Goal: Task Accomplishment & Management: Manage account settings

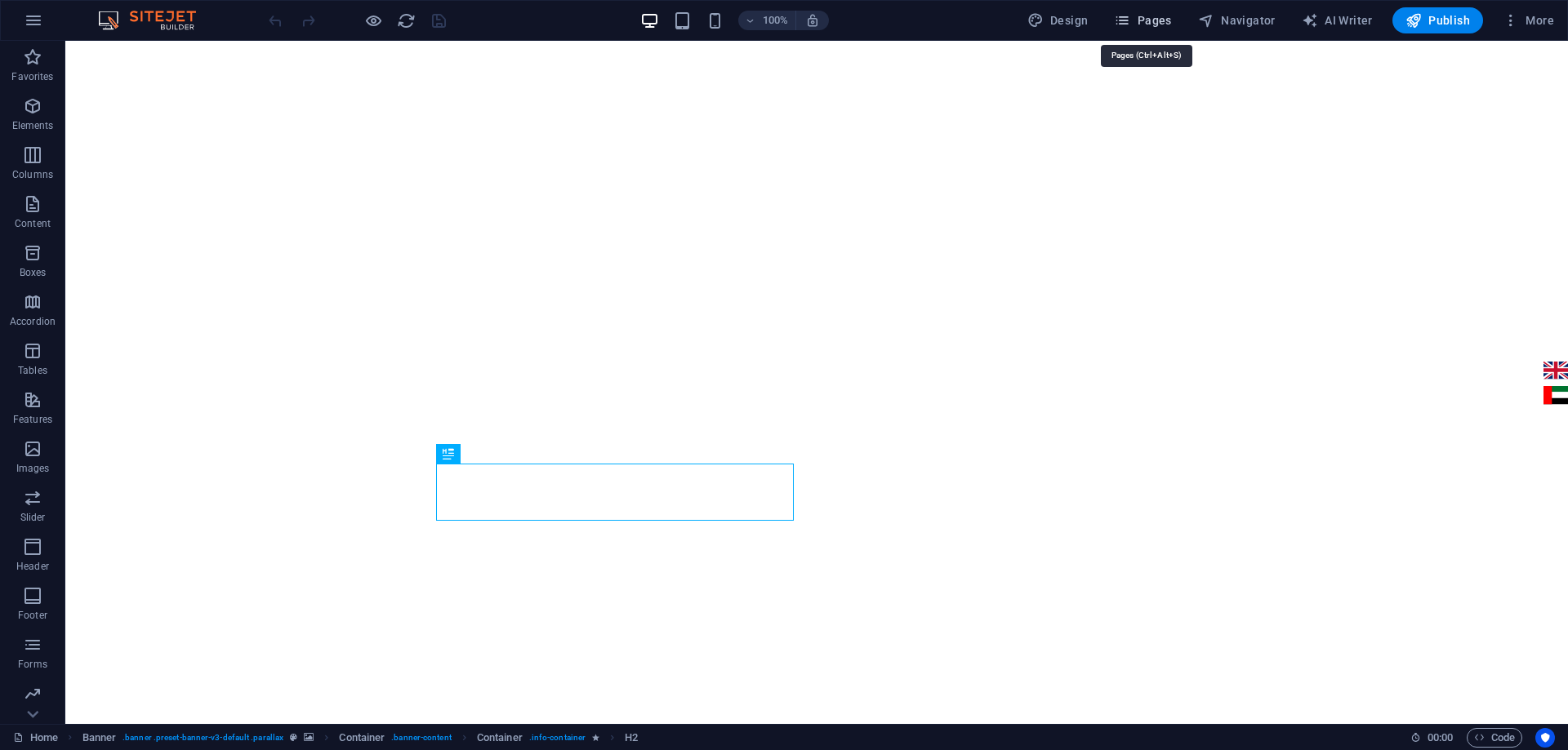
click at [1156, 28] on button "Pages" at bounding box center [1143, 21] width 70 height 27
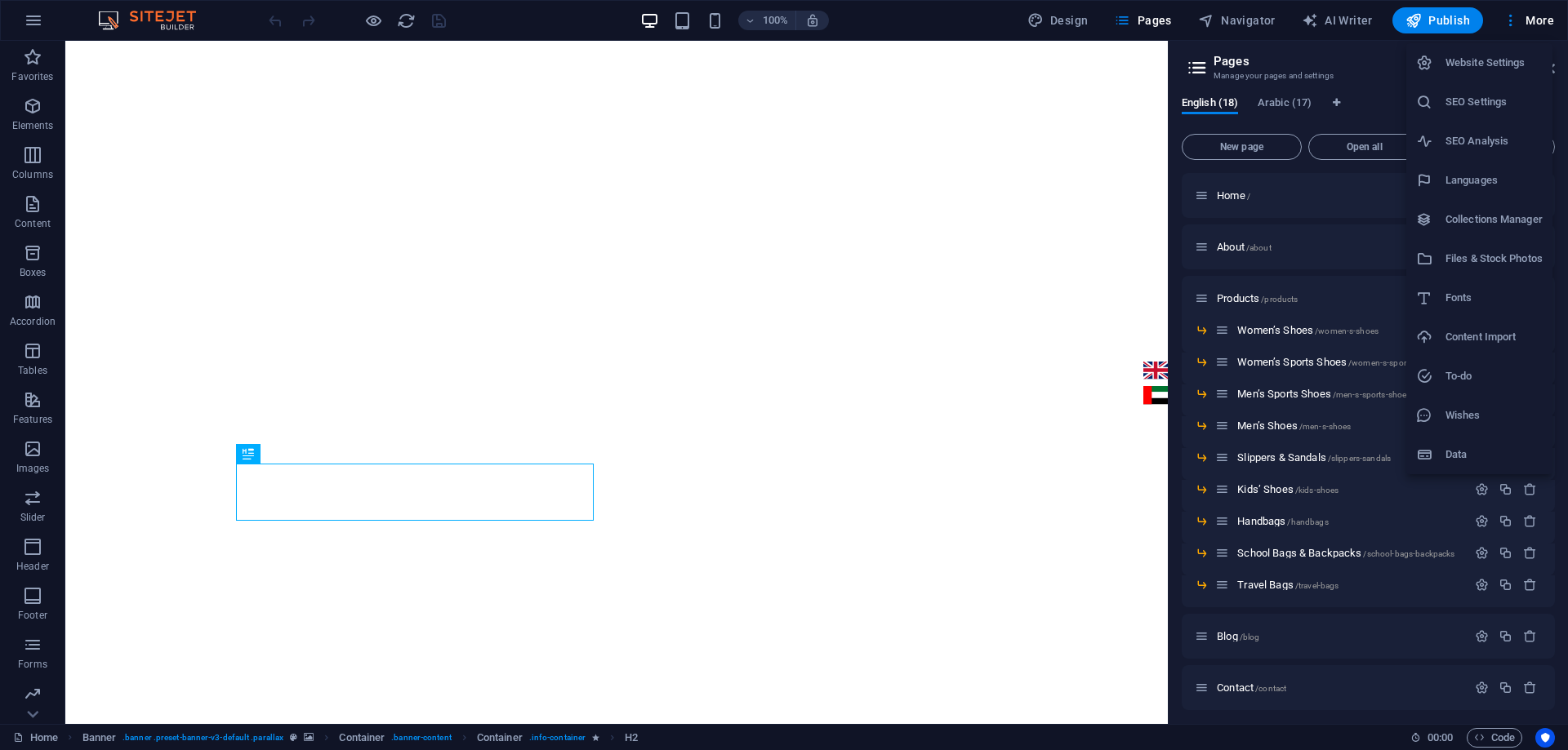
click at [1479, 216] on h6 "Collections Manager" at bounding box center [1494, 219] width 97 height 20
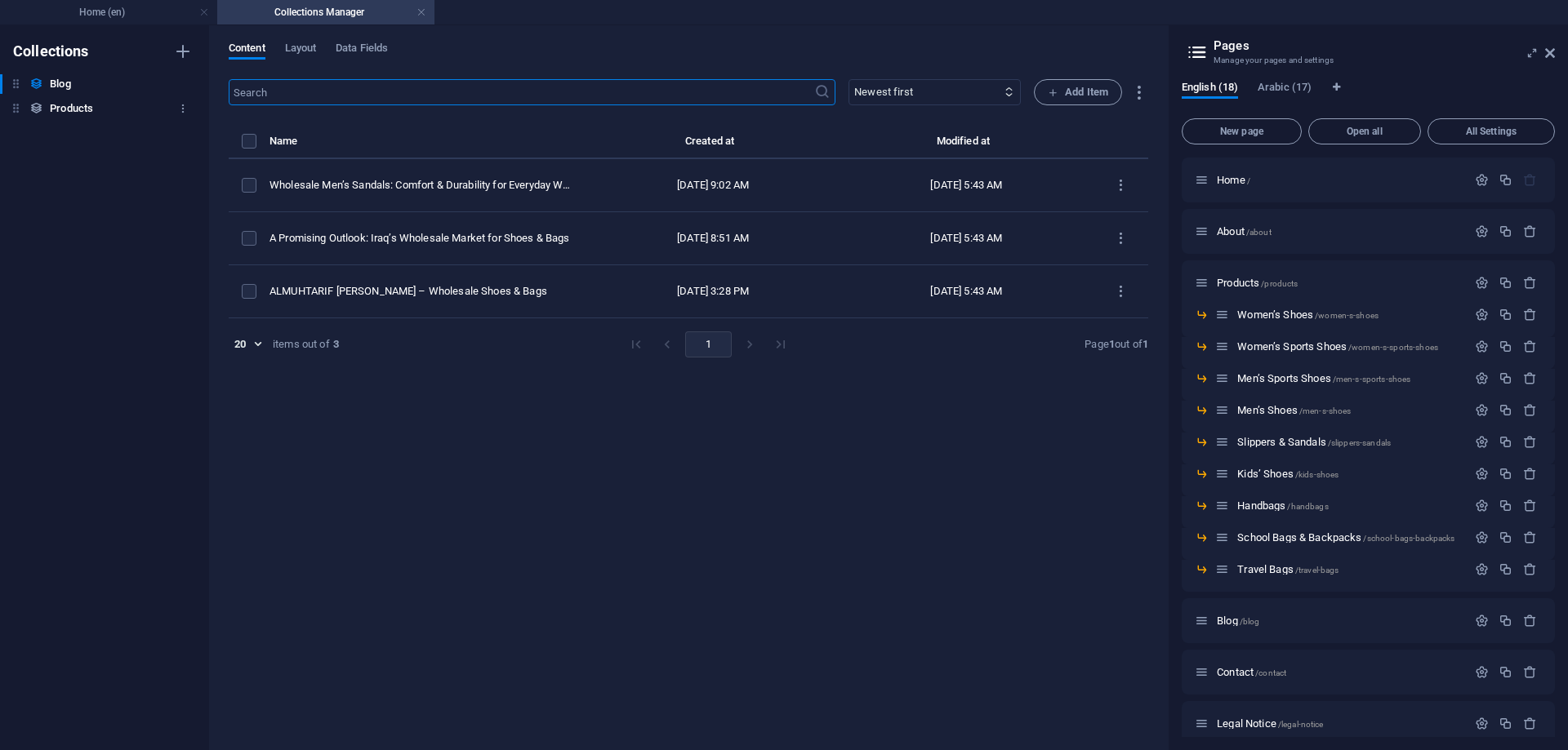
click at [79, 108] on h6 "Products" at bounding box center [71, 108] width 44 height 20
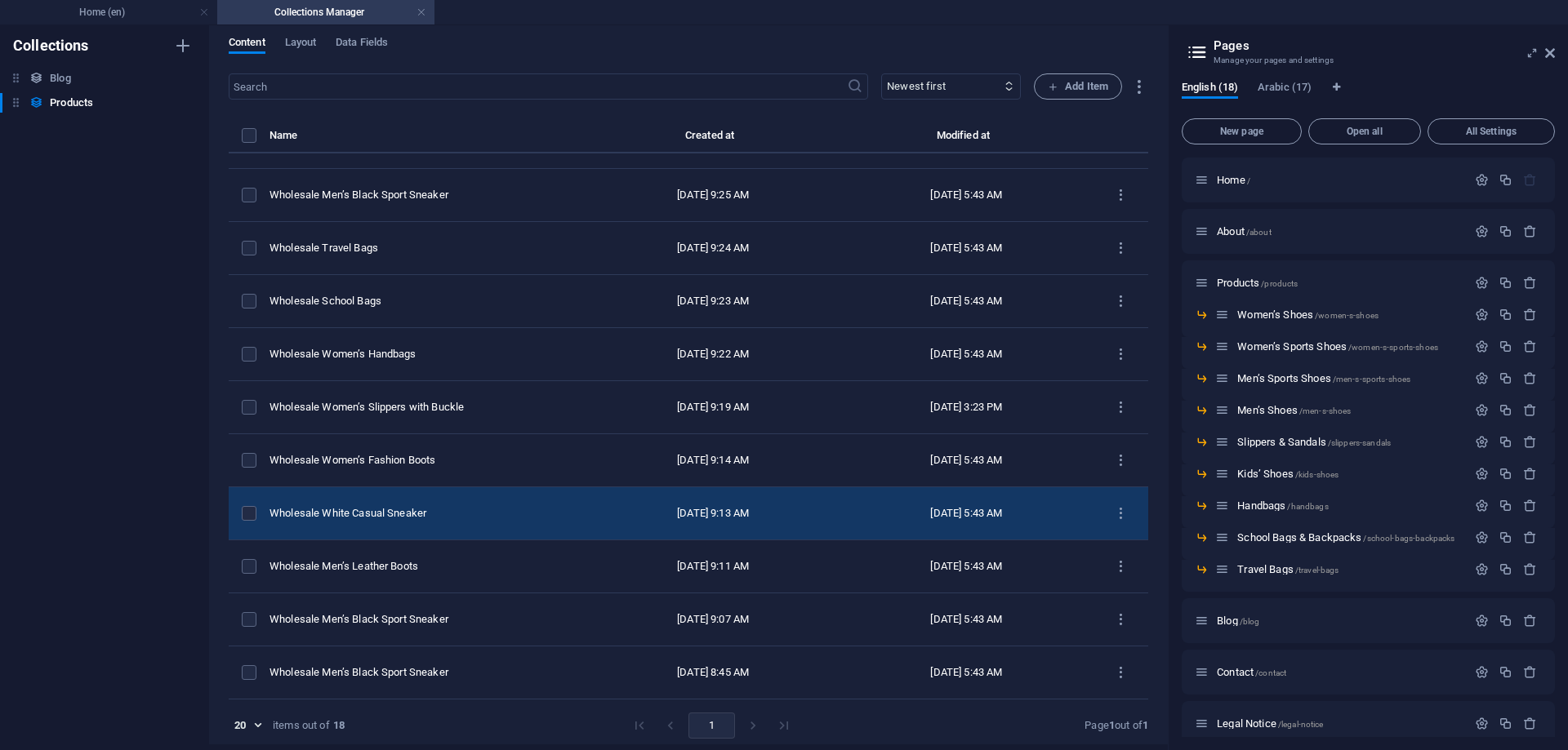
scroll to position [8, 0]
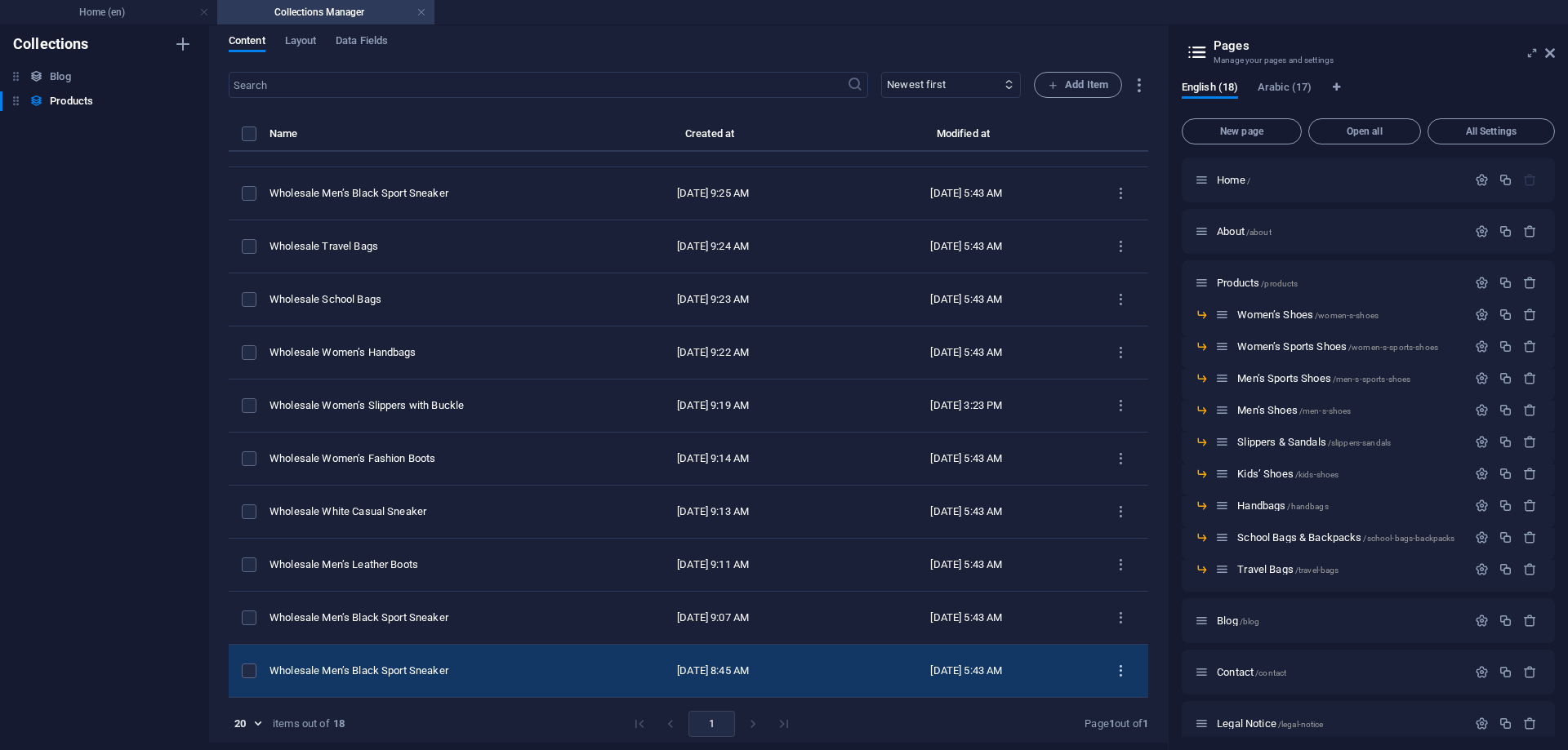
click at [1117, 669] on icon "items list" at bounding box center [1121, 671] width 15 height 15
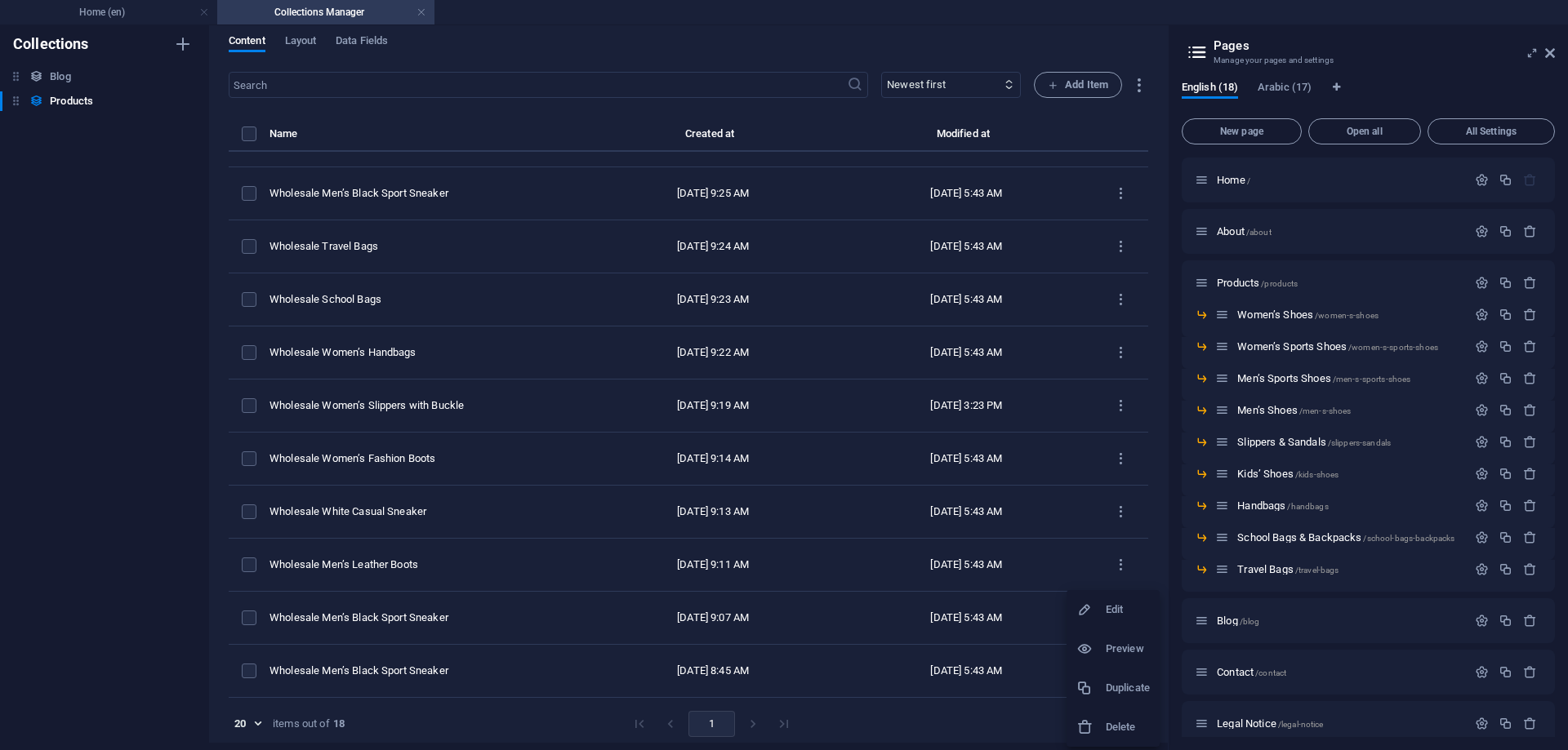
click at [1105, 620] on li "Edit" at bounding box center [1113, 609] width 93 height 39
select select "Men’s Sports Shoes"
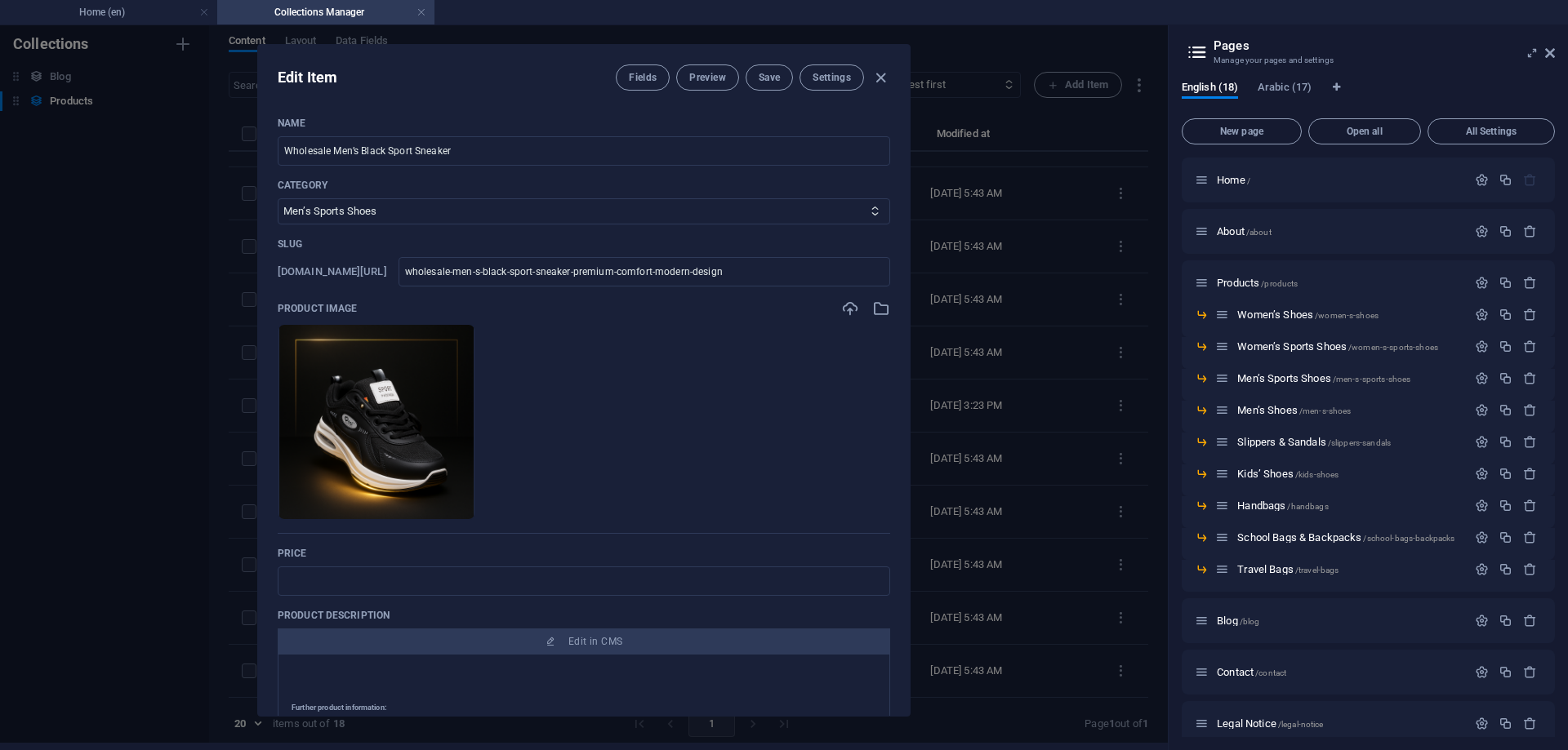
scroll to position [0, 0]
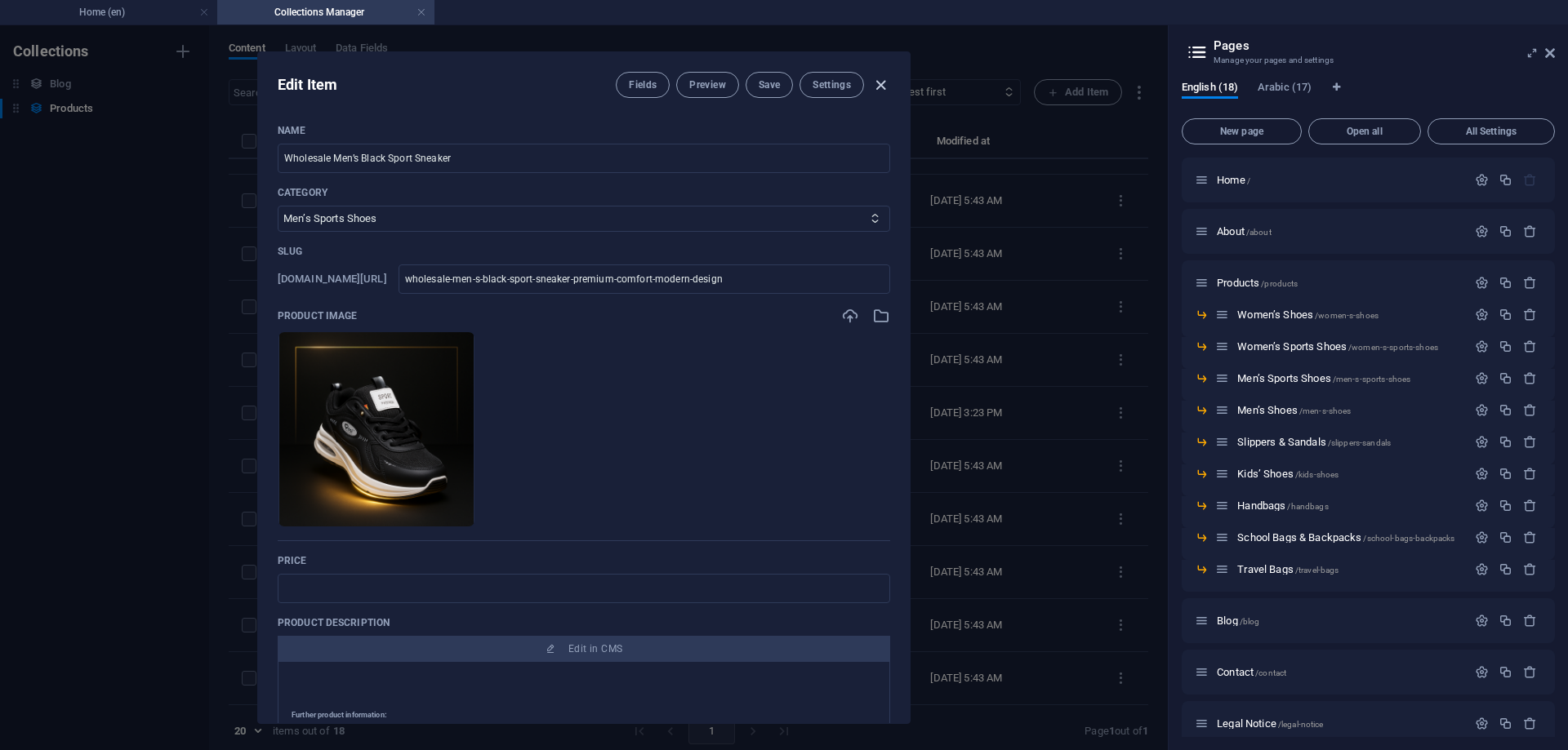
click at [874, 85] on icon "button" at bounding box center [881, 85] width 19 height 19
type input "wholesale-men-s-black-sport-sneaker-premium-comfort-modern-design"
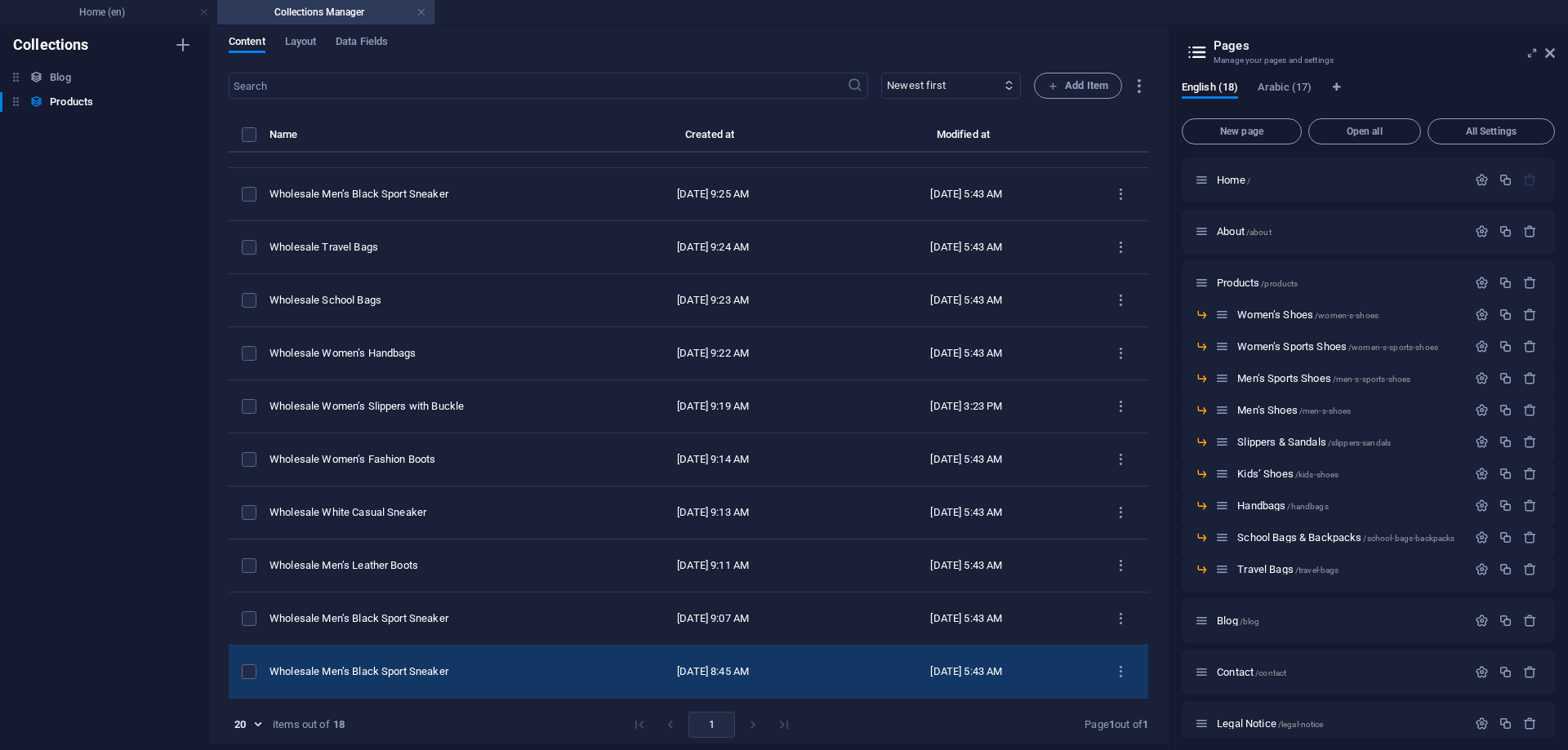
scroll to position [8, 0]
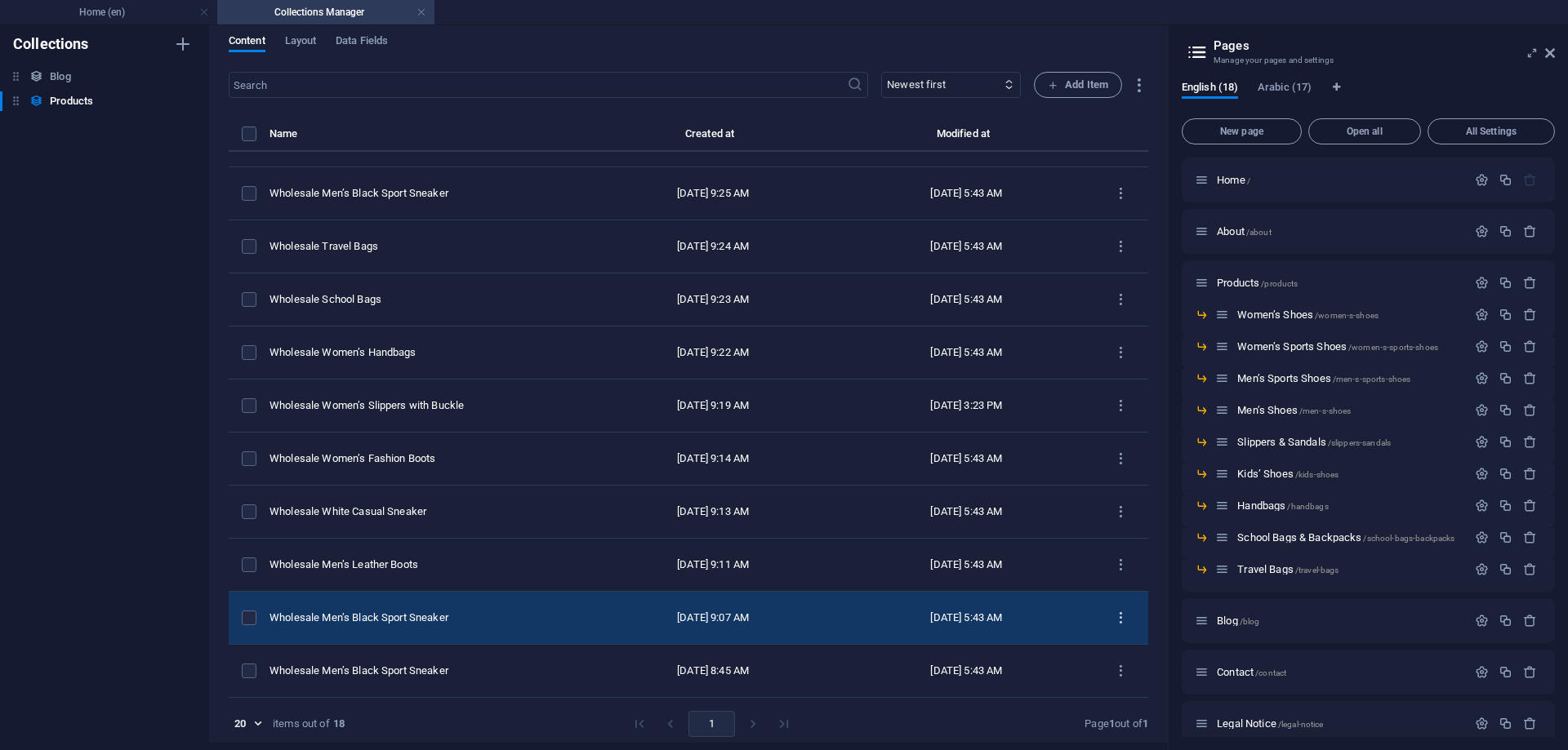
click at [1115, 614] on icon "items list" at bounding box center [1121, 618] width 15 height 15
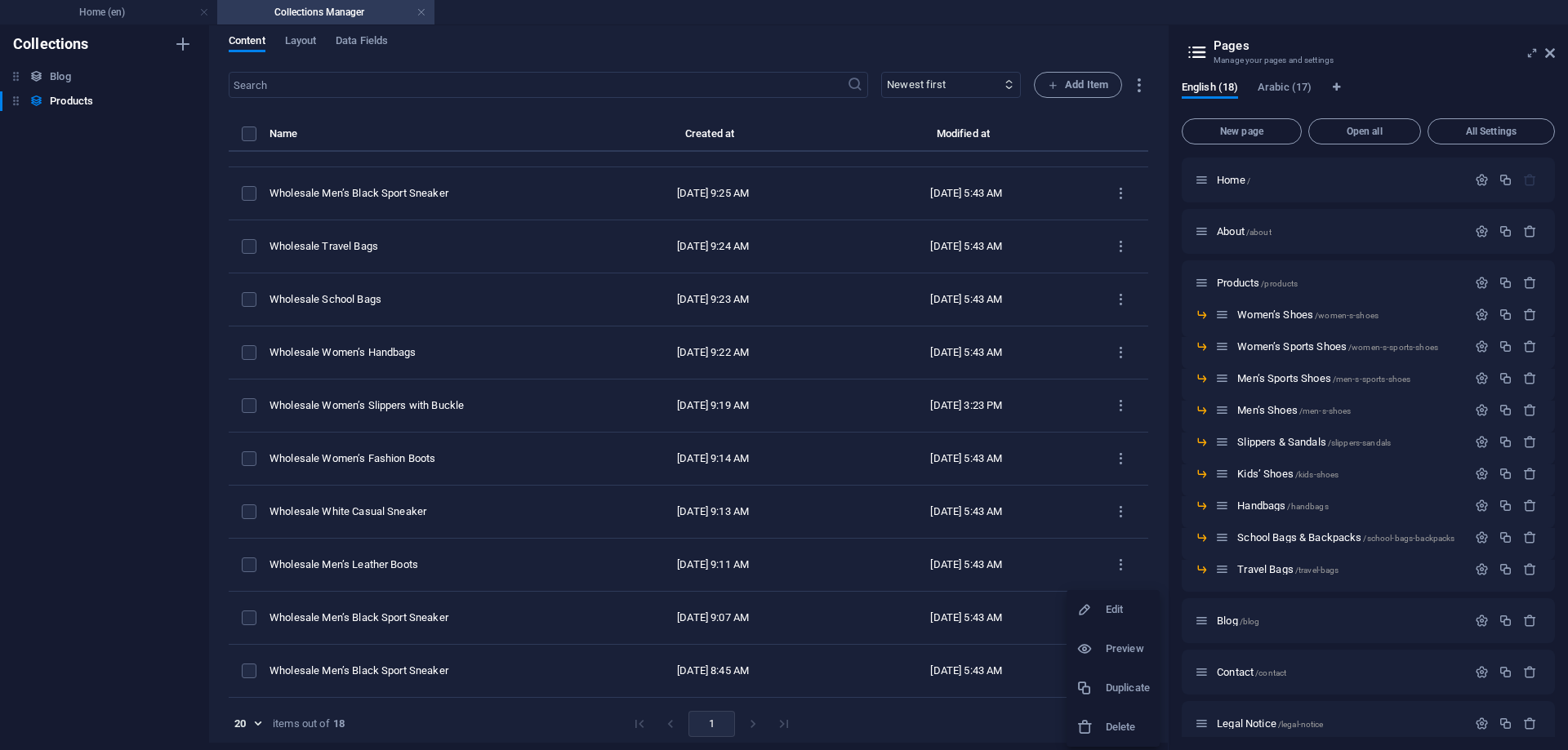
click at [1110, 609] on h6 "Edit" at bounding box center [1127, 609] width 44 height 20
select select "Men’s Sports Shoes"
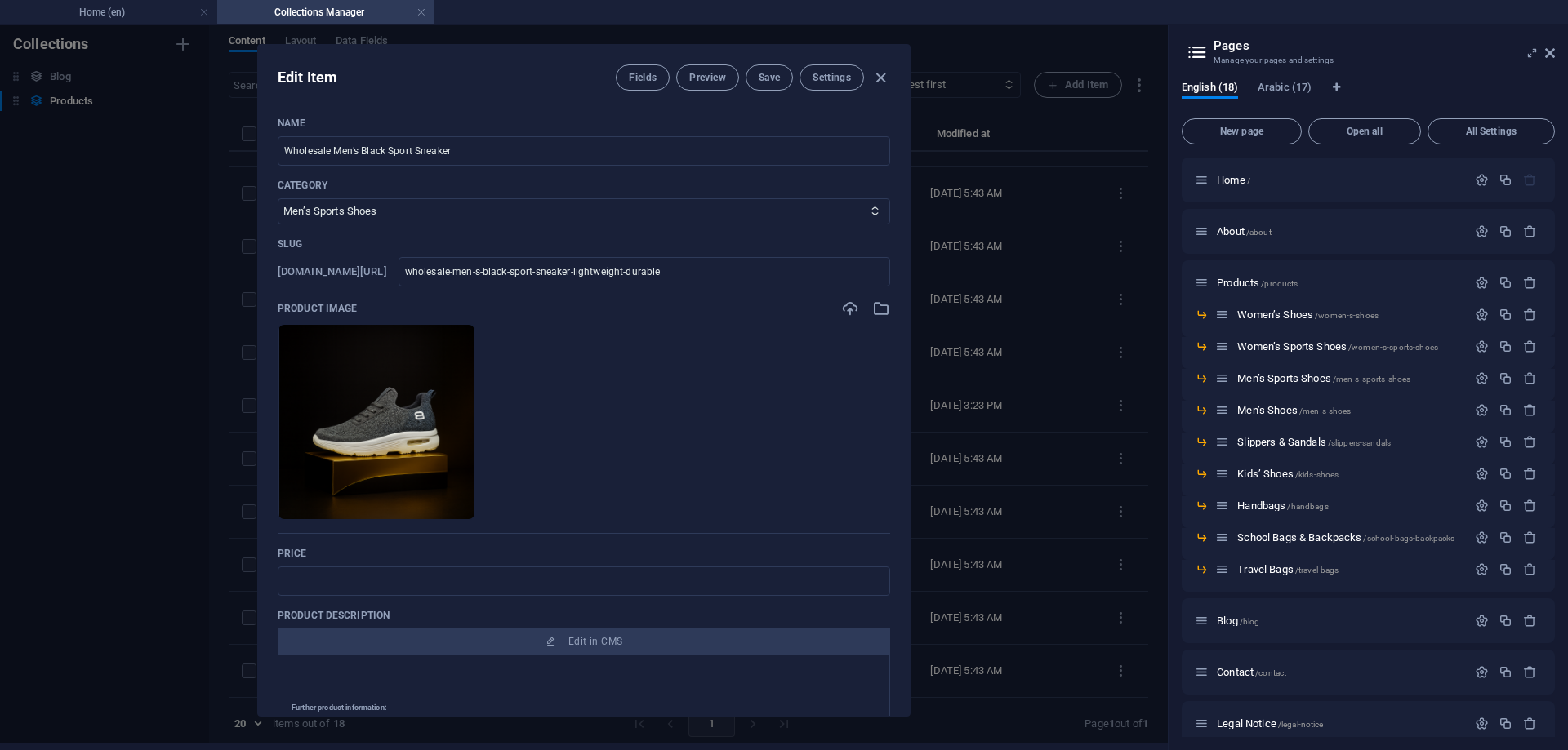
scroll to position [0, 0]
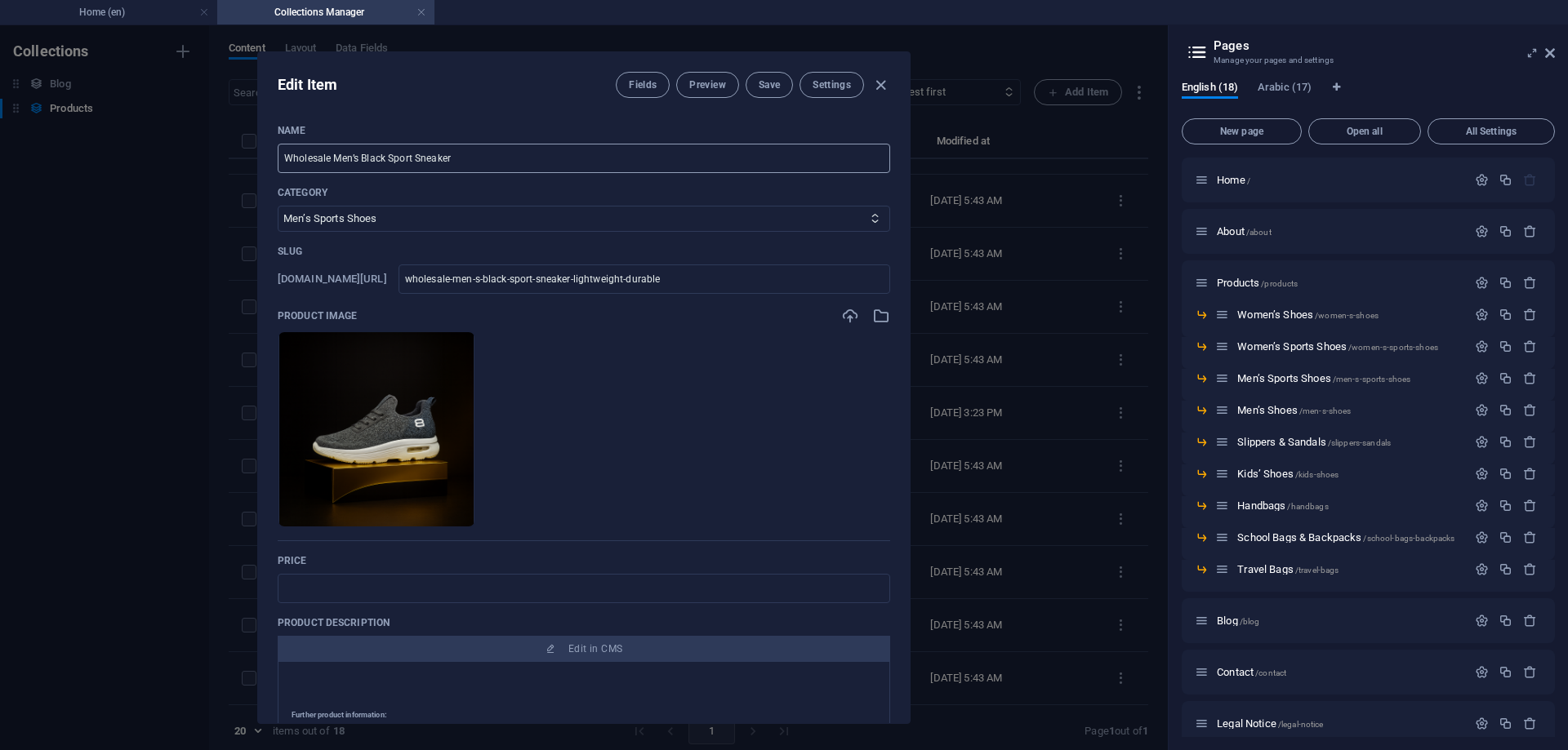
click at [591, 155] on input "Wholesale Men’s Black Sport Sneaker" at bounding box center [583, 158] width 613 height 29
paste input "Lightweight Sport Sneakers – Modern Comfort & Performance"
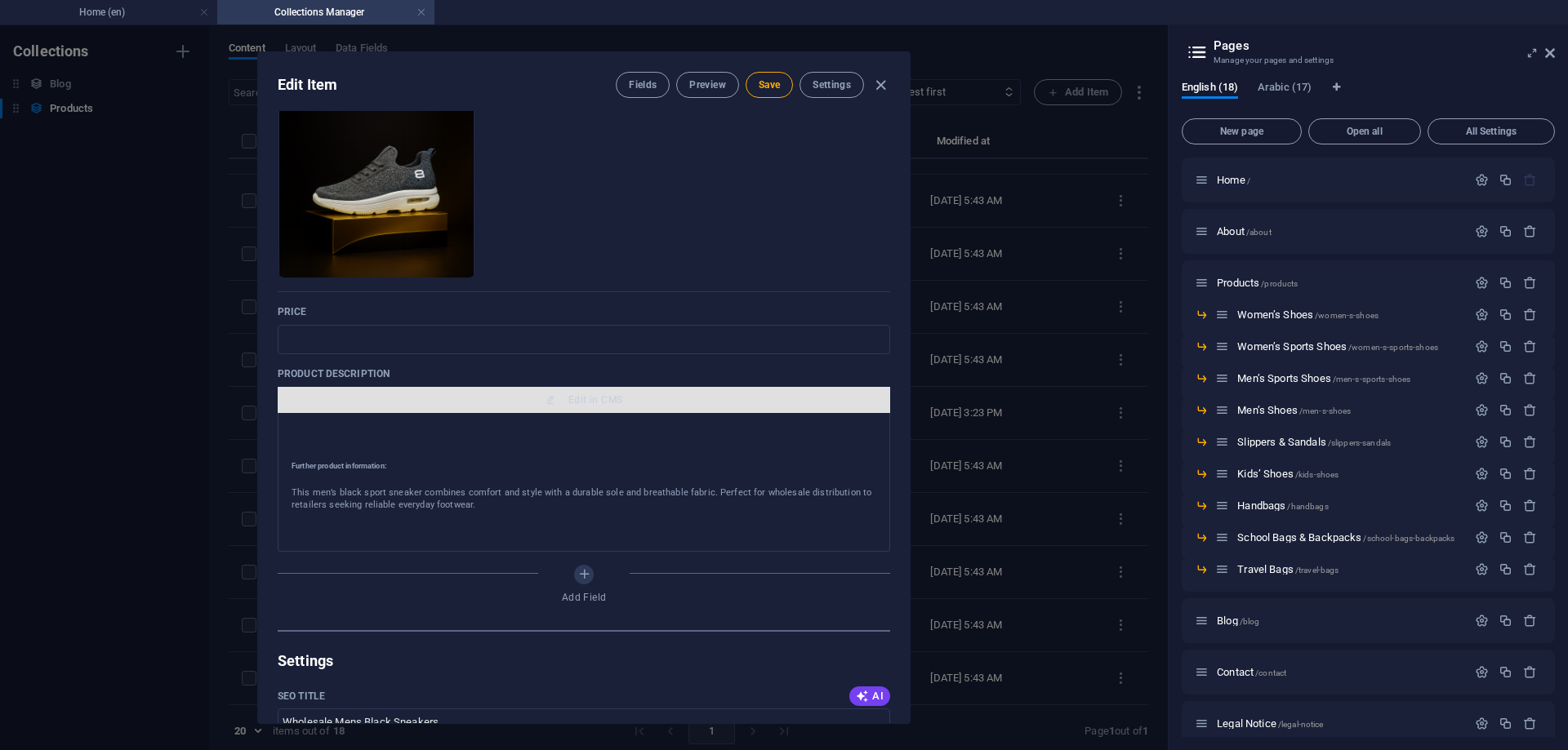
scroll to position [408, 0]
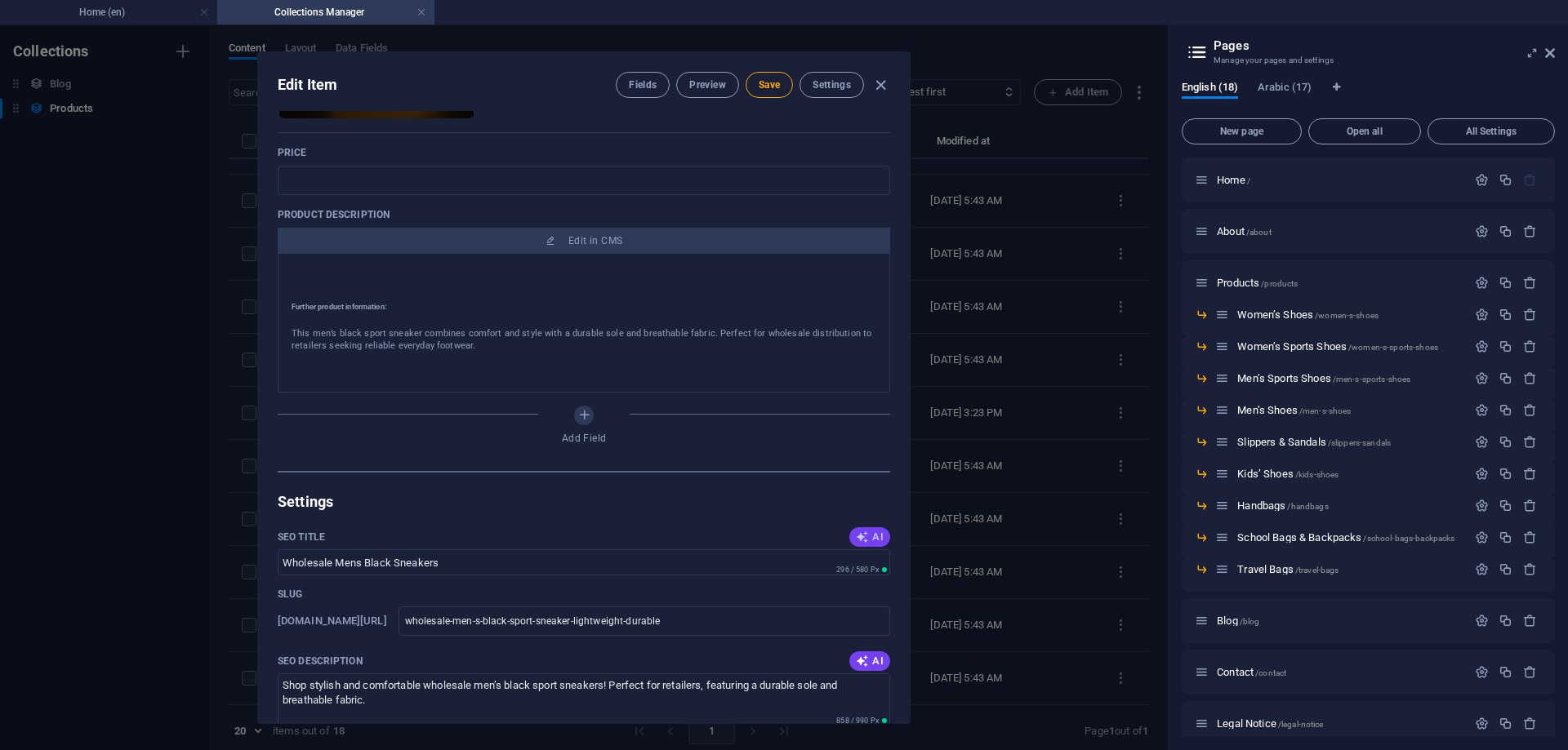
type input "Lightweight Sport Sneakers – Modern Comfort & Performance"
click at [868, 534] on span "AI" at bounding box center [869, 537] width 28 height 13
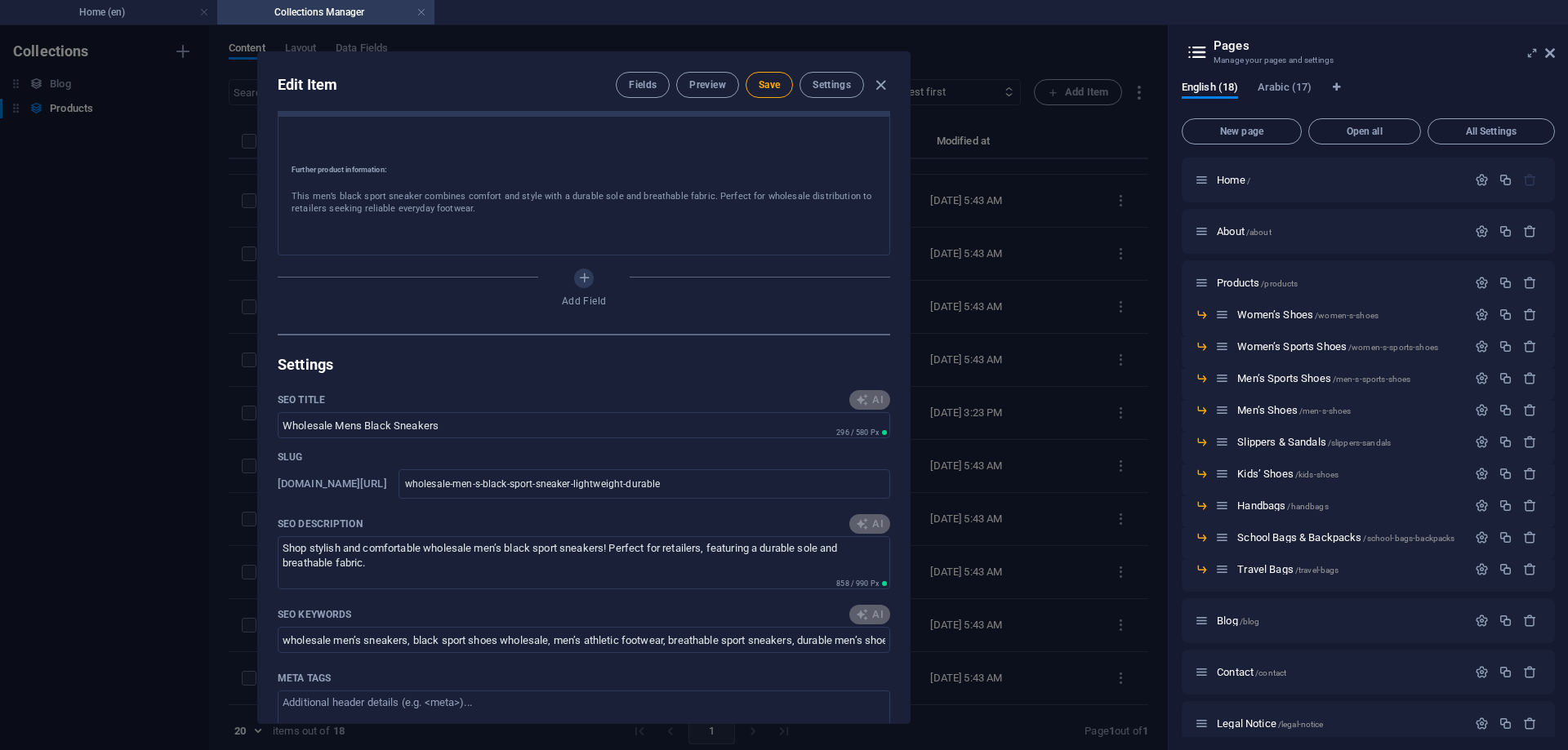
scroll to position [653, 0]
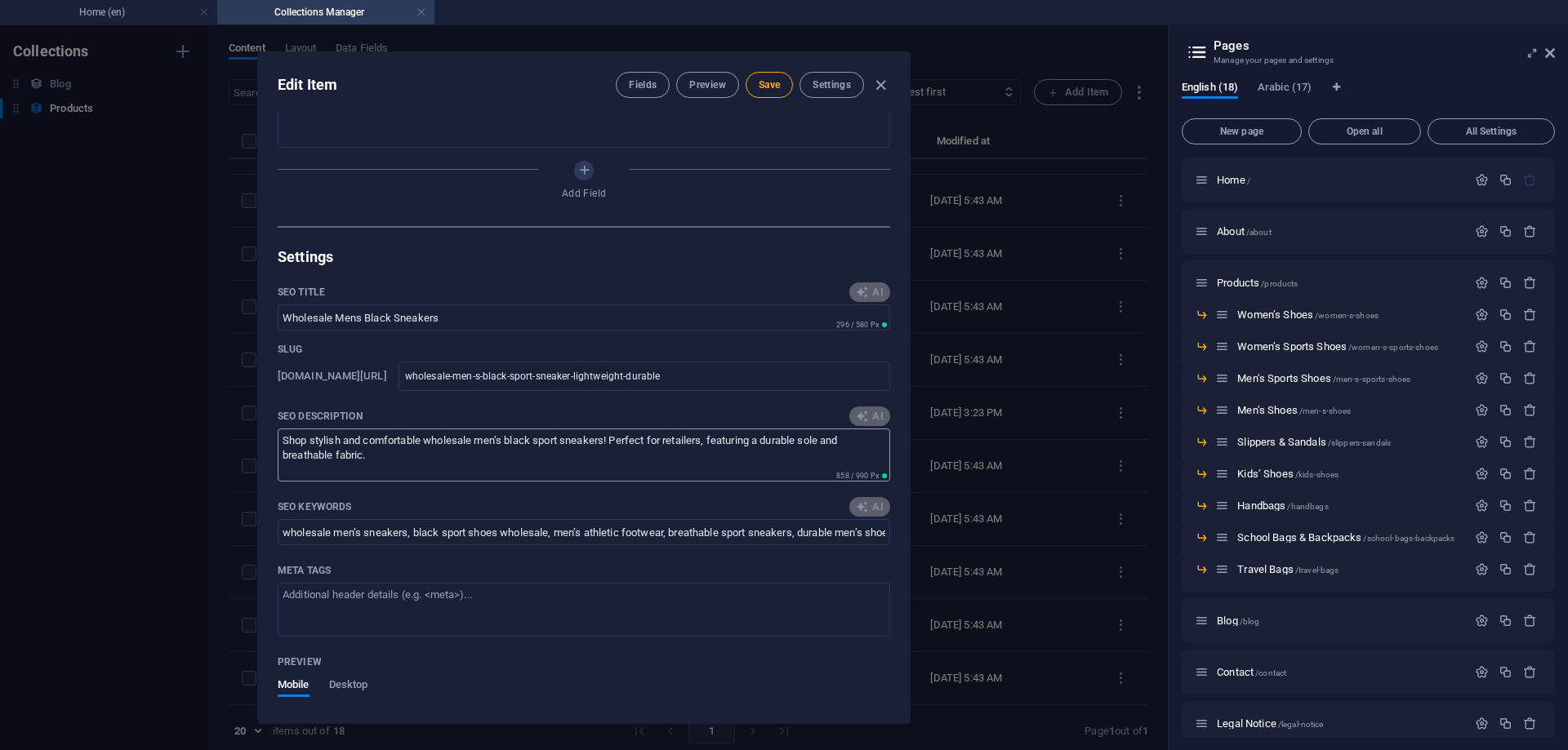
type input "Lightweight Mens Sport Sneakers"
click at [862, 408] on button "AI" at bounding box center [869, 416] width 41 height 20
type textarea "Discover our mens lightweight sport sneakers, blending modern comfort and durab…"
click at [861, 503] on icon "button" at bounding box center [862, 507] width 13 height 13
type input "lightweight sport sneakers, mens sports shoes, comfortable athletic shoes, brea…"
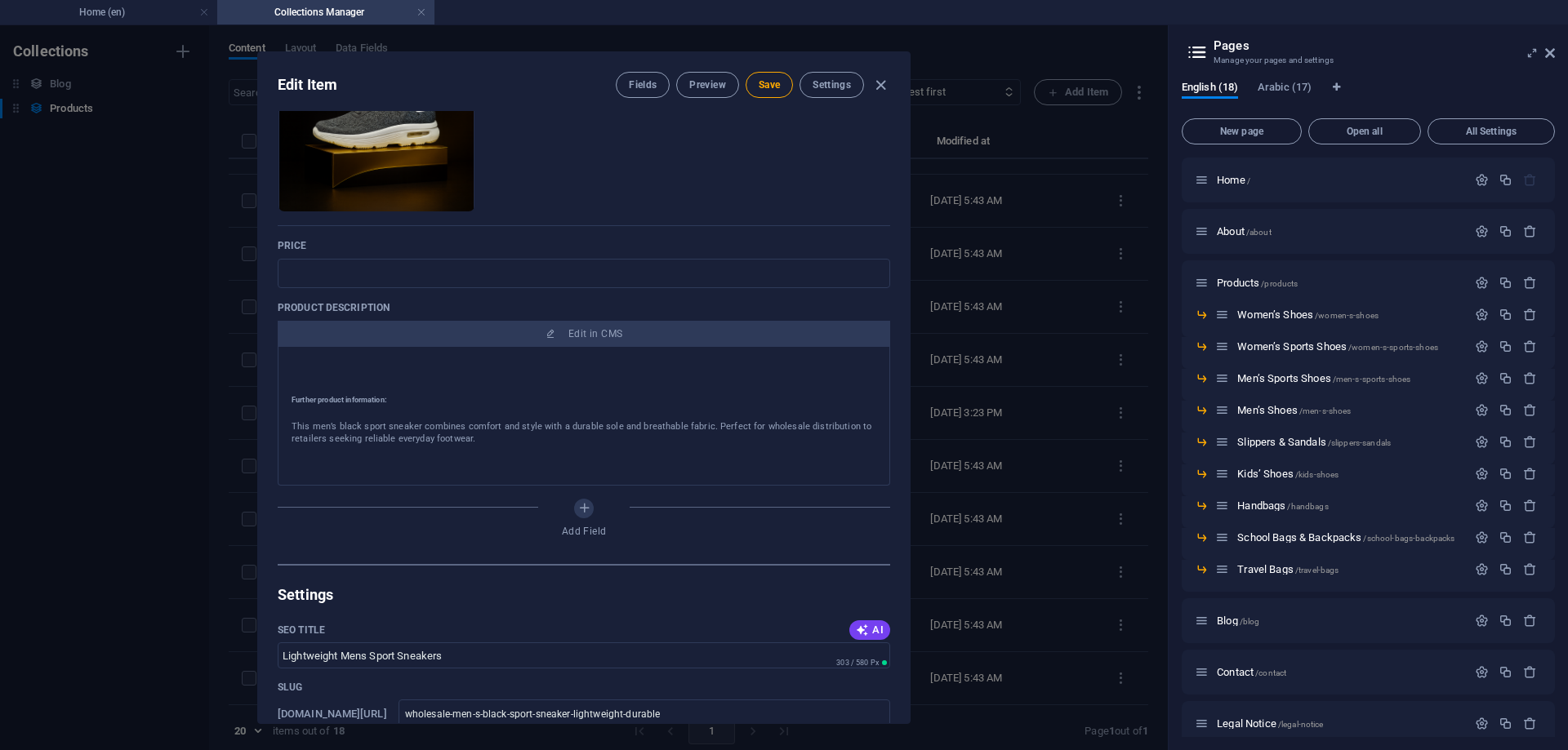
scroll to position [490, 0]
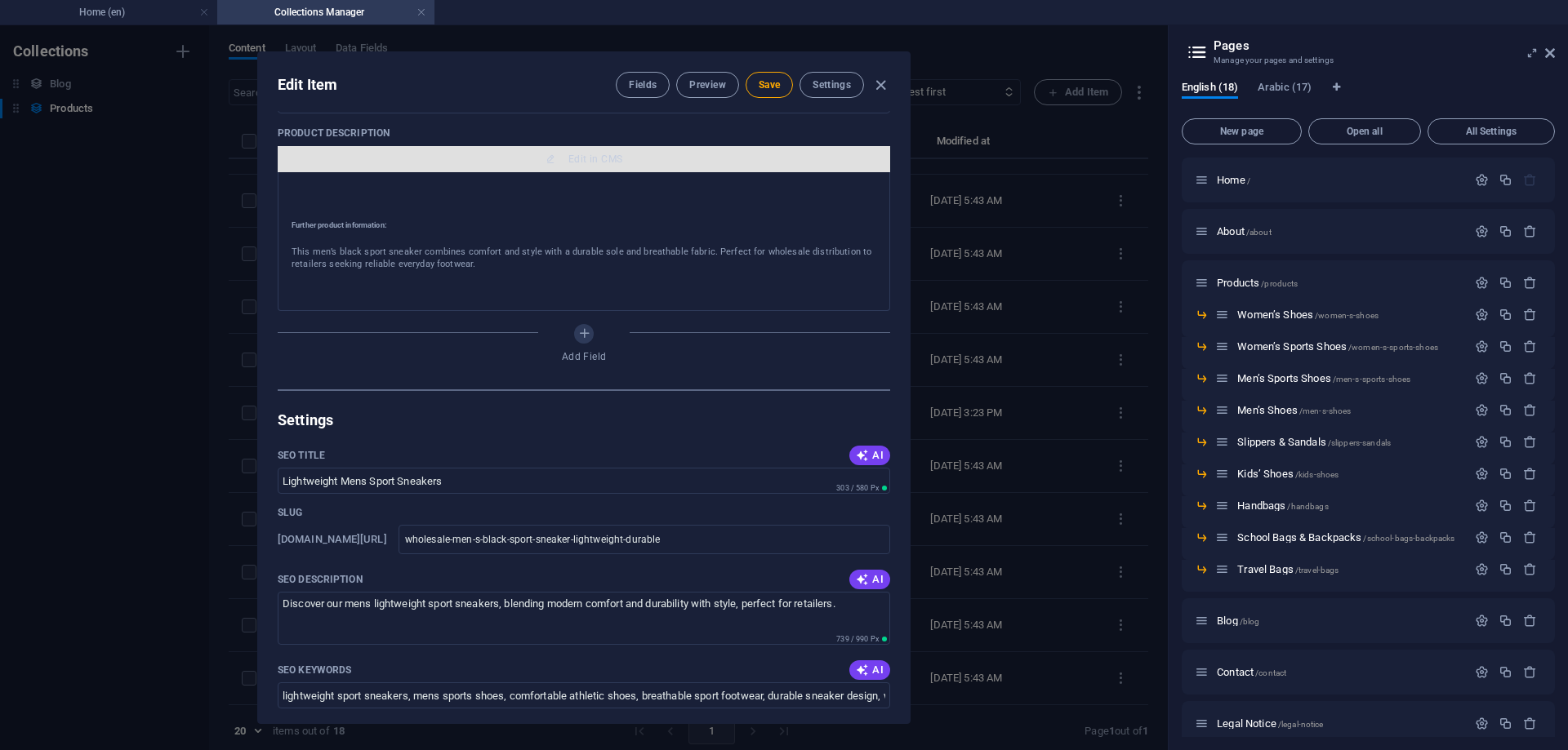
click at [592, 164] on span "Edit in CMS" at bounding box center [595, 159] width 54 height 13
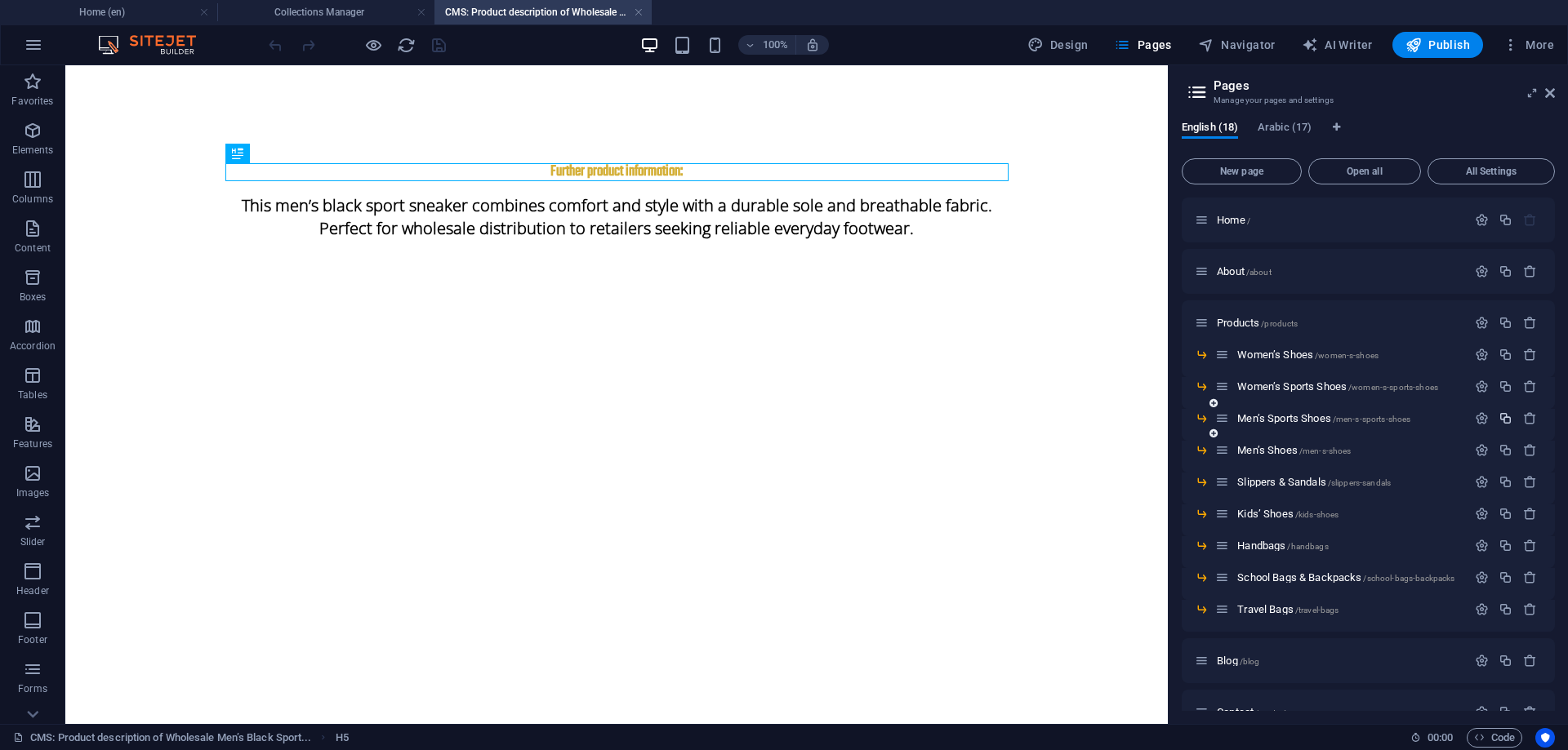
scroll to position [0, 0]
click at [499, 210] on div "This men’s black sport sneaker combines comfort and style with a durable sole a…" at bounding box center [616, 216] width 784 height 71
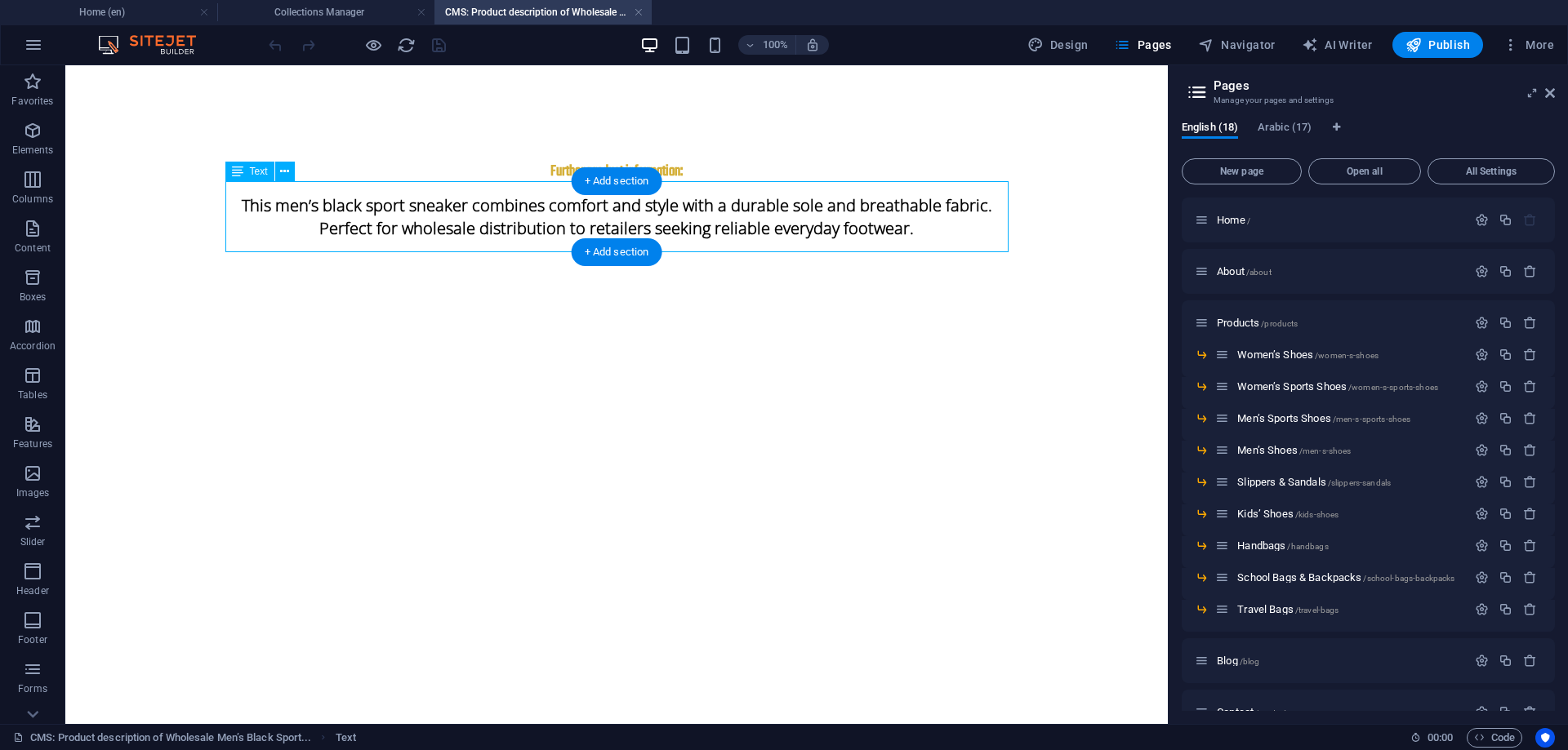
click at [499, 210] on div "This men’s black sport sneaker combines comfort and style with a durable sole a…" at bounding box center [616, 216] width 784 height 71
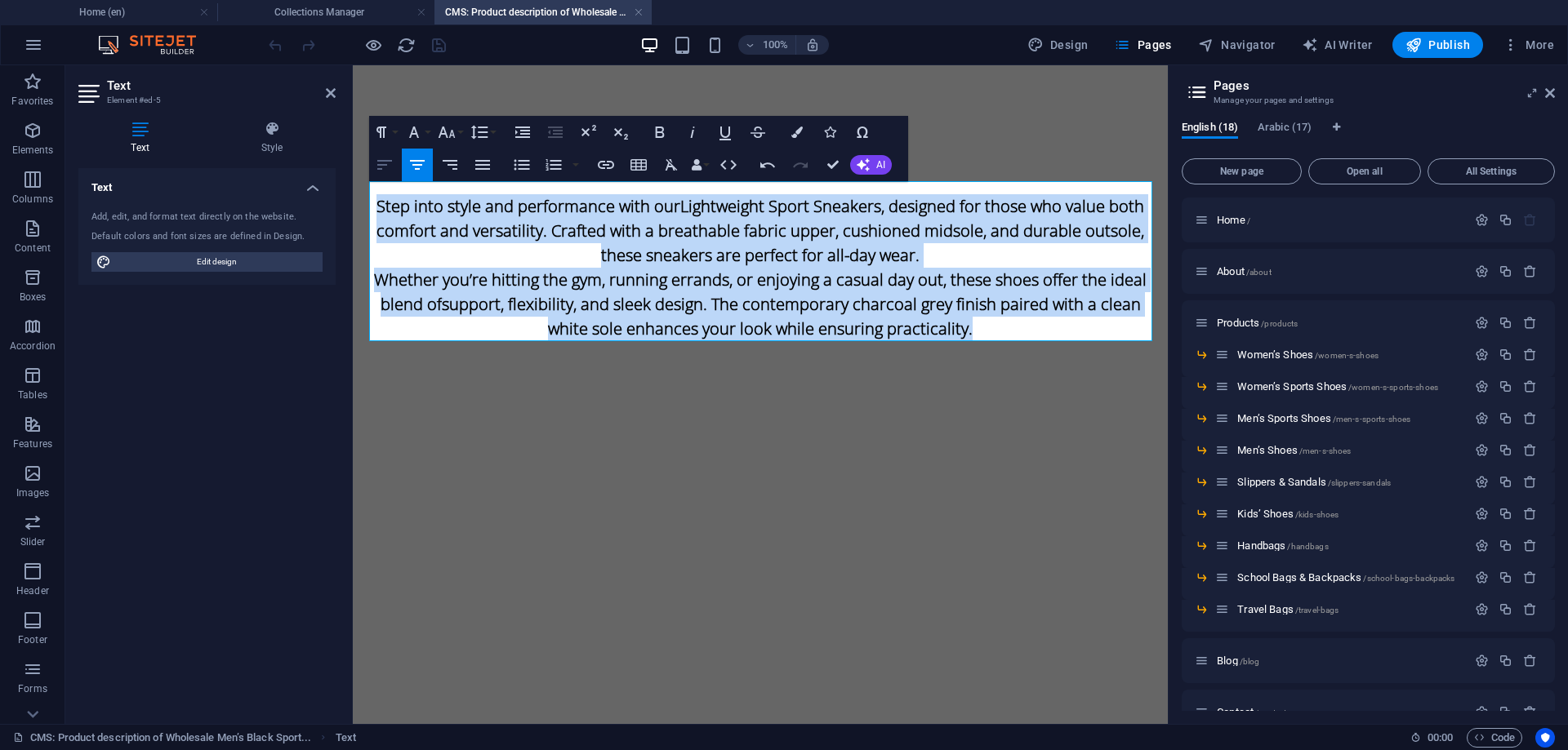
click at [382, 166] on icon "button" at bounding box center [384, 165] width 14 height 9
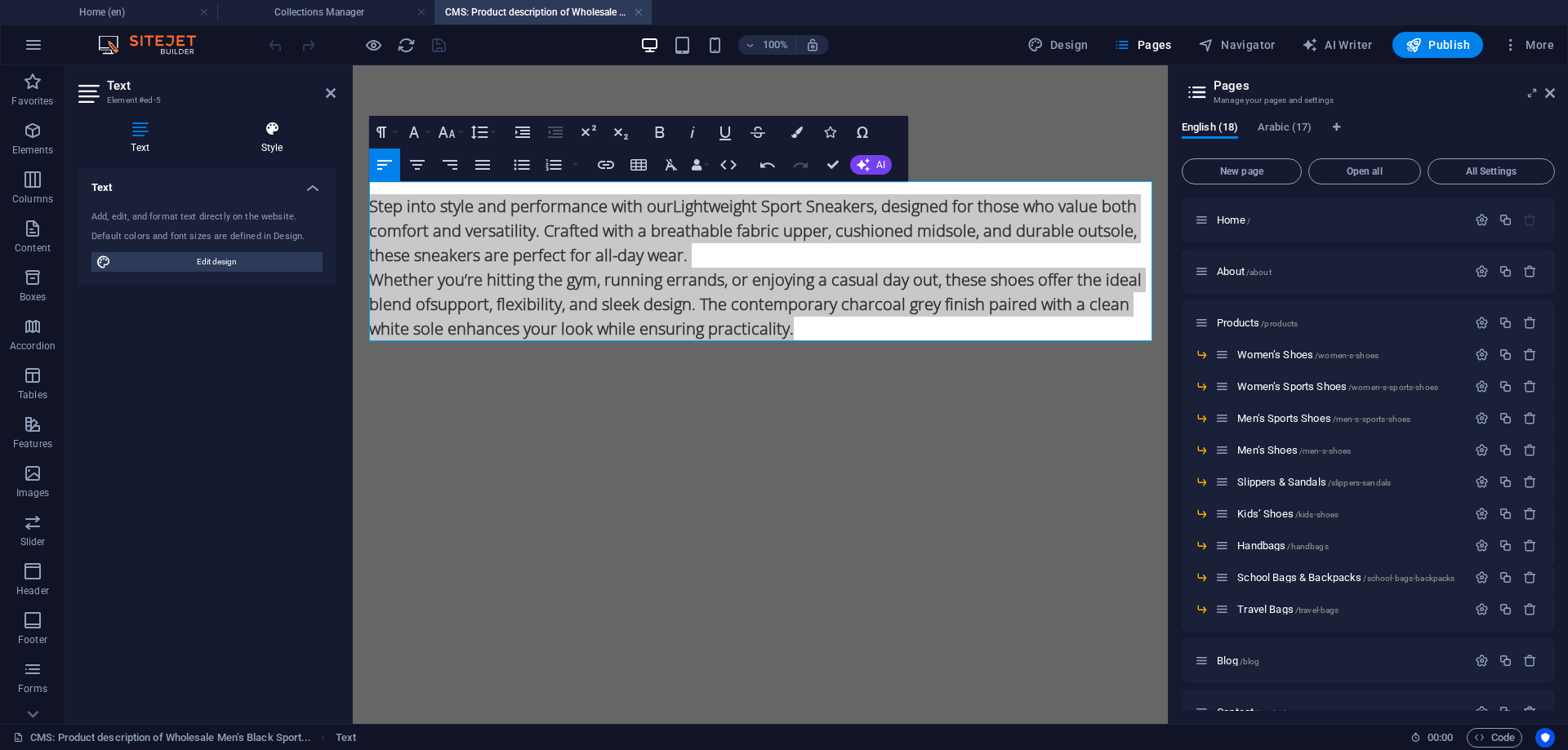
click at [273, 149] on h4 "Style" at bounding box center [272, 138] width 127 height 34
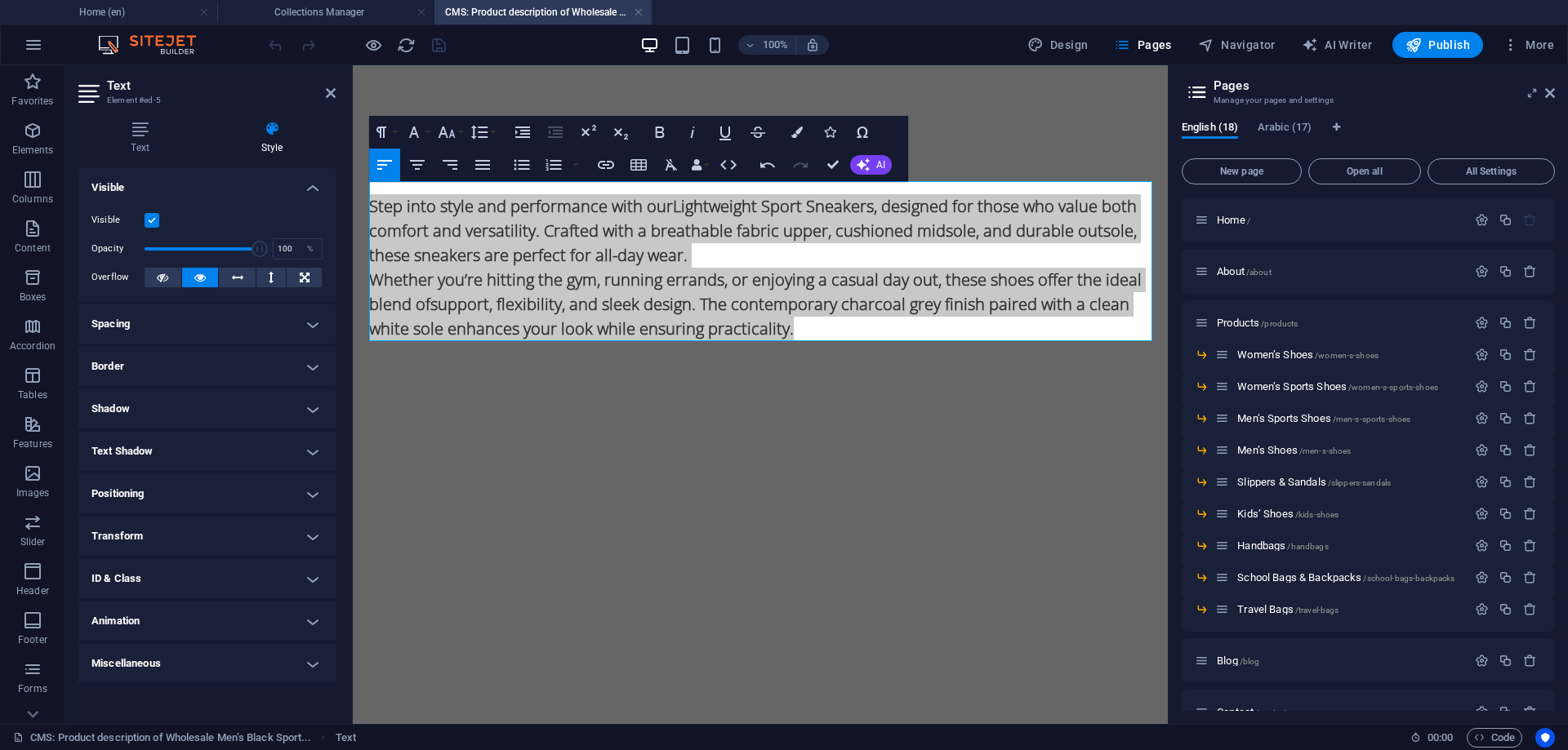
click at [150, 220] on label at bounding box center [151, 219] width 14 height 14
click at [0, 0] on input "Visible" at bounding box center [0, 0] width 0 height 0
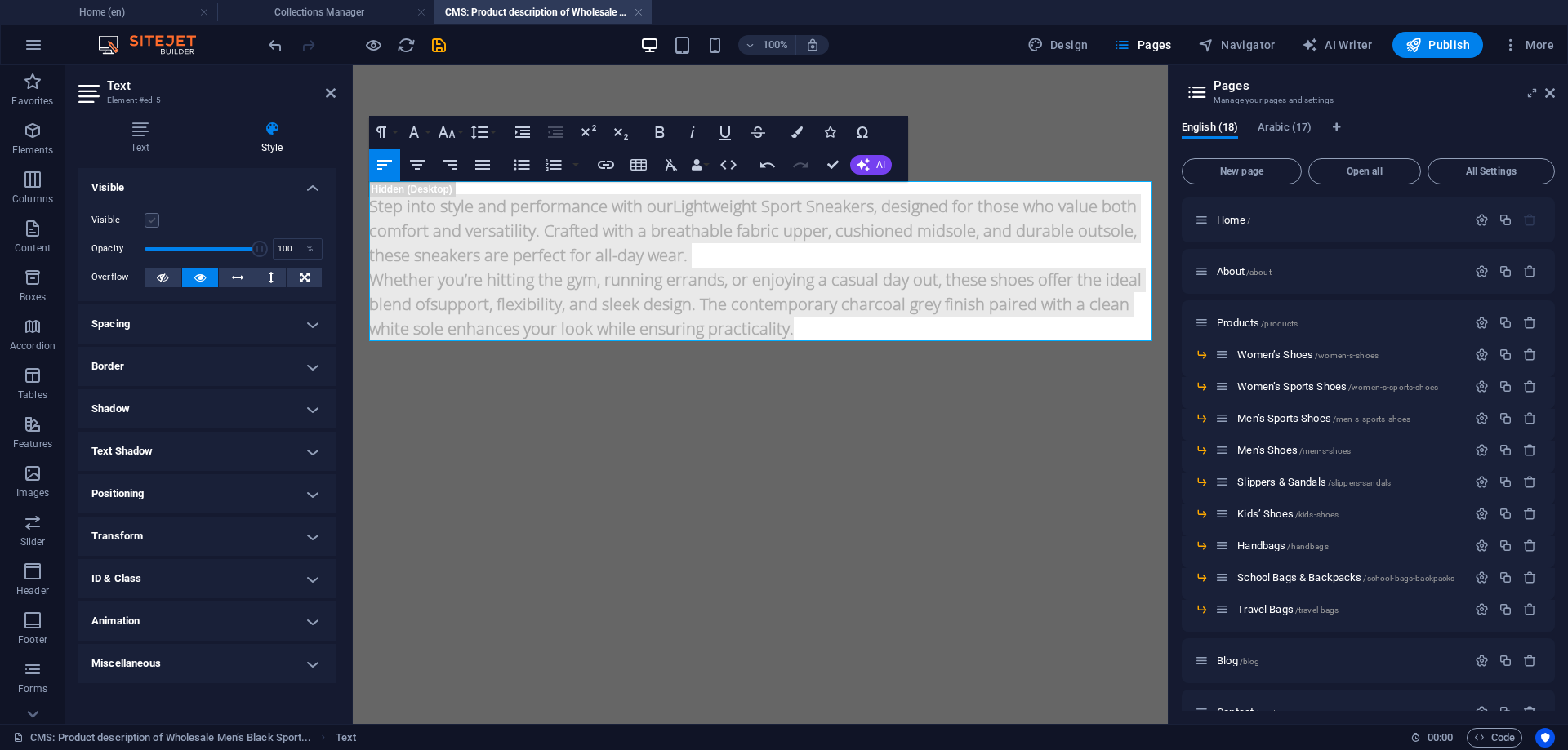
click at [150, 220] on label at bounding box center [151, 219] width 14 height 14
click at [0, 0] on input "Visible" at bounding box center [0, 0] width 0 height 0
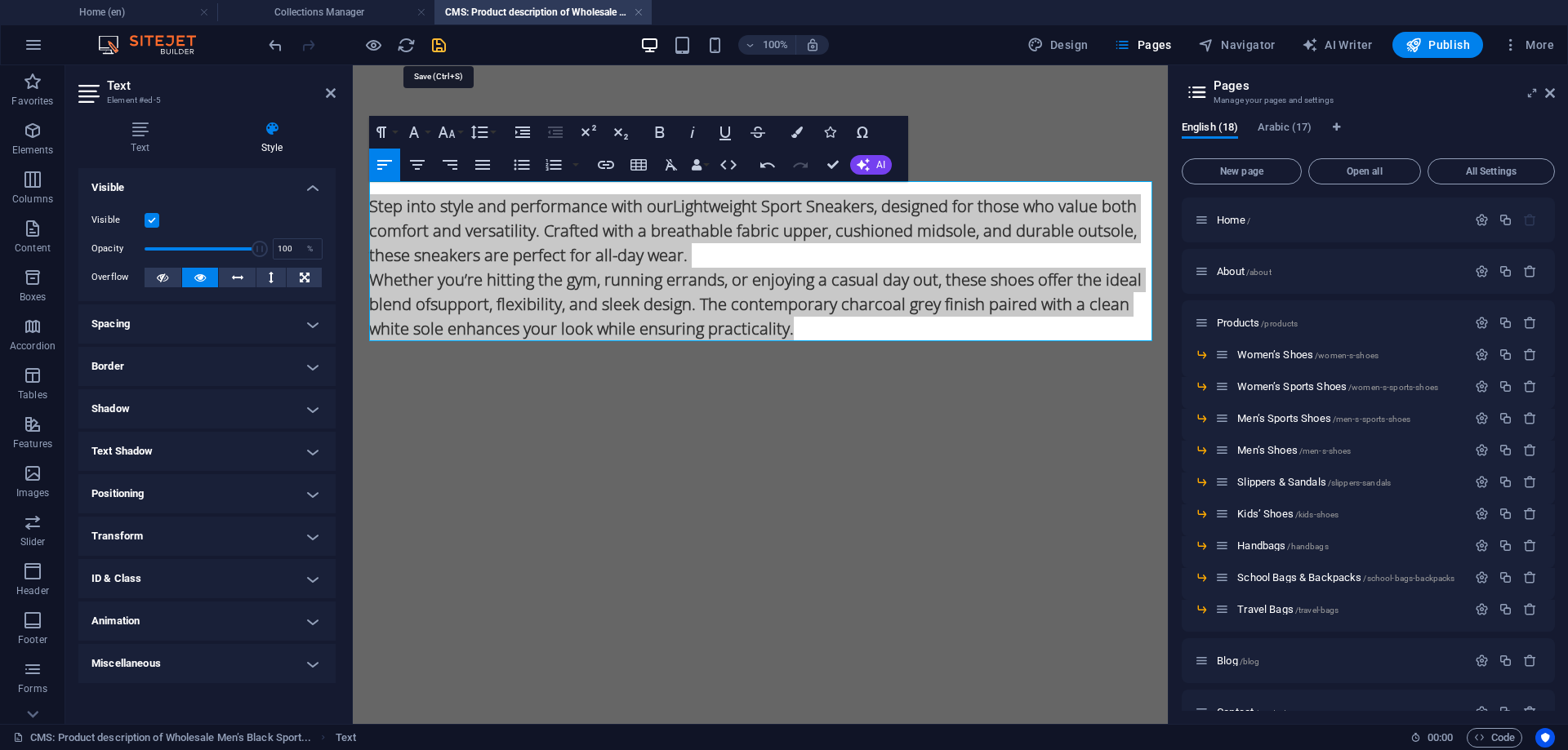
click at [439, 44] on icon "save" at bounding box center [439, 46] width 19 height 19
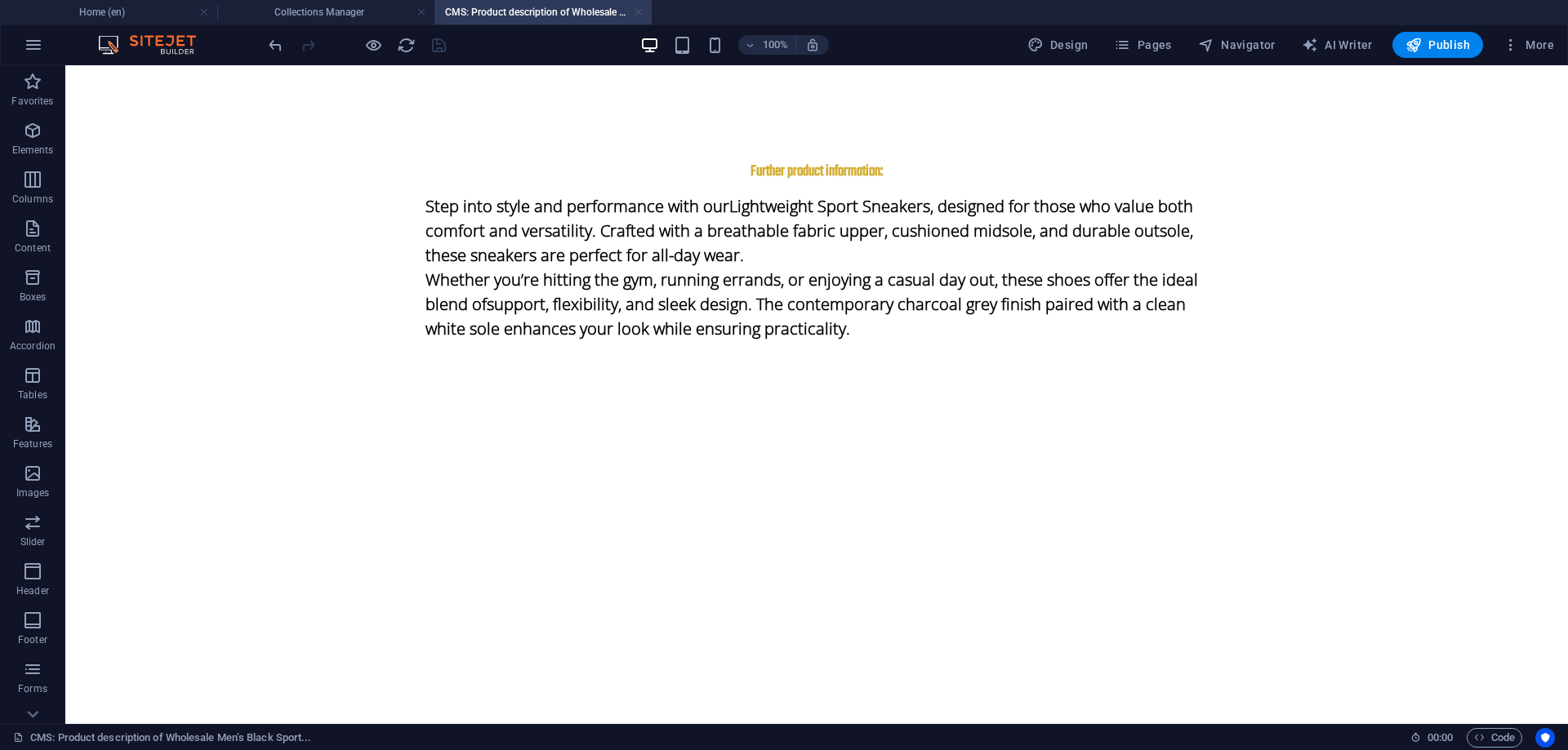
click at [639, 11] on link at bounding box center [638, 12] width 9 height 15
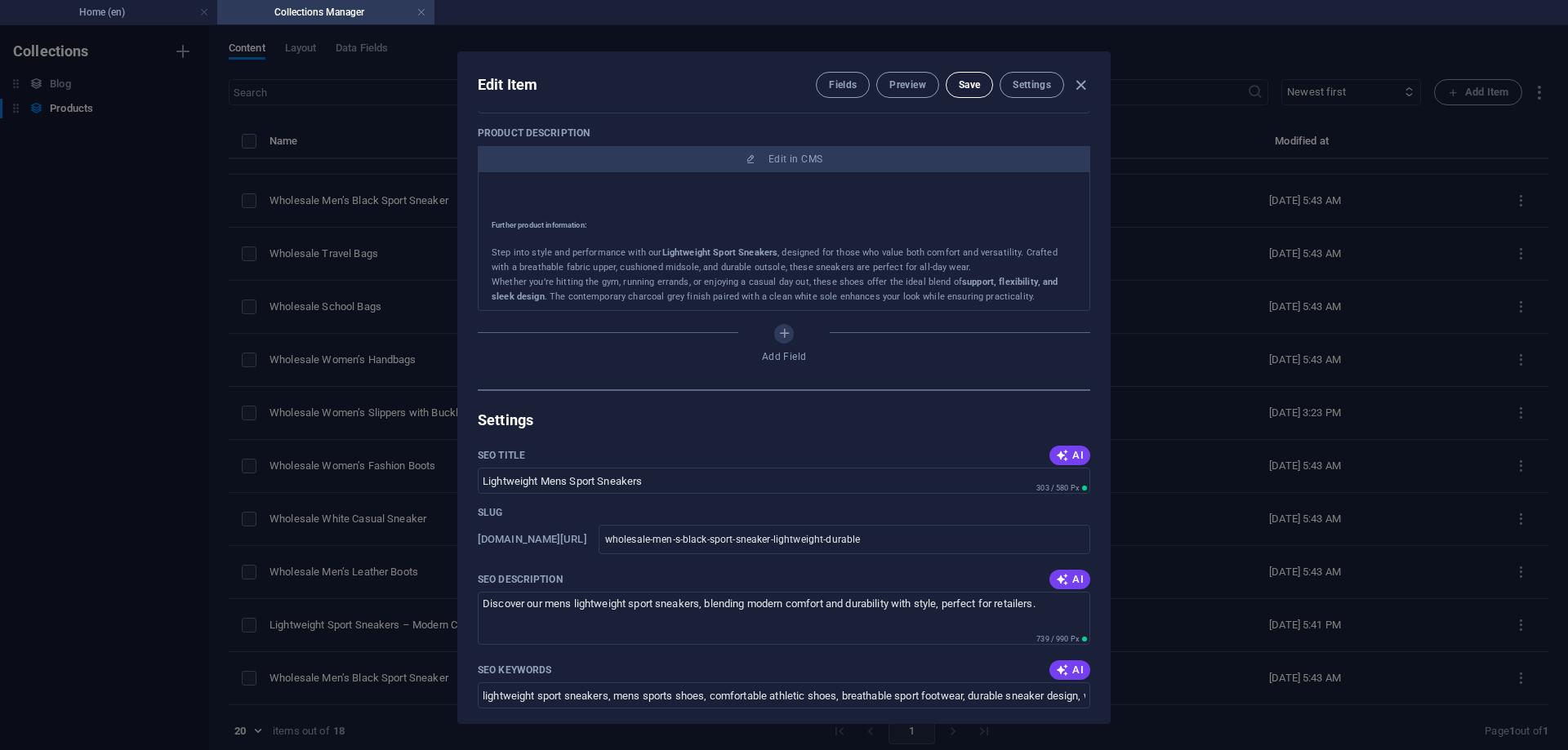
click at [975, 84] on span "Save" at bounding box center [970, 85] width 21 height 13
click at [1080, 84] on icon "button" at bounding box center [1081, 85] width 19 height 19
type input "wholesale-men-s-black-sport-sneaker-lightweight-durable"
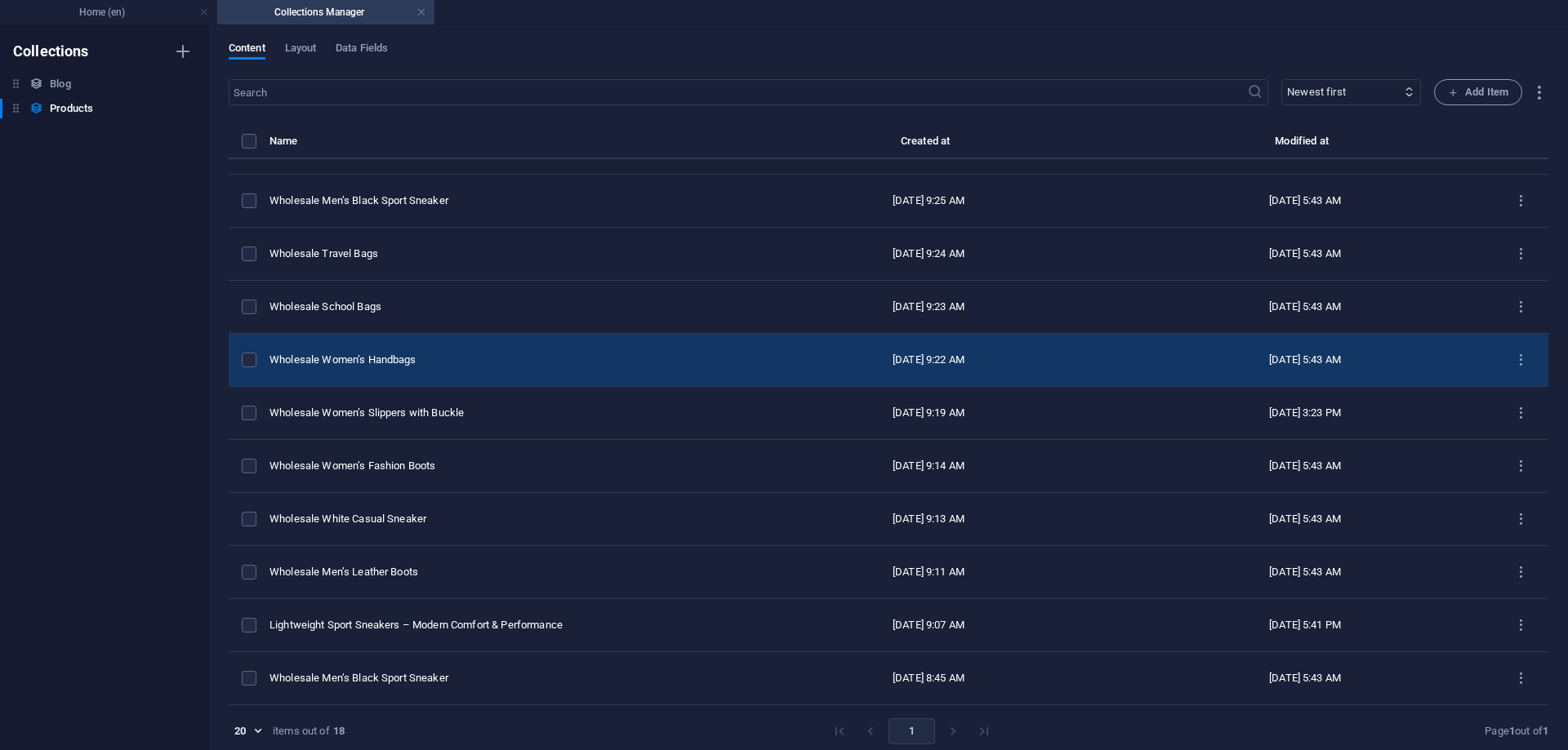
scroll to position [8, 0]
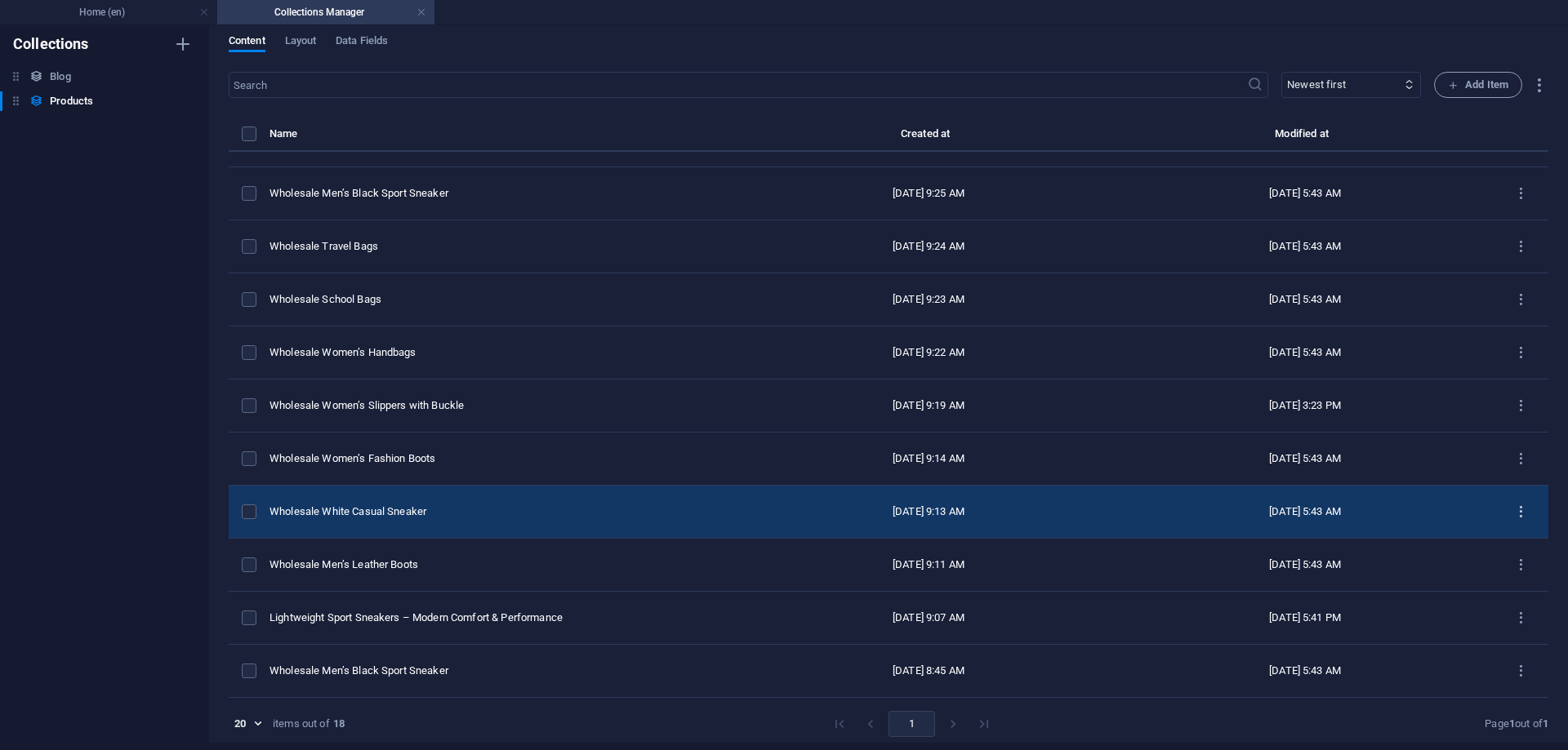
click at [1514, 511] on icon "items list" at bounding box center [1521, 512] width 15 height 15
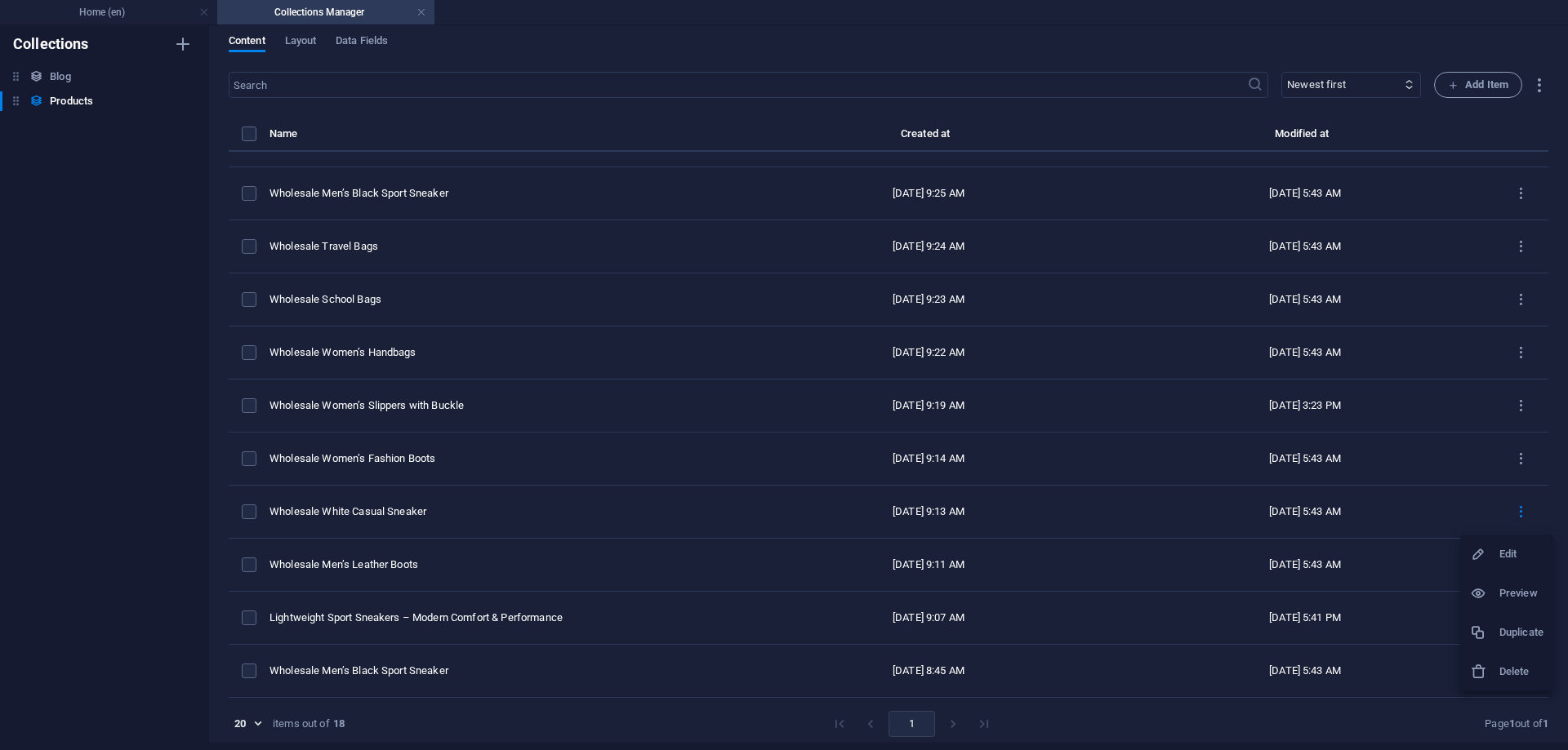
click at [1504, 551] on h6 "Edit" at bounding box center [1521, 554] width 44 height 20
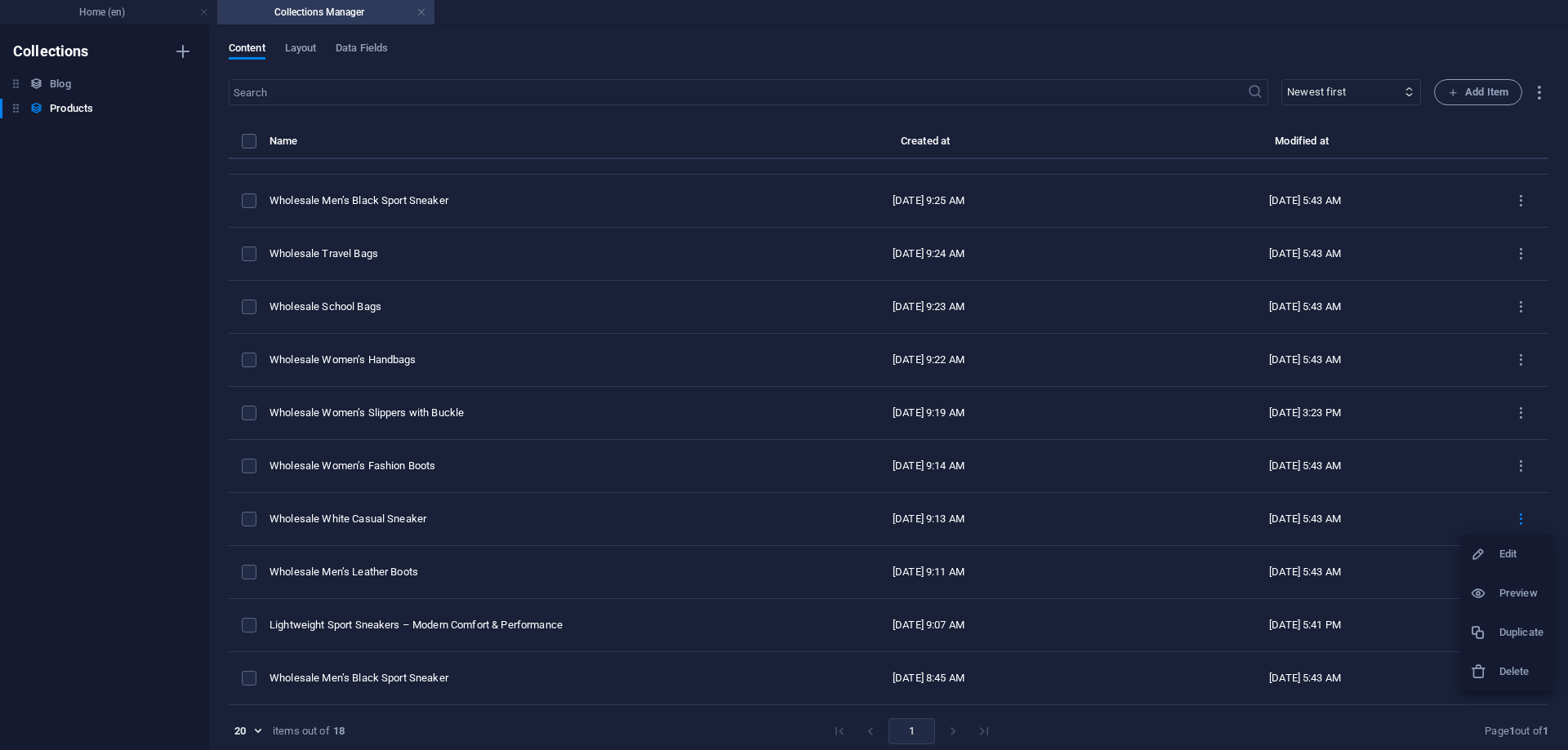
select select "Men’s Sports Shoes"
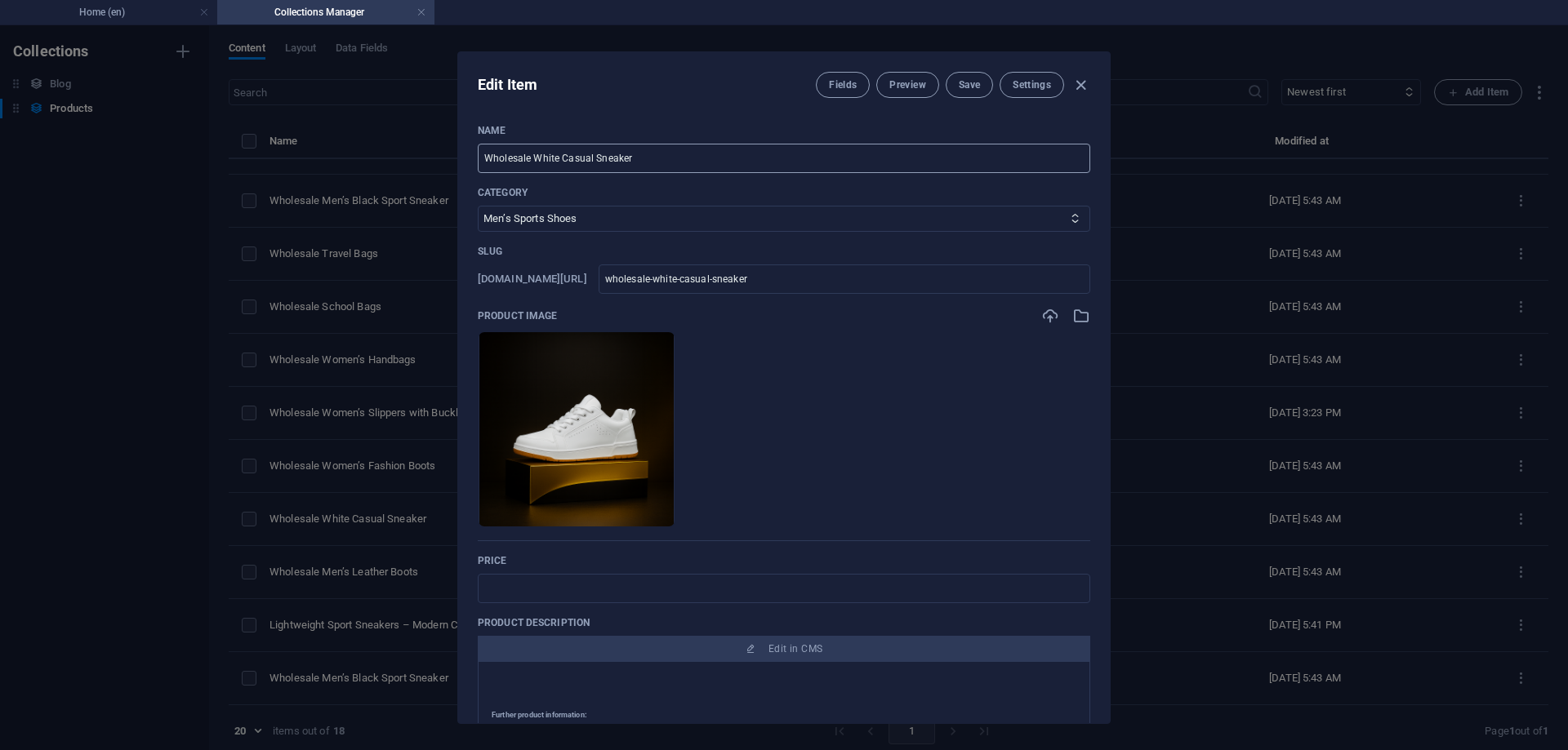
click at [673, 154] on input "Wholesale White Casual Sneaker" at bounding box center [784, 158] width 613 height 29
click at [673, 148] on input "Wholesale White Casual Sneaker" at bounding box center [784, 158] width 613 height 29
paste input "Classic White Low-Top Sneakers – Minimalist Style, Maximum Comfort"
type input "Classic White Low-Top Sneakers – Minimalist Style, Maximum Comfort"
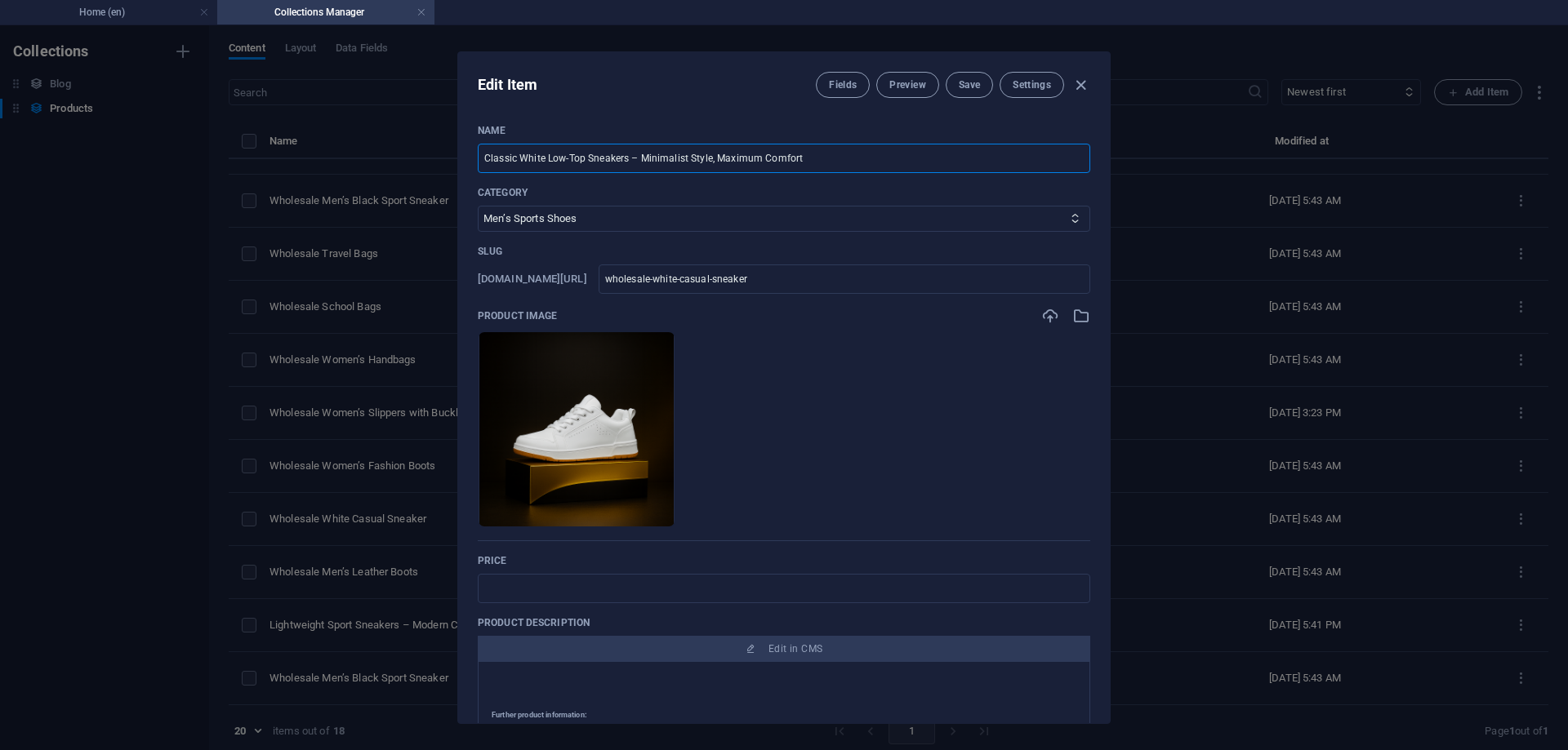
type input "classic-white-low-top-sneakers-minimalist-style-maximum-comfort"
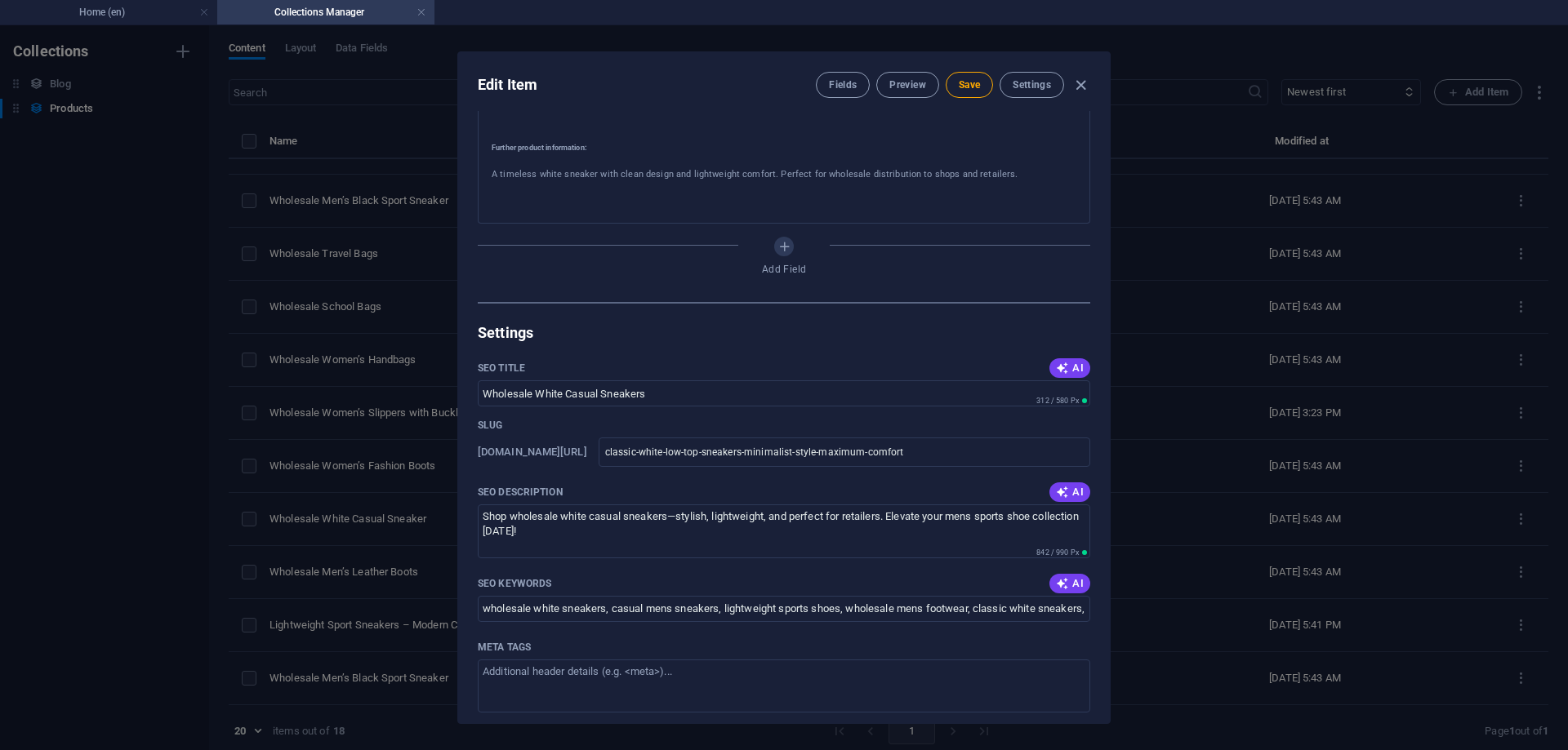
scroll to position [572, 0]
type input "Classic White Low-Top Sneakers – Minimalist Style, Maximum Comfort"
click at [1050, 371] on button "AI" at bounding box center [1069, 364] width 41 height 20
type input "Classic White Low-Top Sneakers"
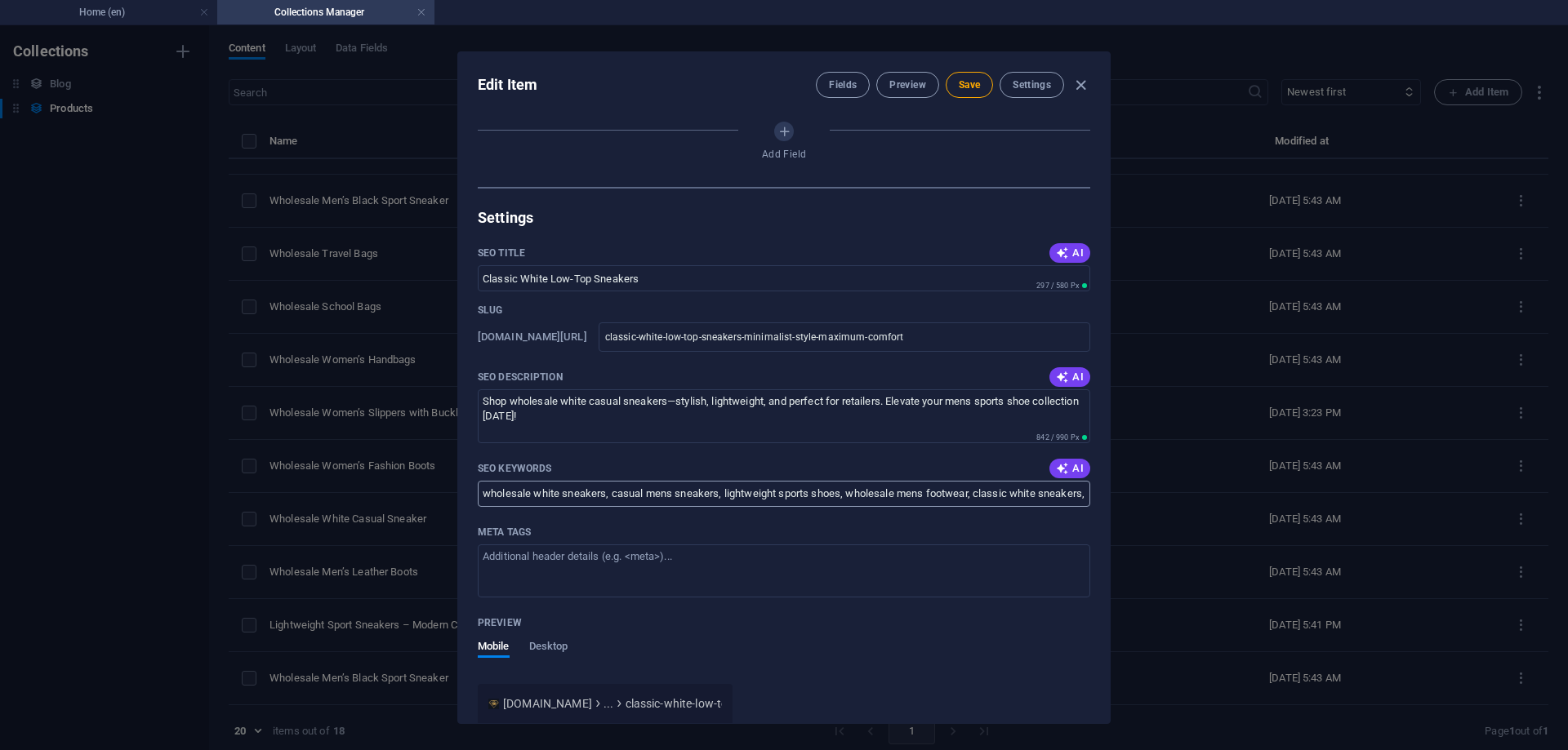
scroll to position [735, 0]
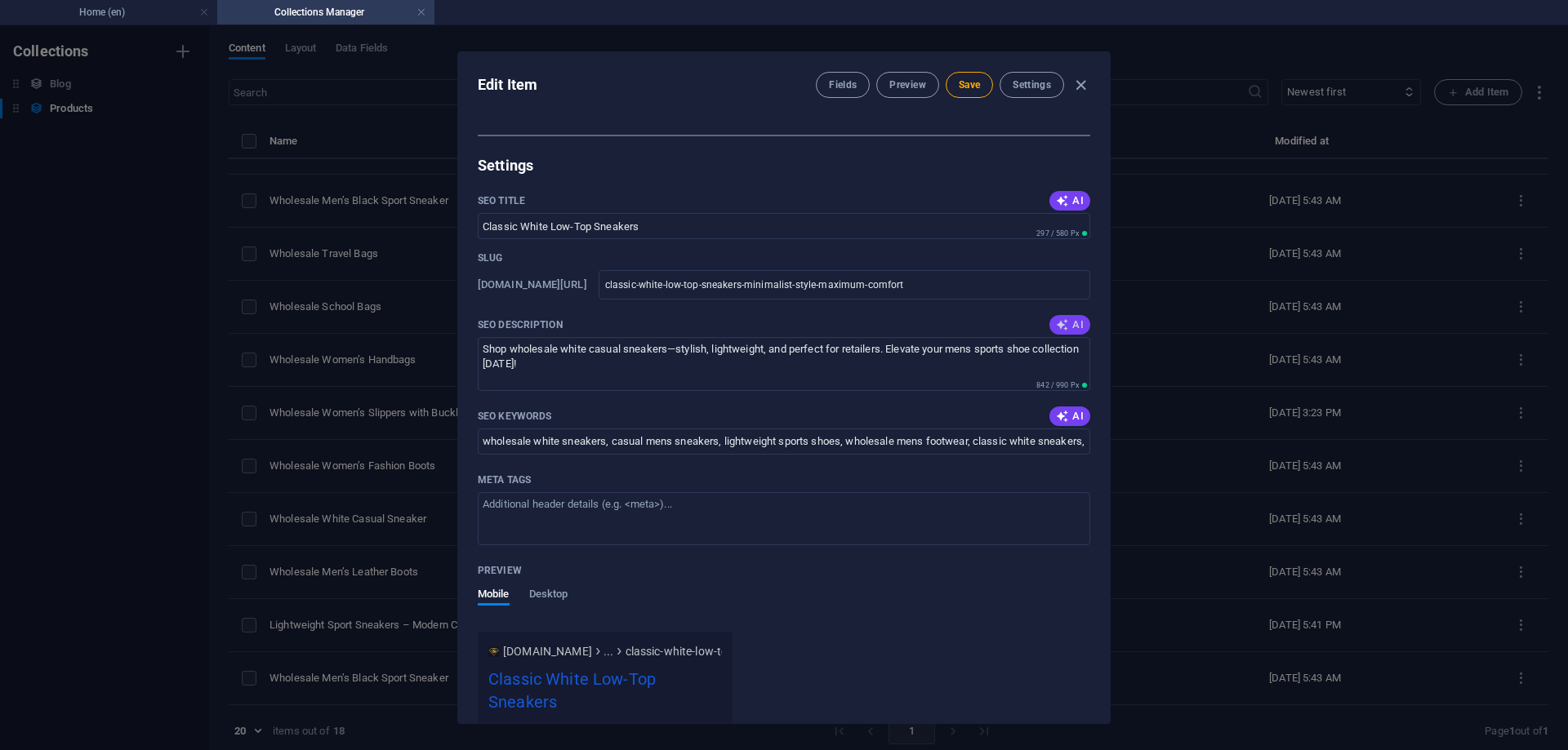
click at [1070, 326] on span "AI" at bounding box center [1069, 325] width 28 height 13
type textarea "Discover our Classic White Low-Top Sneakers: minimalist design, unbeatable comf…"
click at [1062, 408] on button "AI" at bounding box center [1069, 416] width 41 height 20
type input "classic white sneakers, minimalist sports shoes, mens low-top sneakers, lightwe…"
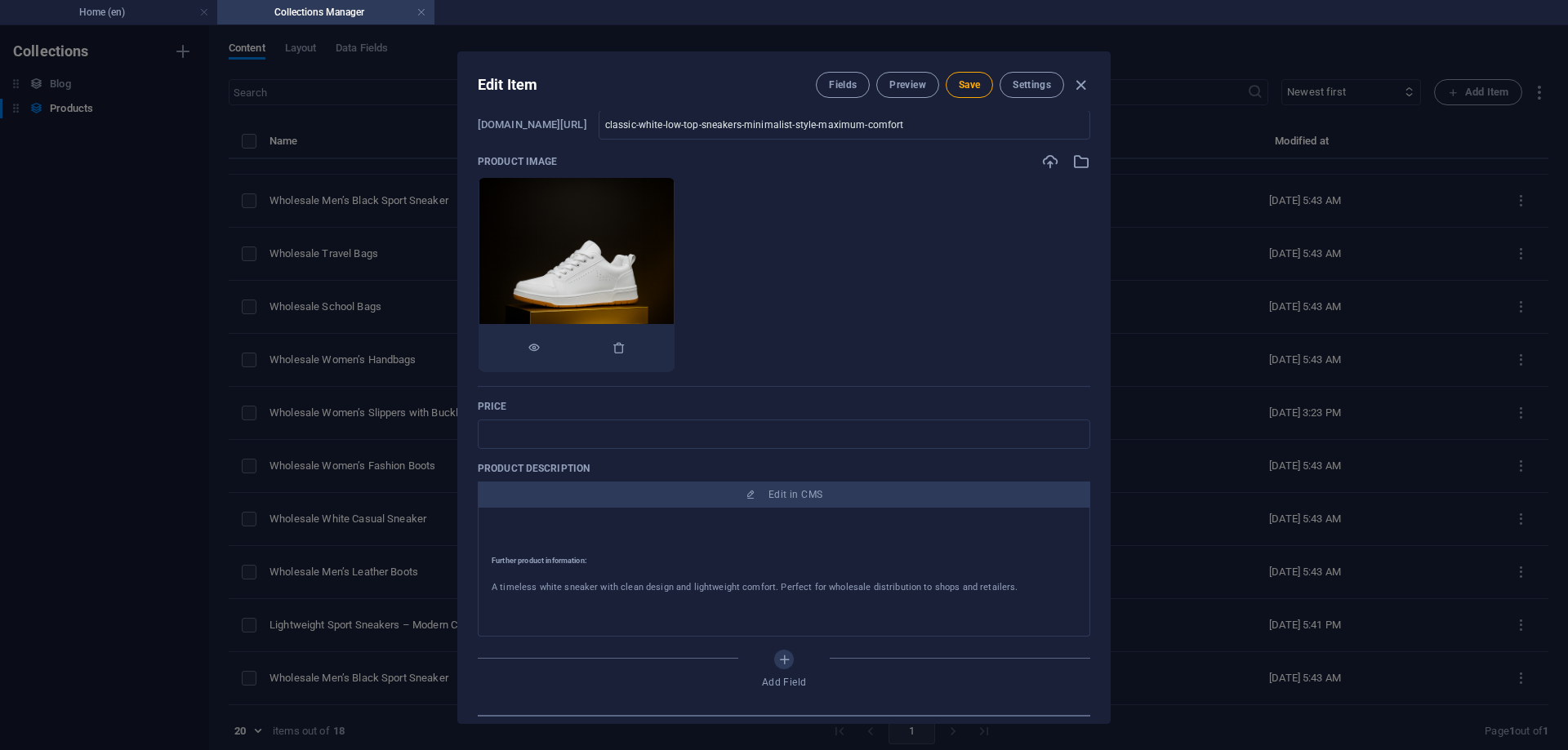
scroll to position [0, 0]
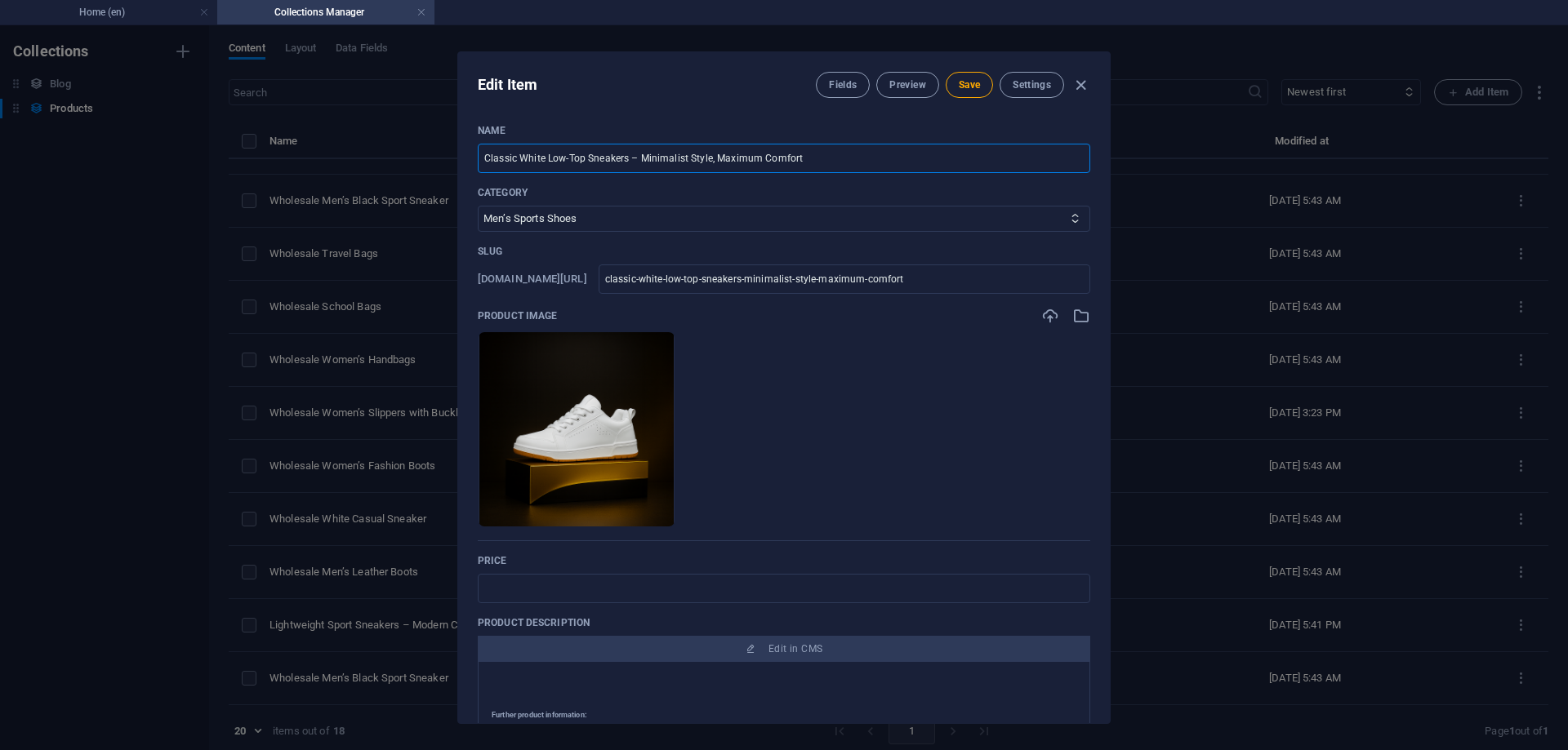
click at [482, 152] on input "Classic White Low-Top Sneakers – Minimalist Style, Maximum Comfort" at bounding box center [784, 158] width 613 height 29
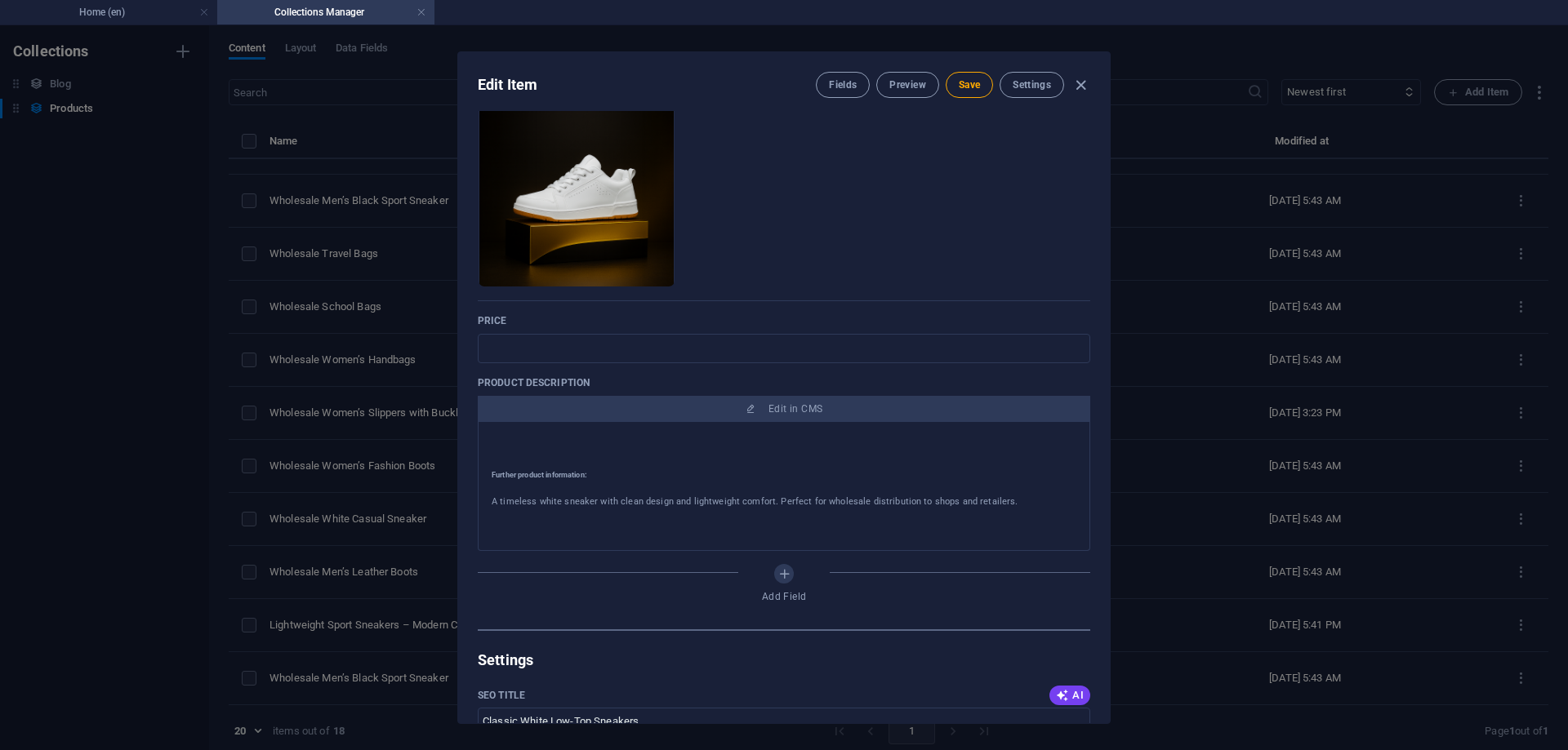
scroll to position [490, 0]
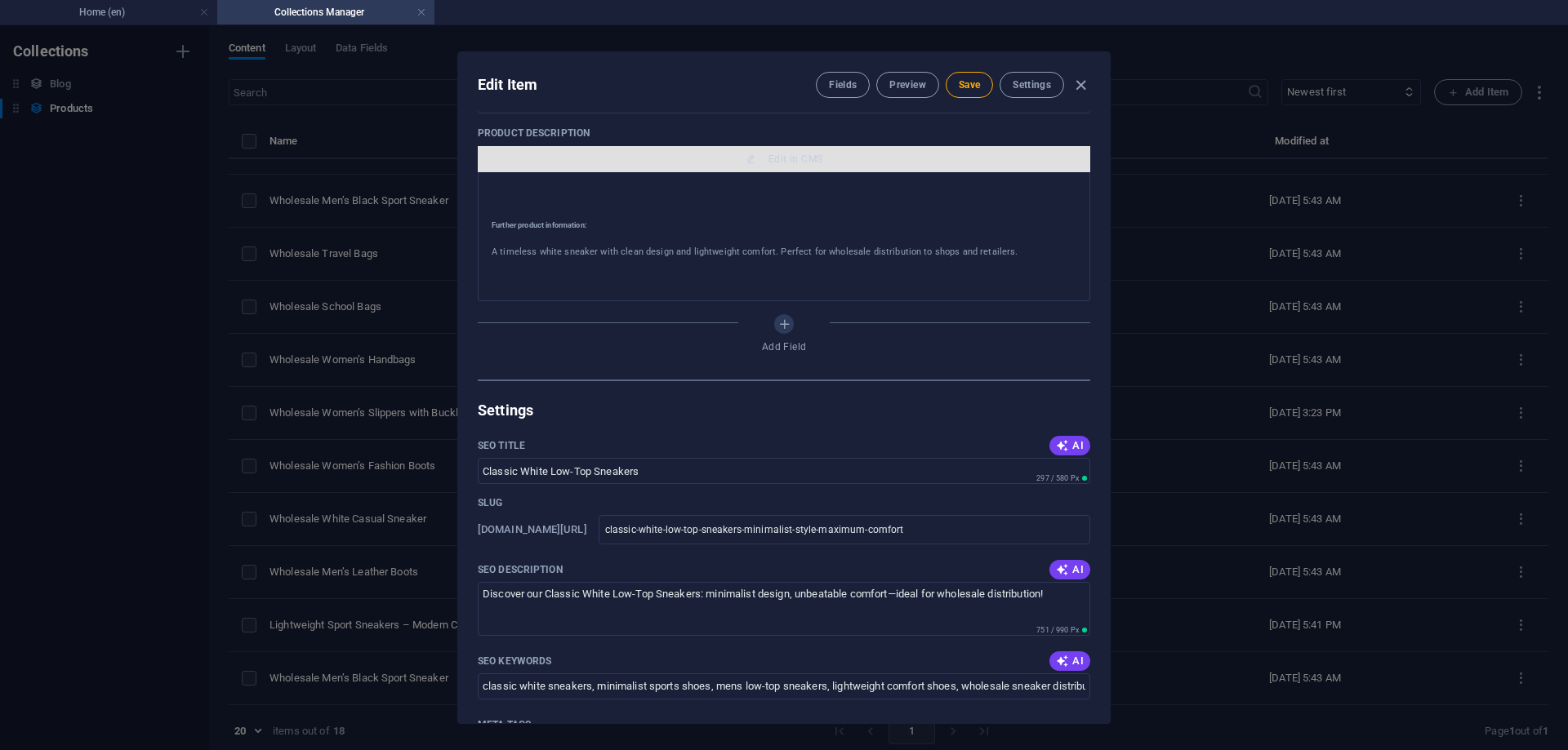
click at [807, 156] on span "Edit in CMS" at bounding box center [795, 159] width 54 height 13
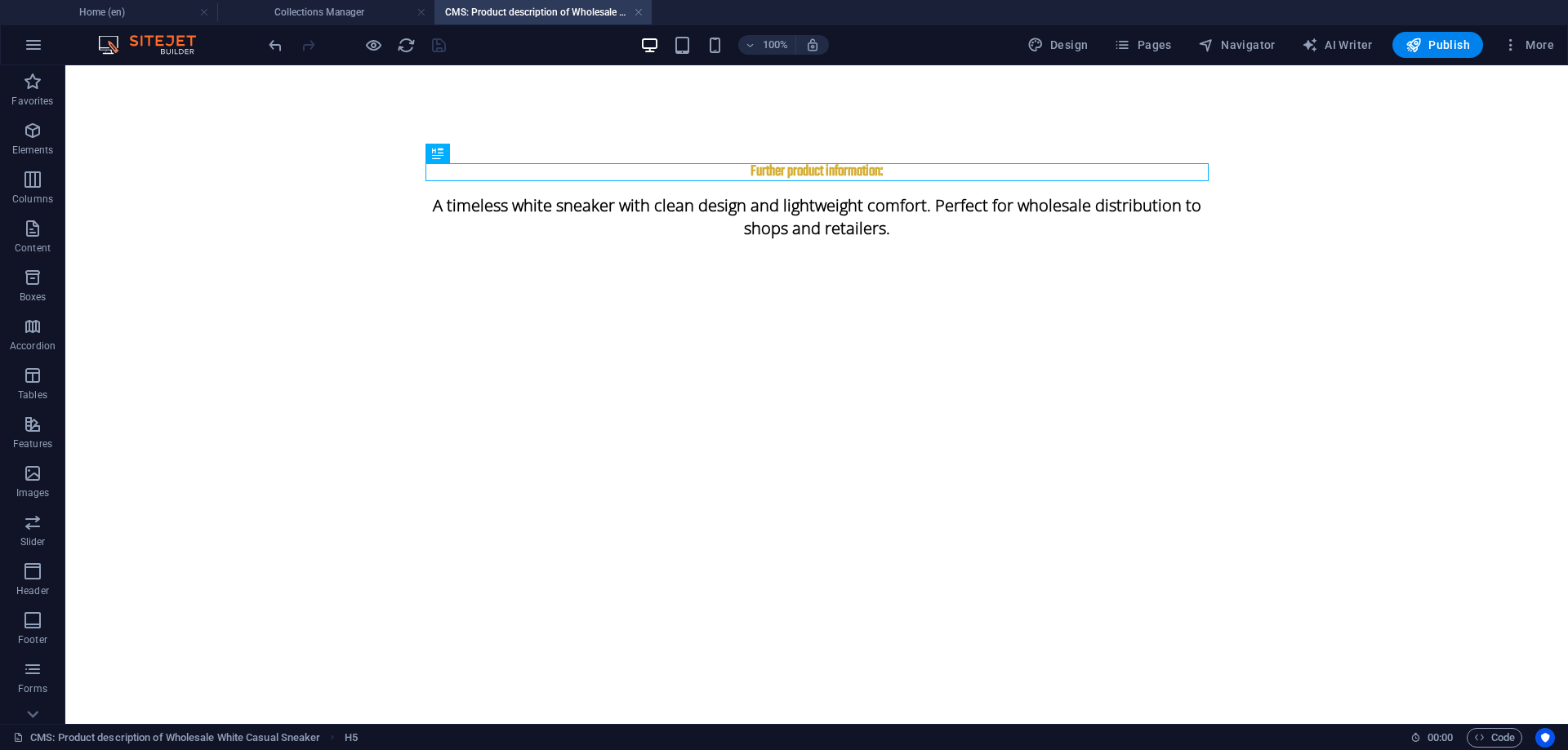
scroll to position [0, 0]
click at [672, 207] on div "A timeless white sneaker with clean design and lightweight comfort. Perfect for…" at bounding box center [817, 216] width 784 height 71
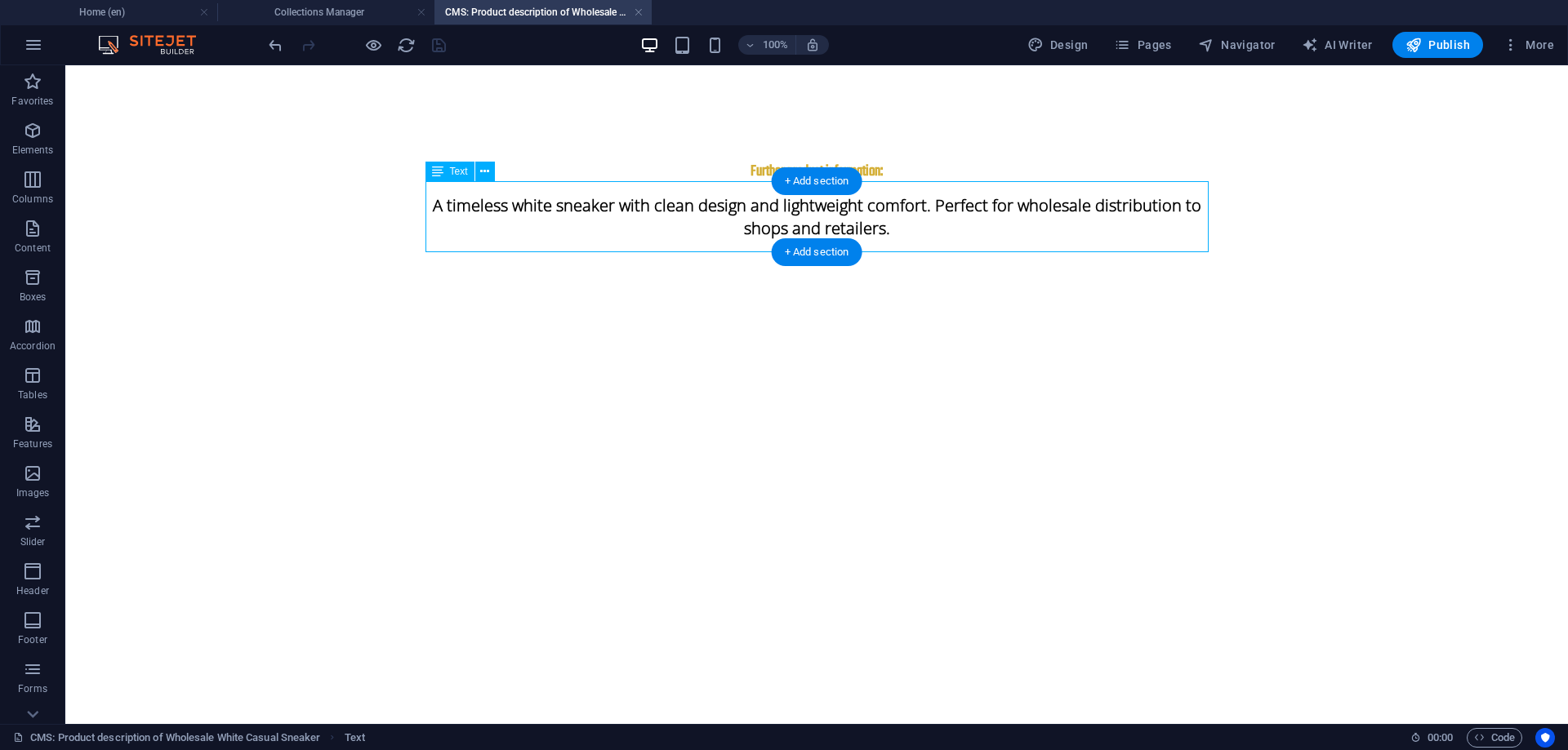
click at [672, 207] on div "A timeless white sneaker with clean design and lightweight comfort. Perfect for…" at bounding box center [817, 216] width 784 height 71
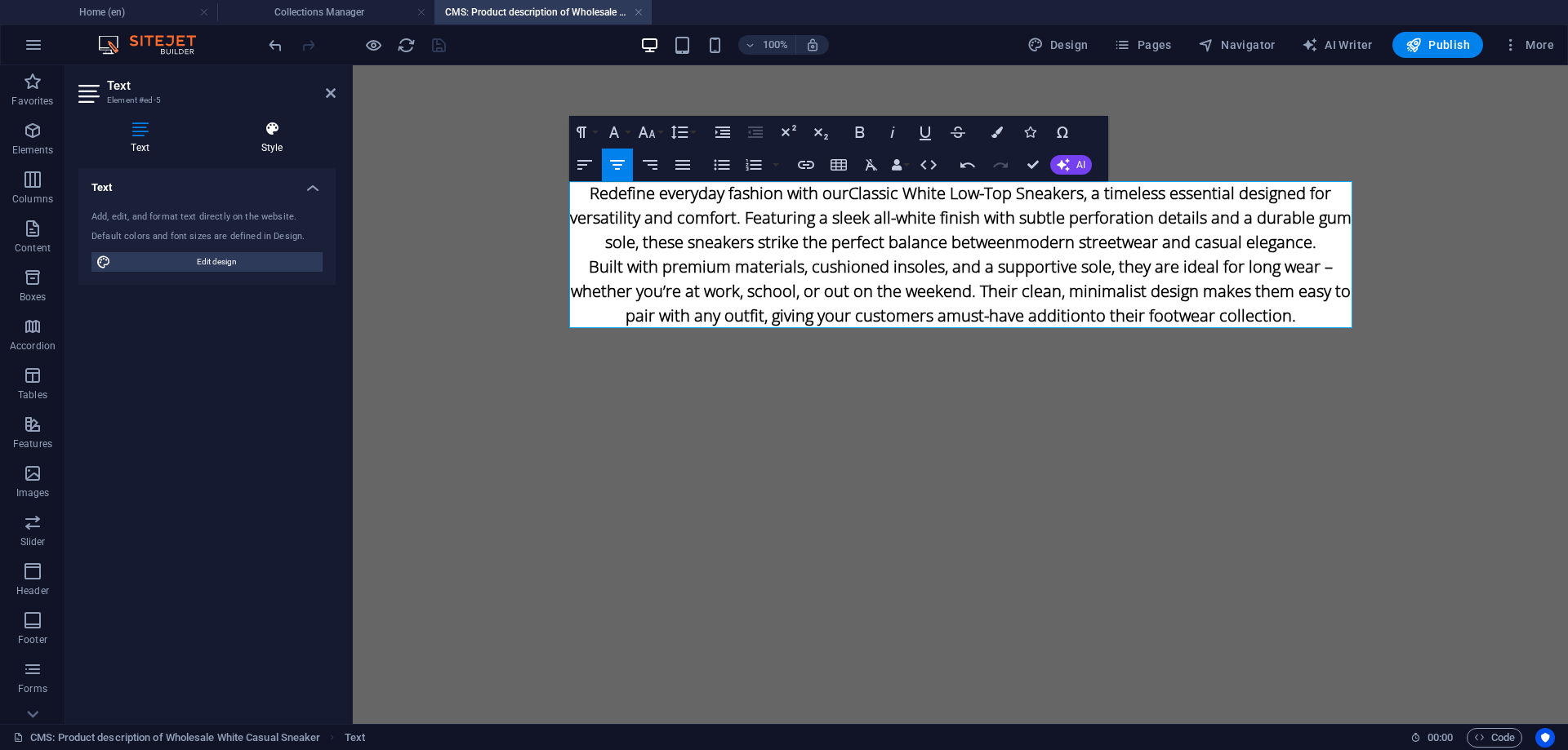
click at [274, 141] on h4 "Style" at bounding box center [272, 138] width 127 height 34
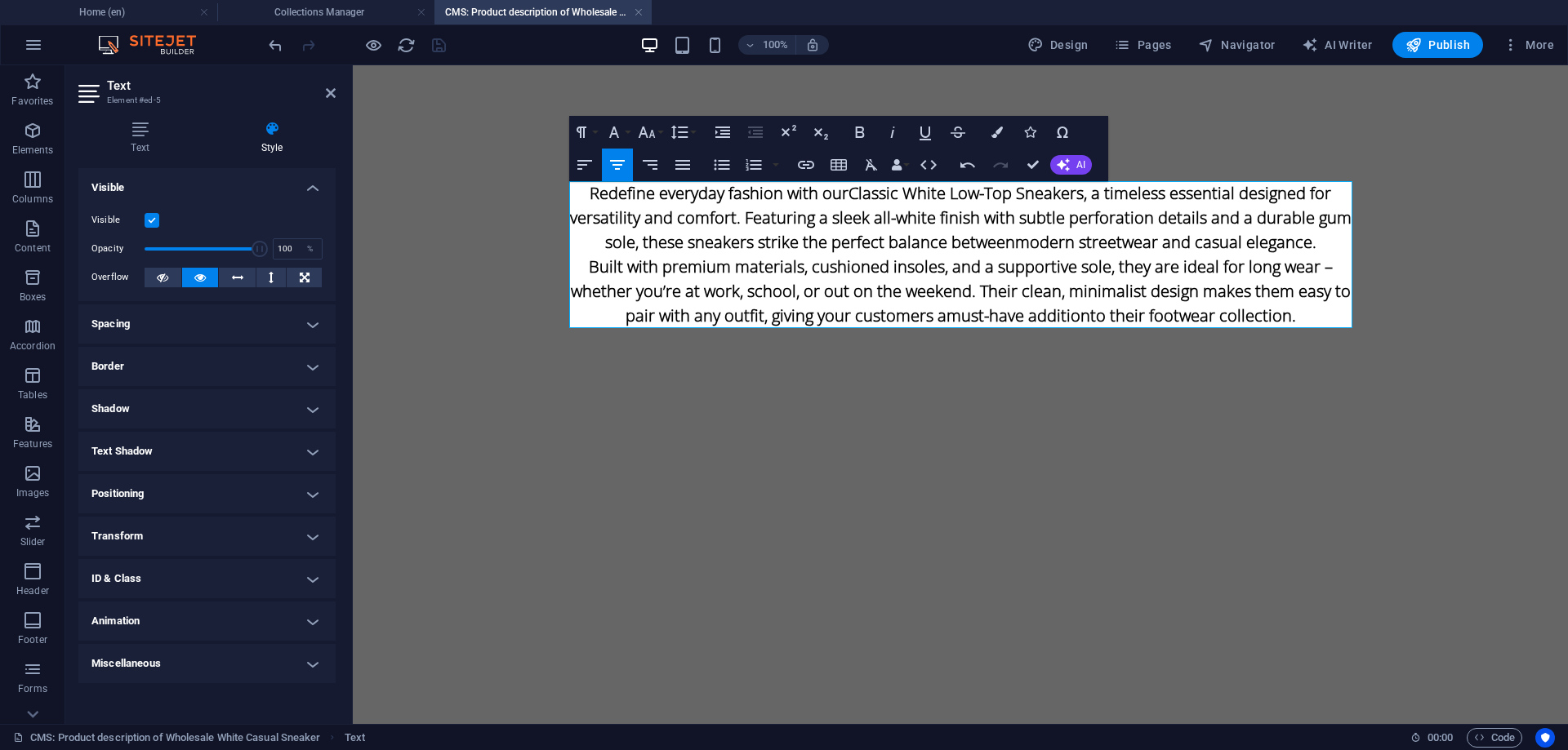
click at [146, 218] on label at bounding box center [151, 219] width 14 height 14
click at [0, 0] on input "Visible" at bounding box center [0, 0] width 0 height 0
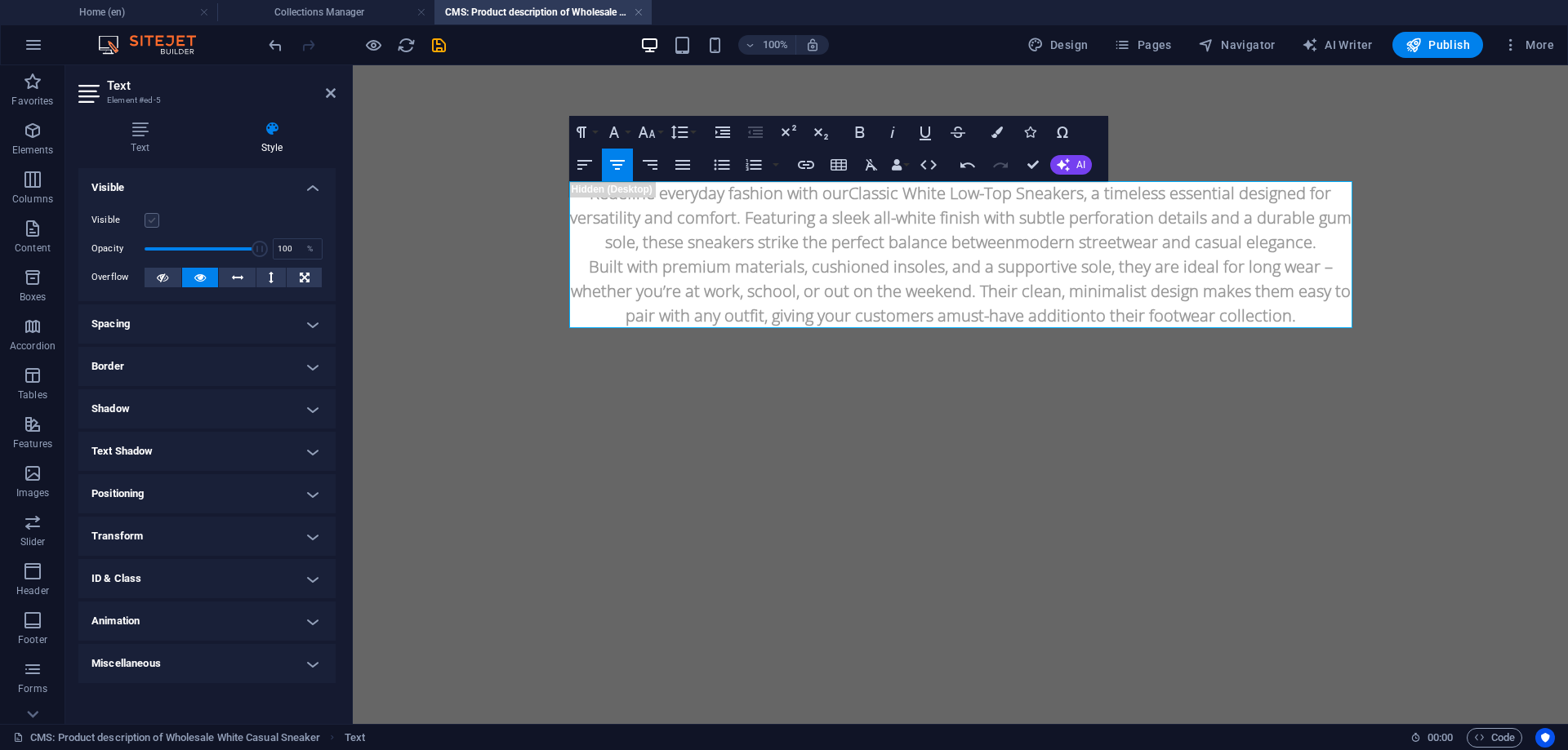
click at [152, 220] on label at bounding box center [151, 219] width 14 height 14
click at [0, 0] on input "Visible" at bounding box center [0, 0] width 0 height 0
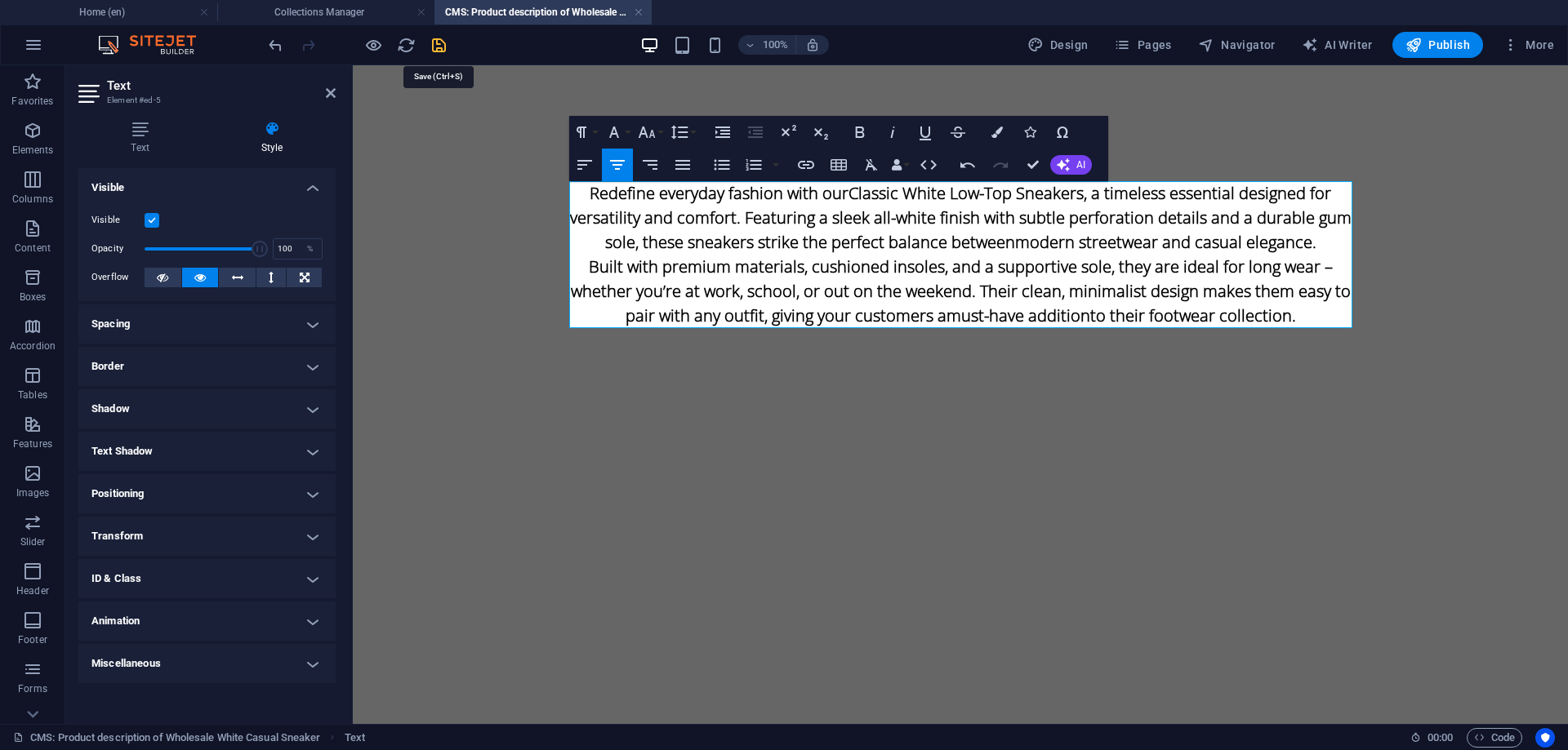
click at [434, 45] on icon "save" at bounding box center [439, 46] width 19 height 19
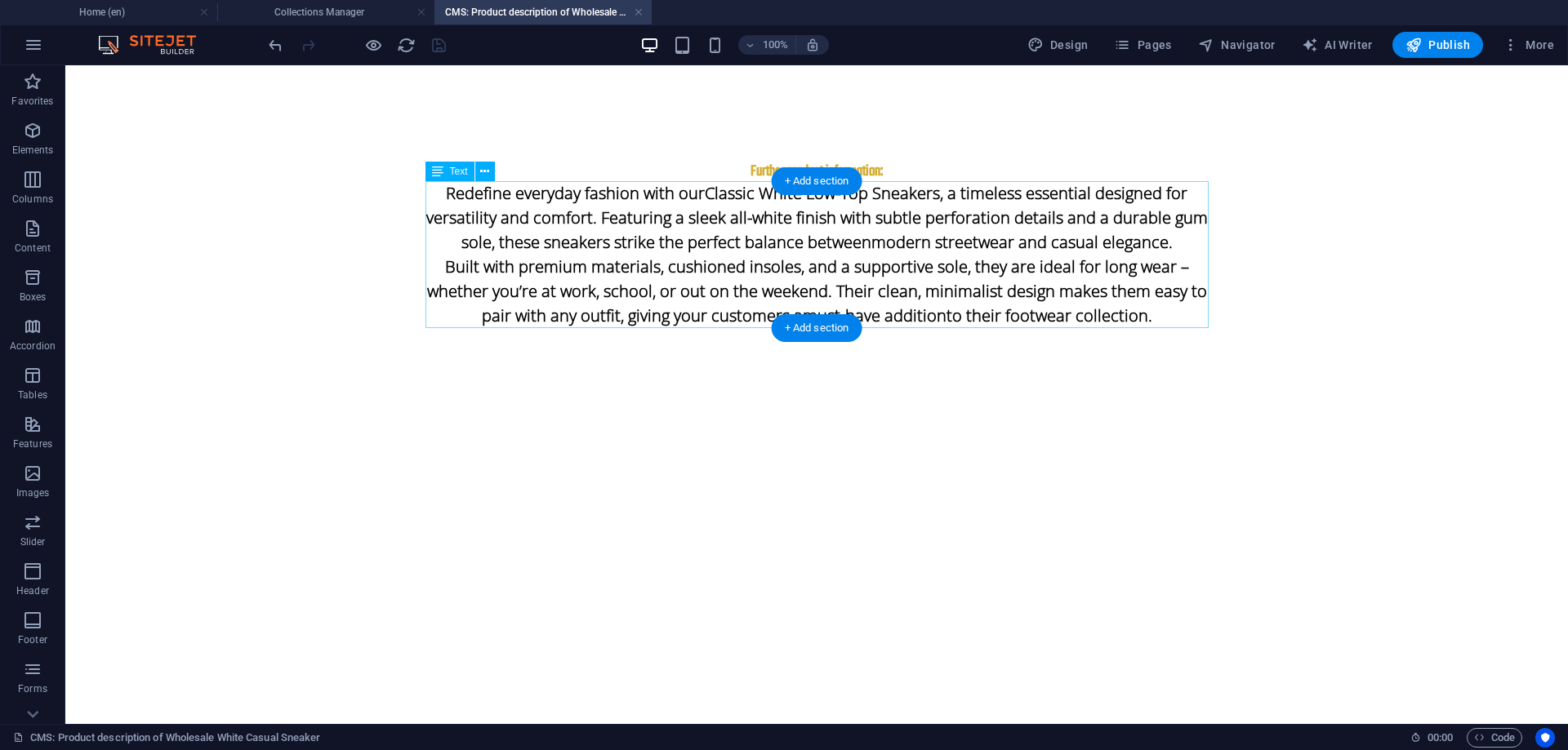
type input "classic-white-low-top-sneakers-minimalist-style-maximum-comfort"
click at [639, 10] on link at bounding box center [638, 12] width 9 height 15
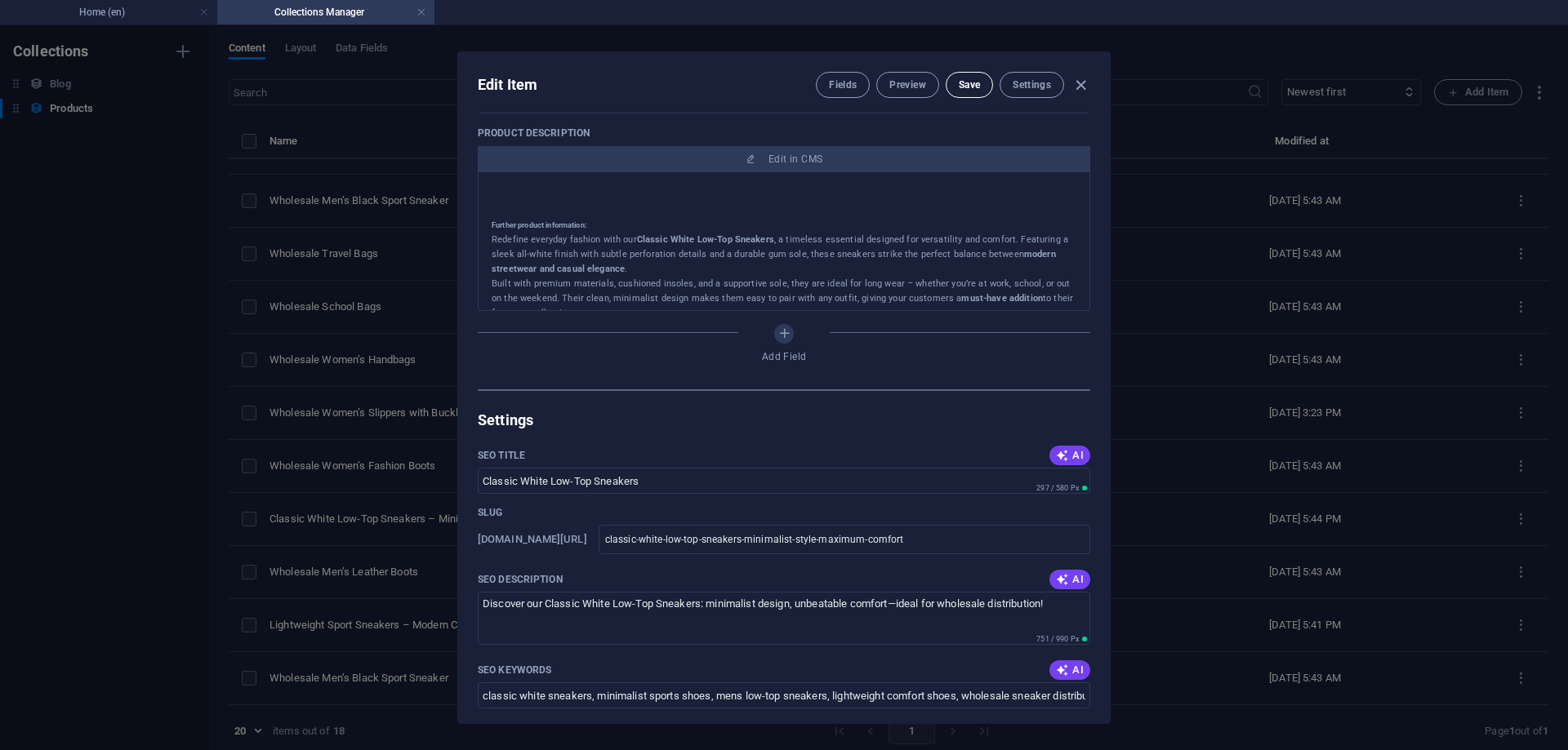
click at [964, 89] on span "Save" at bounding box center [970, 85] width 21 height 13
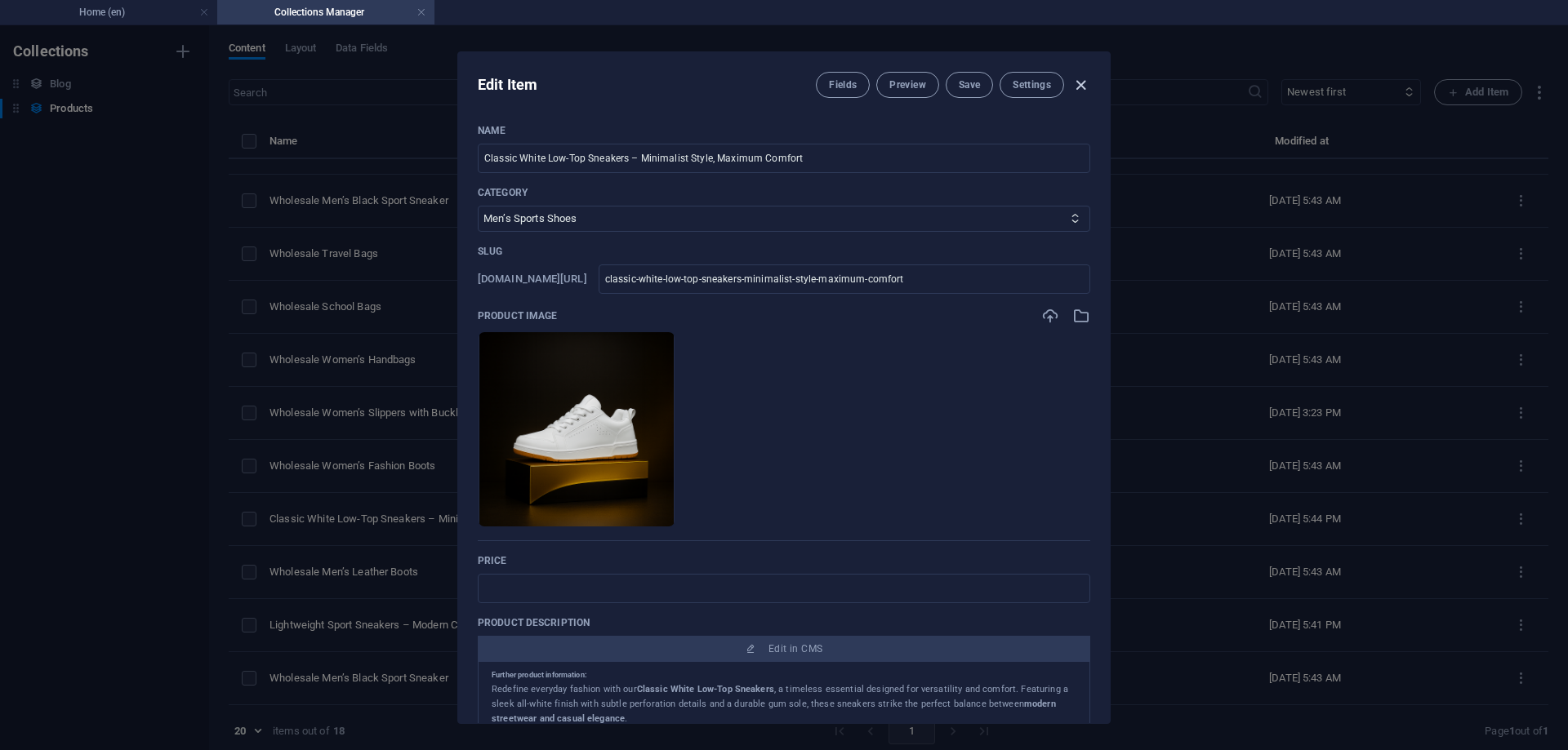
click at [1079, 87] on icon "button" at bounding box center [1081, 85] width 19 height 19
type input "classic-white-low-top-sneakers-minimalist-style-maximum-comfort"
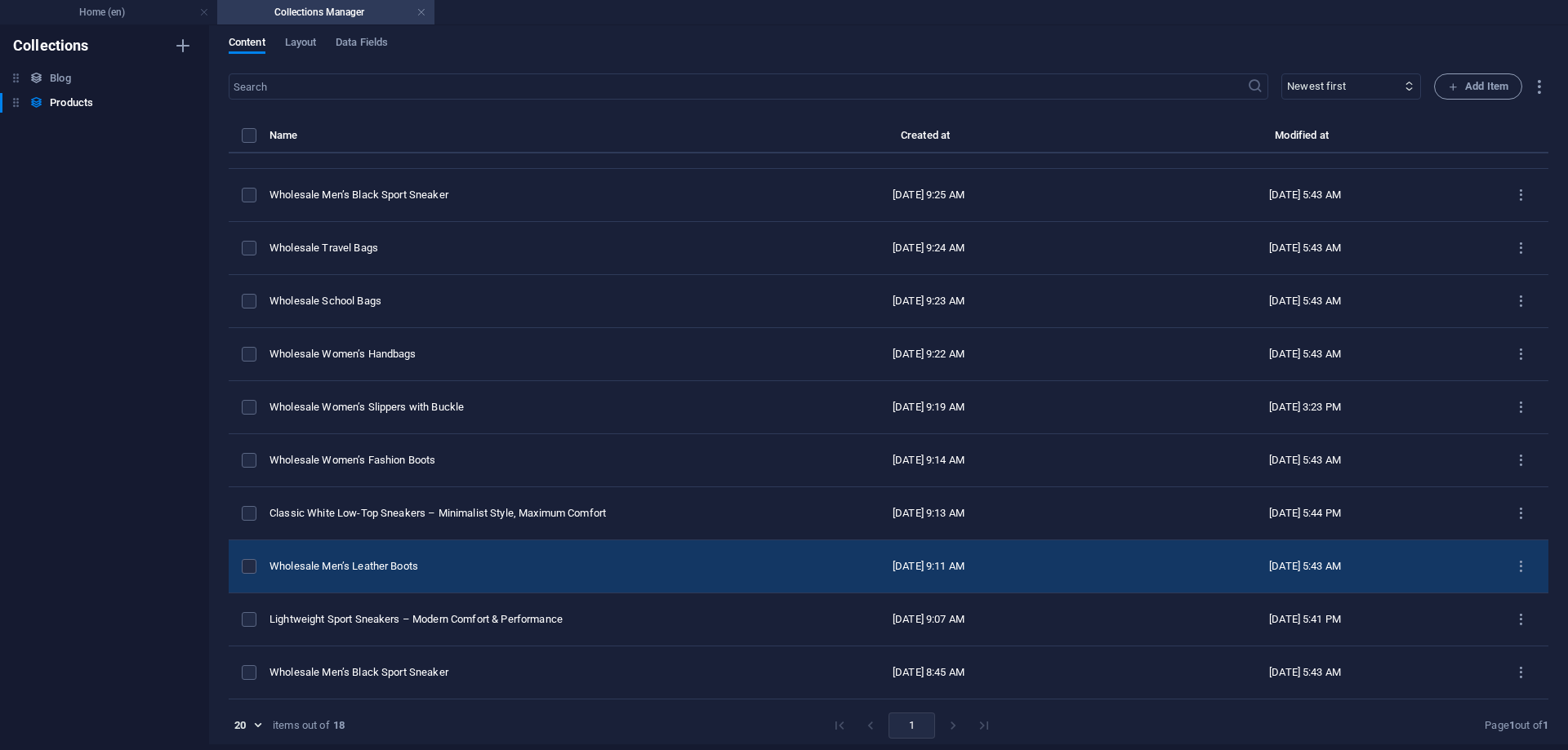
scroll to position [8, 0]
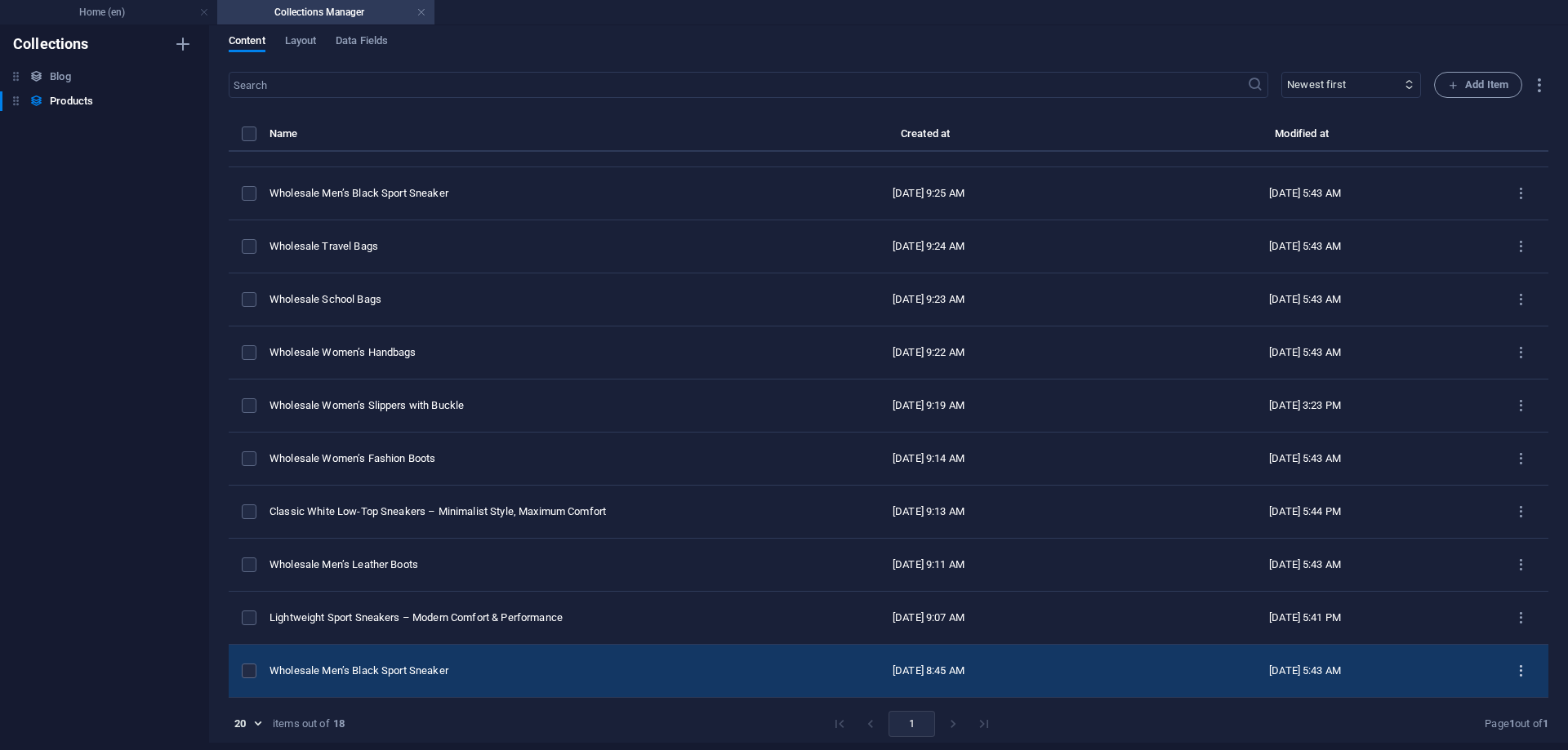
click at [1513, 671] on icon "items list" at bounding box center [1521, 671] width 15 height 15
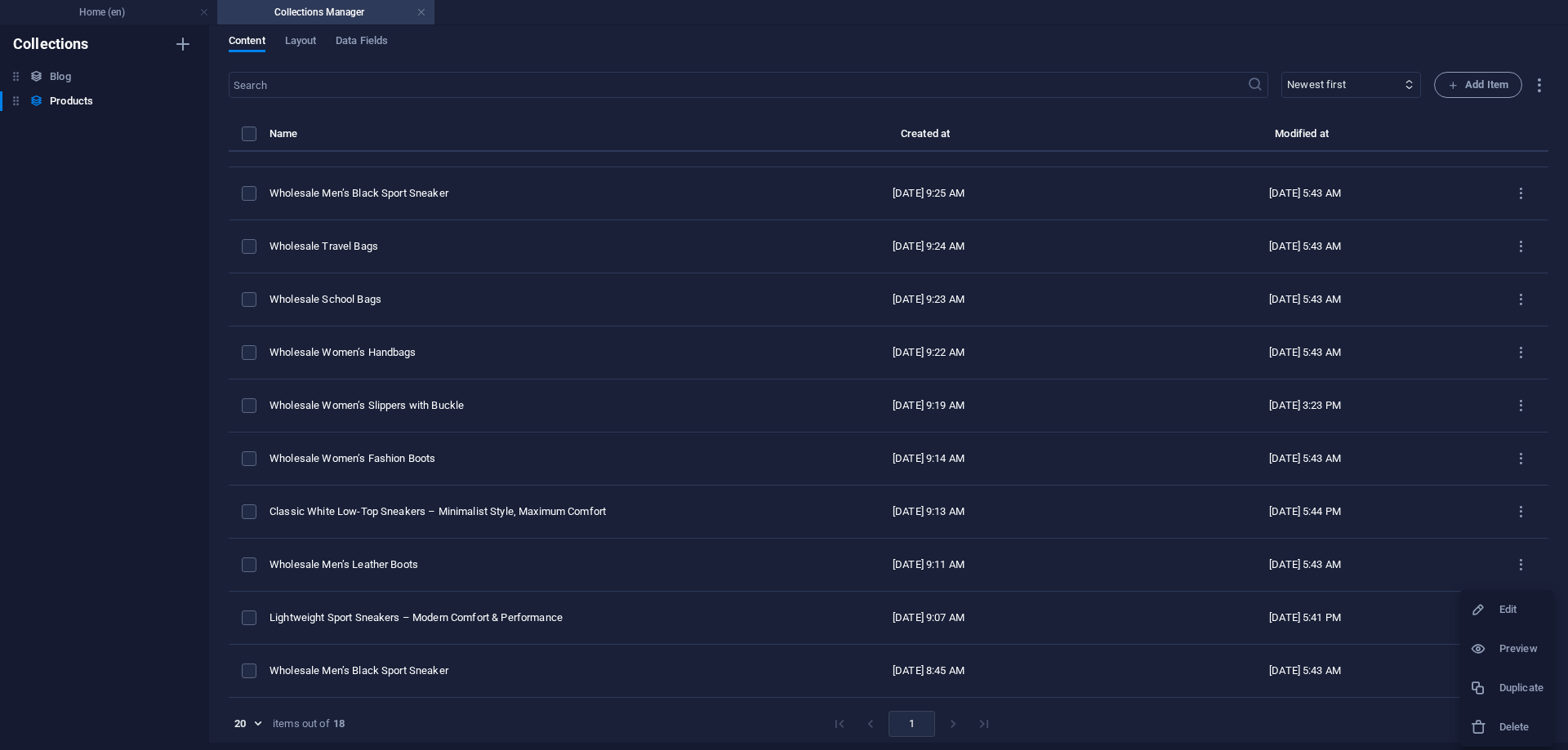
click at [1481, 616] on icon at bounding box center [1478, 609] width 16 height 16
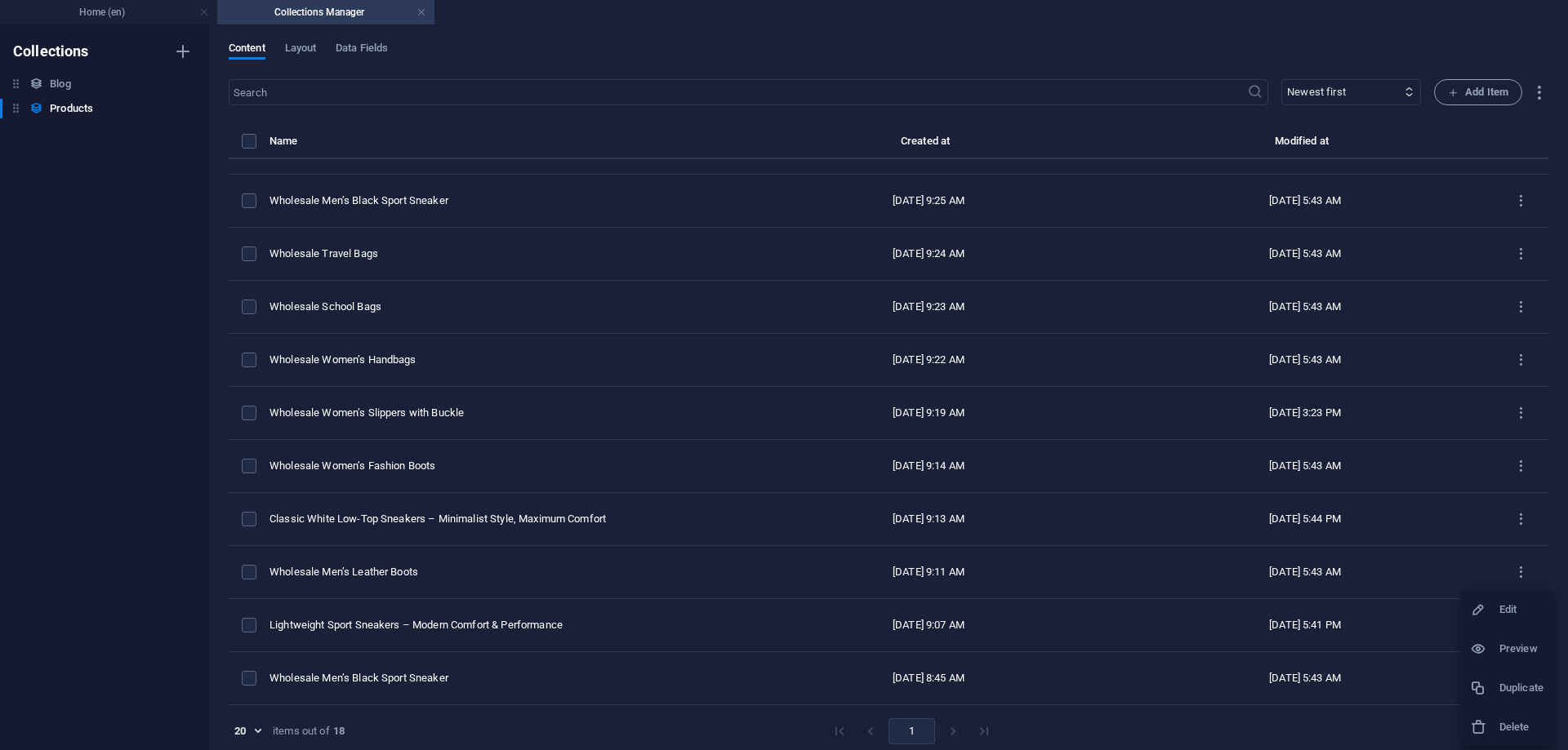
select select "Men’s Sports Shoes"
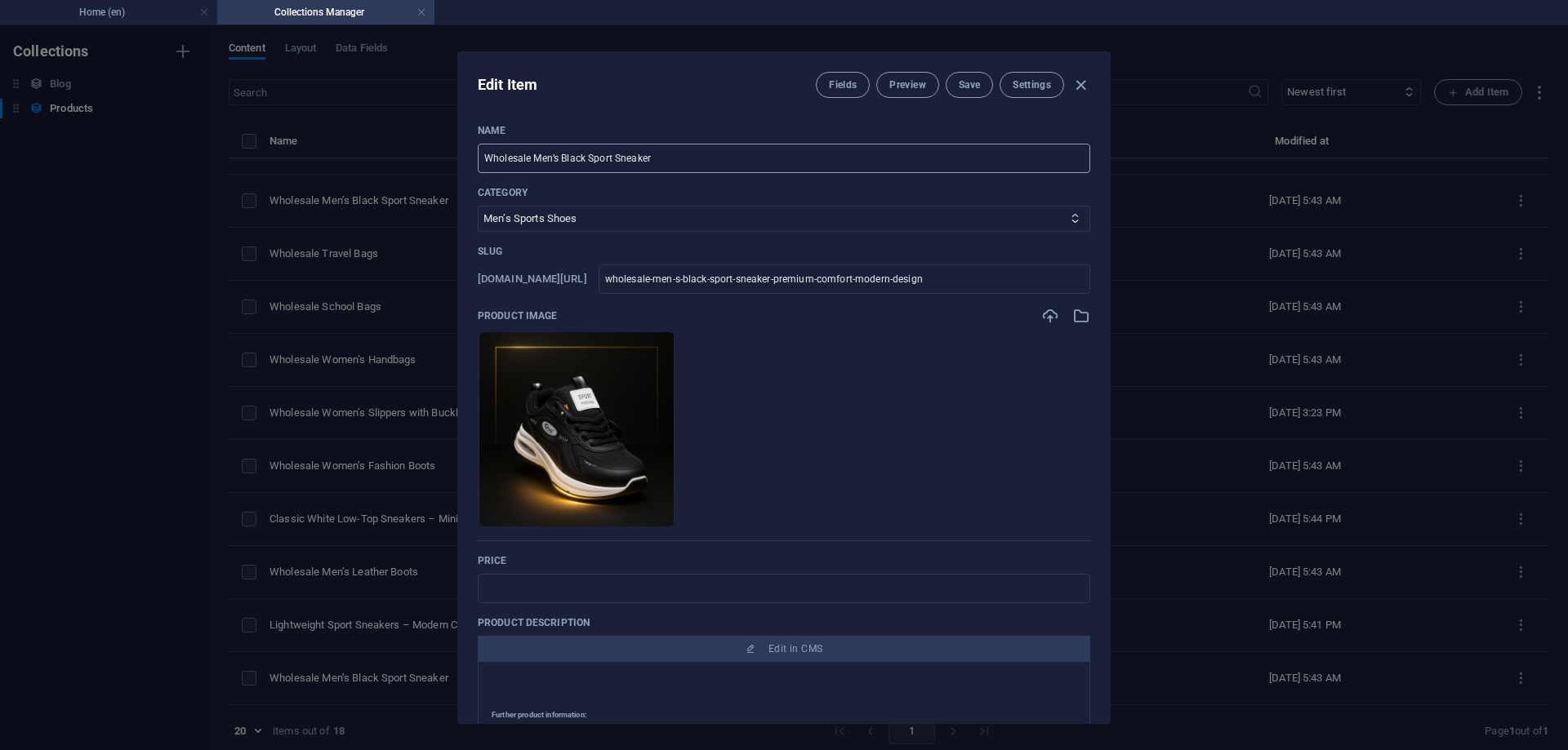
click at [658, 151] on input "Wholesale Men’s Black Sport Sneaker" at bounding box center [784, 158] width 613 height 29
paste input "Black Sport Sneakers – Performance Meets Everyday Style"
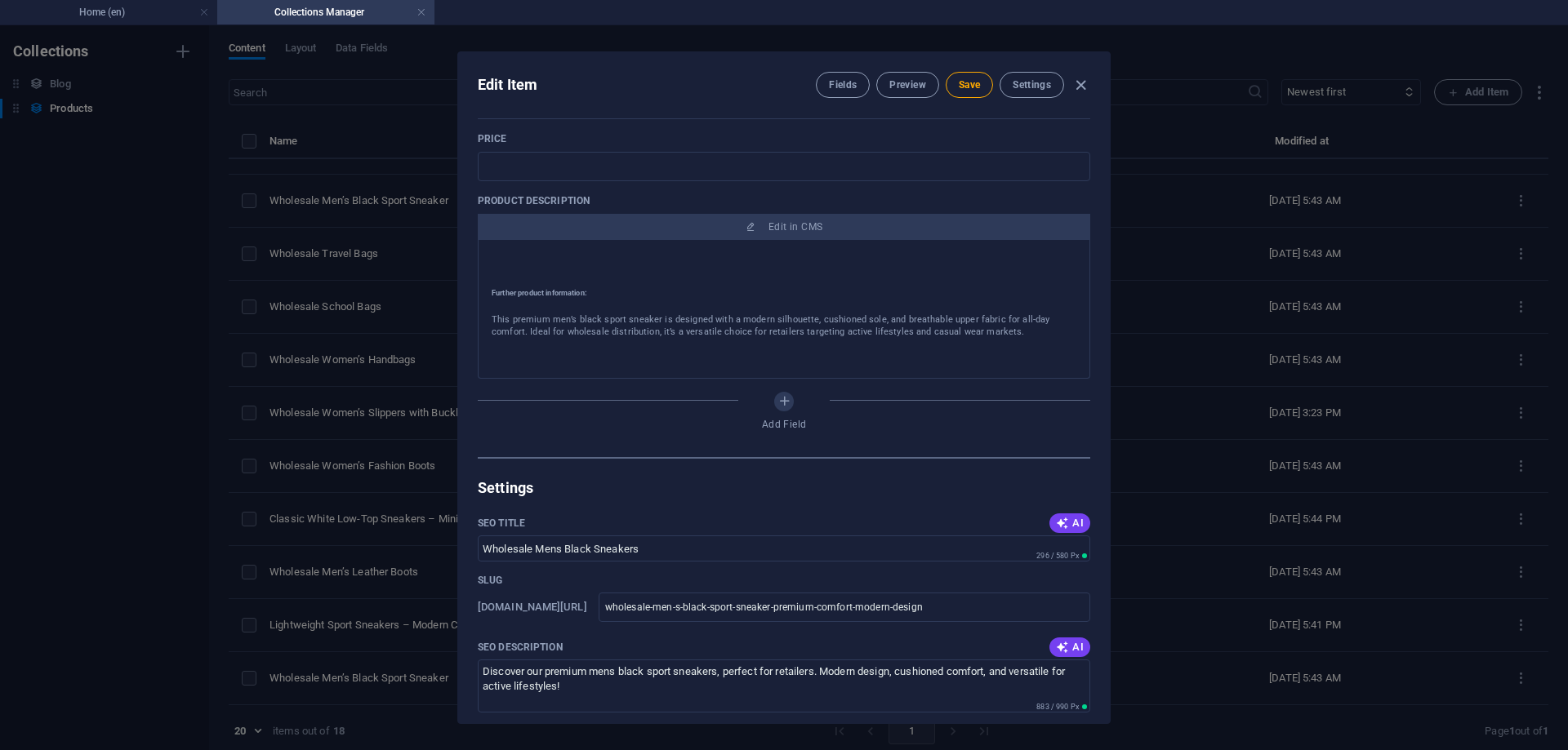
scroll to position [490, 0]
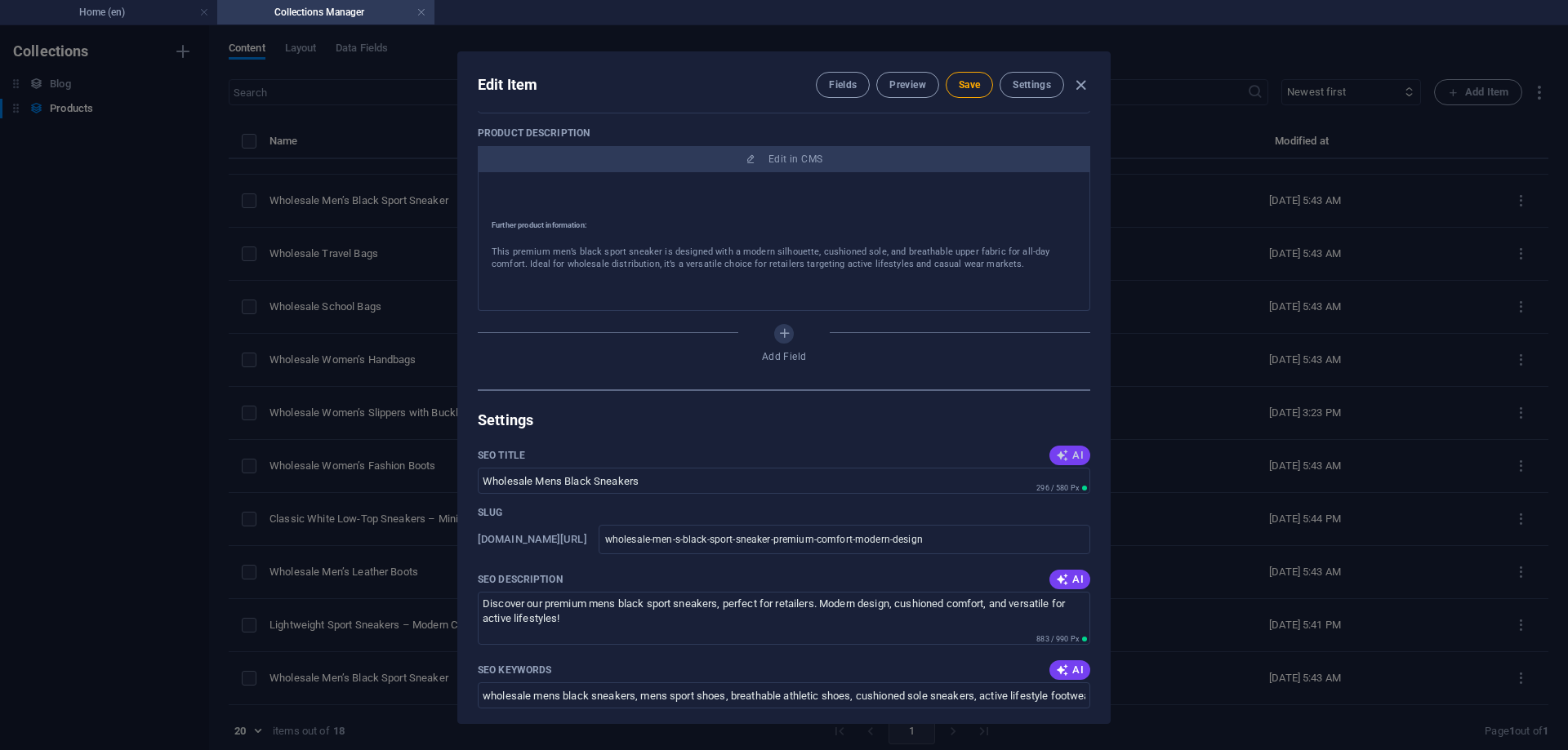
type input "Black Sport Sneakers – Performance Meets Everyday Style"
click at [1058, 454] on icon "button" at bounding box center [1063, 456] width 13 height 13
type input "Mens Black Sport Sneakers"
click at [1063, 580] on icon "button" at bounding box center [1063, 580] width 13 height 13
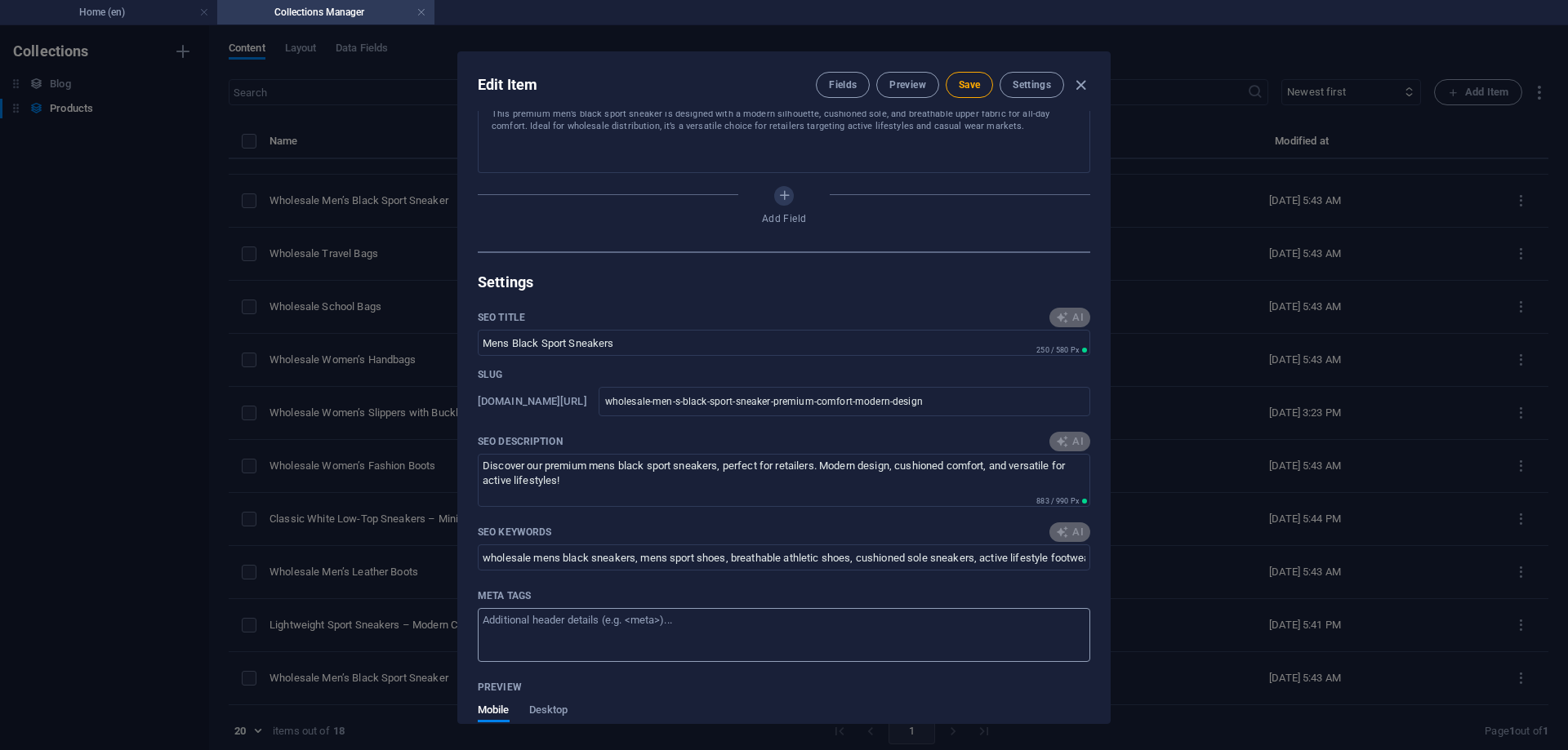
scroll to position [735, 0]
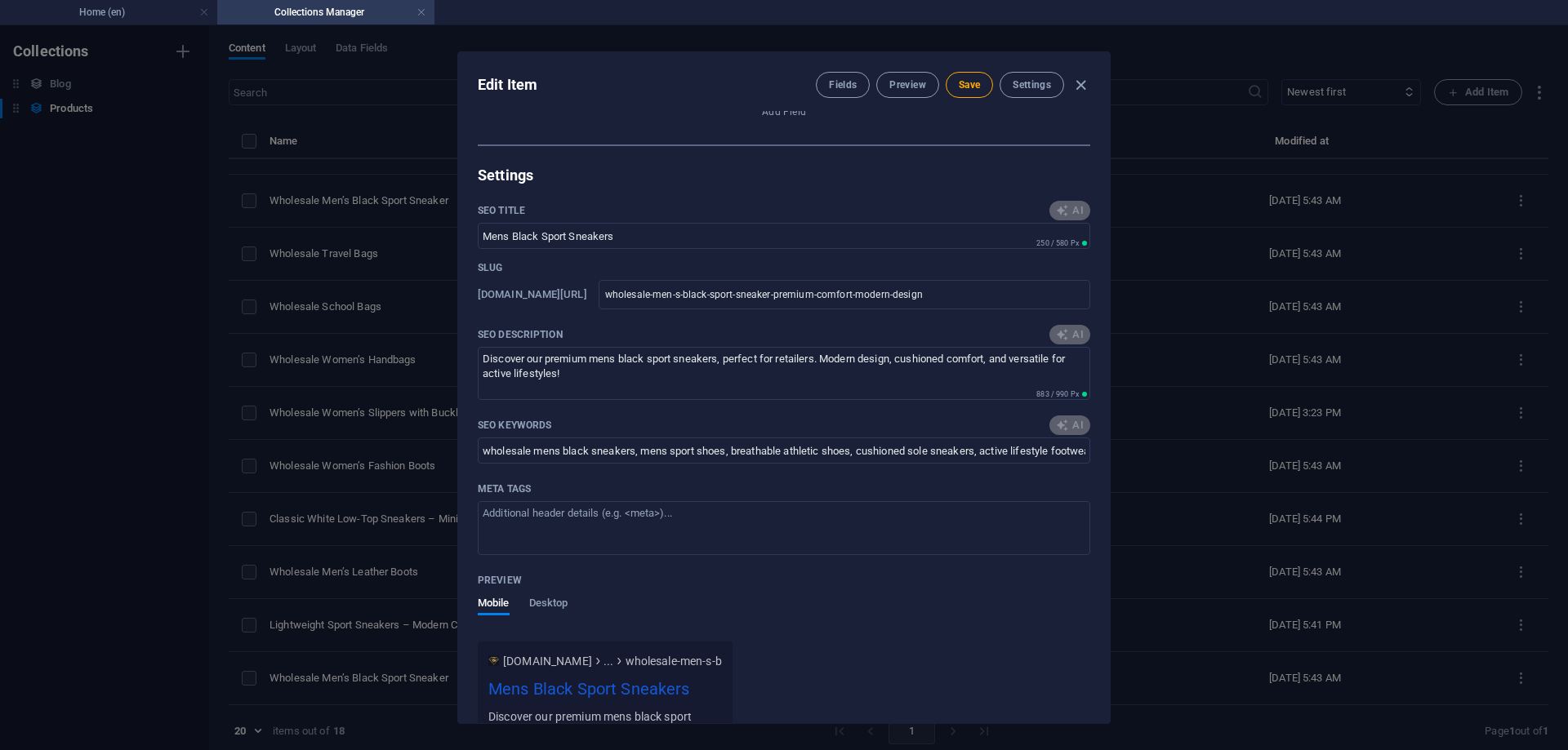
type textarea "Discover our mens black sport sneakers, blending performance and style with cus…"
click at [1062, 421] on icon "button" at bounding box center [1063, 425] width 13 height 13
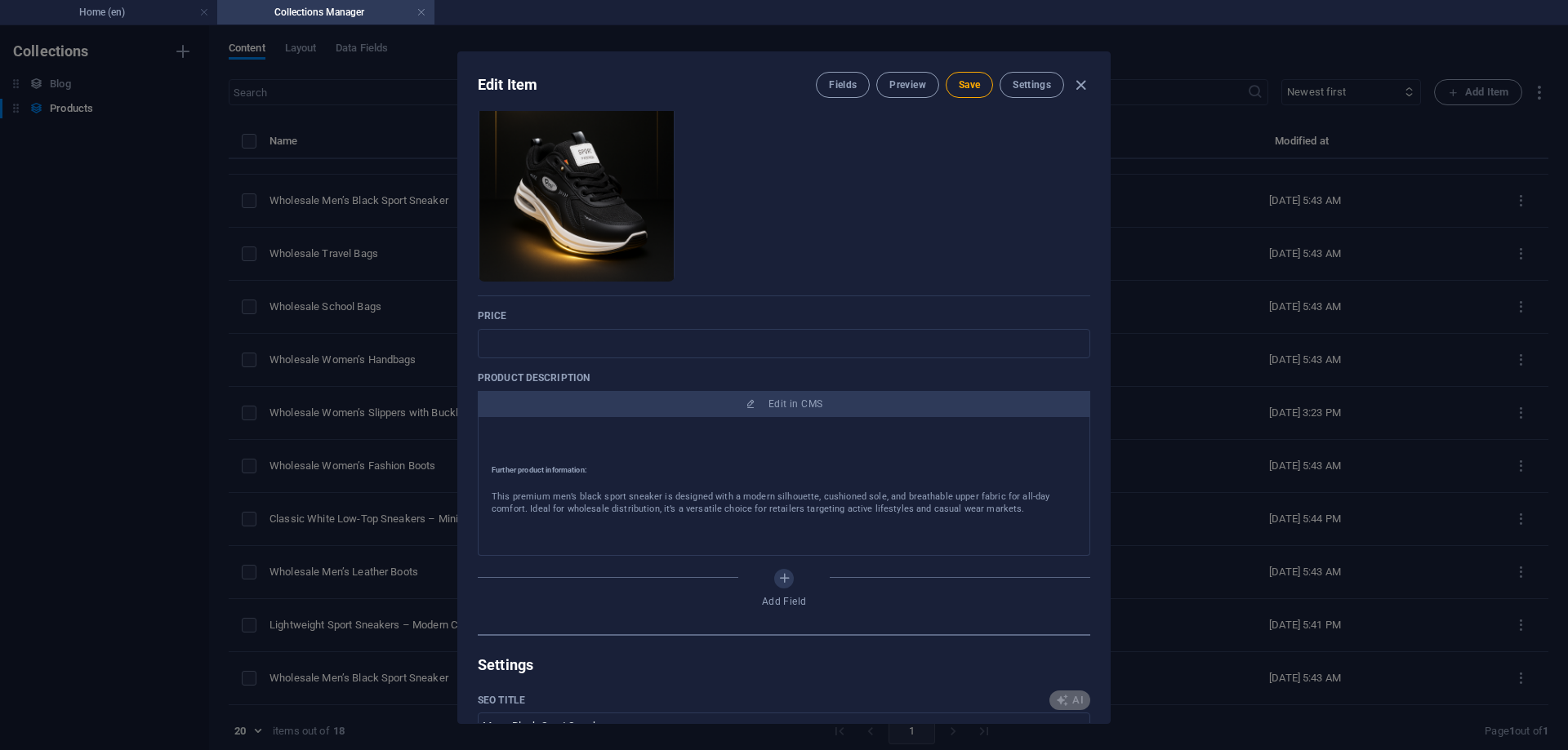
type input "black sport sneakers, men’s sports shoes, cushioned sole sneakers, breathable a…"
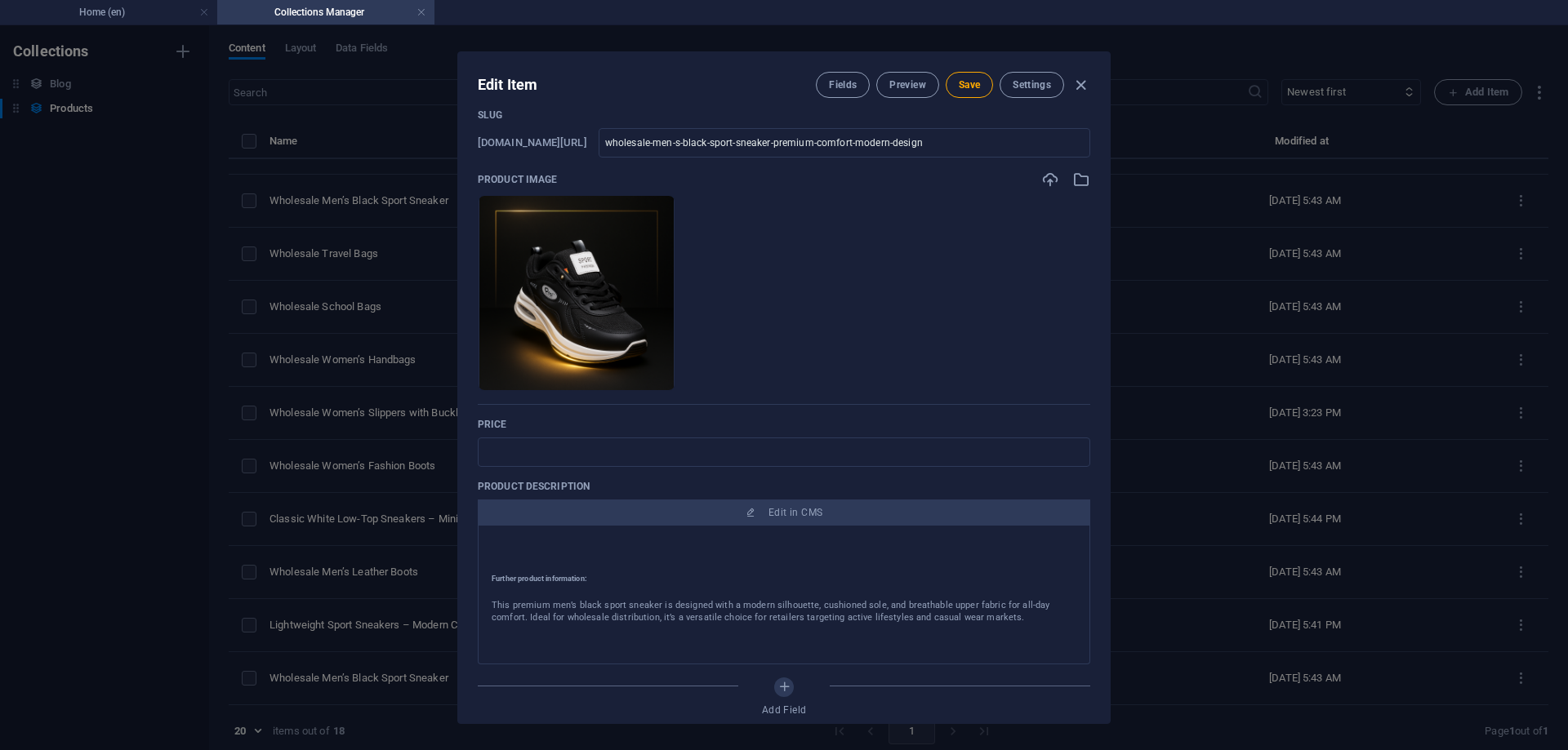
scroll to position [163, 0]
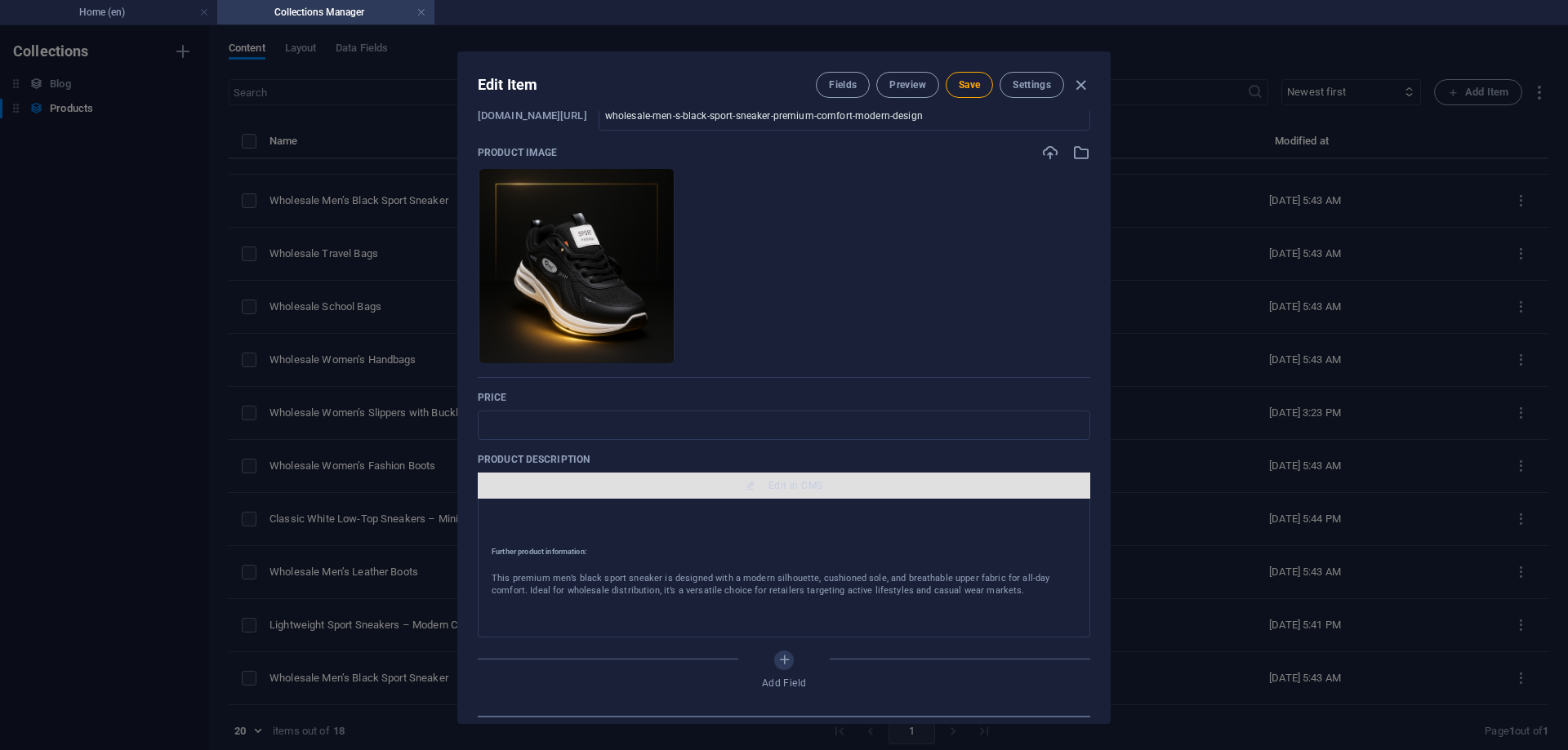
click at [772, 490] on span "Edit in CMS" at bounding box center [795, 486] width 54 height 13
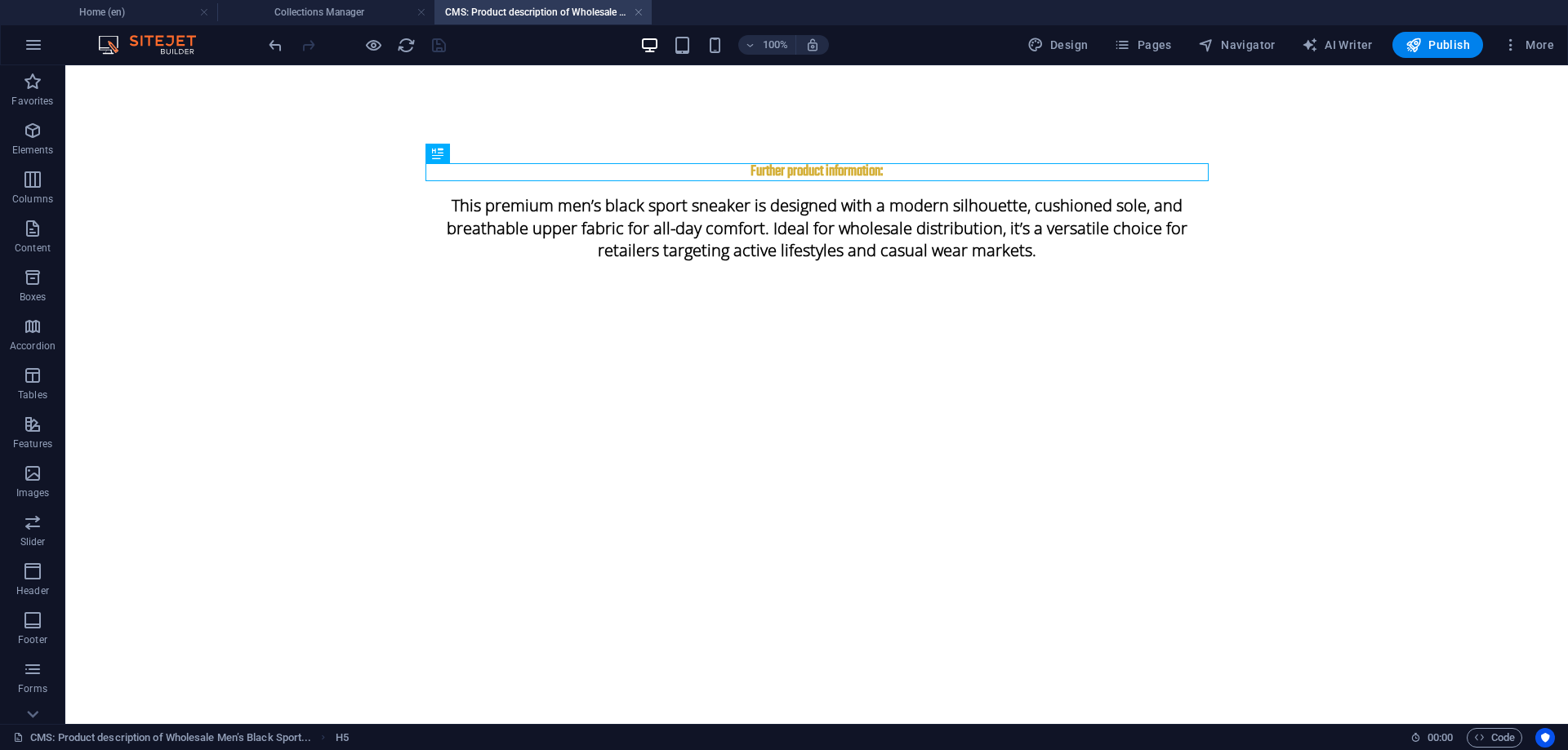
scroll to position [0, 0]
click at [782, 231] on div "This premium men’s black sport sneaker is designed with a modern silhouette, cu…" at bounding box center [817, 228] width 784 height 94
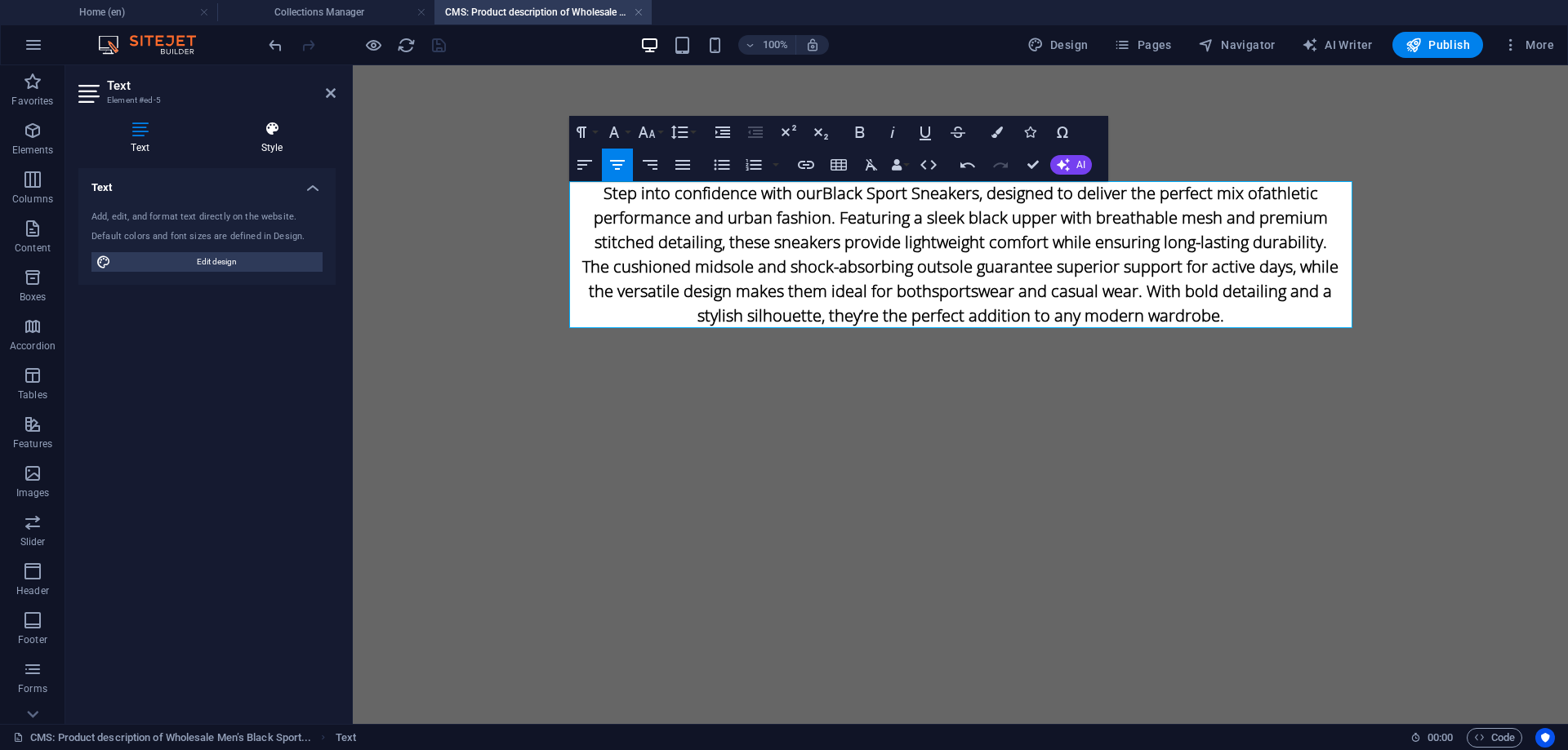
click at [270, 132] on icon at bounding box center [272, 128] width 127 height 16
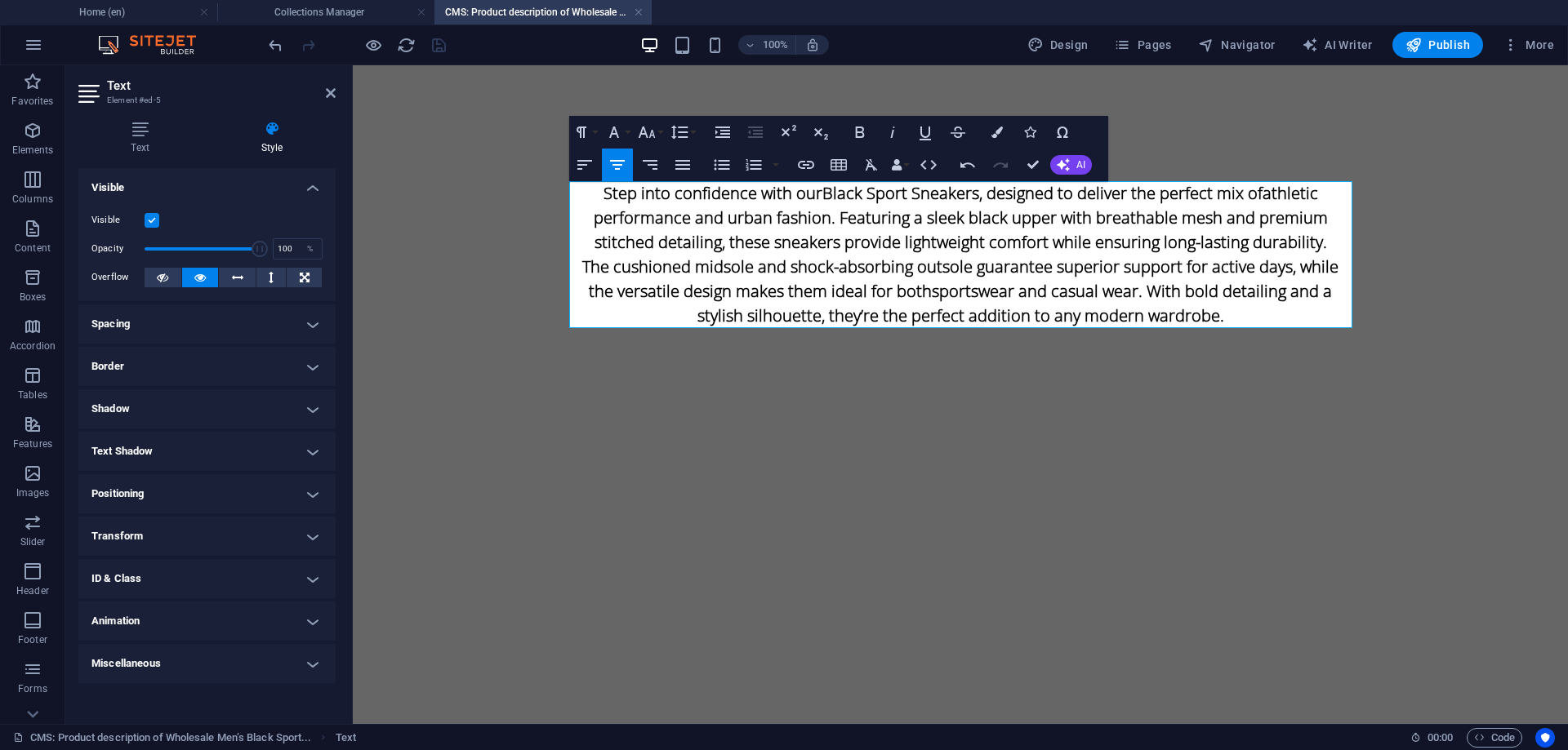
click at [152, 217] on label at bounding box center [151, 219] width 14 height 14
click at [0, 0] on input "Visible" at bounding box center [0, 0] width 0 height 0
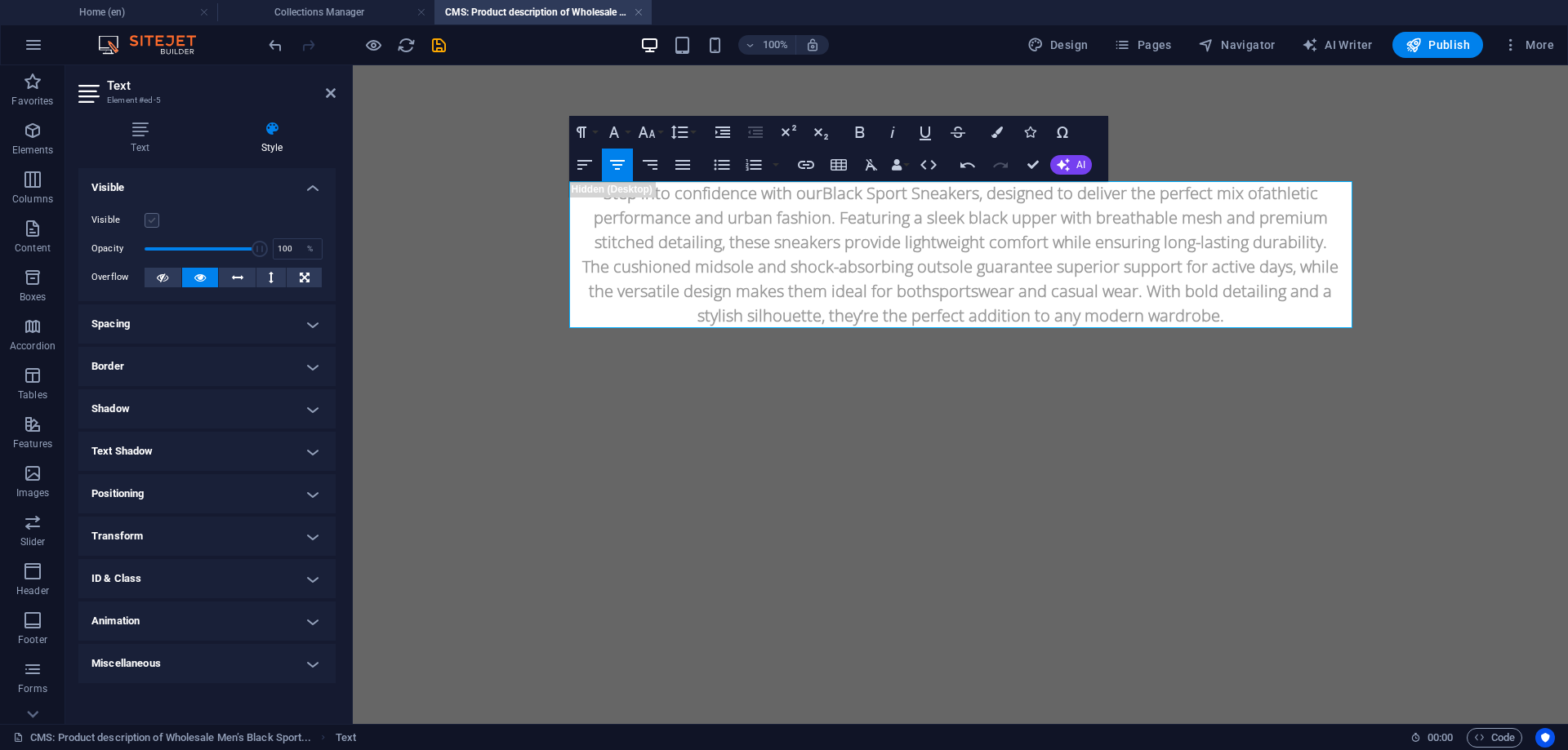
click at [152, 217] on label at bounding box center [151, 219] width 14 height 14
click at [0, 0] on input "Visible" at bounding box center [0, 0] width 0 height 0
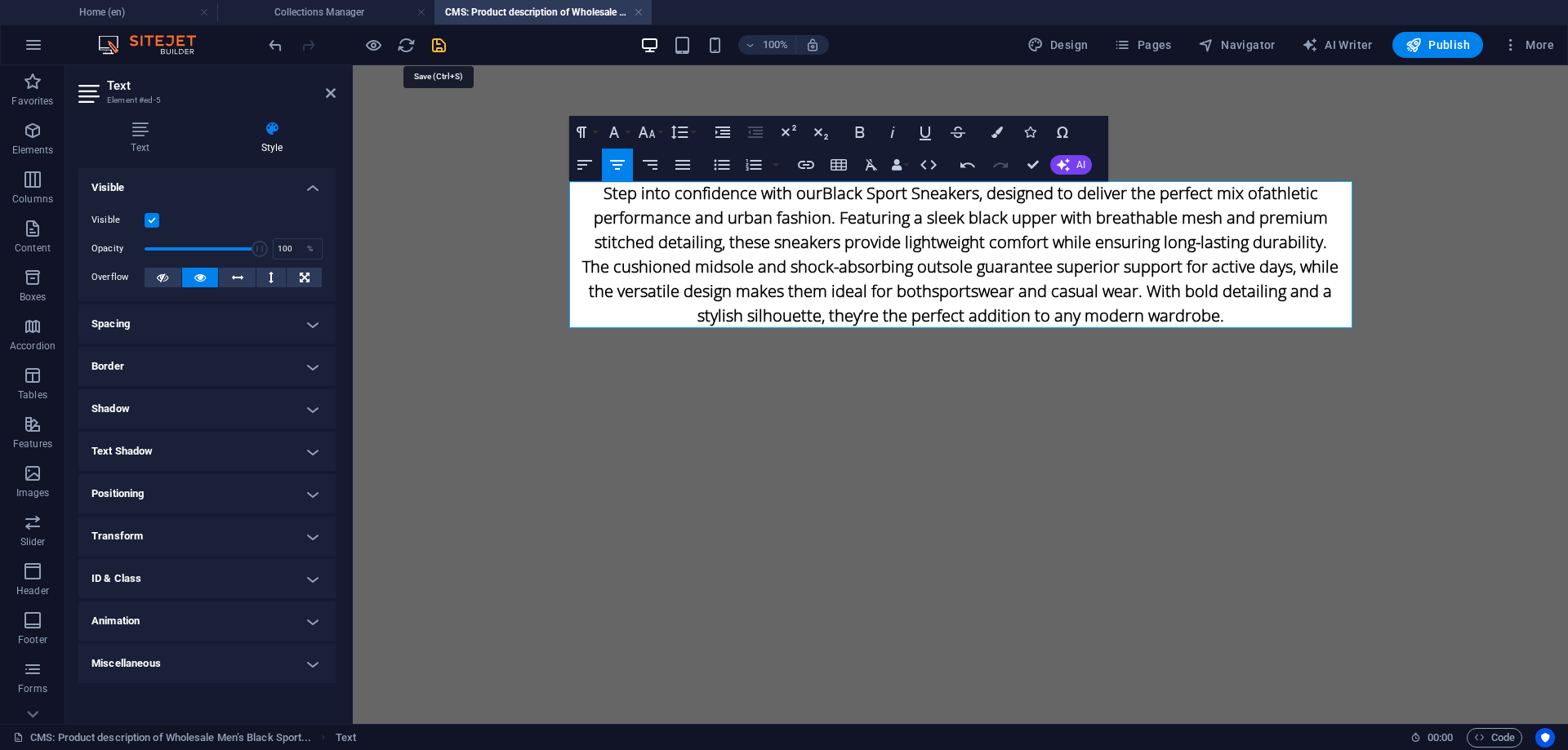
click at [441, 48] on icon "save" at bounding box center [439, 46] width 19 height 19
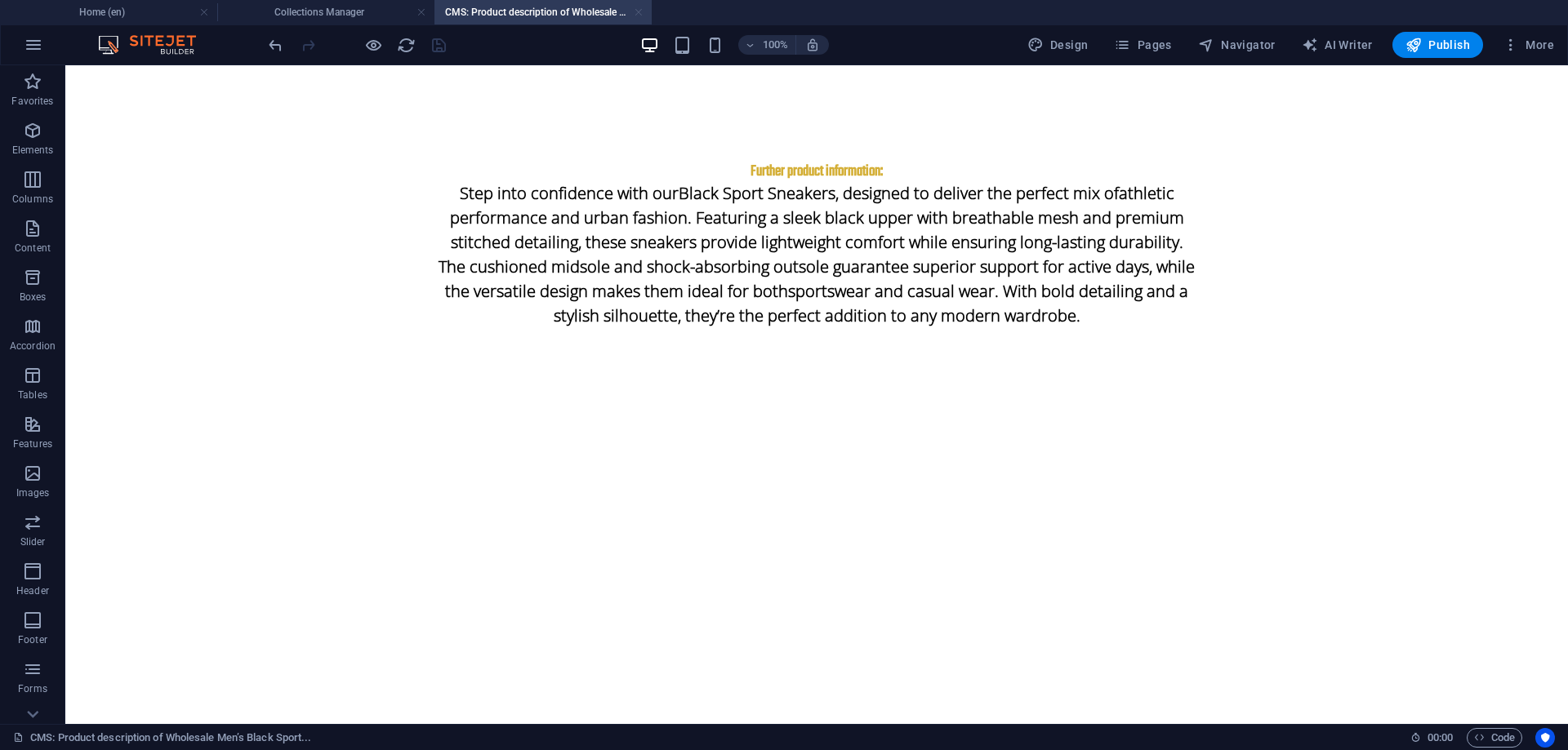
click at [639, 12] on link at bounding box center [638, 12] width 9 height 15
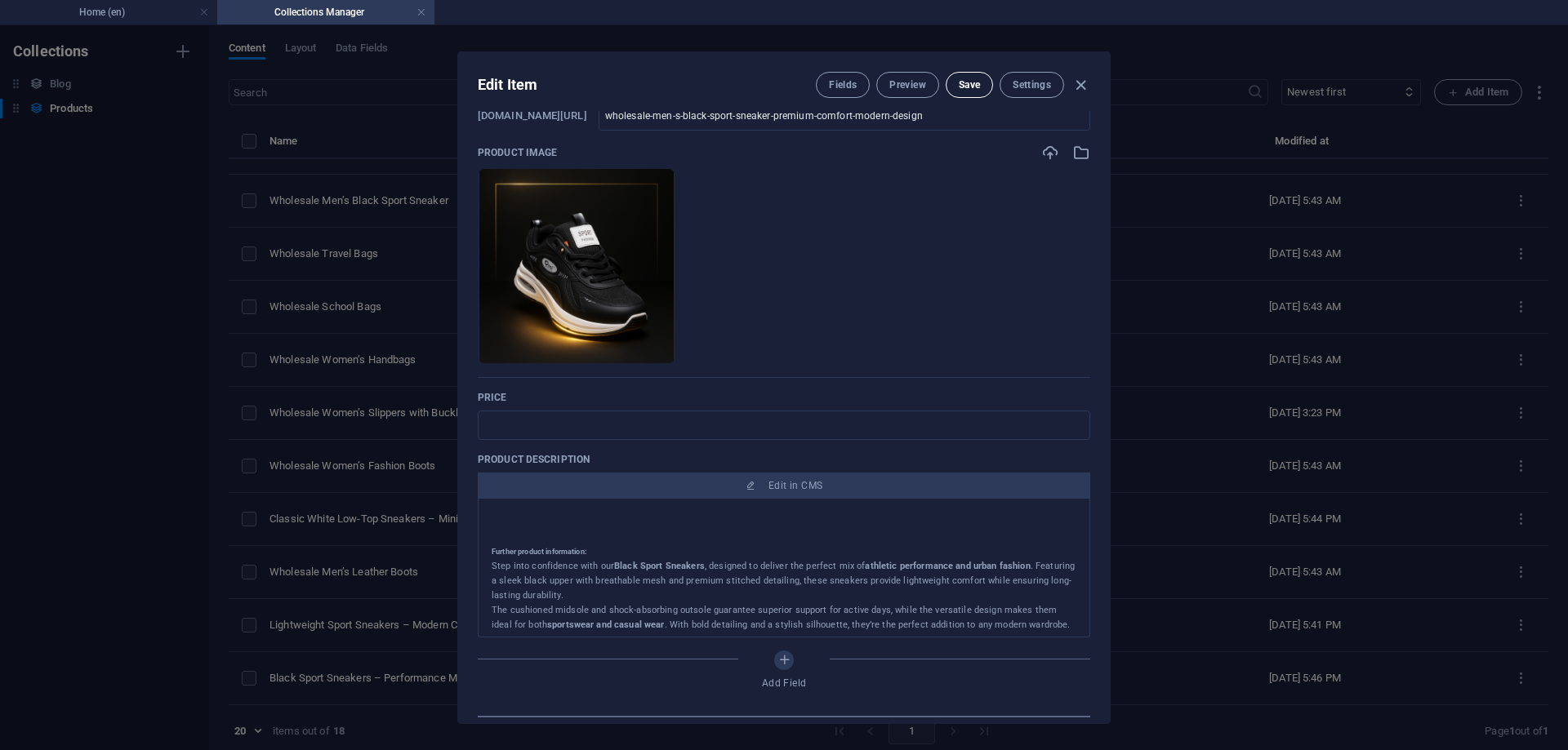
click at [971, 84] on span "Save" at bounding box center [970, 85] width 21 height 13
click at [1072, 81] on icon "button" at bounding box center [1081, 85] width 19 height 19
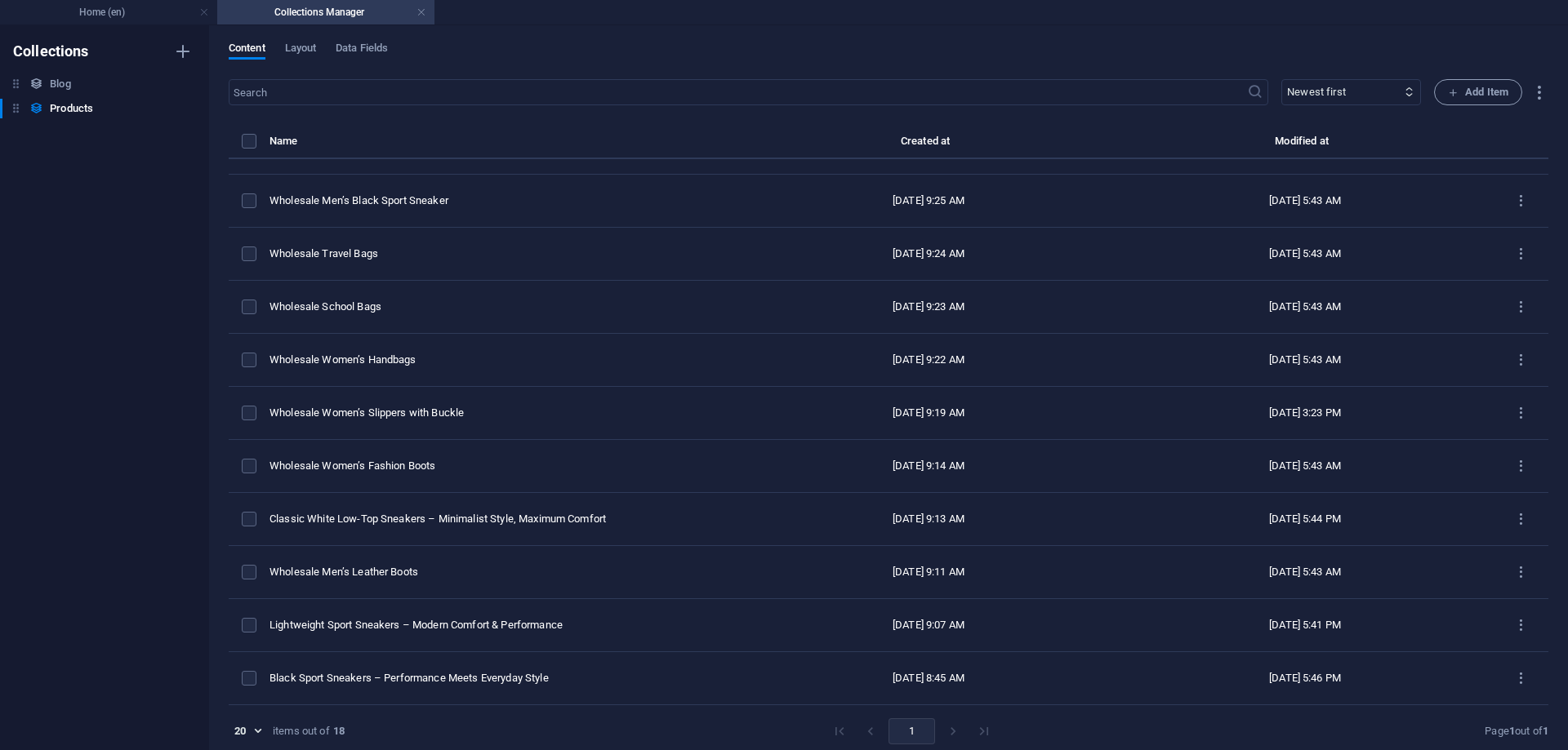
type input "wholesale-men-s-black-sport-sneaker-premium-comfort-modern-design"
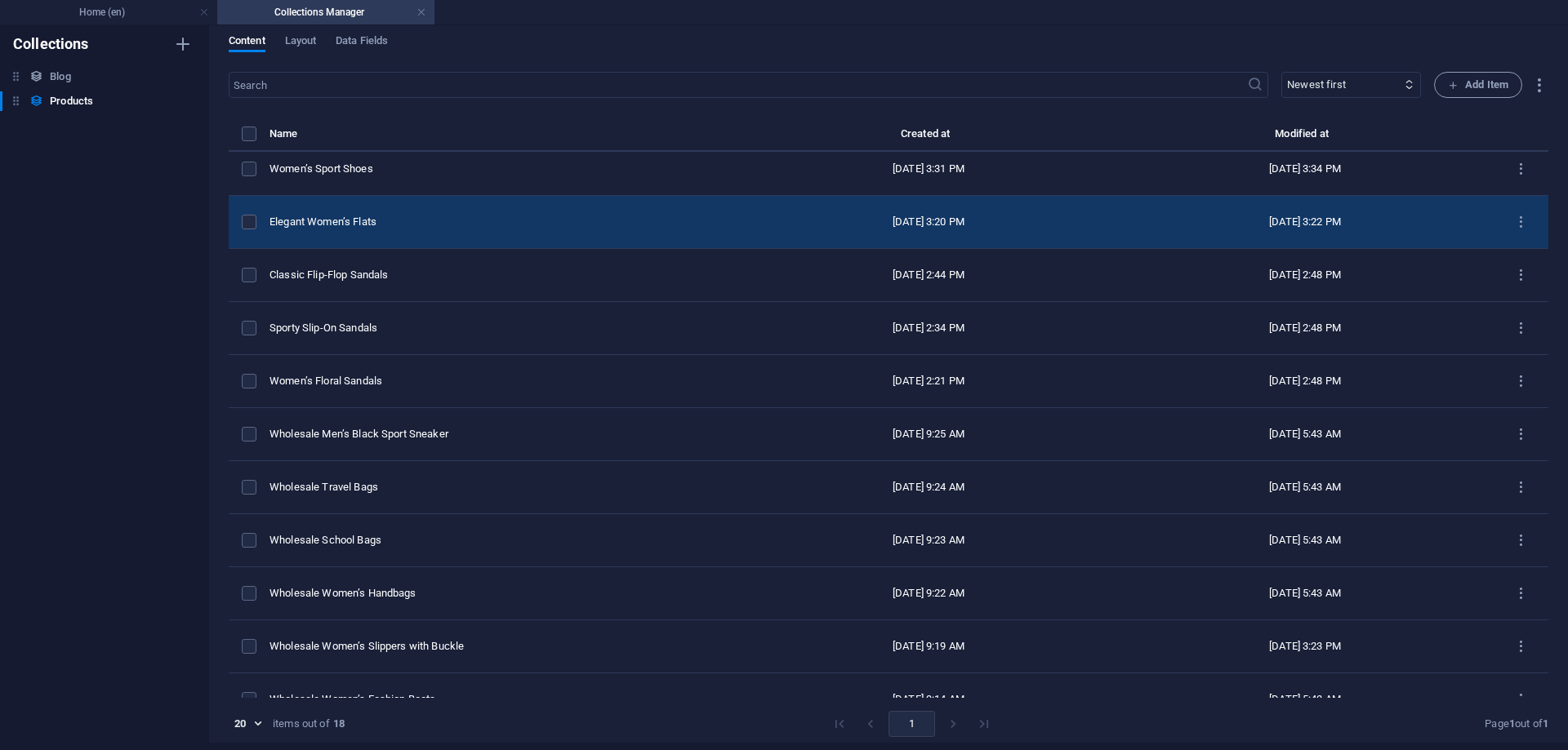
scroll to position [164, 0]
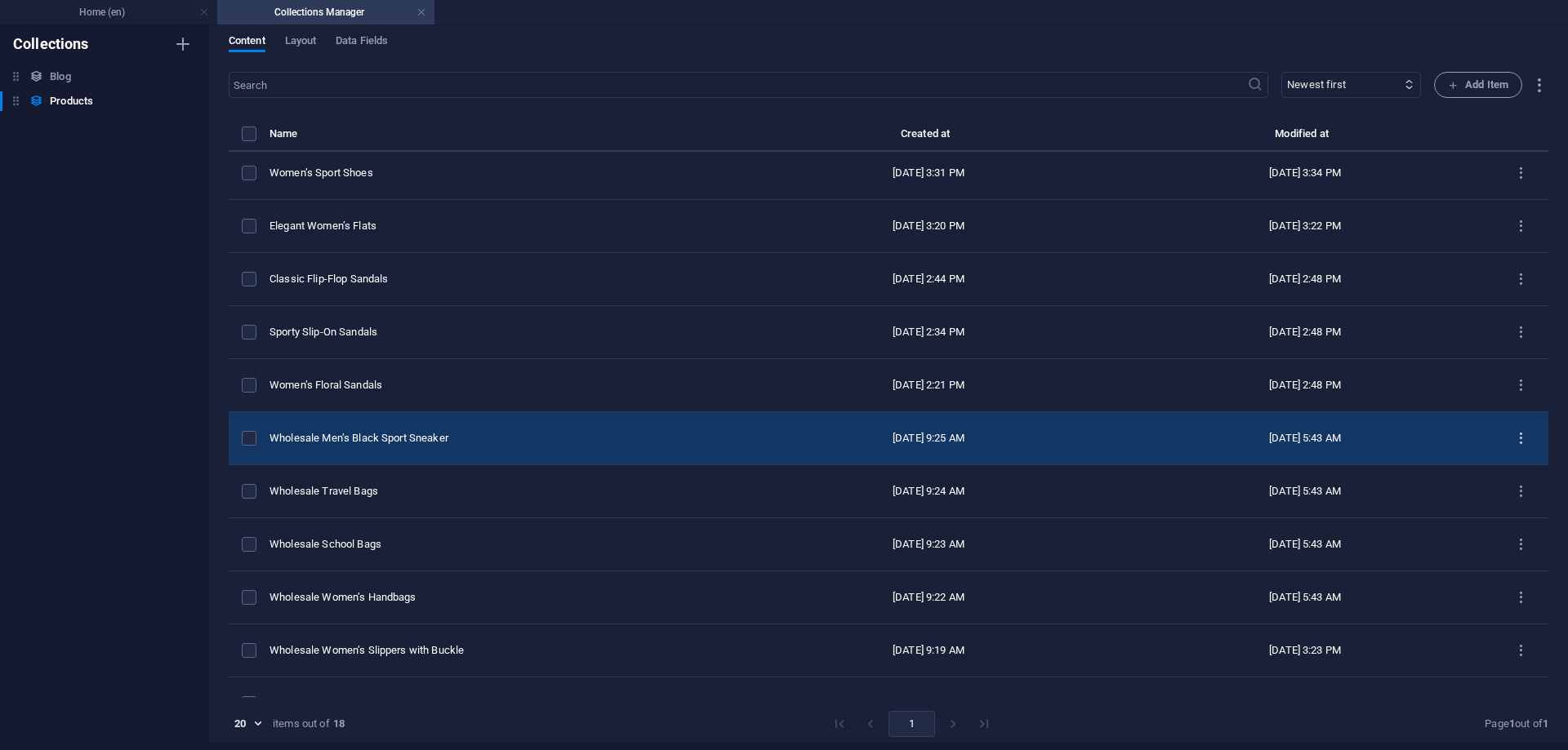
click at [1513, 436] on icon "items list" at bounding box center [1521, 439] width 15 height 15
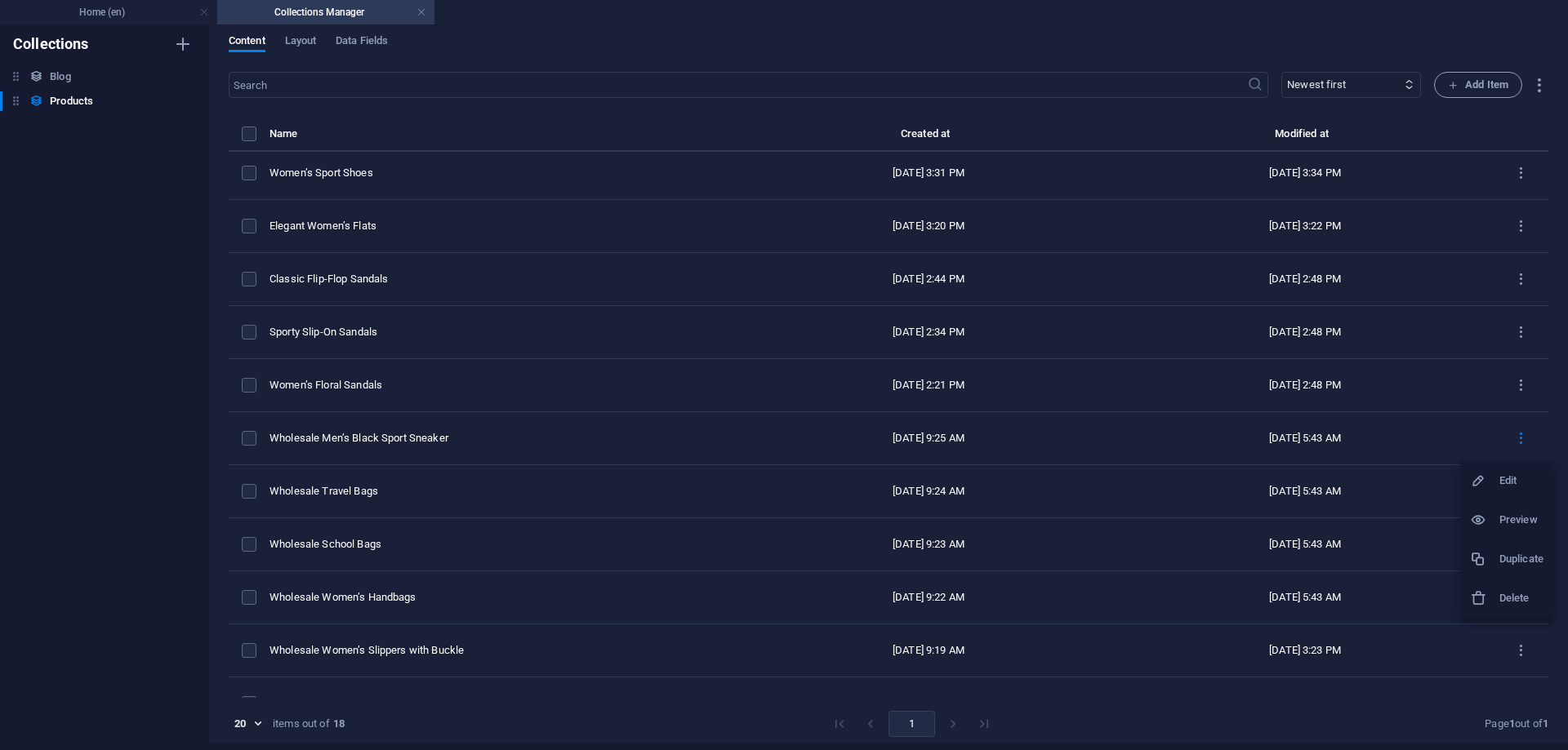
click at [1496, 514] on div at bounding box center [1484, 519] width 29 height 16
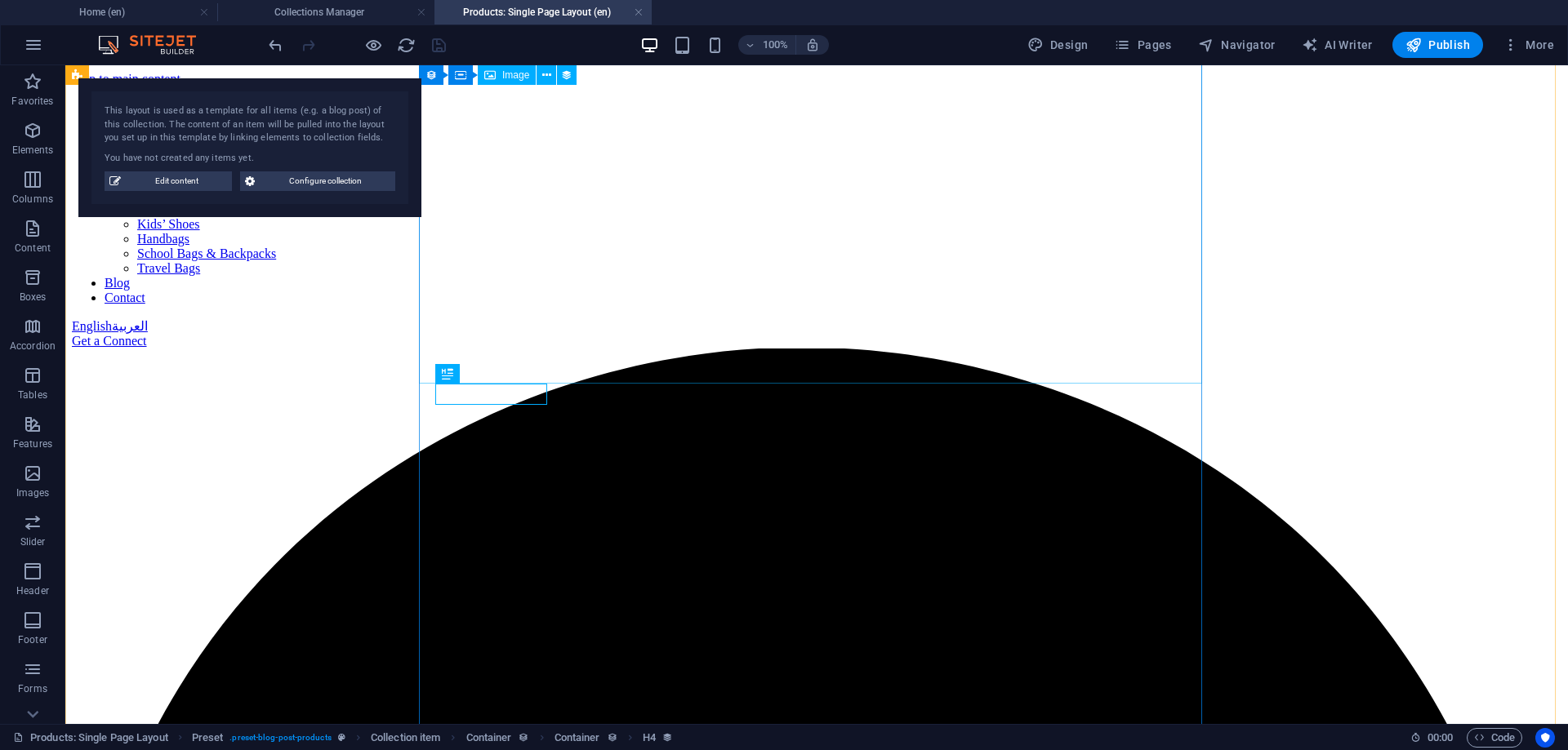
scroll to position [638, 0]
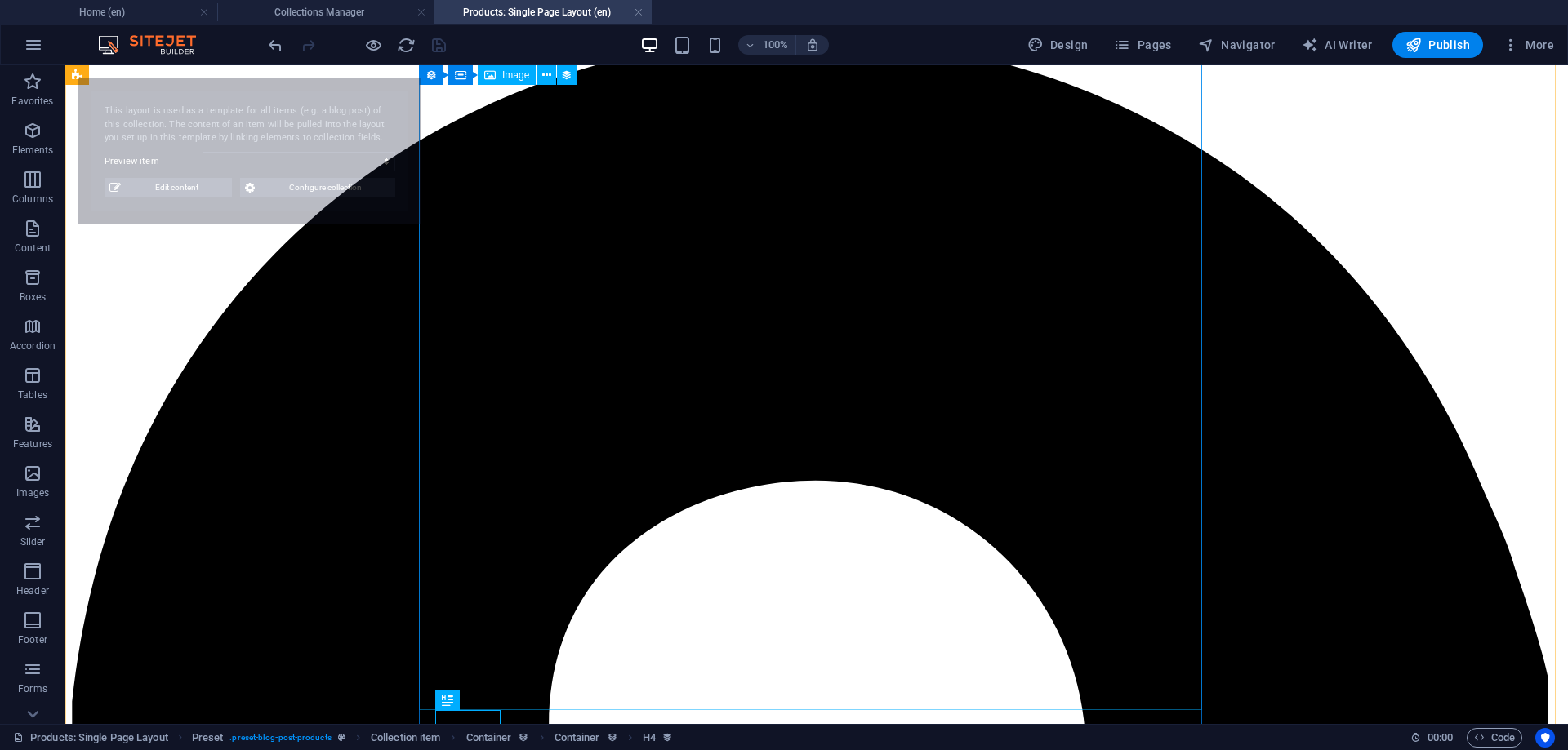
select select "68b98970b78b55beb404b1da"
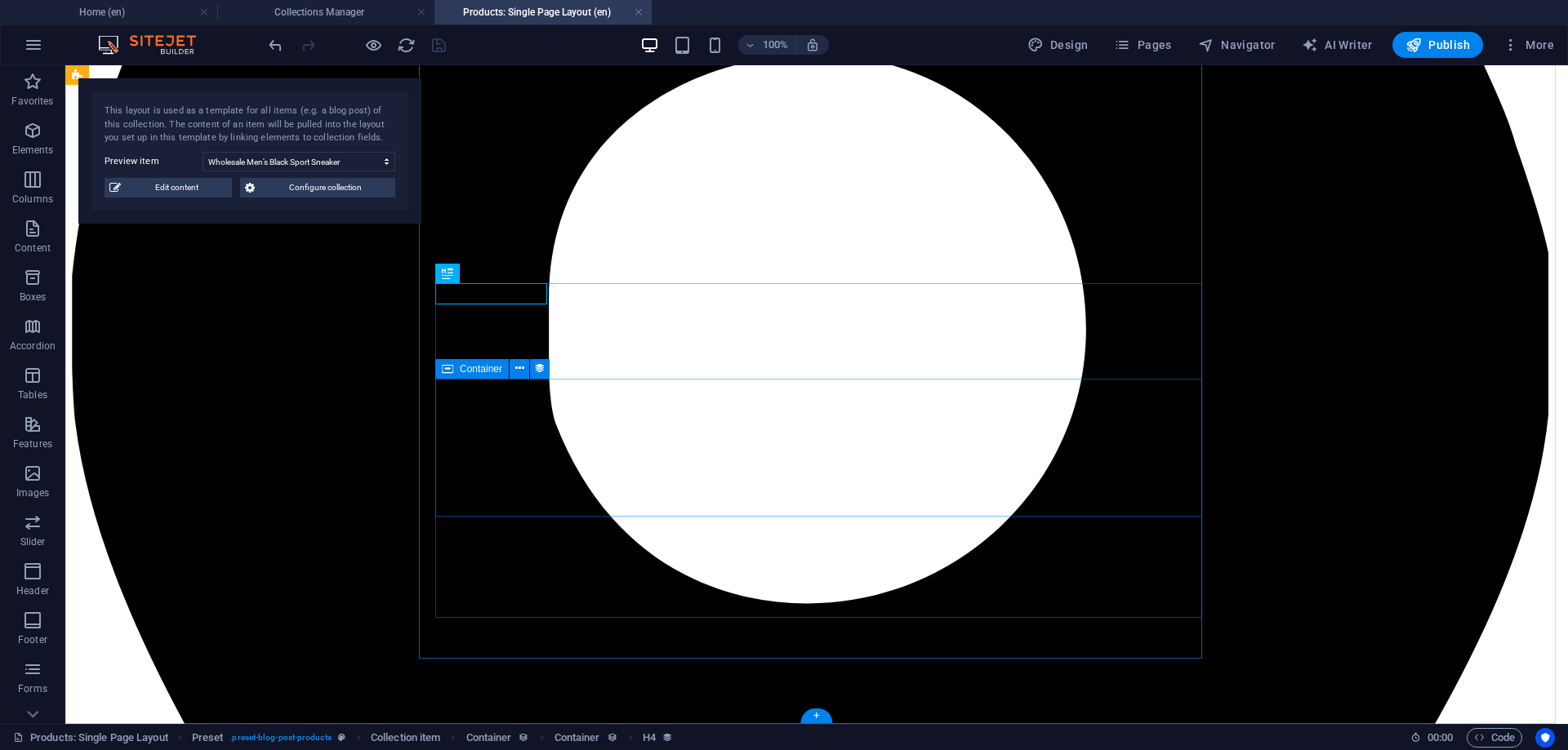
scroll to position [738, 0]
select select "product_description"
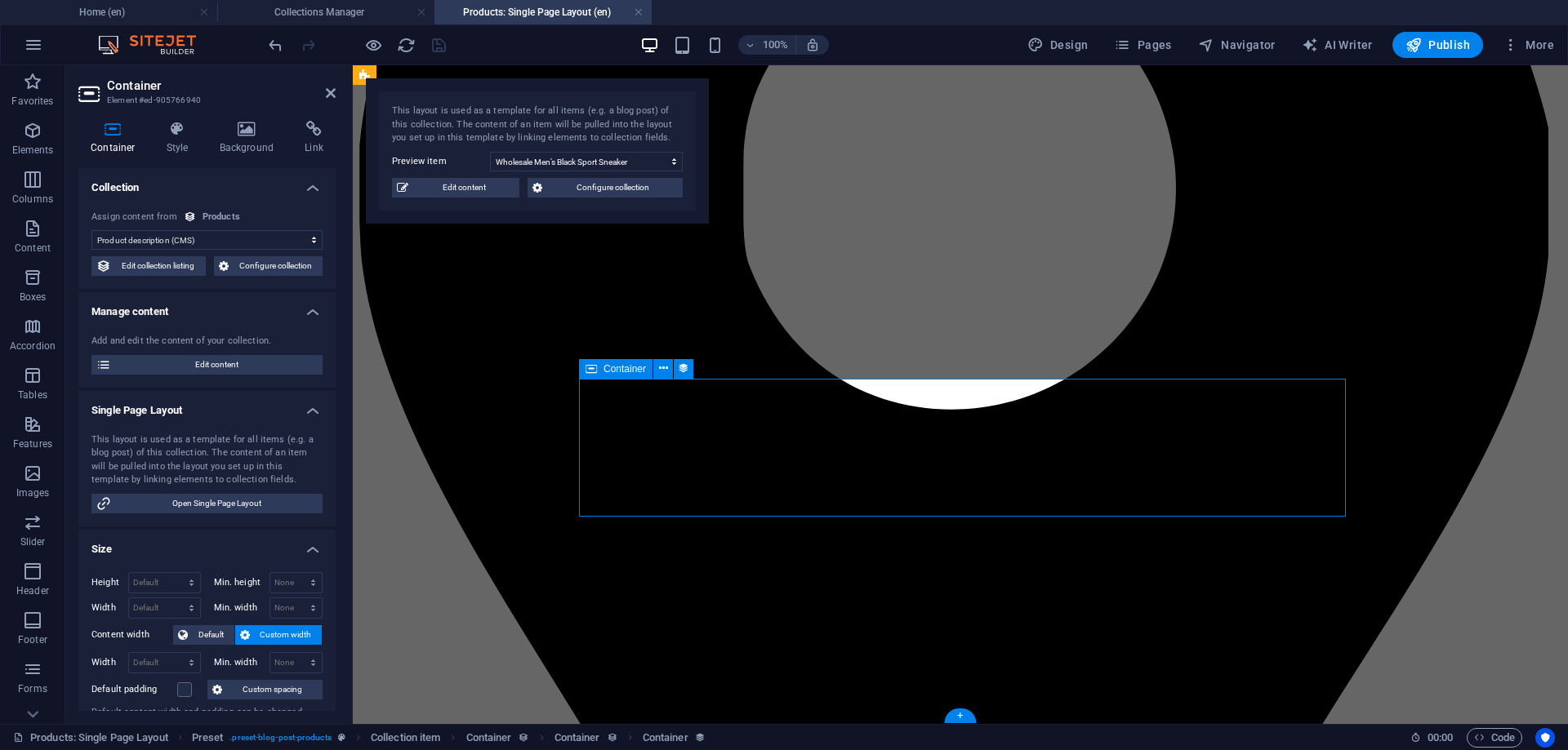
click at [640, 13] on link at bounding box center [638, 12] width 9 height 15
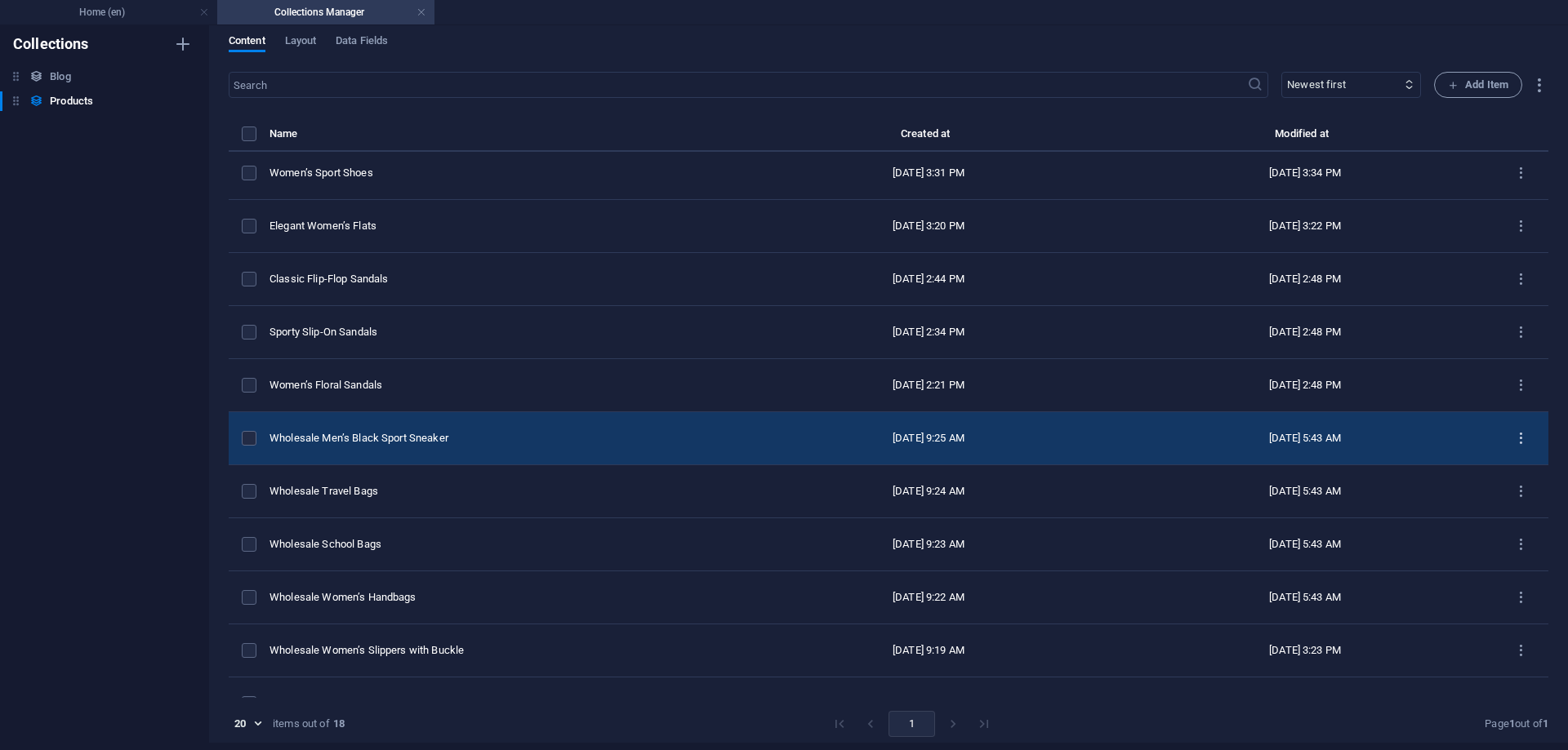
click at [1515, 436] on icon "items list" at bounding box center [1521, 439] width 15 height 15
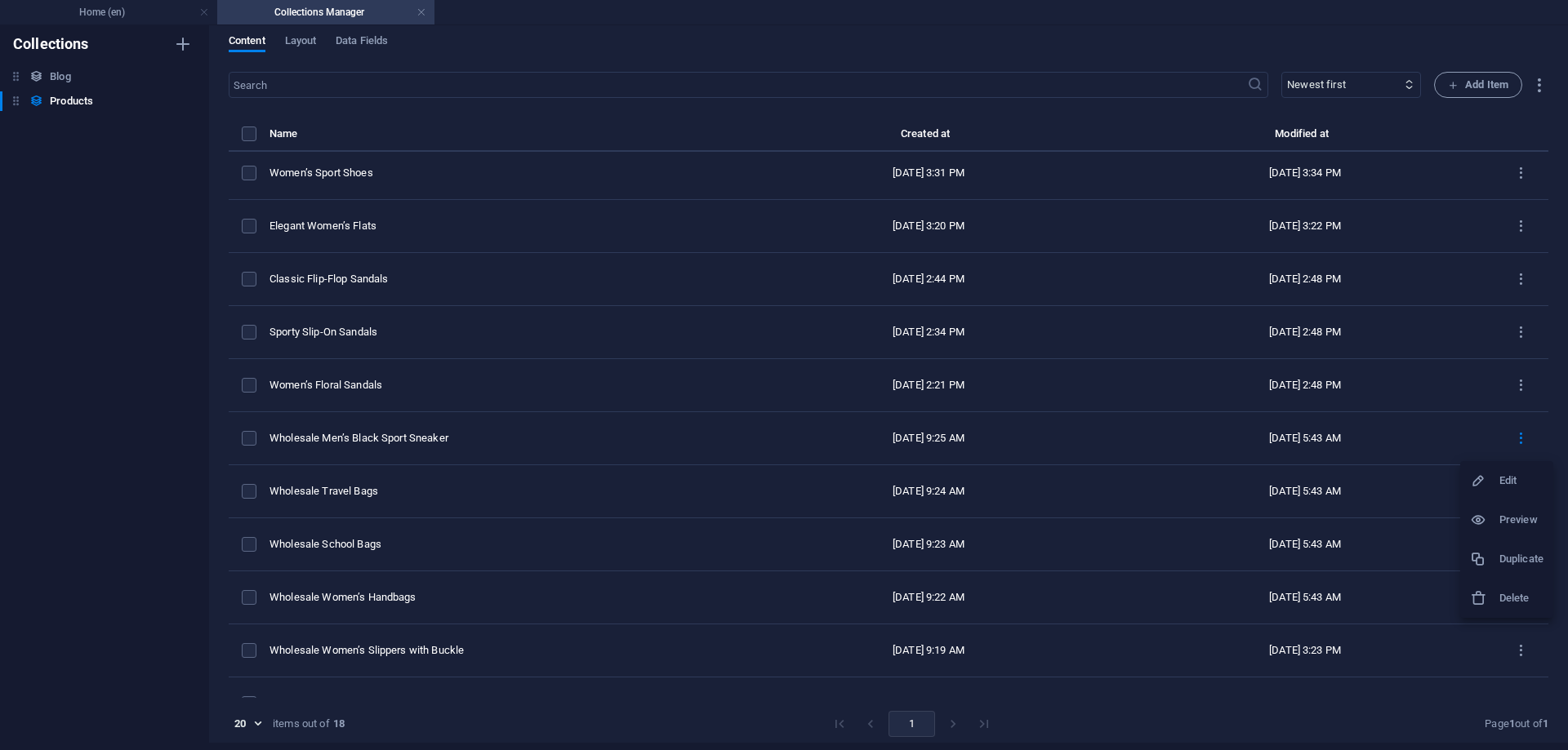
click at [1483, 476] on icon at bounding box center [1478, 480] width 16 height 16
select select "Men’s Sports Shoes"
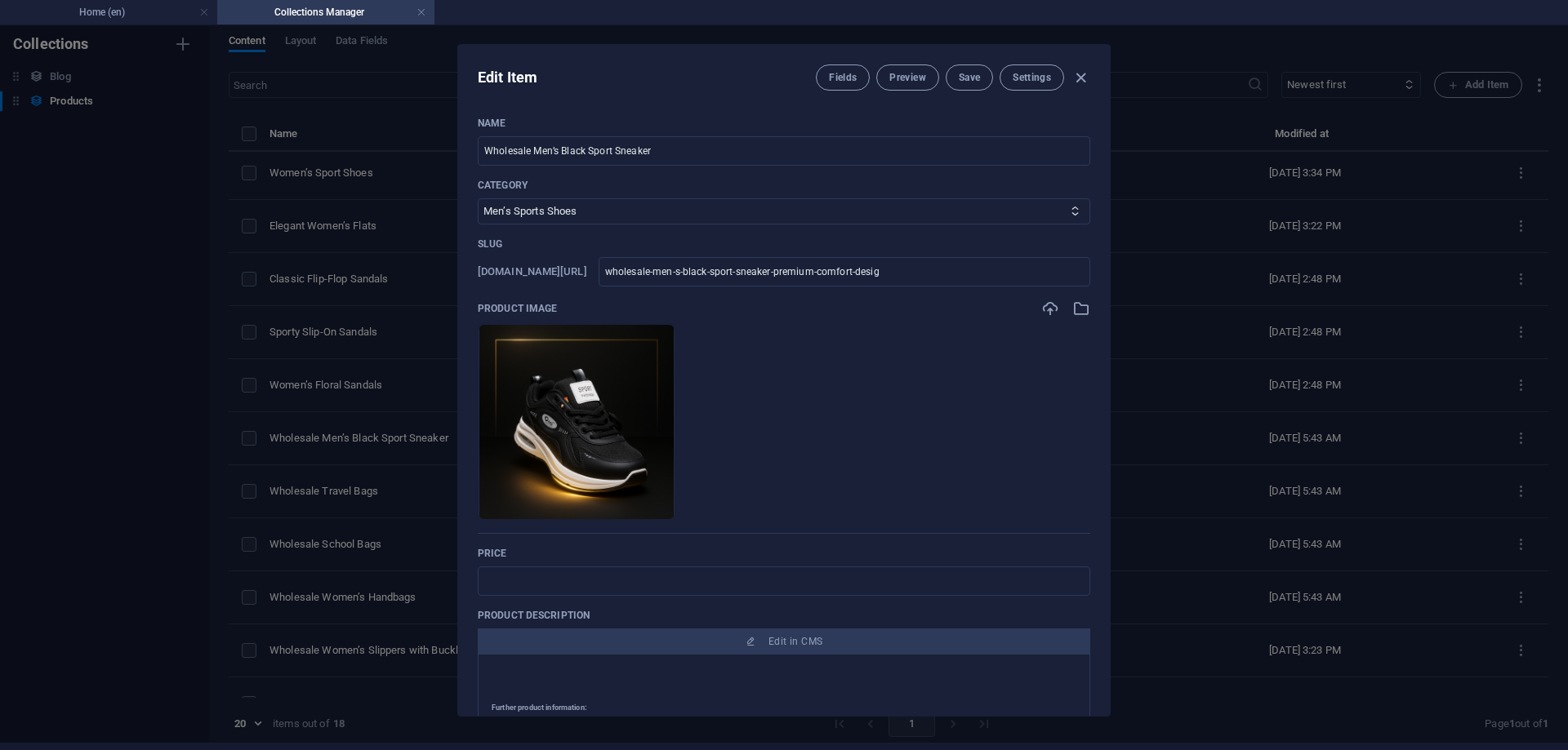
scroll to position [0, 0]
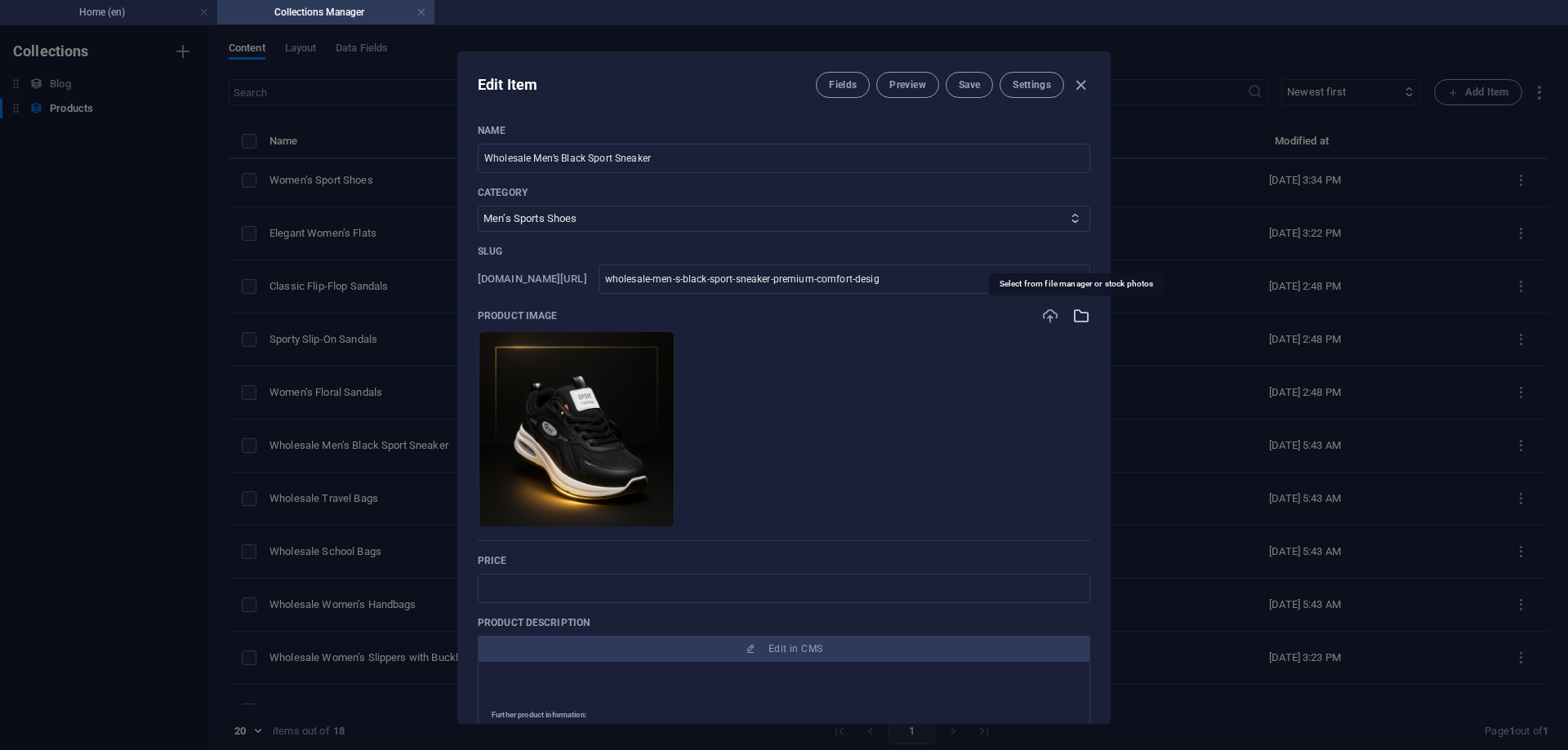
click at [1076, 318] on icon "button" at bounding box center [1081, 315] width 18 height 18
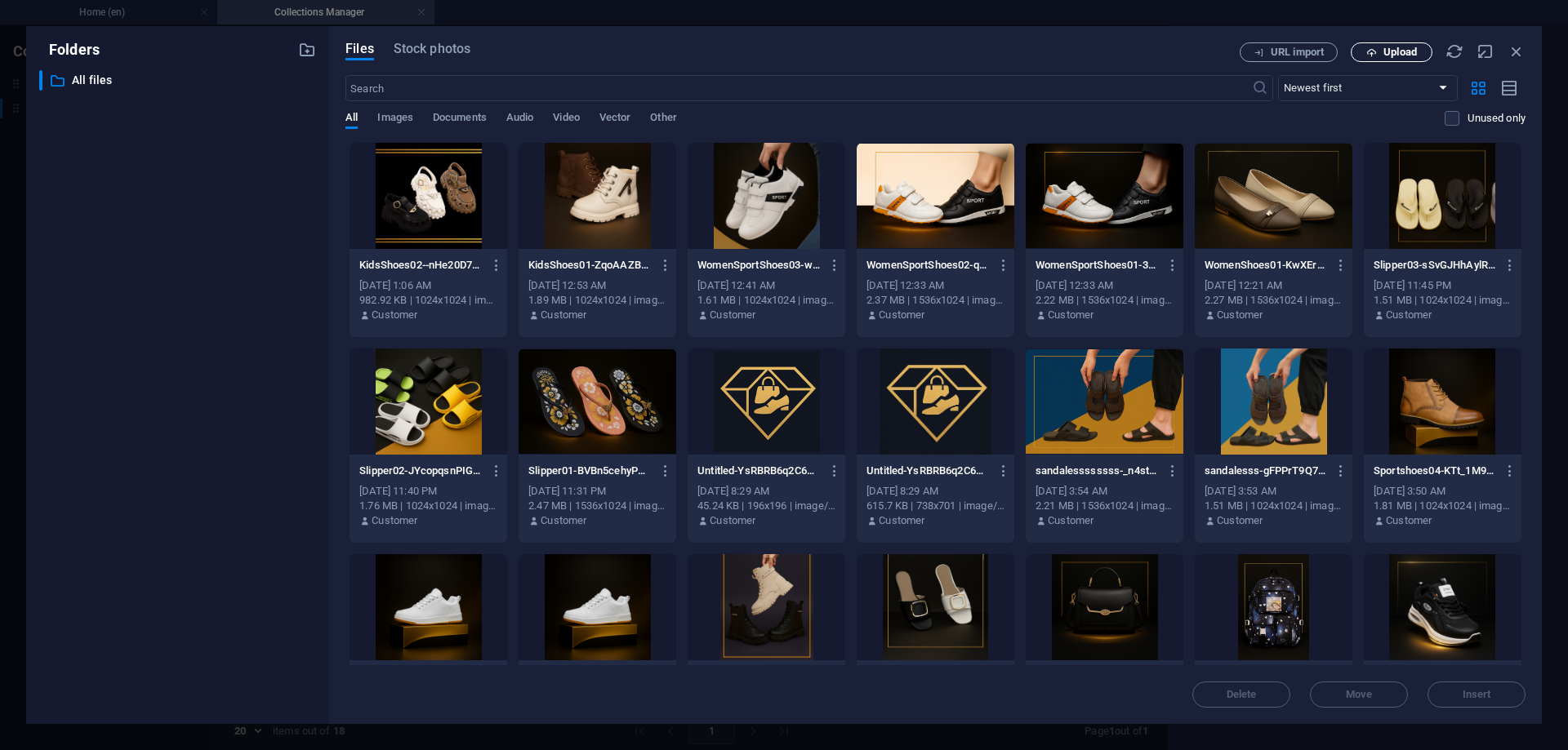
click at [1412, 51] on span "Upload" at bounding box center [1400, 52] width 33 height 9
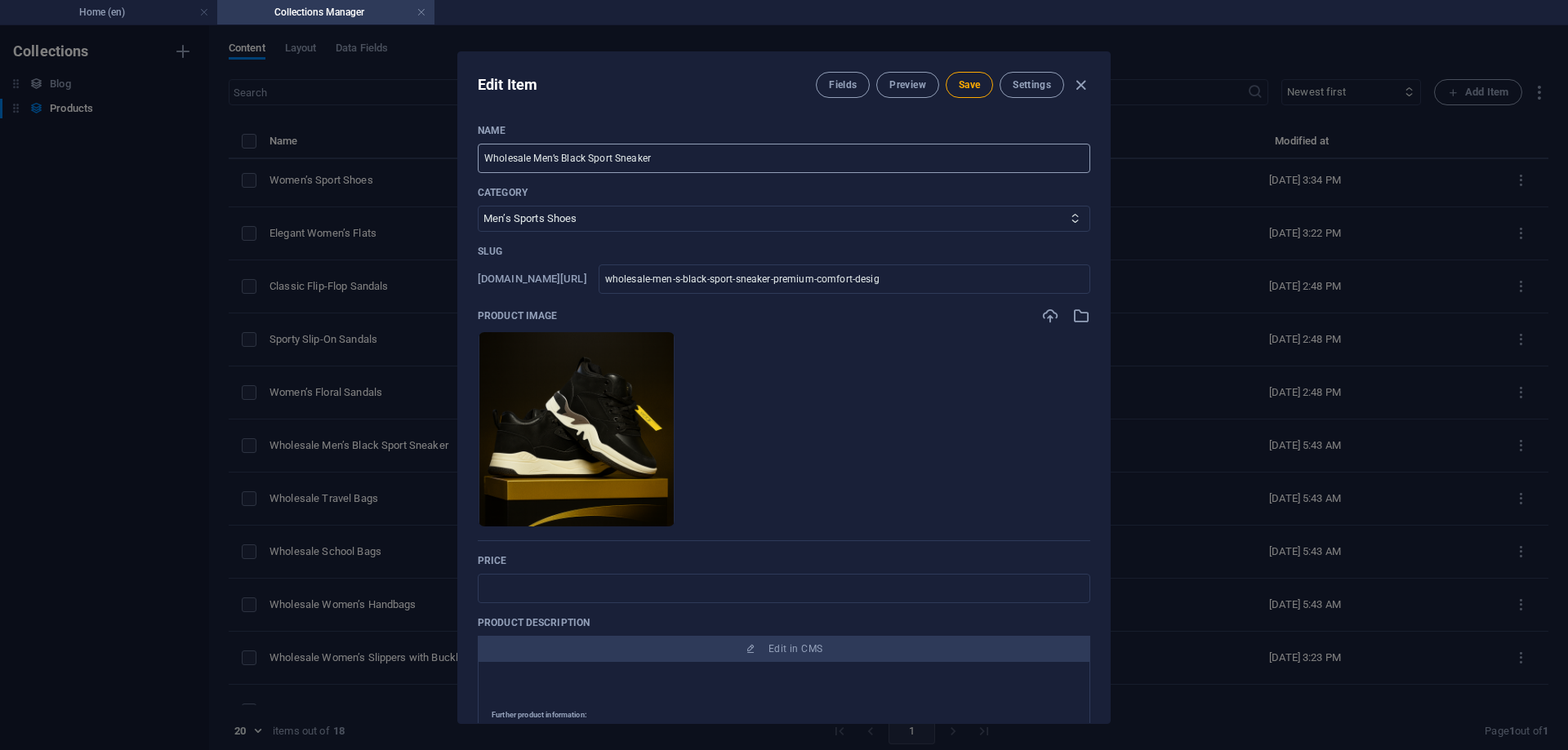
click at [614, 153] on input "Wholesale Men’s Black Sport Sneaker" at bounding box center [784, 158] width 613 height 29
paste input "Black High-Top Sneakers – Bold Design, Everyday Comfort"
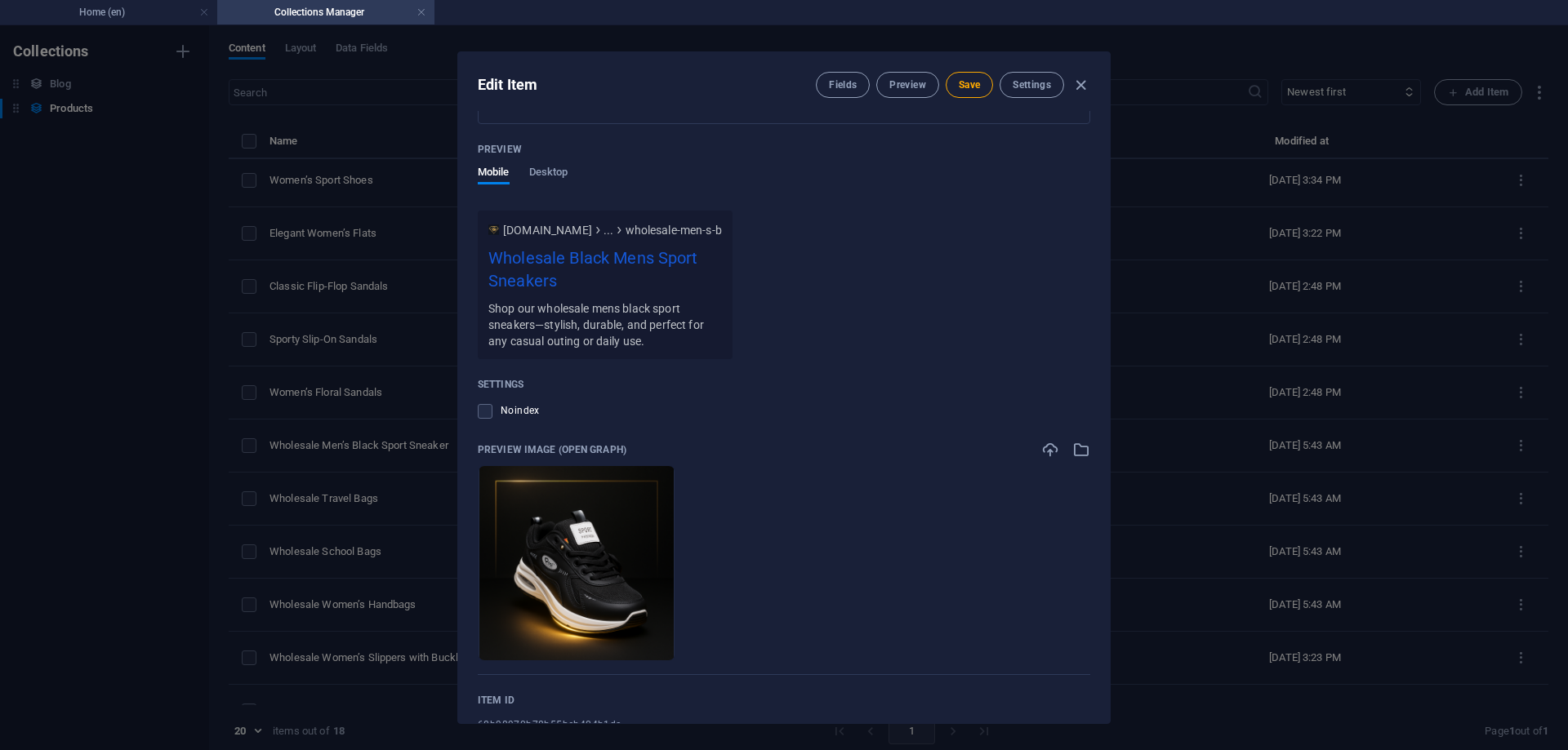
scroll to position [1212, 0]
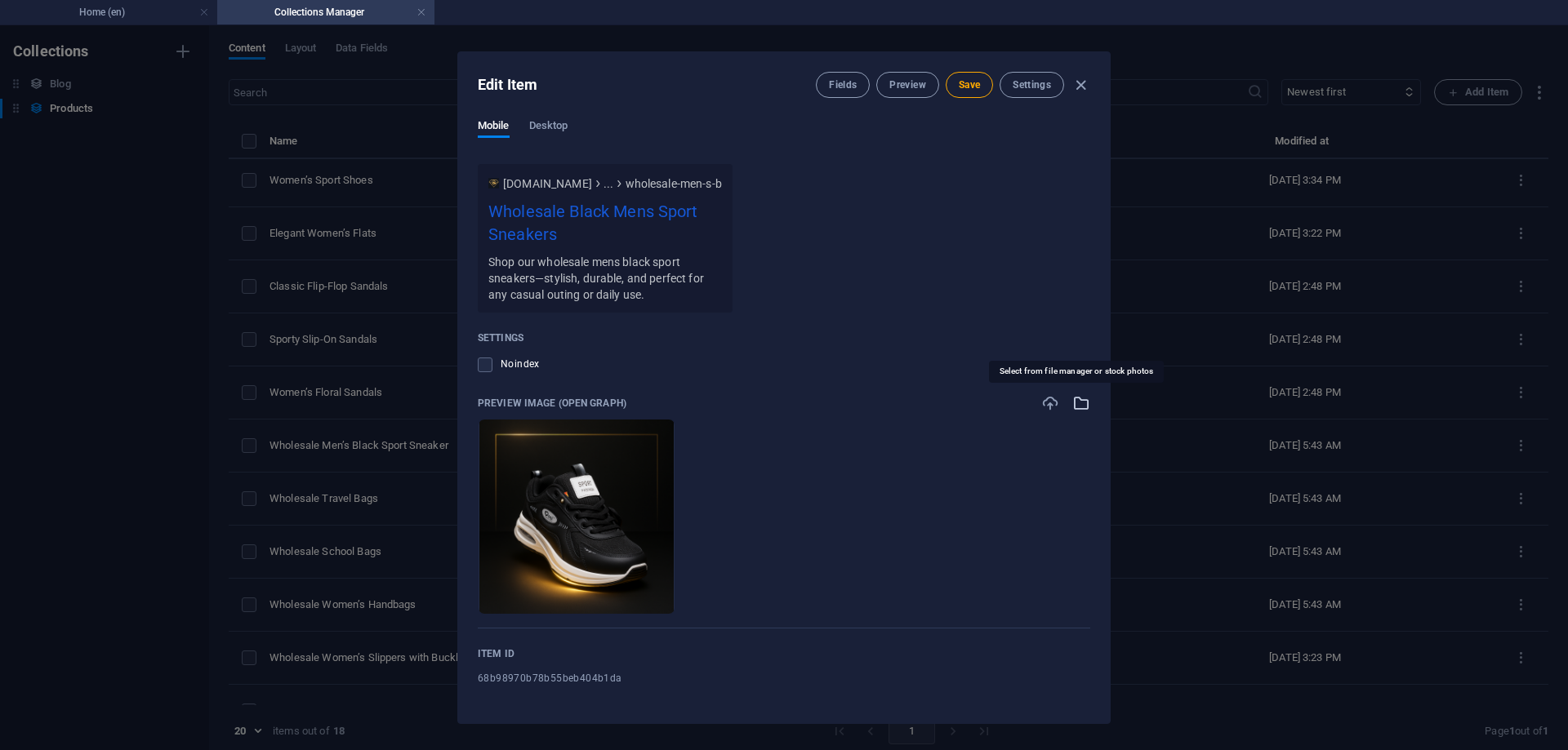
type input "Black High-Top Sneakers – Bold Design, Everyday Comfort"
click at [1072, 405] on icon "button" at bounding box center [1081, 403] width 18 height 18
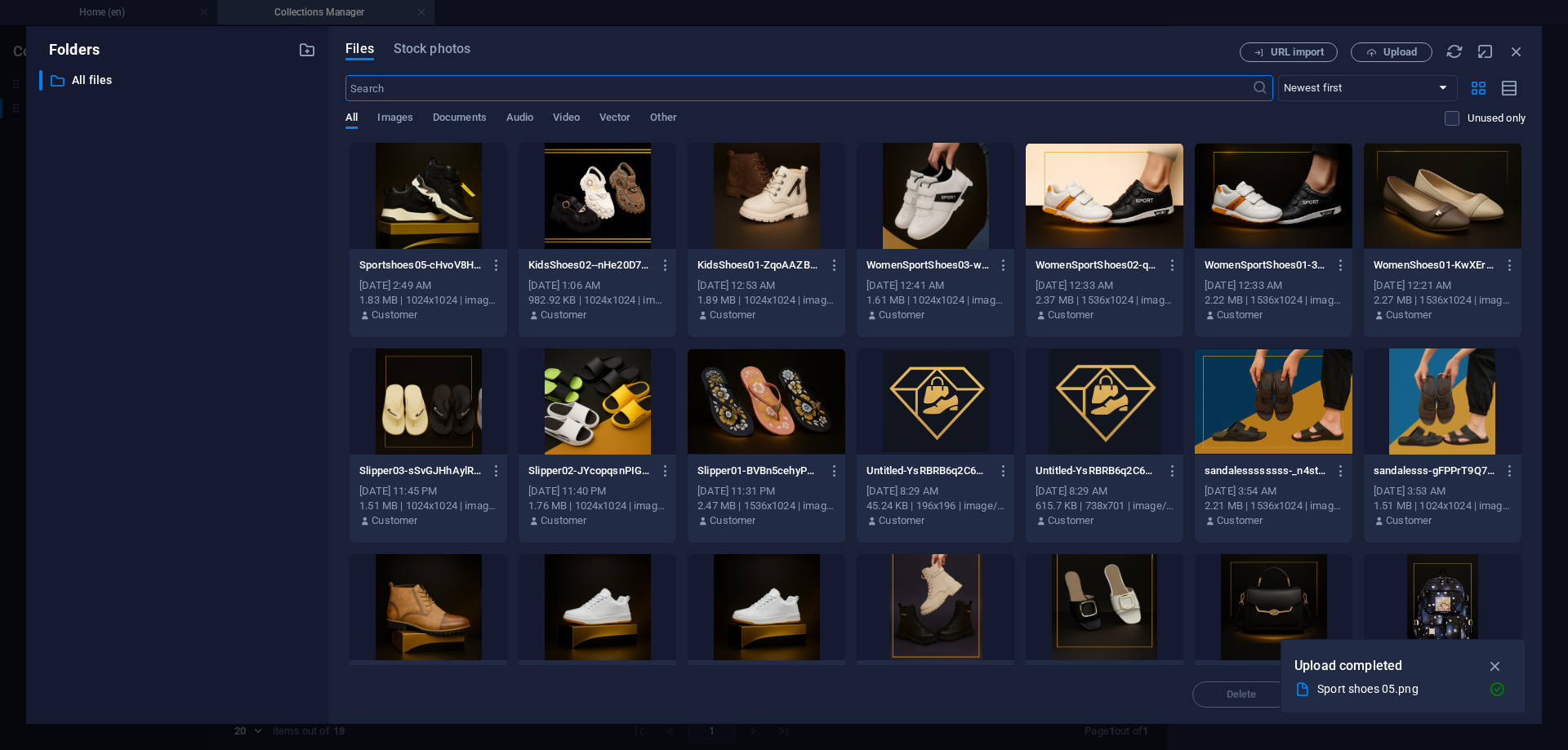
click at [445, 195] on div at bounding box center [428, 196] width 158 height 106
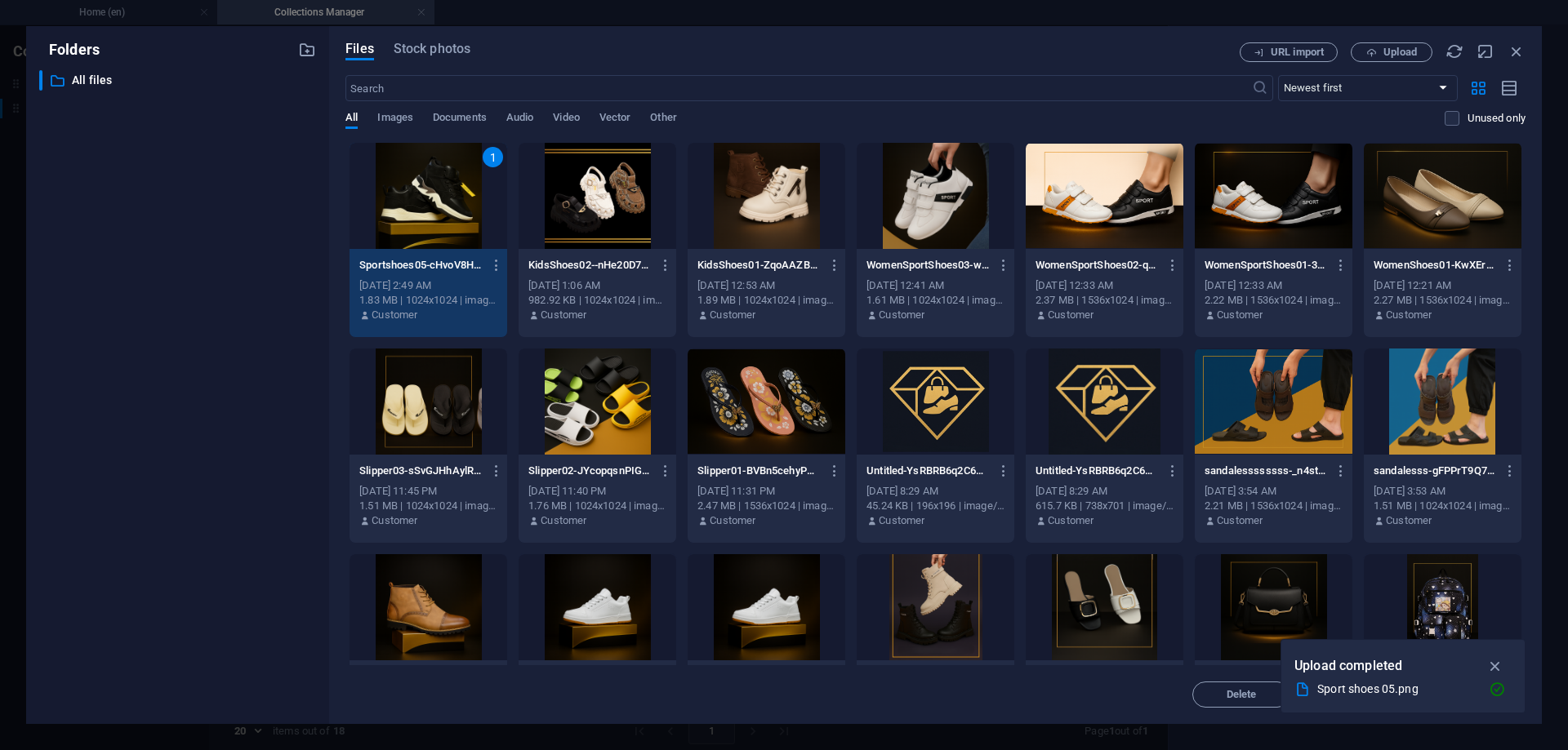
click at [458, 185] on div "1" at bounding box center [428, 196] width 158 height 106
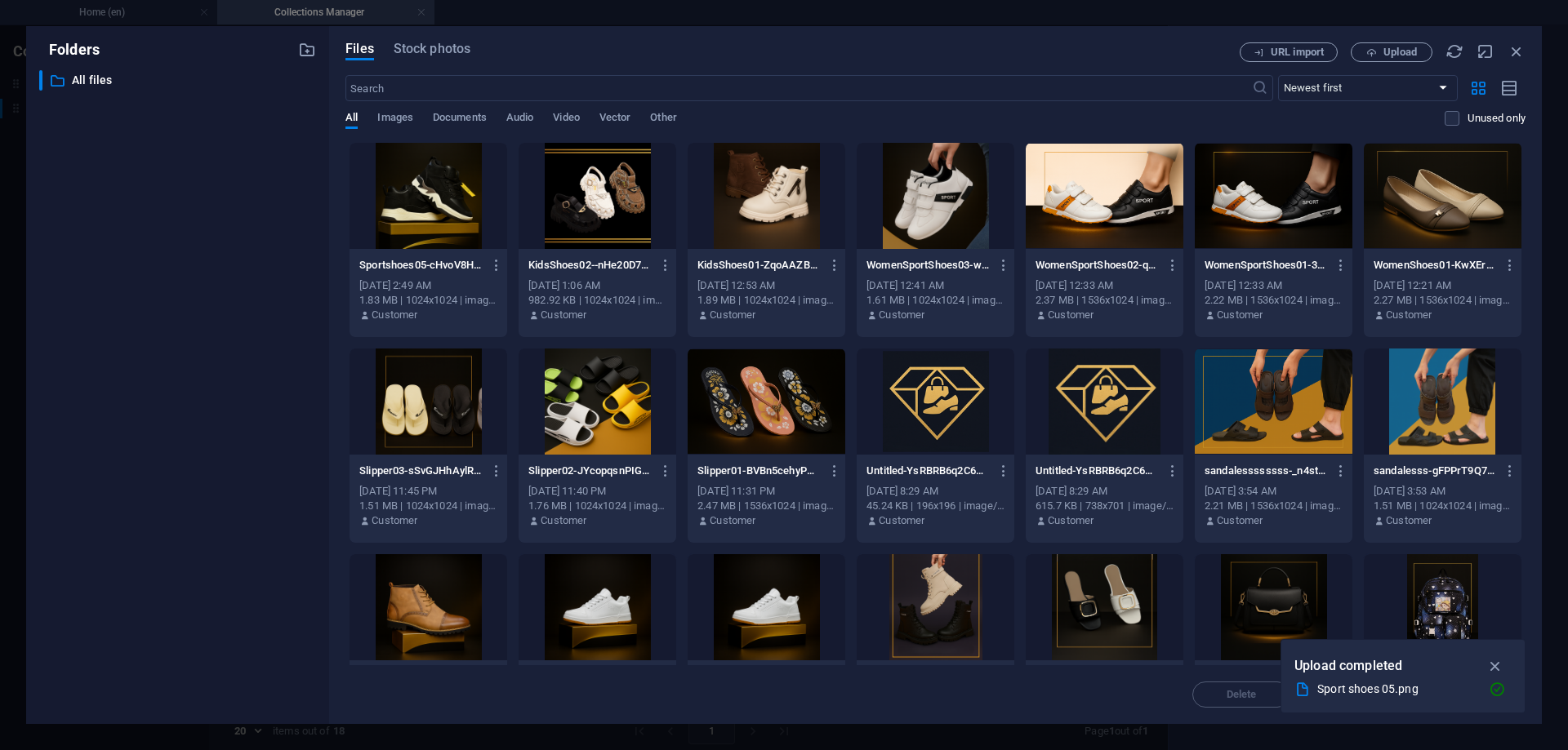
click at [458, 185] on div at bounding box center [428, 196] width 158 height 106
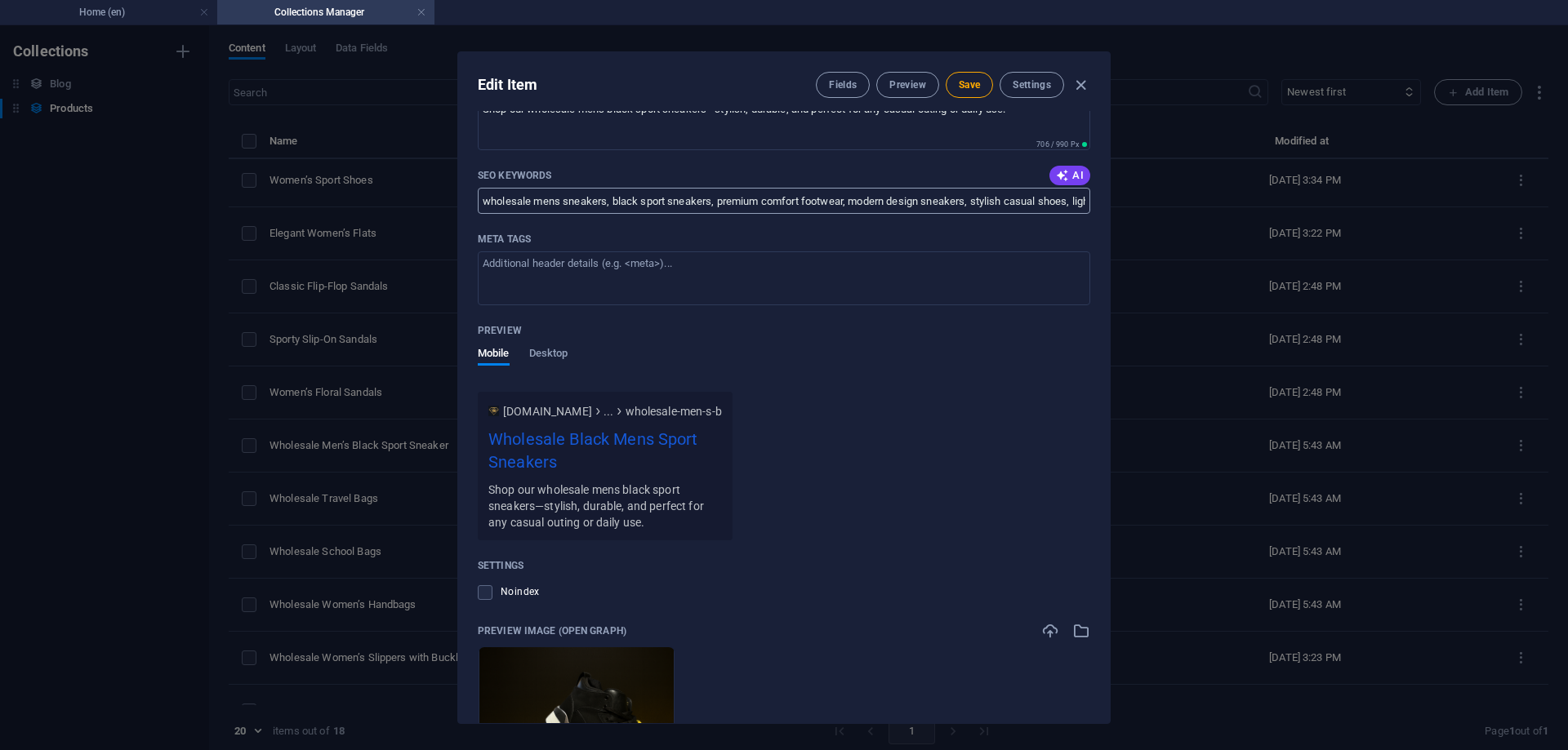
scroll to position [804, 0]
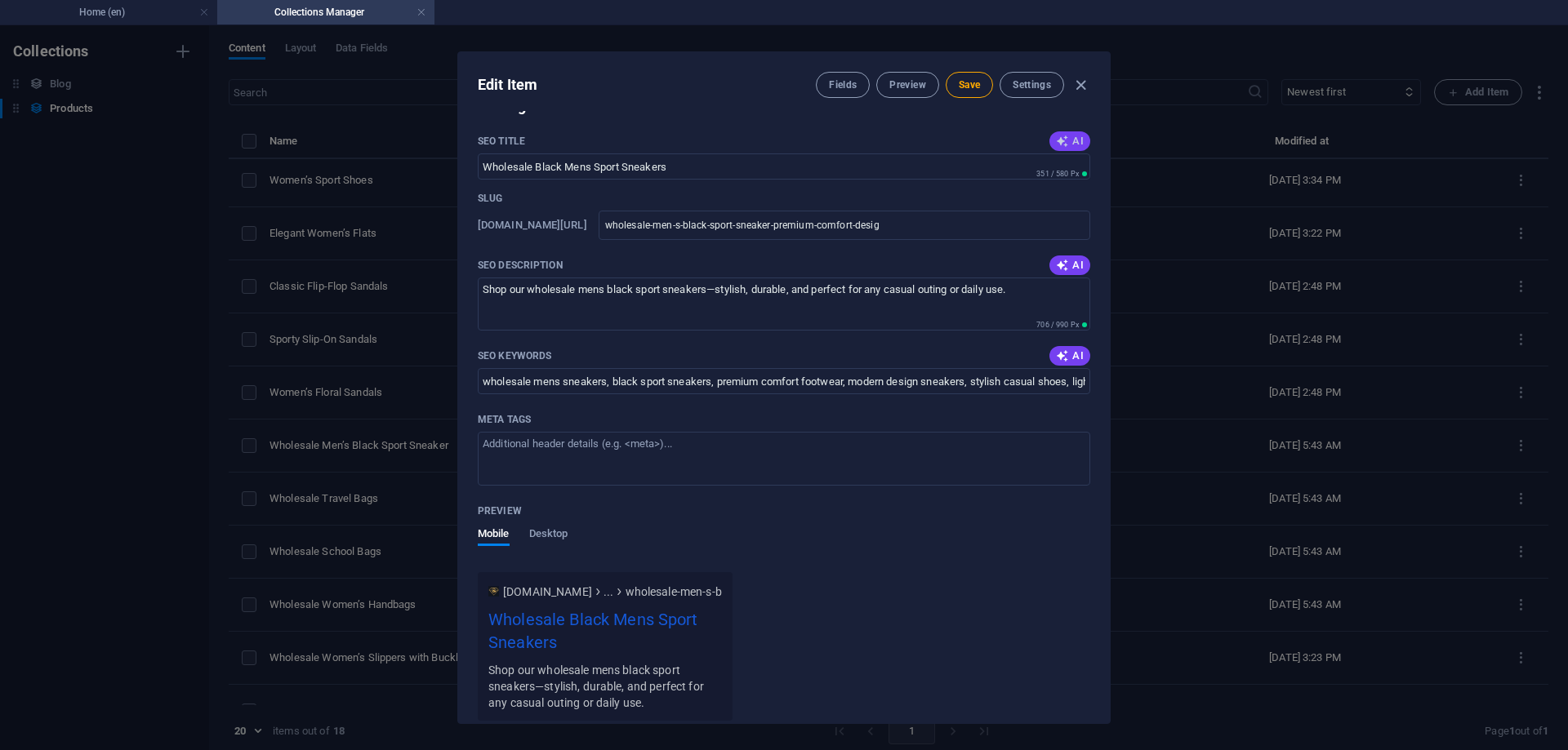
click at [1070, 141] on span "AI" at bounding box center [1069, 141] width 28 height 13
type input "Black High-Top Sneakers - Comfort"
click at [1068, 260] on span "AI" at bounding box center [1069, 266] width 28 height 13
type textarea "Shop our black high-top sneakers for bold design and everyday comfort. Perfect …"
click at [1058, 350] on icon "button" at bounding box center [1063, 356] width 13 height 13
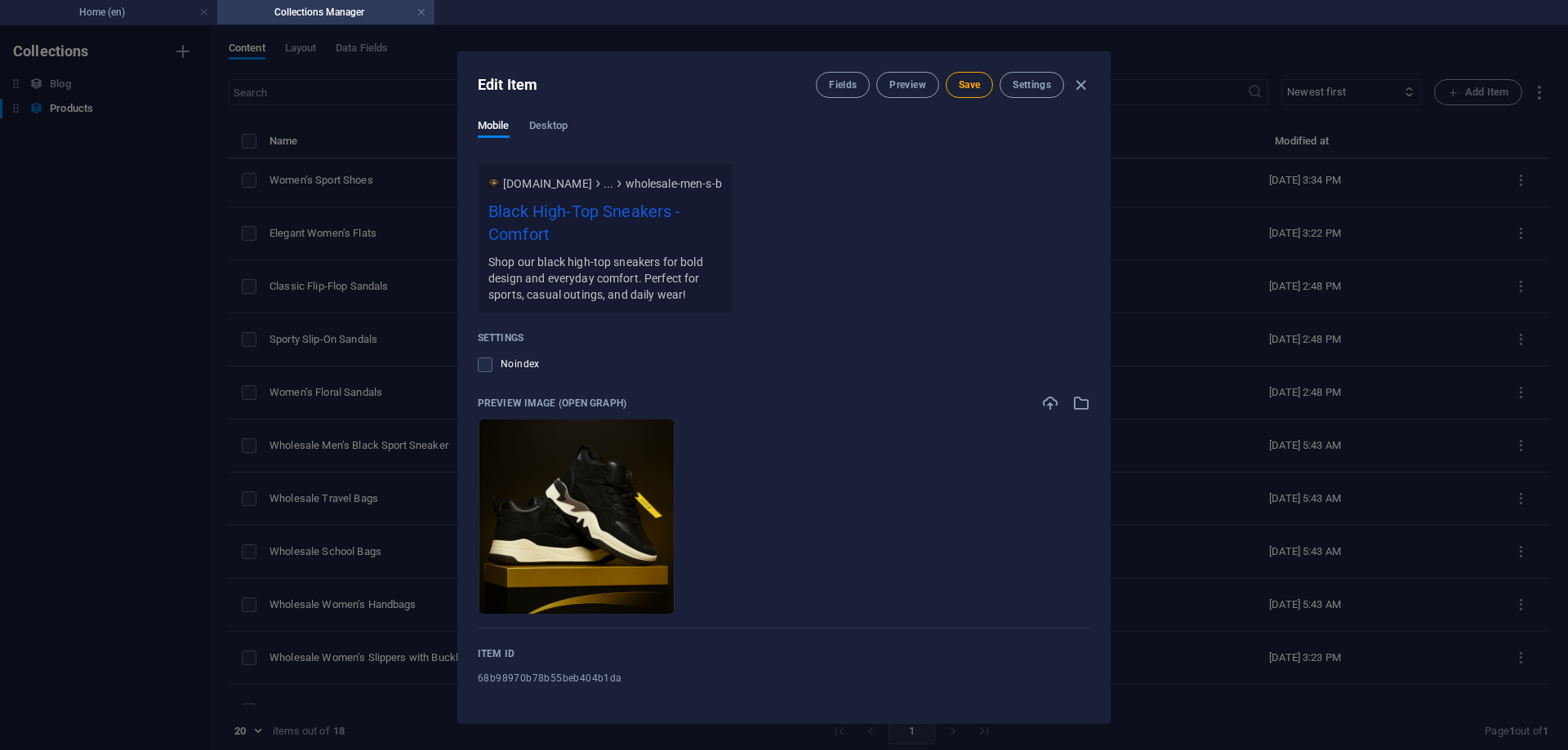
scroll to position [8, 0]
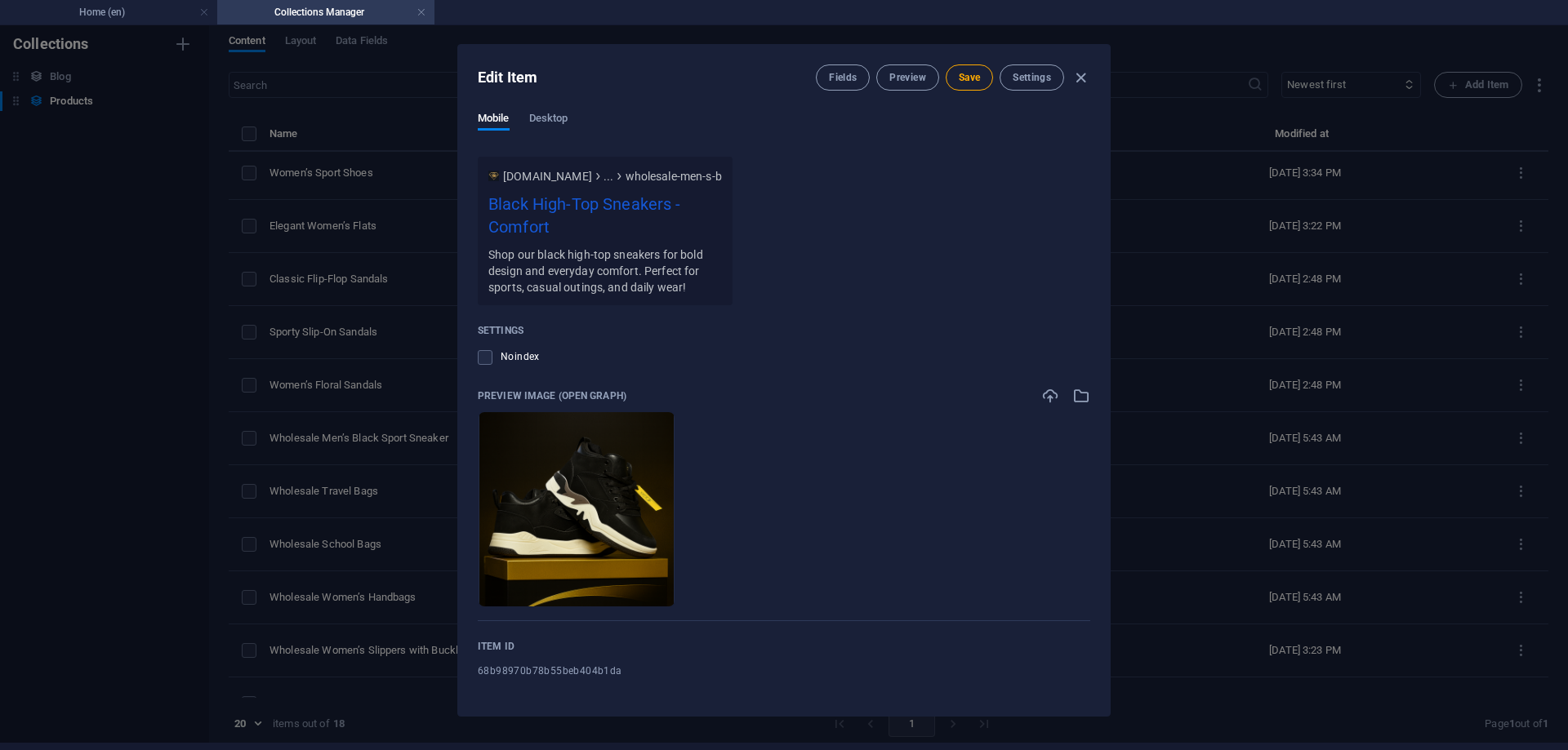
type input "Black high-top sneakers, mens sports shoes, bold design sneakers, everyday comf…"
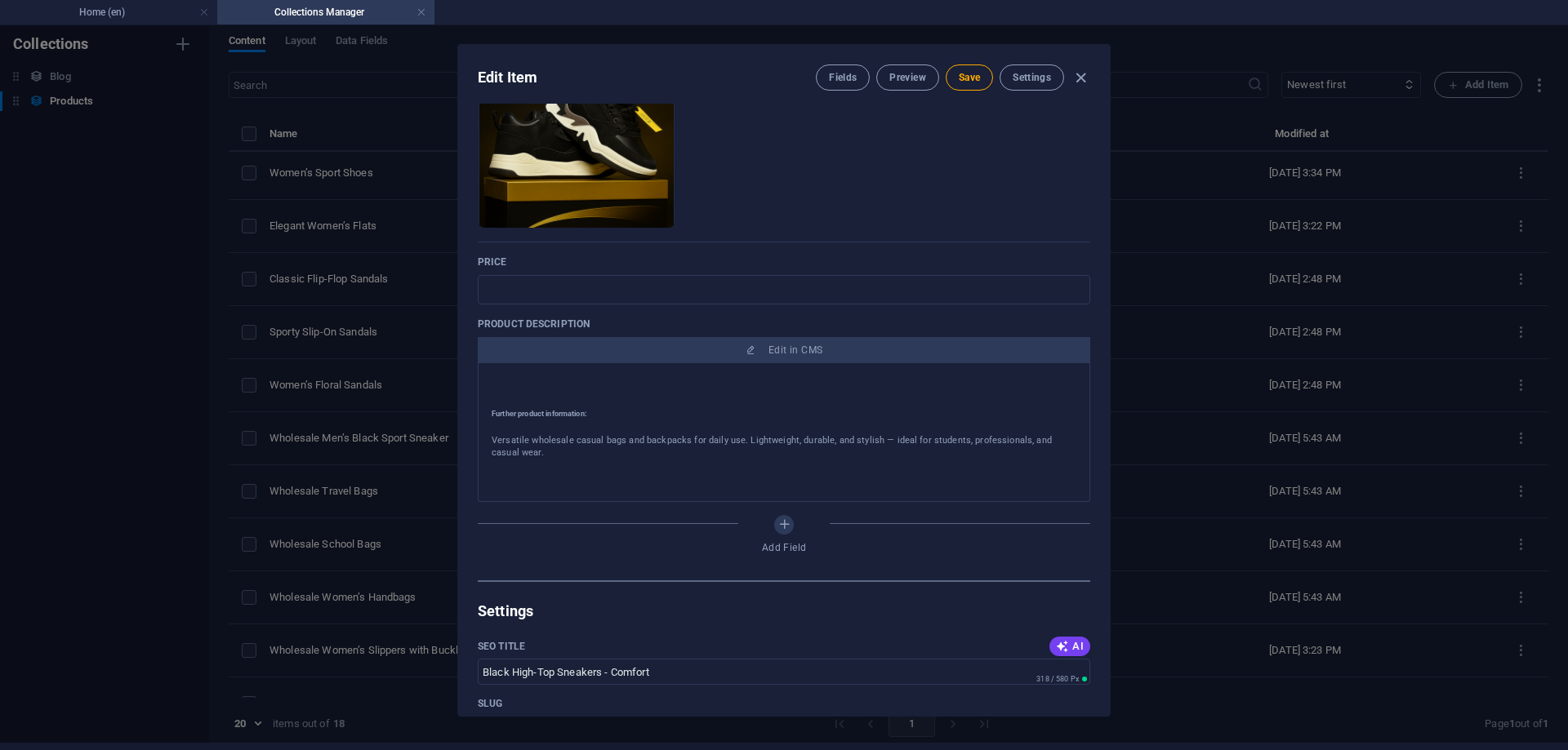
scroll to position [151, 0]
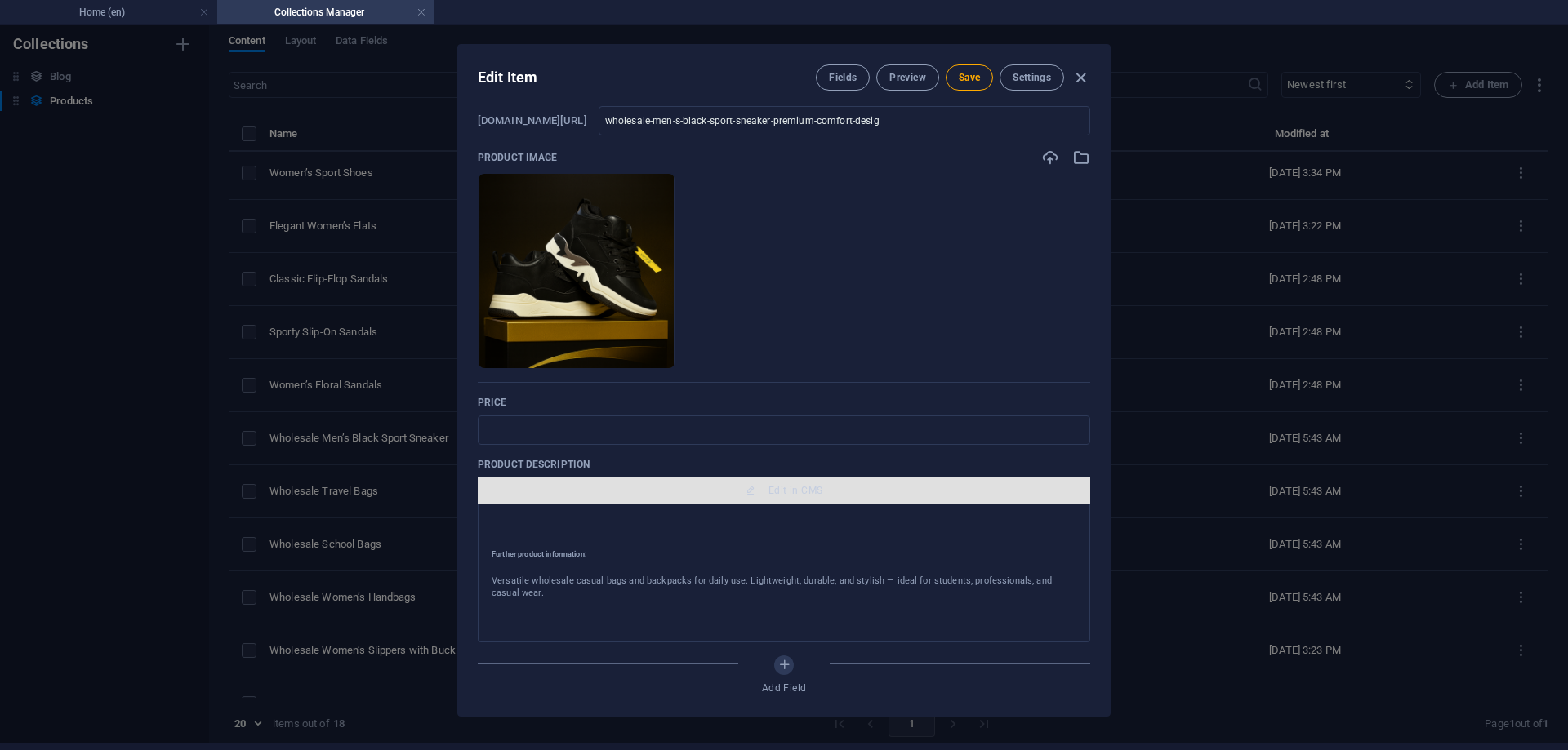
click at [810, 497] on span "Edit in CMS" at bounding box center [795, 491] width 54 height 13
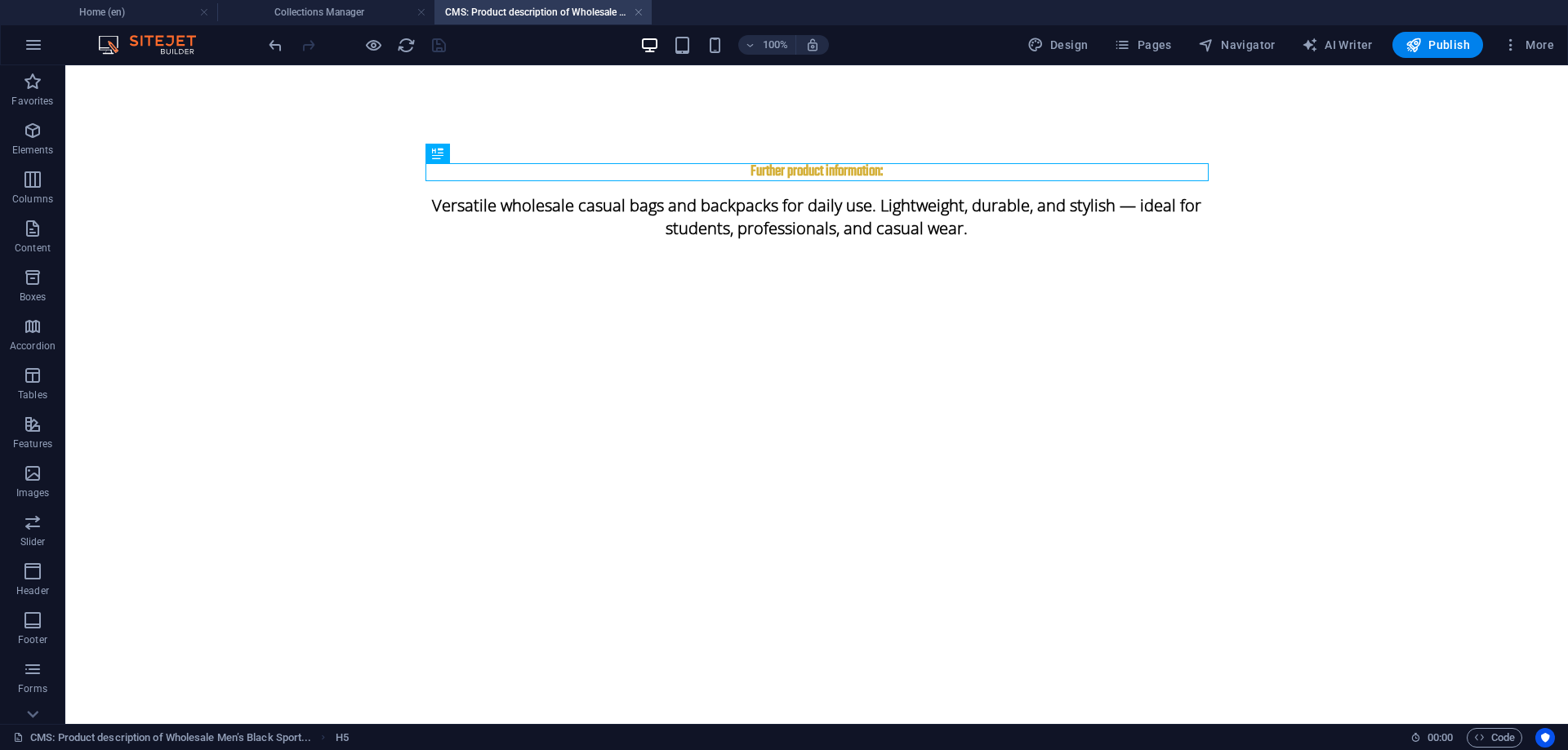
scroll to position [0, 0]
click at [735, 214] on div "Versatile wholesale casual bags and backpacks for daily use. Lightweight, durab…" at bounding box center [817, 216] width 784 height 71
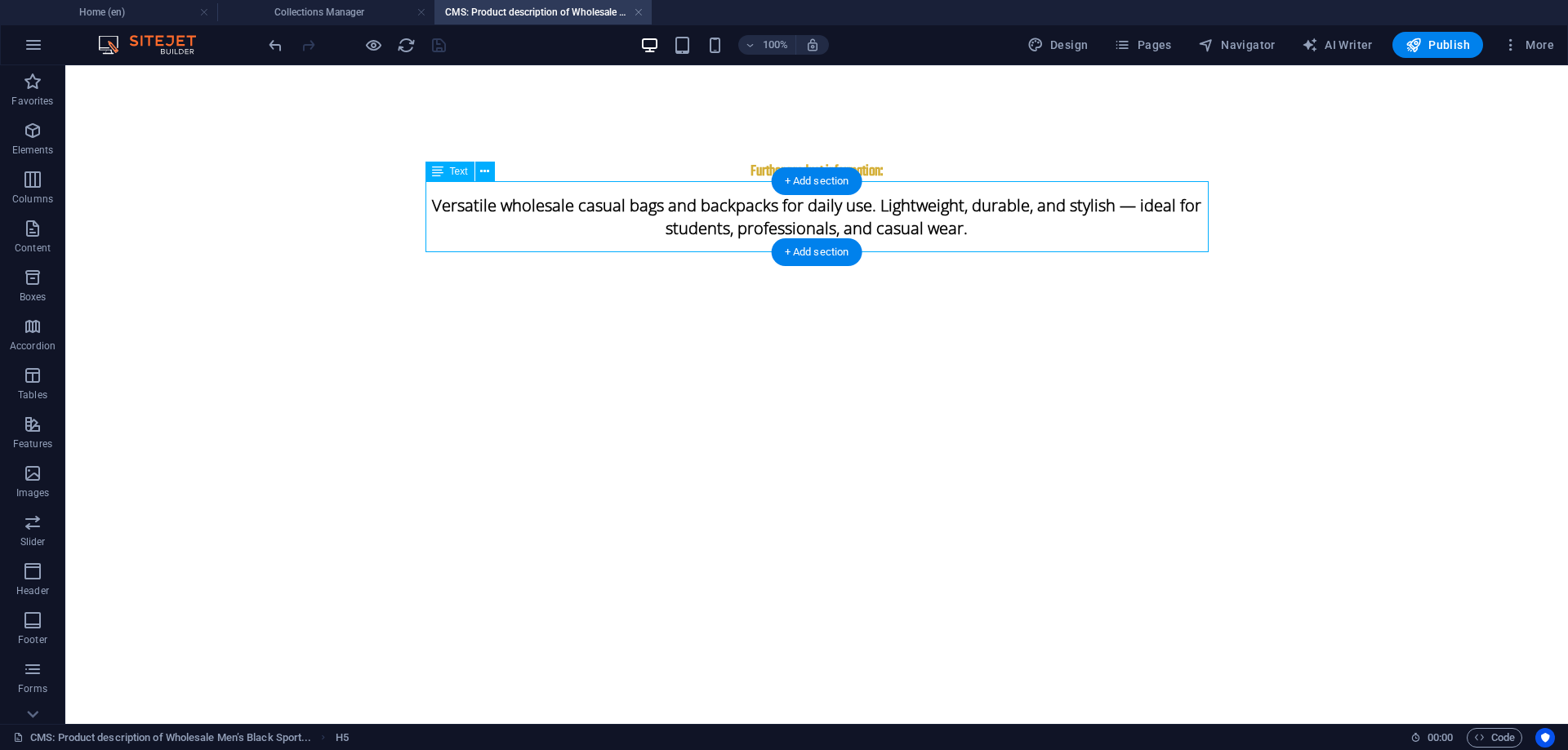
click at [735, 214] on div "Versatile wholesale casual bags and backpacks for daily use. Lightweight, durab…" at bounding box center [817, 216] width 784 height 71
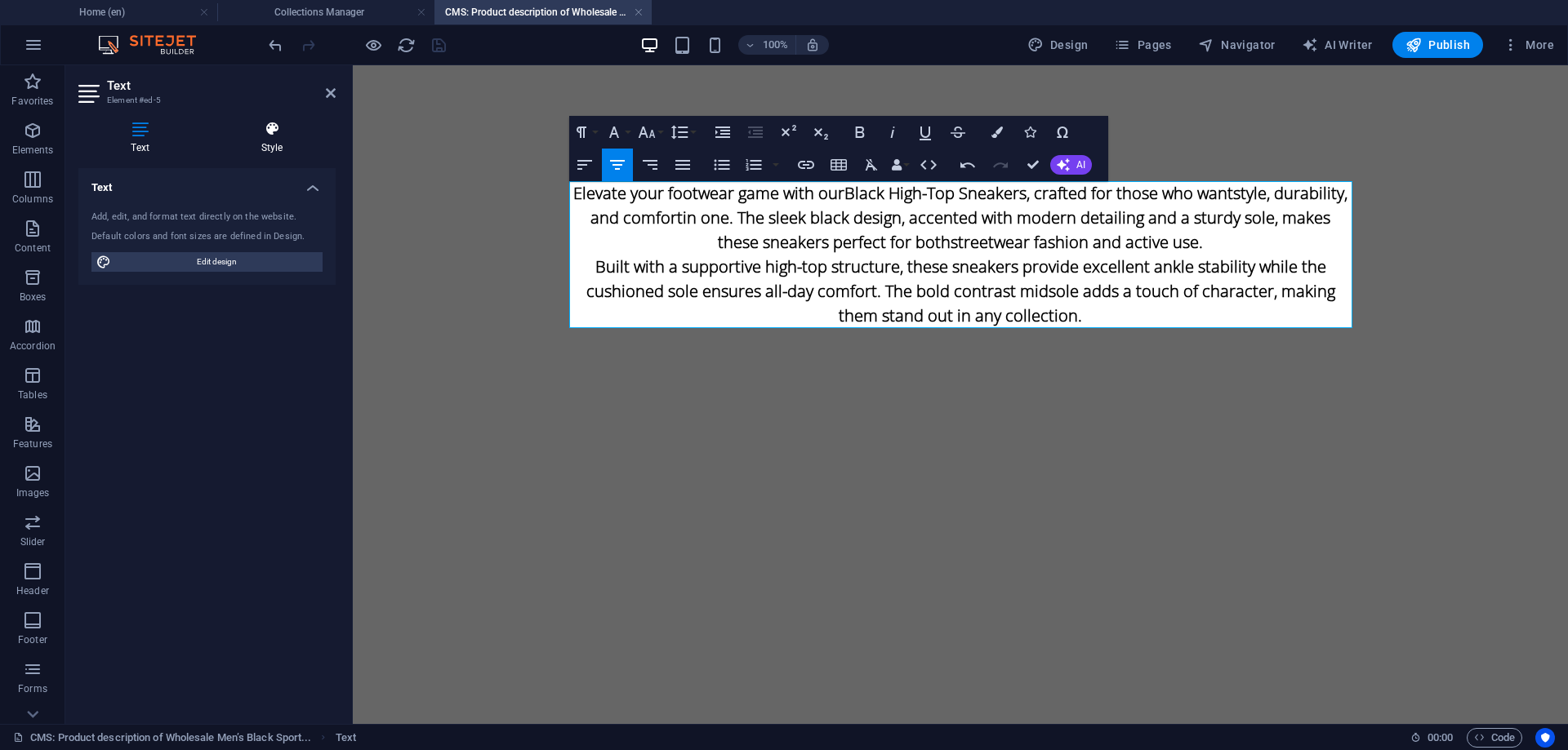
click at [267, 134] on icon at bounding box center [272, 128] width 127 height 16
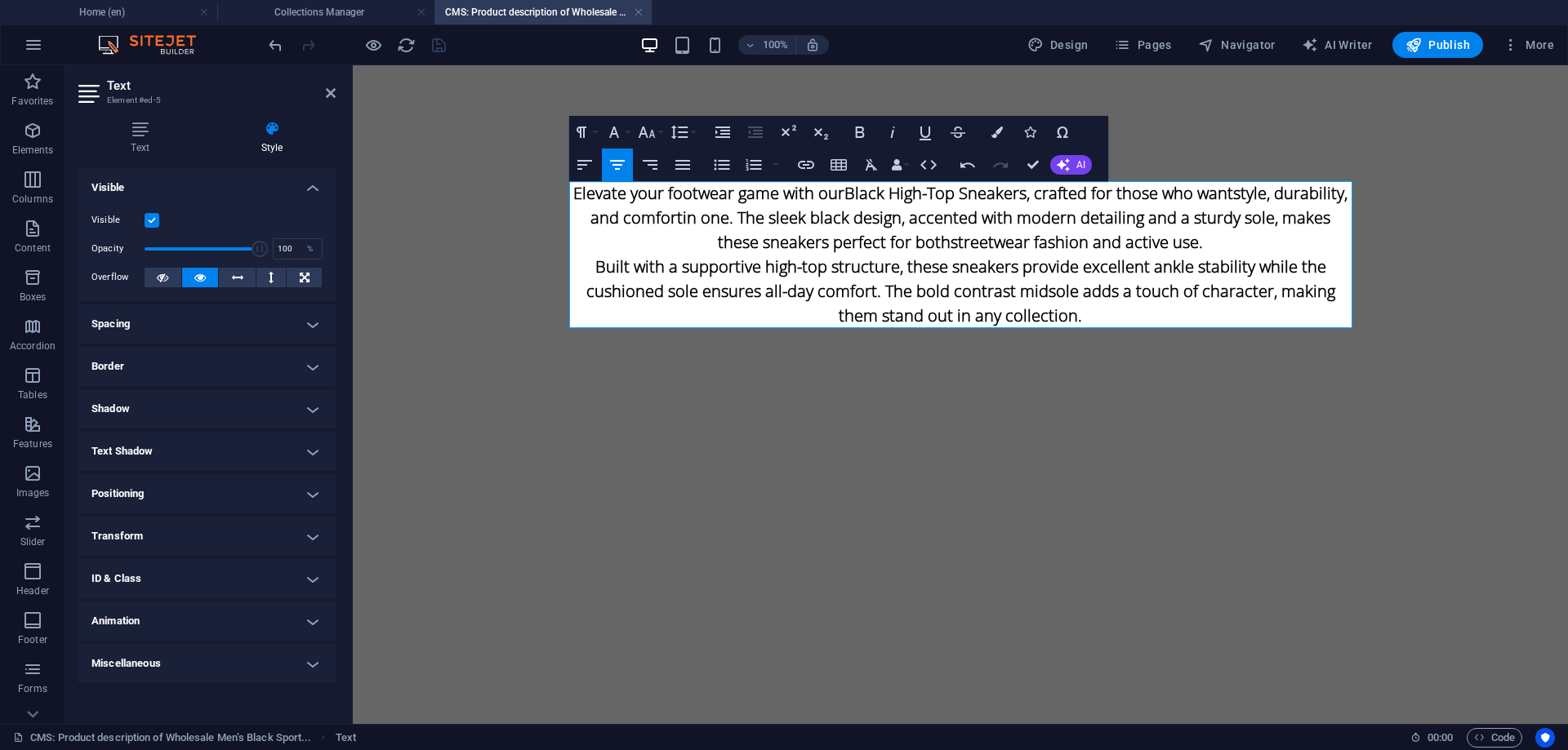
click at [151, 218] on label at bounding box center [151, 219] width 14 height 14
click at [0, 0] on input "Visible" at bounding box center [0, 0] width 0 height 0
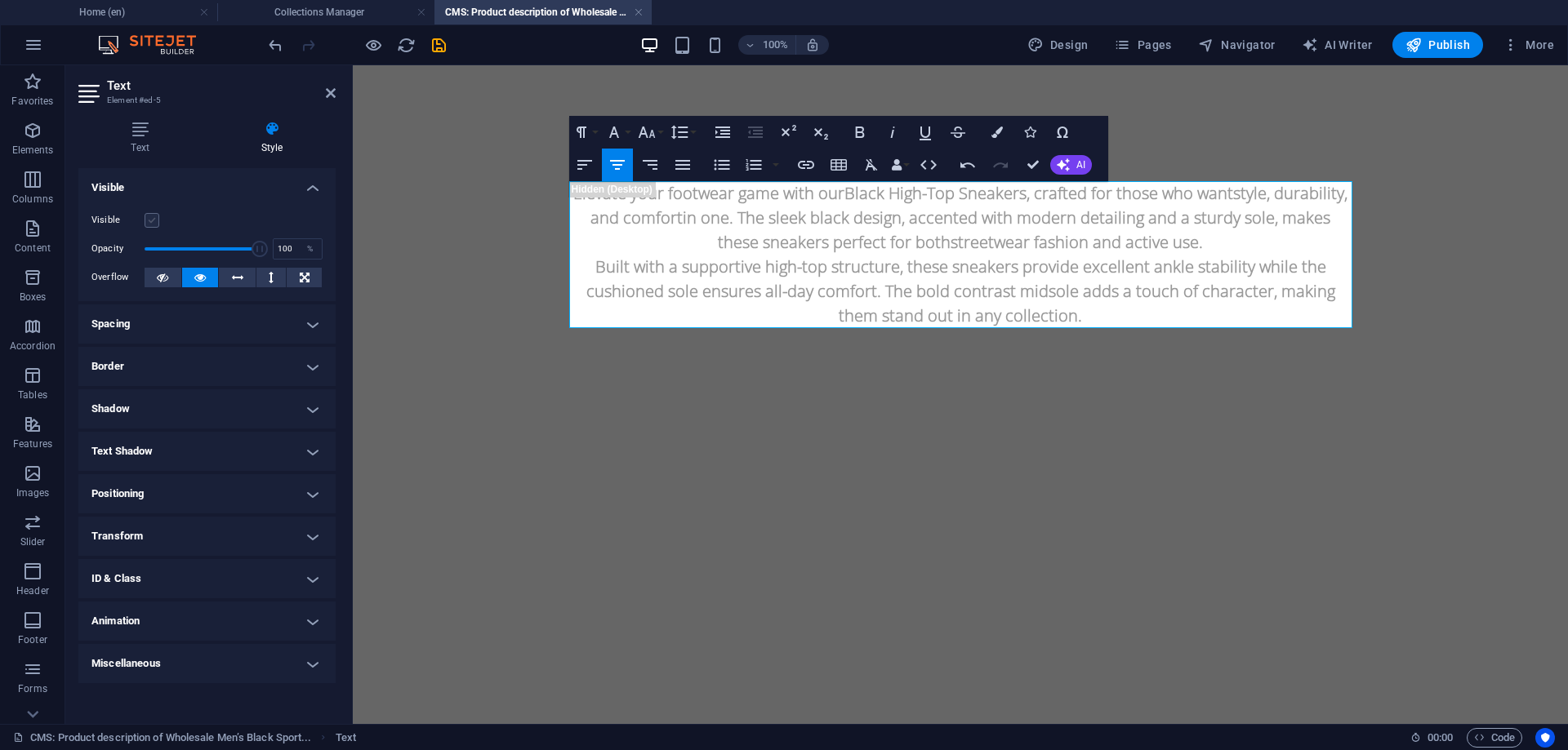
click at [151, 218] on label at bounding box center [151, 219] width 14 height 14
click at [0, 0] on input "Visible" at bounding box center [0, 0] width 0 height 0
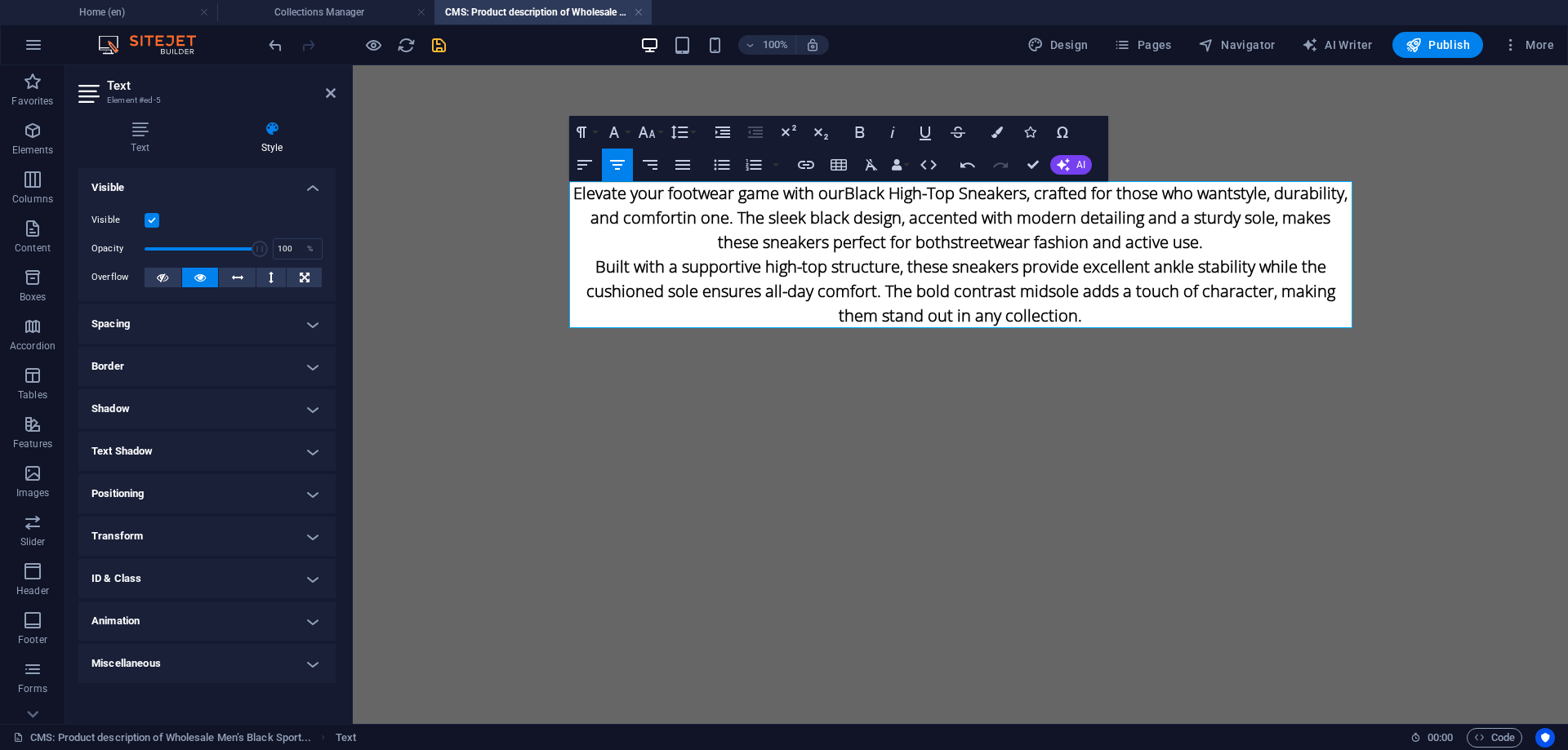
click at [435, 44] on icon "save" at bounding box center [439, 46] width 19 height 19
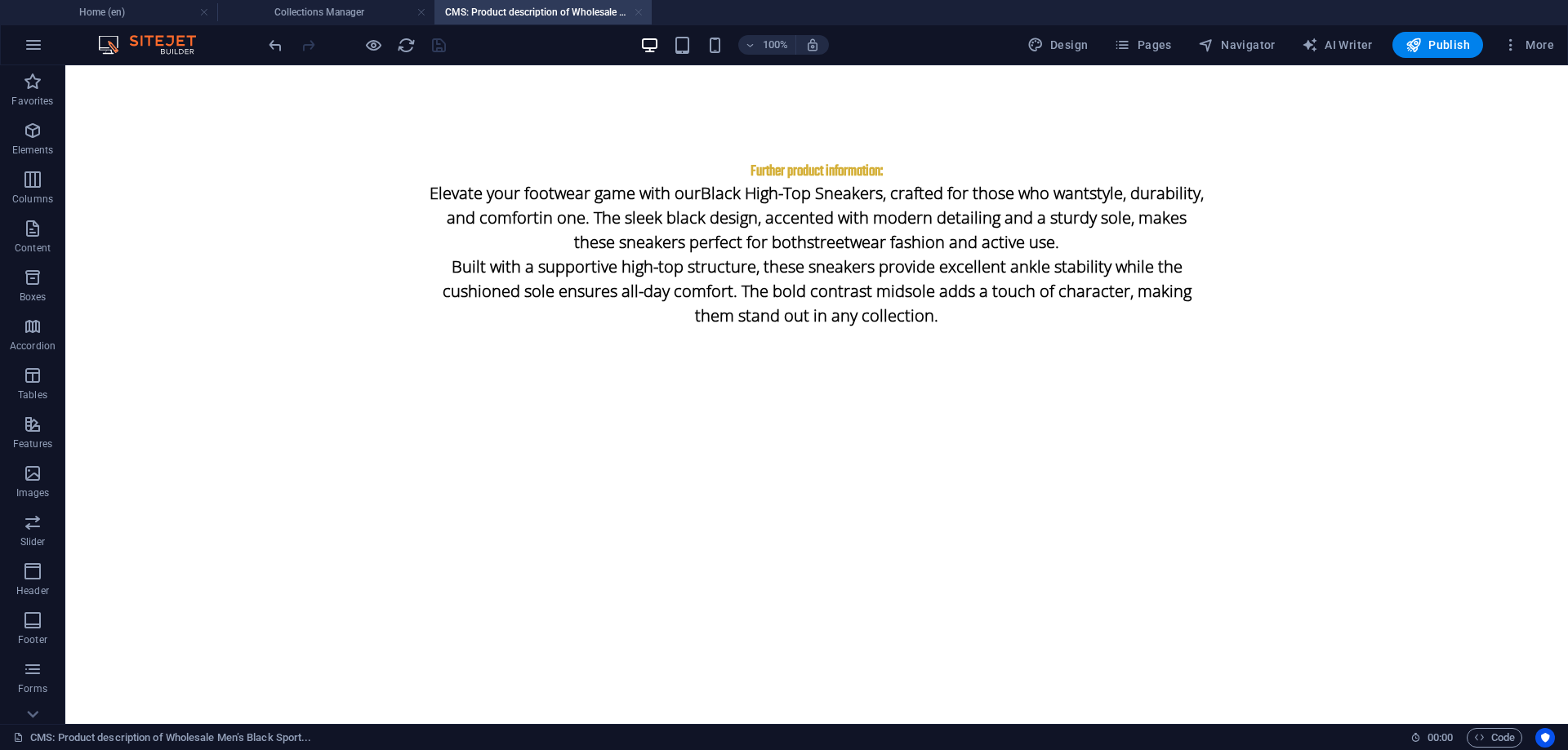
click at [643, 10] on link at bounding box center [638, 12] width 9 height 15
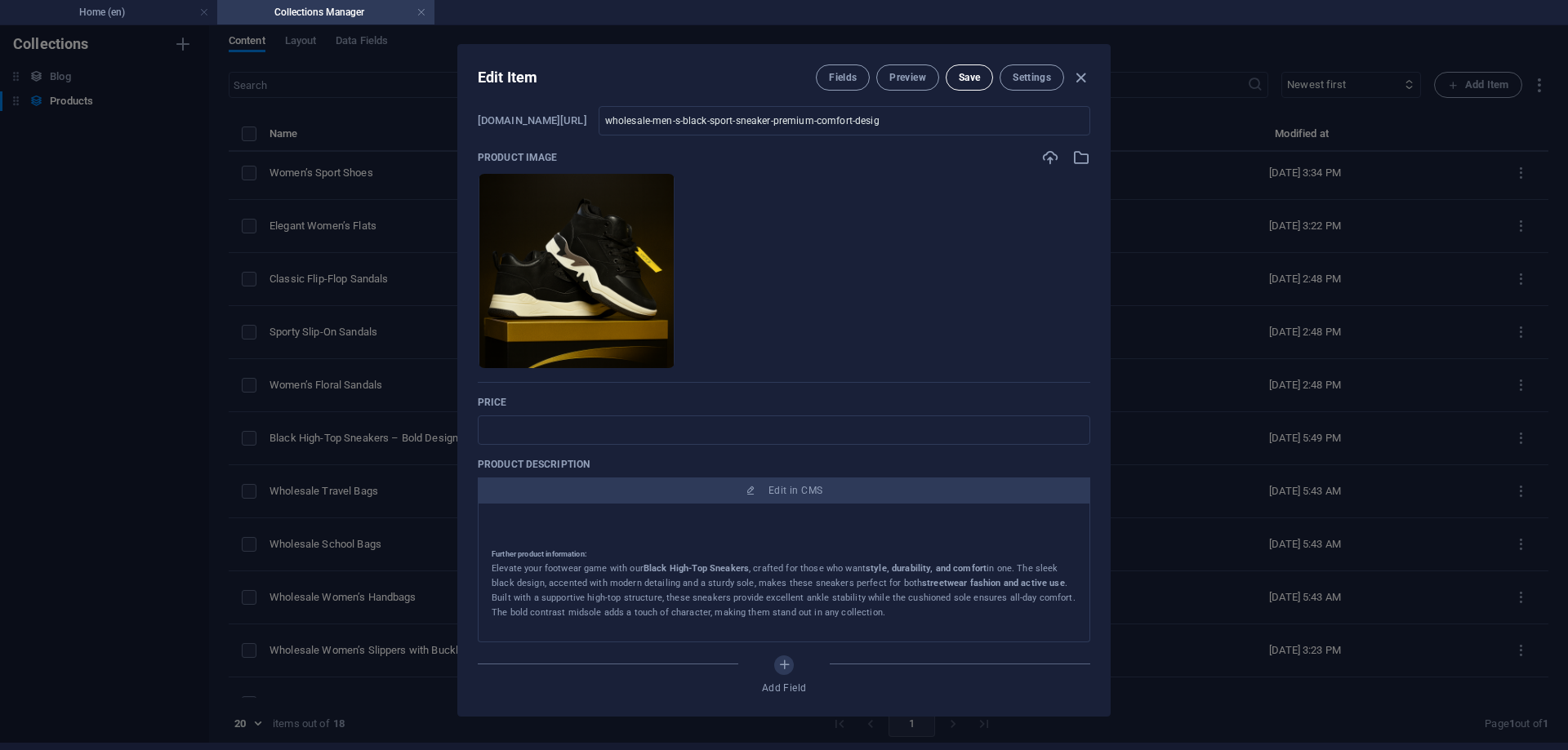
click at [959, 80] on span "Save" at bounding box center [970, 78] width 21 height 13
click at [1077, 79] on icon "button" at bounding box center [1081, 78] width 19 height 19
type input "wholesale-men-s-black-sport-sneaker-premium-comfort-desig"
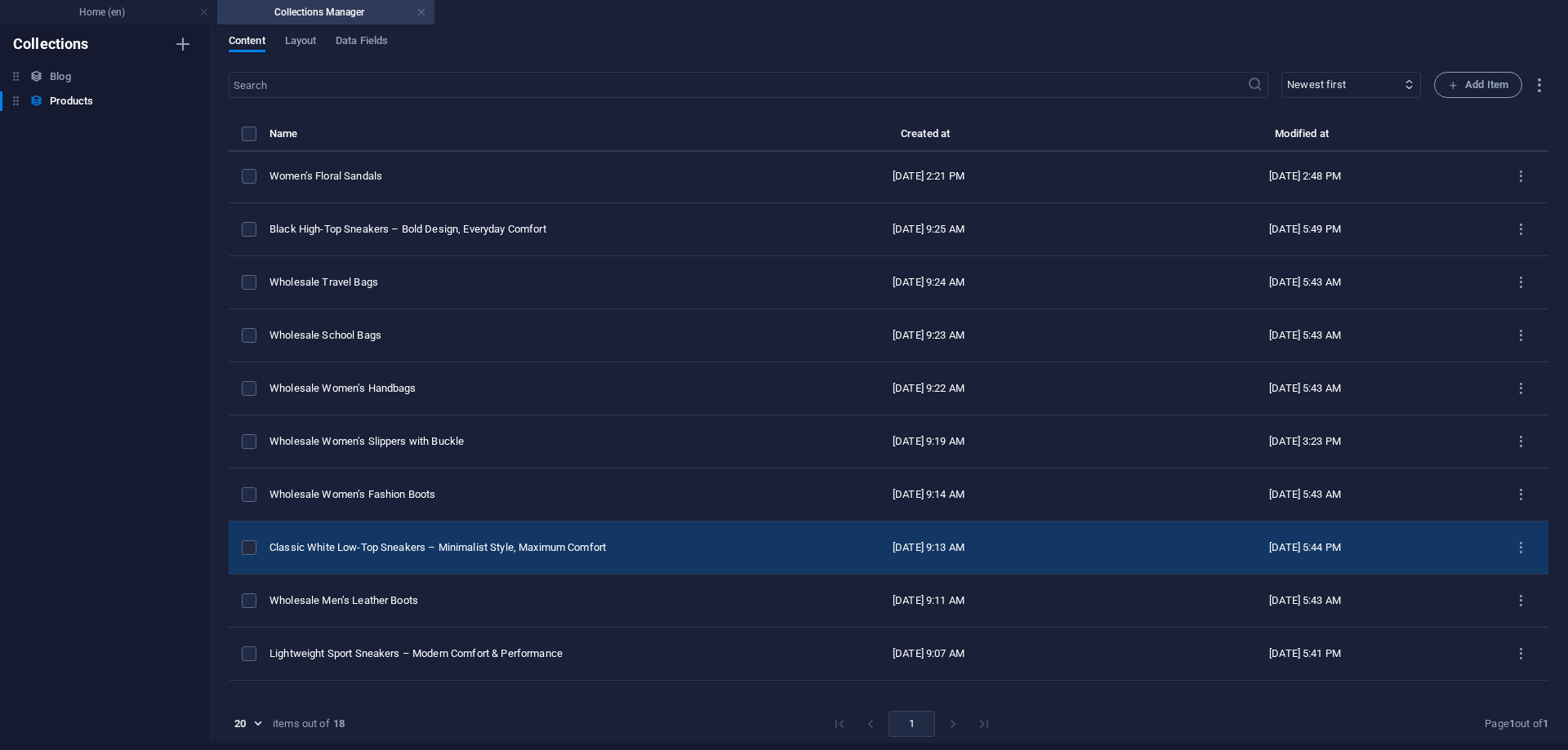
scroll to position [409, 0]
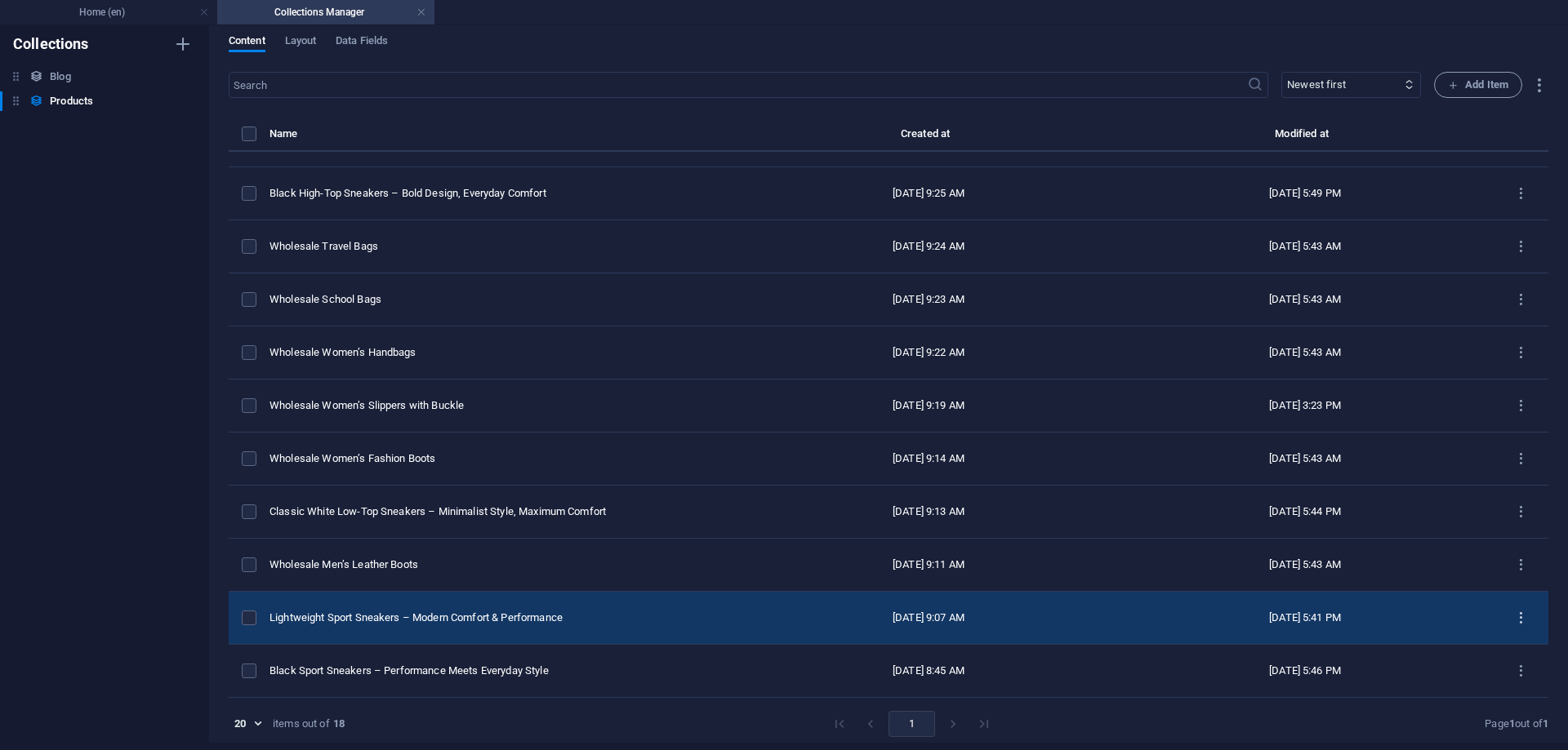
click at [1513, 614] on icon "items list" at bounding box center [1521, 618] width 15 height 15
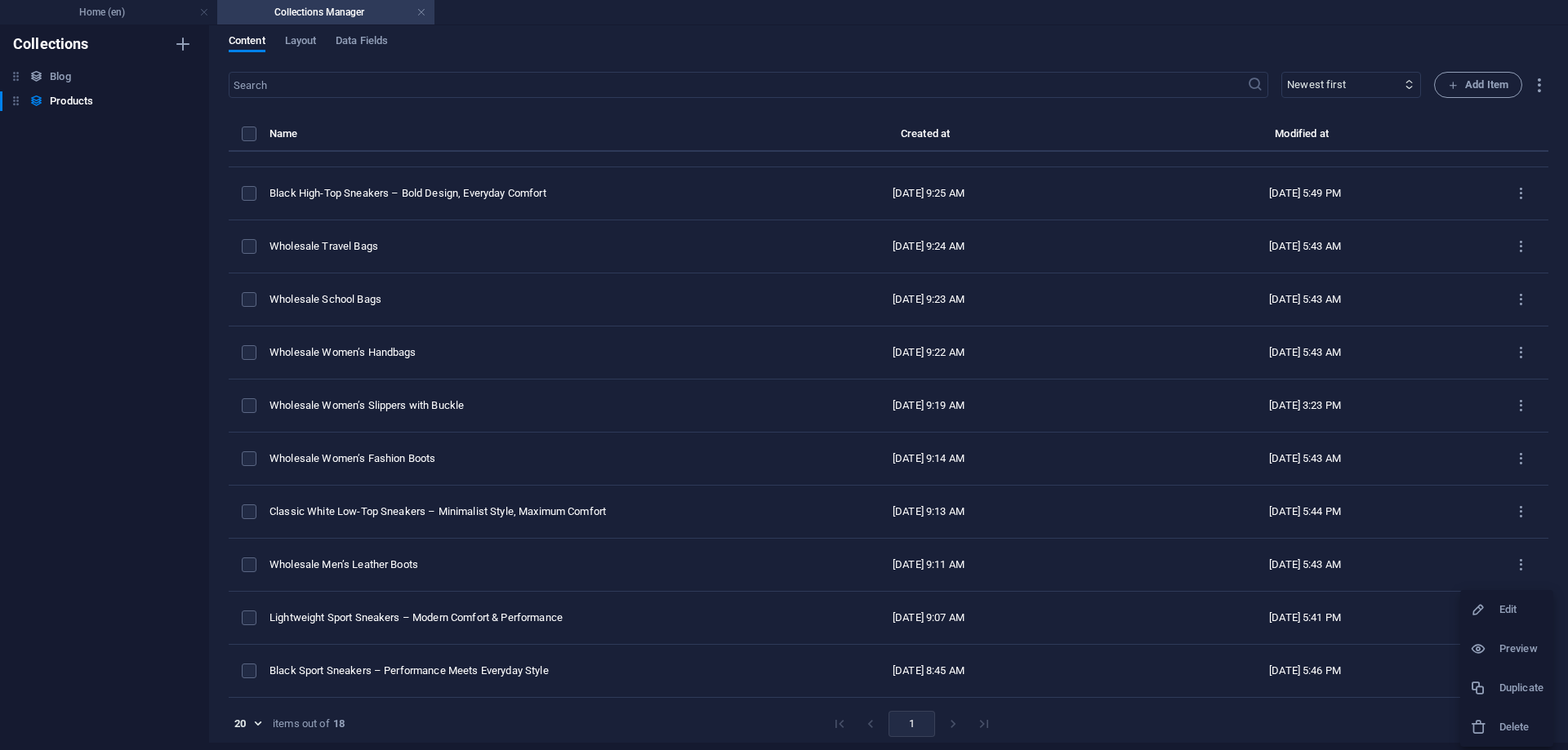
click at [1484, 607] on icon at bounding box center [1478, 609] width 16 height 16
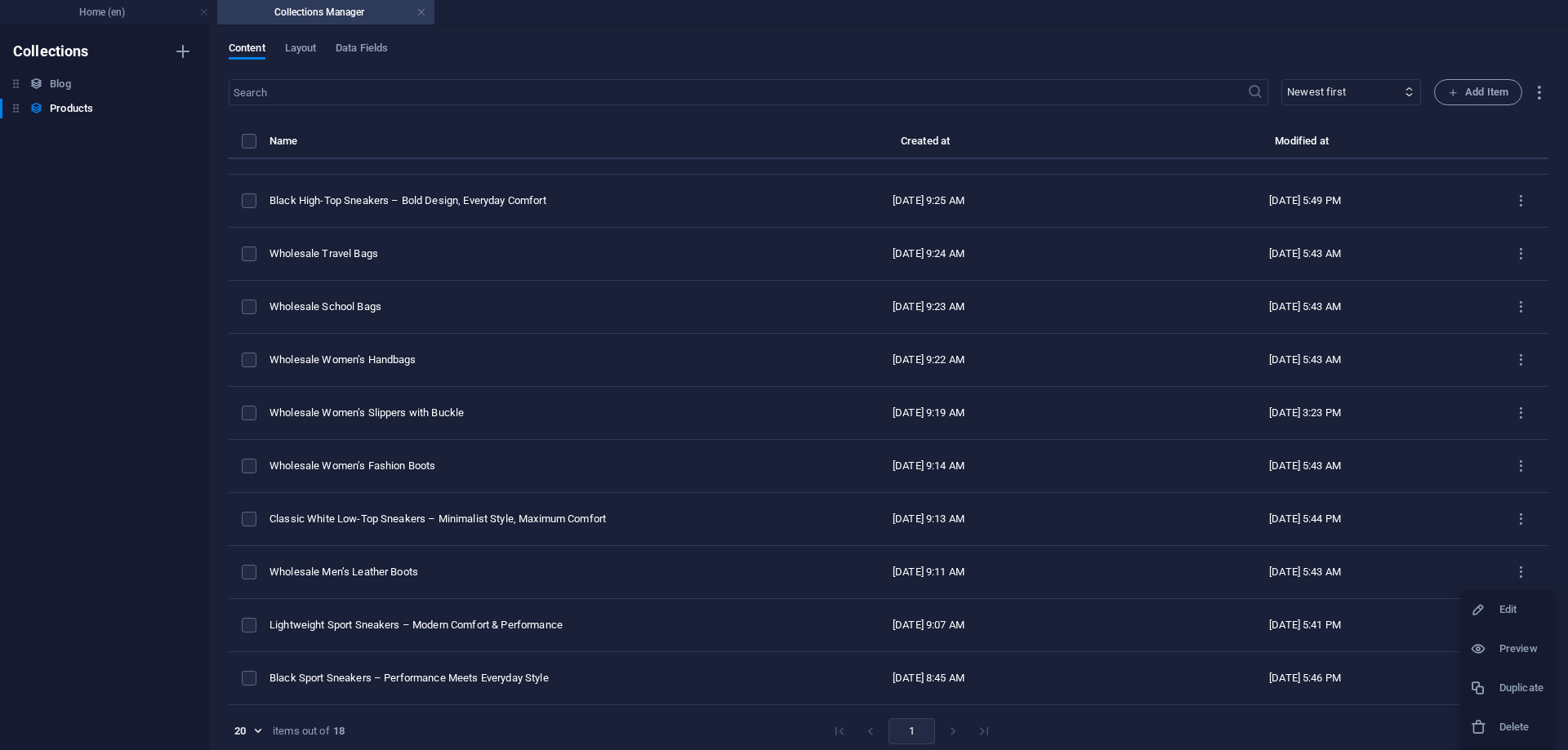
select select "Men’s Sports Shoes"
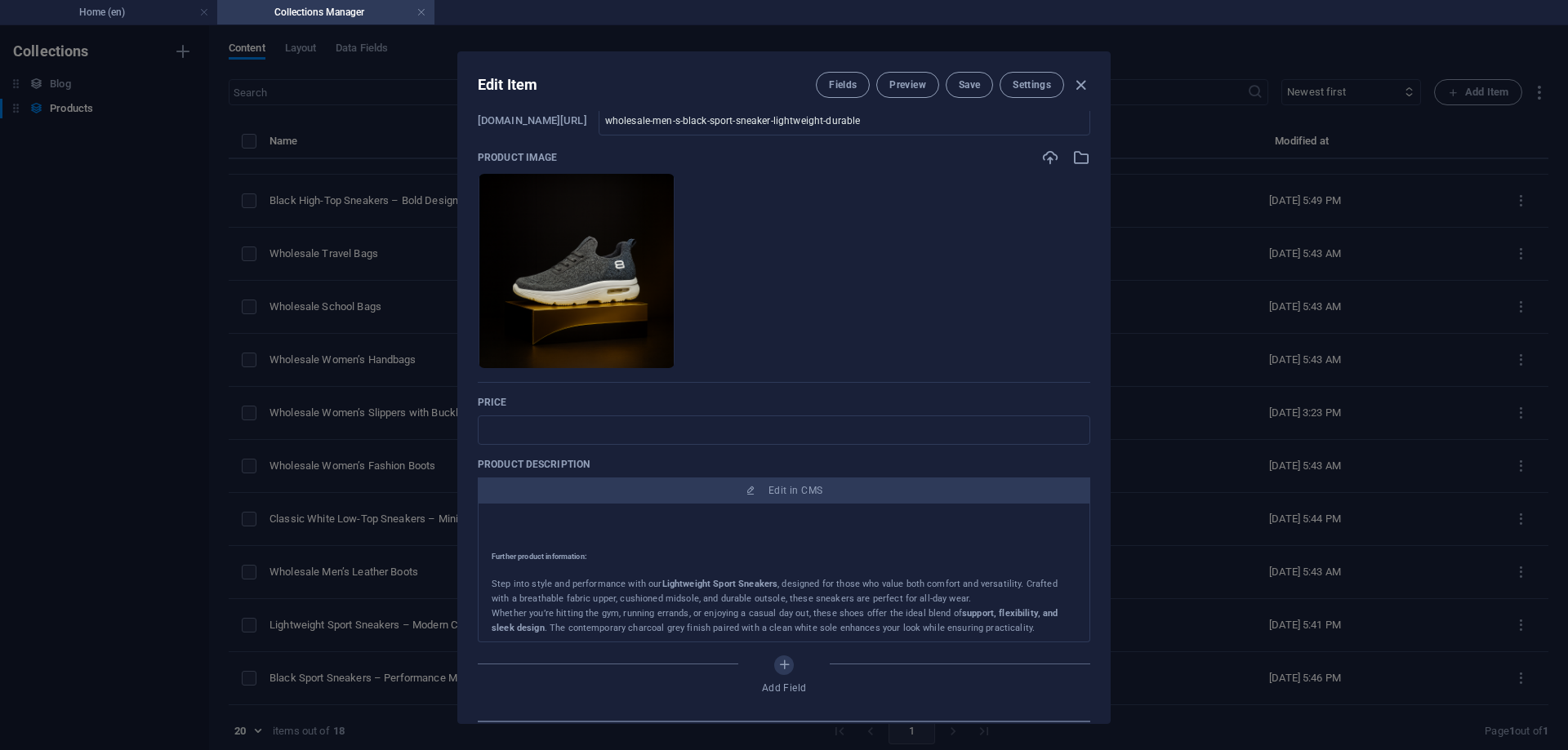
scroll to position [245, 0]
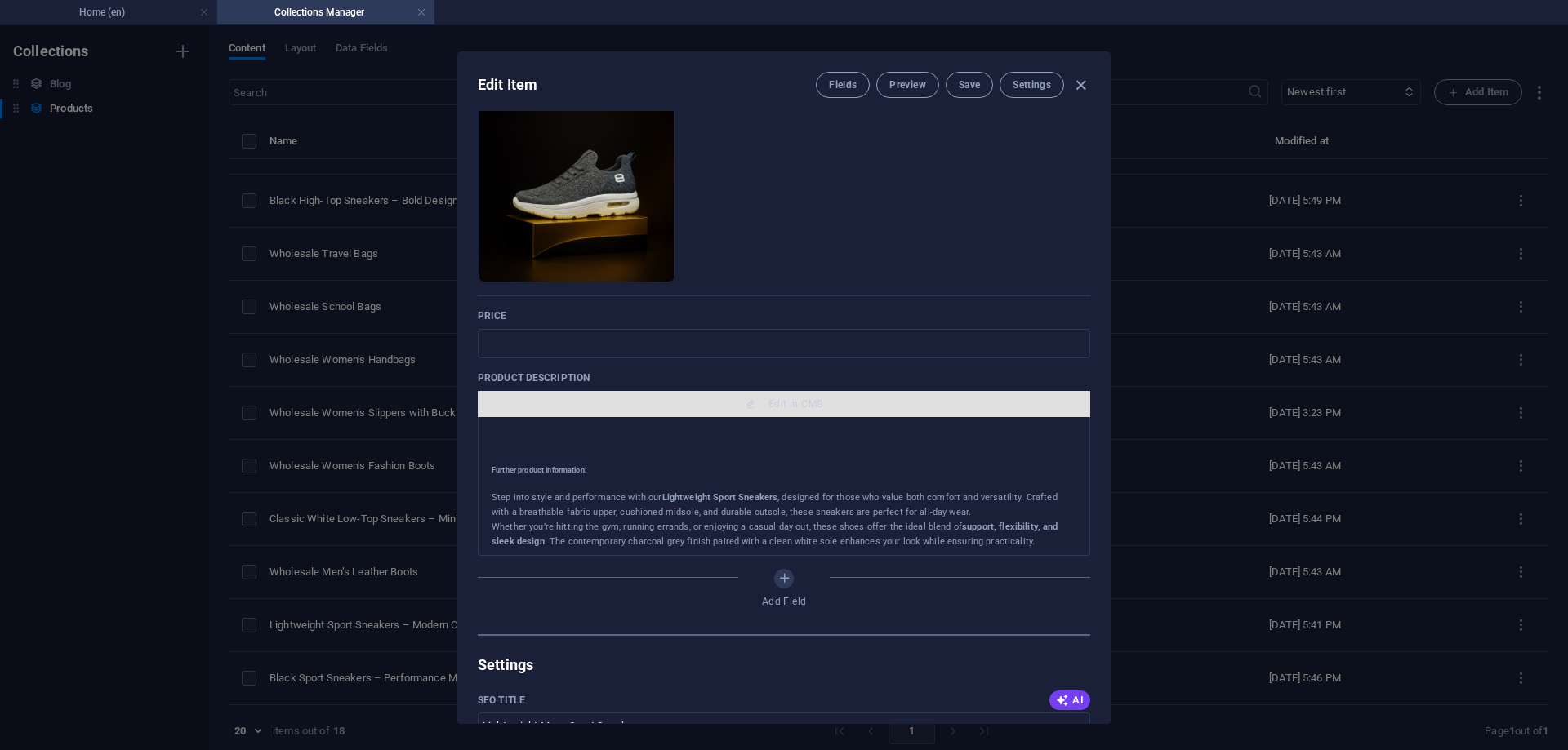
click at [768, 395] on button "Edit in CMS" at bounding box center [784, 404] width 613 height 27
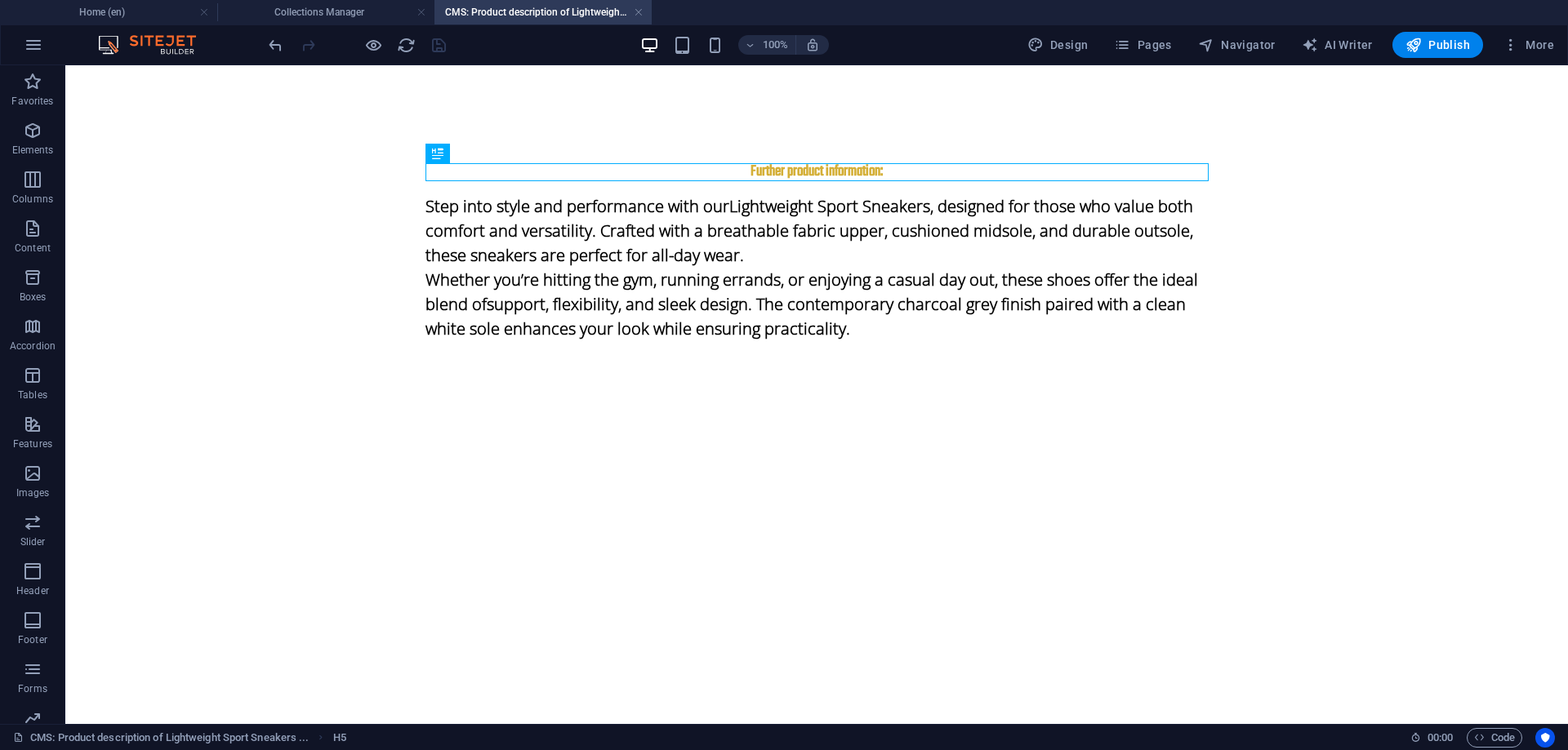
scroll to position [0, 0]
click at [636, 267] on div "Step into style and performance with our Lightweight Sport Sneakers , designed …" at bounding box center [817, 261] width 784 height 160
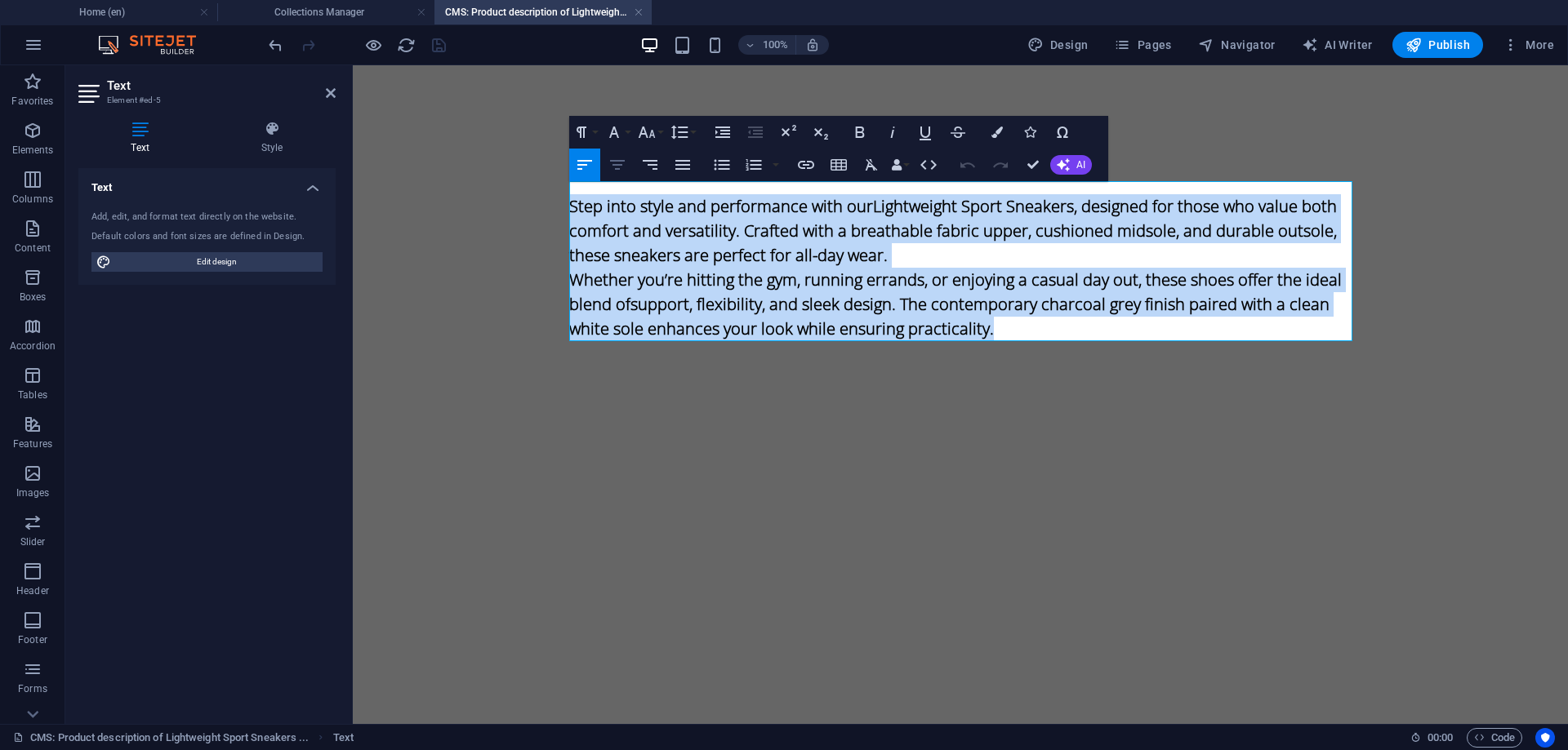
click at [620, 169] on icon "button" at bounding box center [617, 164] width 20 height 20
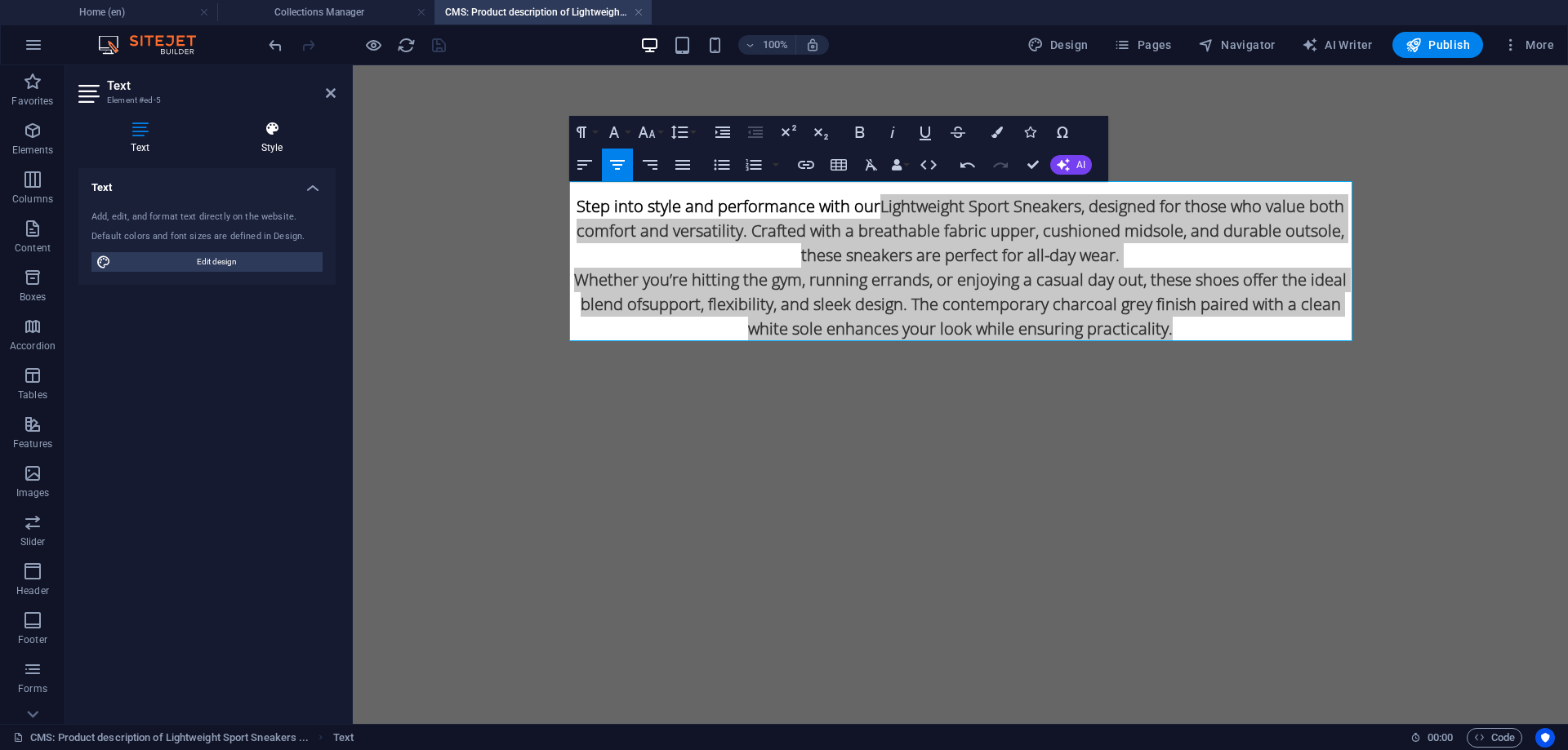
click at [286, 126] on icon at bounding box center [272, 128] width 127 height 16
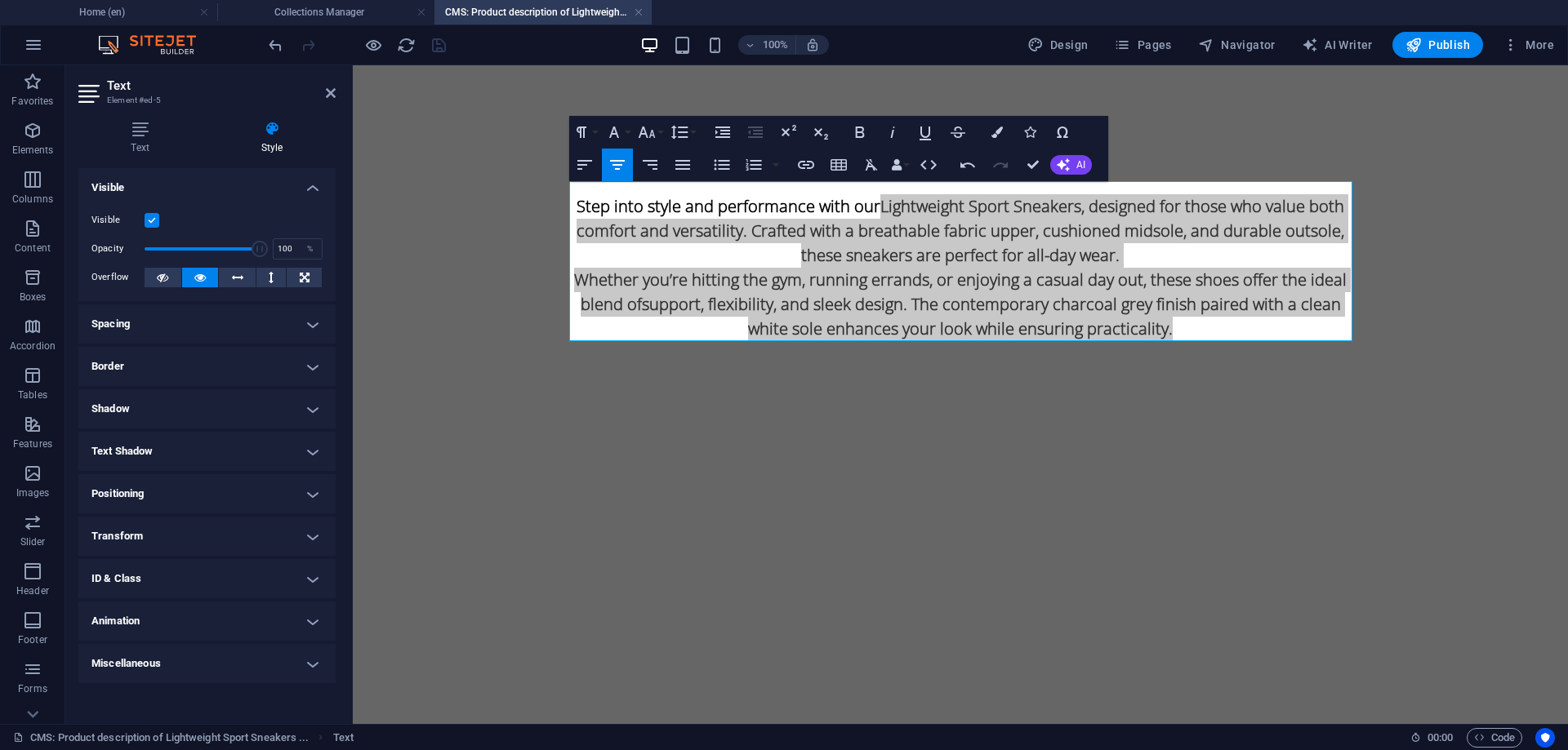
click at [147, 217] on label at bounding box center [151, 219] width 14 height 14
click at [0, 0] on input "Visible" at bounding box center [0, 0] width 0 height 0
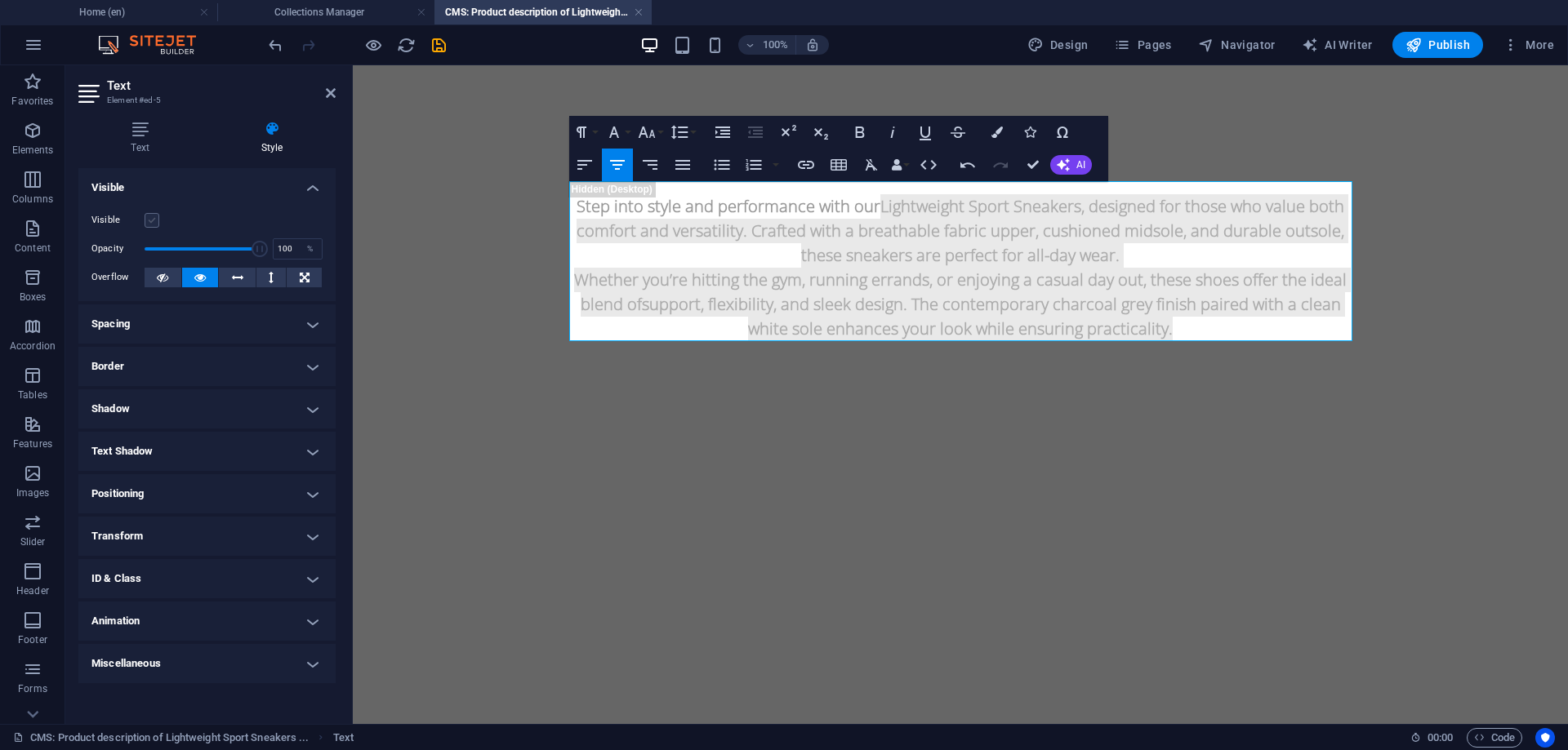
click at [147, 217] on label at bounding box center [151, 219] width 14 height 14
click at [0, 0] on input "Visible" at bounding box center [0, 0] width 0 height 0
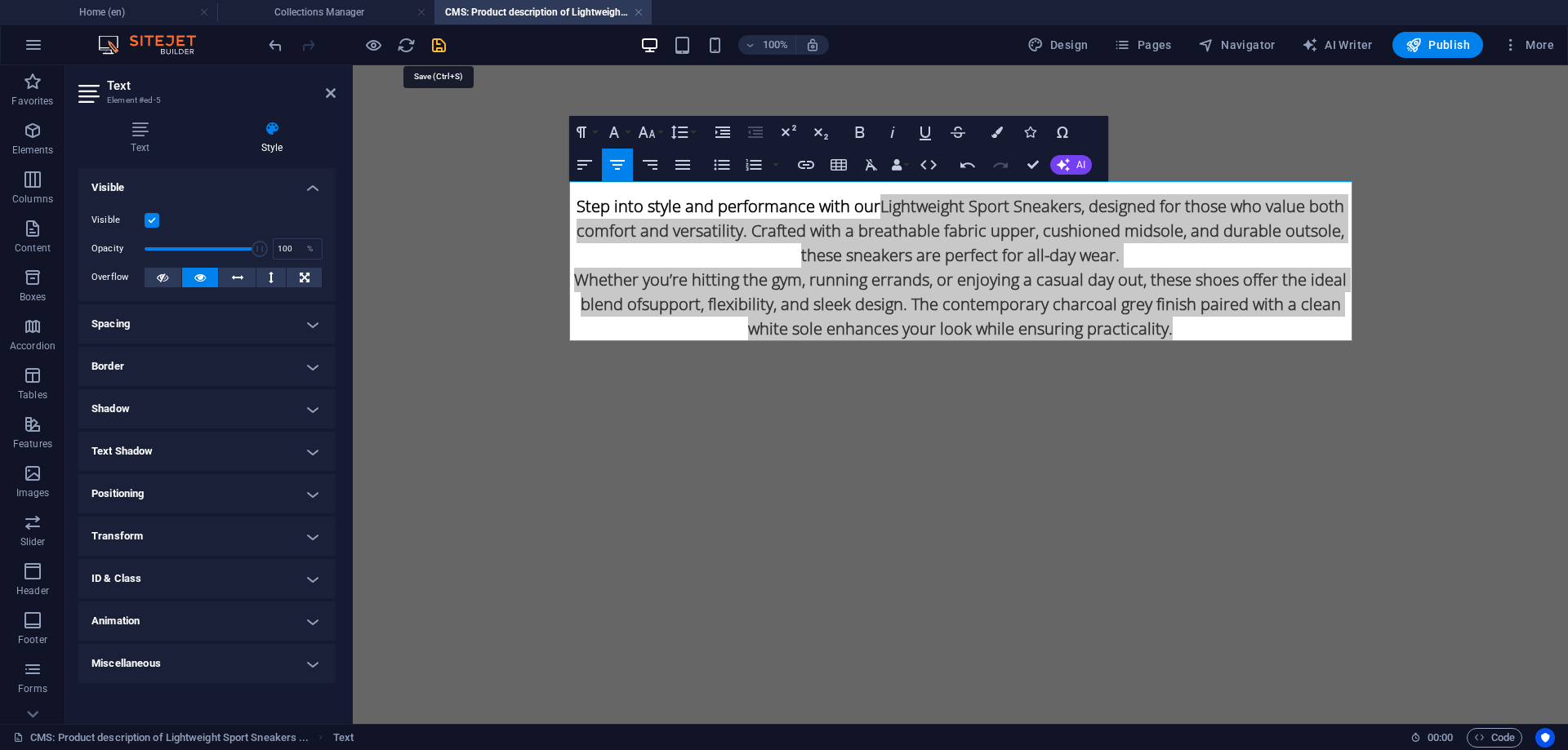
click at [444, 42] on icon "save" at bounding box center [439, 46] width 19 height 19
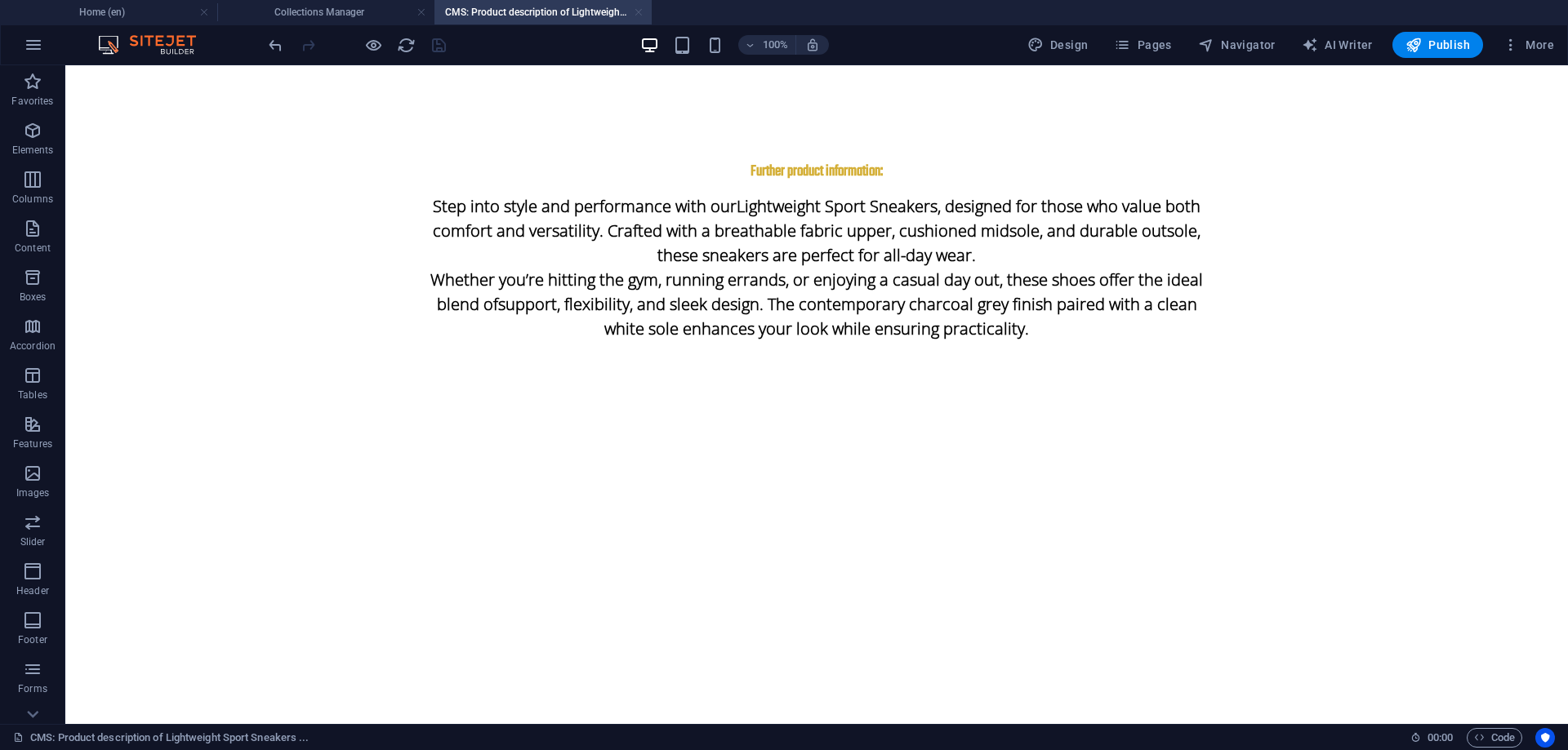
click at [638, 11] on link at bounding box center [638, 12] width 9 height 15
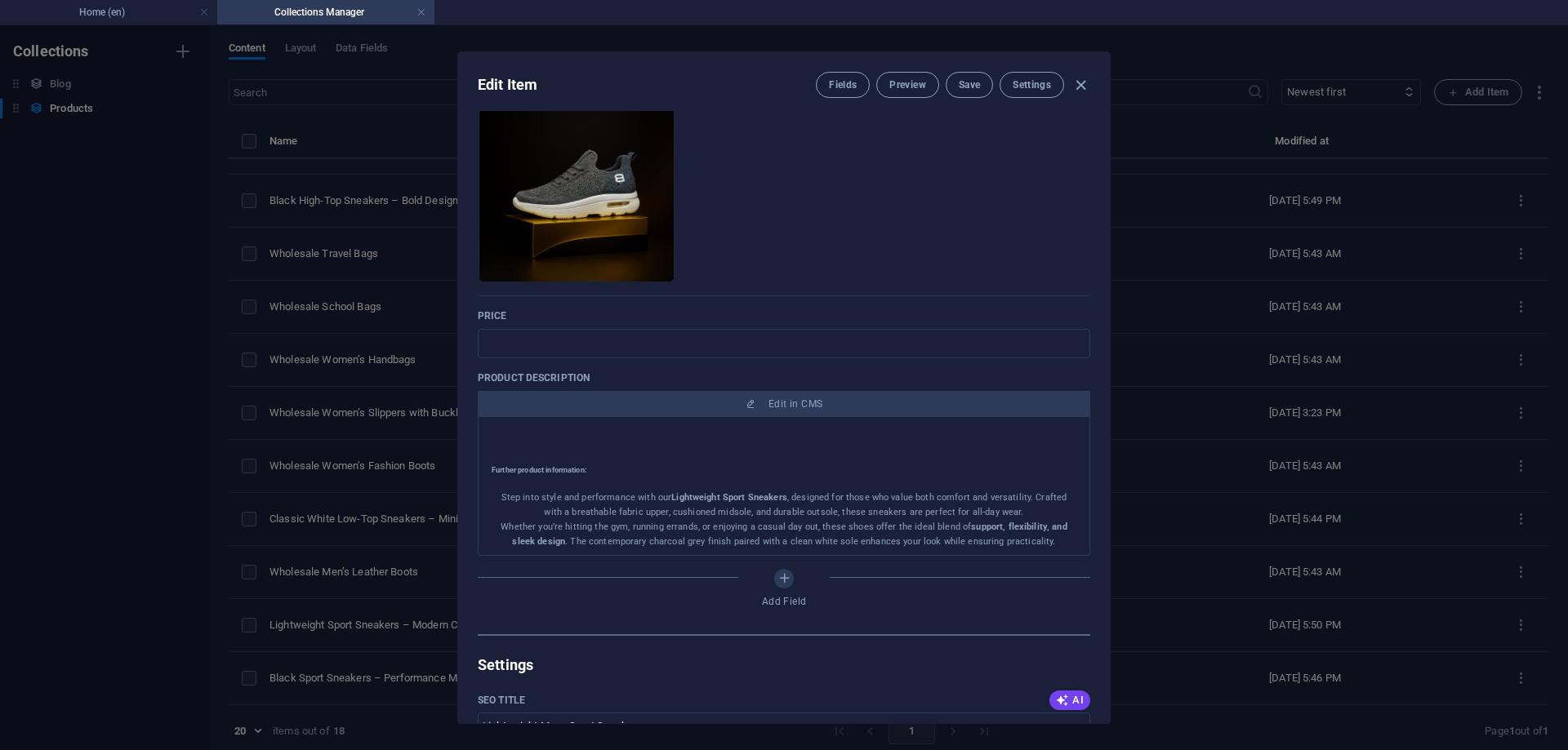
click at [971, 69] on div "Edit Item Fields Preview Save Settings" at bounding box center [784, 82] width 652 height 59
click at [966, 84] on span "Save" at bounding box center [970, 85] width 21 height 13
click at [1082, 90] on icon "button" at bounding box center [1081, 85] width 19 height 19
type input "wholesale-men-s-black-sport-sneaker-lightweight-durable"
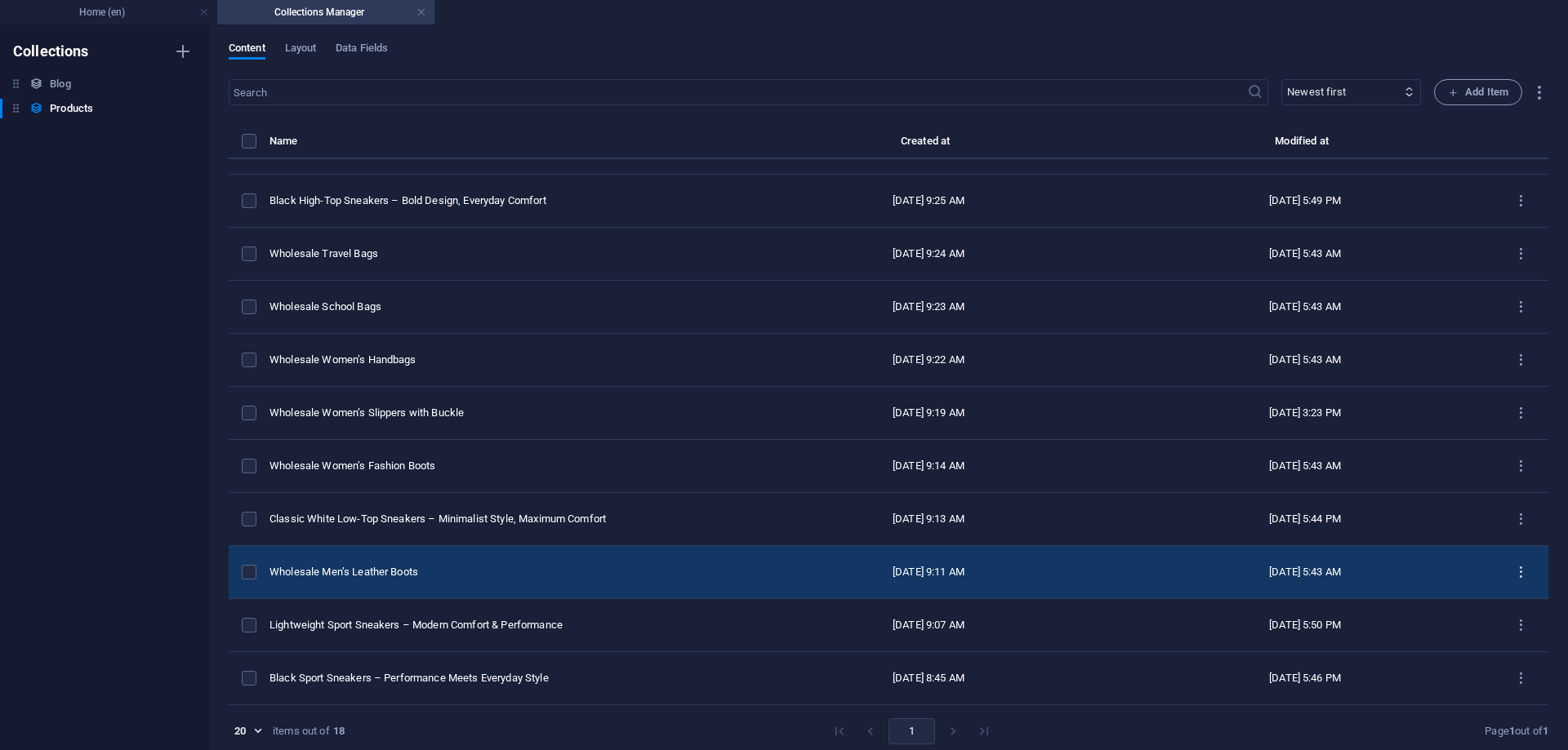
click at [1513, 572] on icon "items list" at bounding box center [1521, 572] width 15 height 15
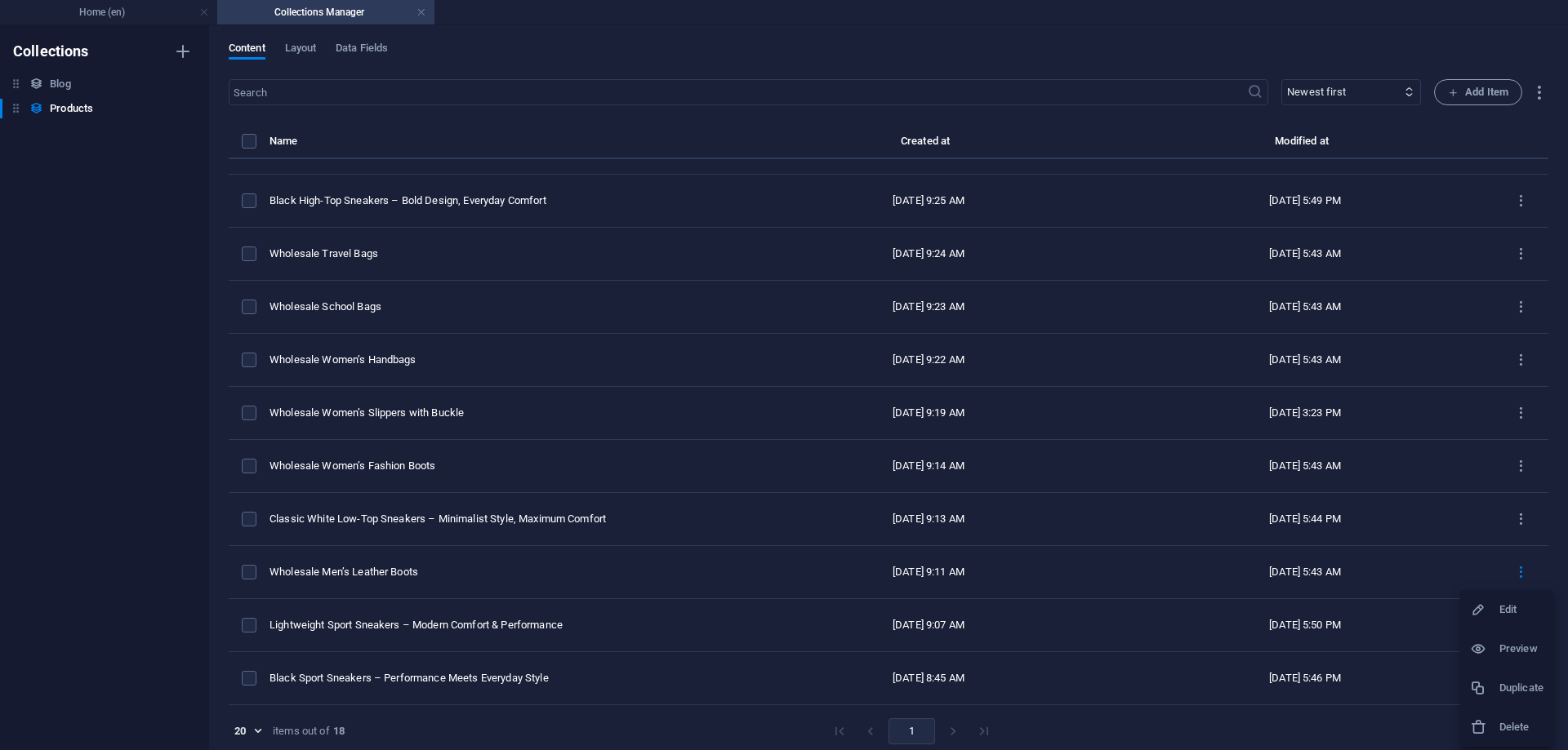
click at [1520, 609] on h6 "Edit" at bounding box center [1521, 609] width 44 height 20
select select "Men’s Shoes"
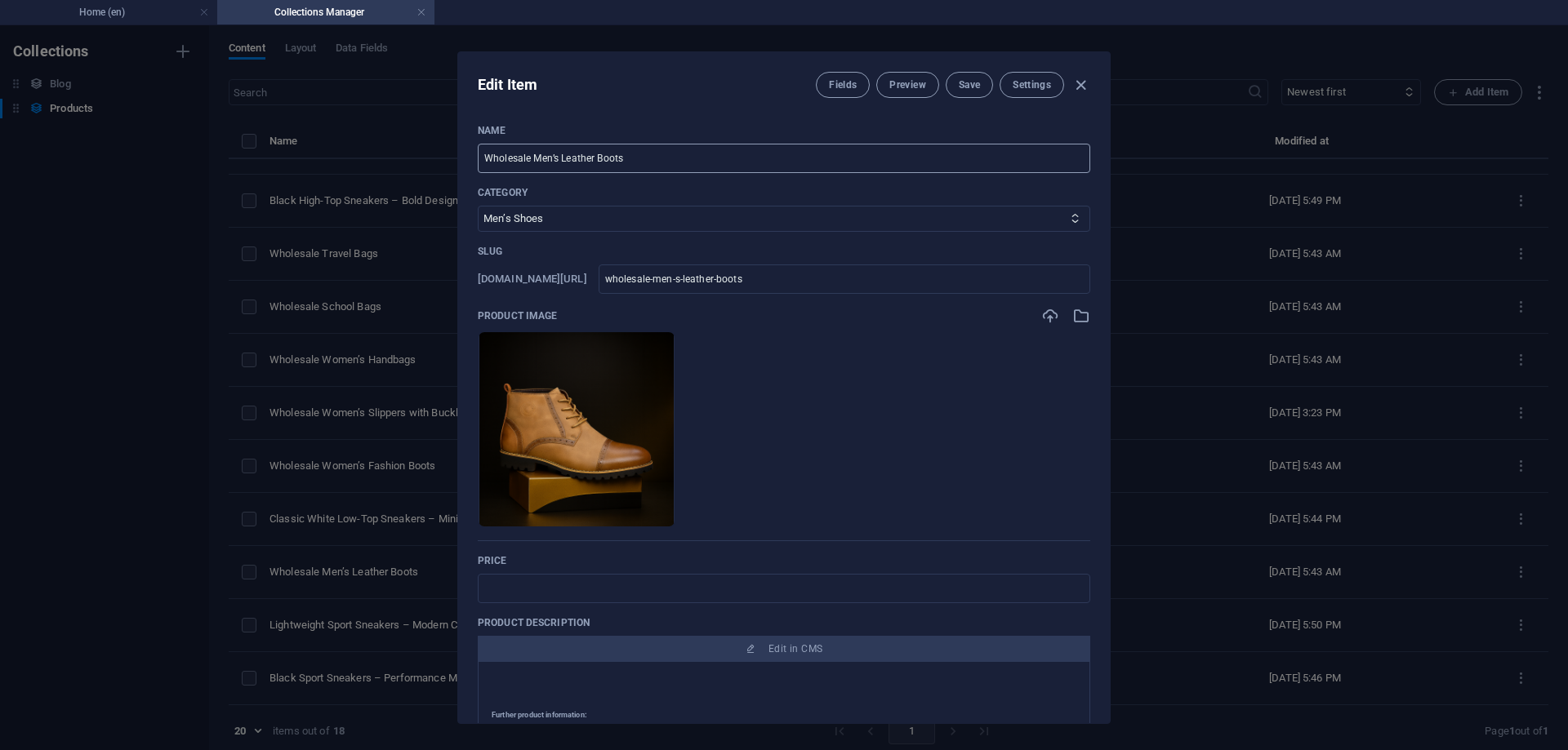
click at [684, 159] on input "Wholesale Men’s Leather Boots" at bounding box center [784, 158] width 613 height 29
paste input "Classic Brown Leather Boots – Rugged Elegance for Every Occasion"
type input "Classic Brown Leather Boots – Rugged Elegance for Every Occasion"
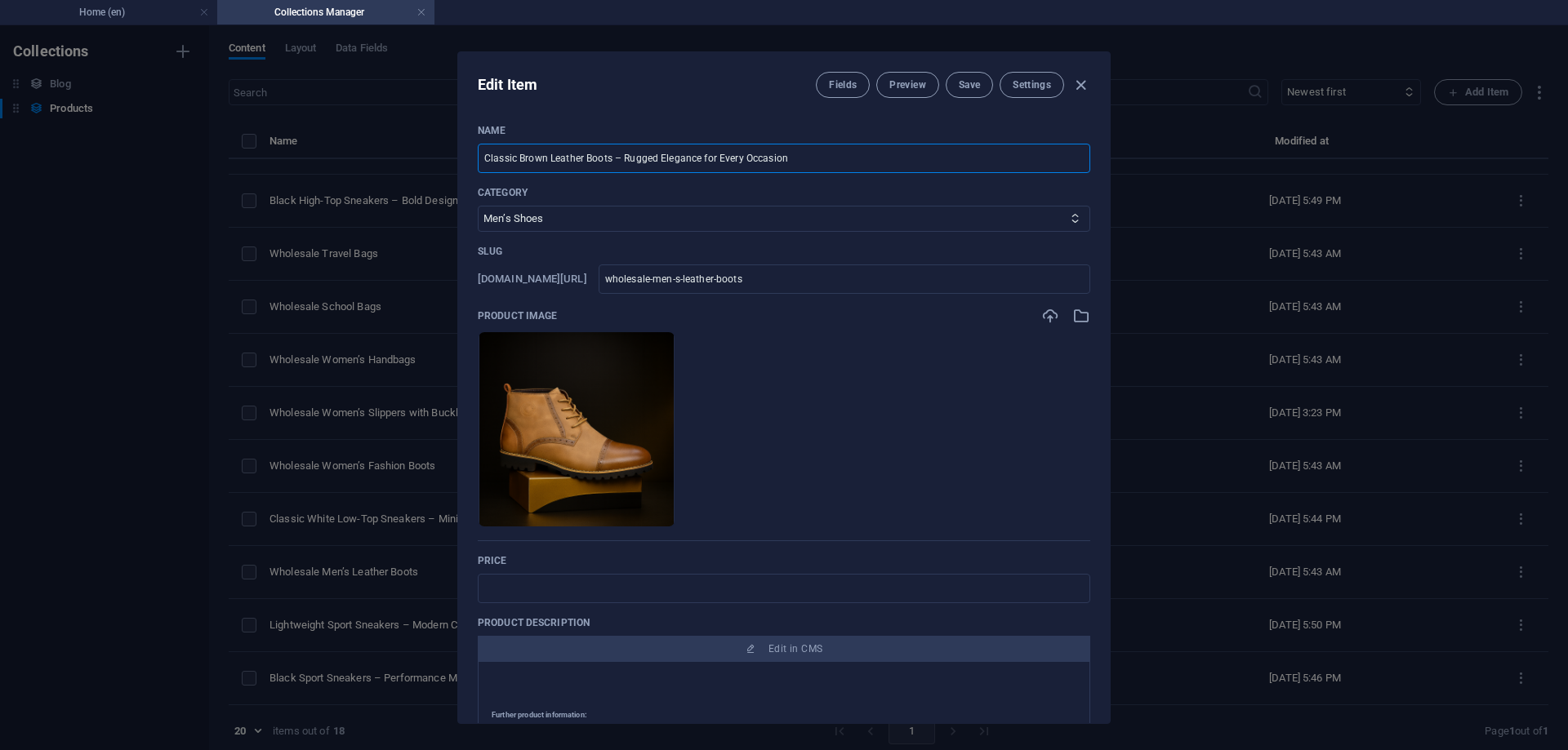
type input "classic-brown-leather-boots-rugged-elegance-for-every-occasion"
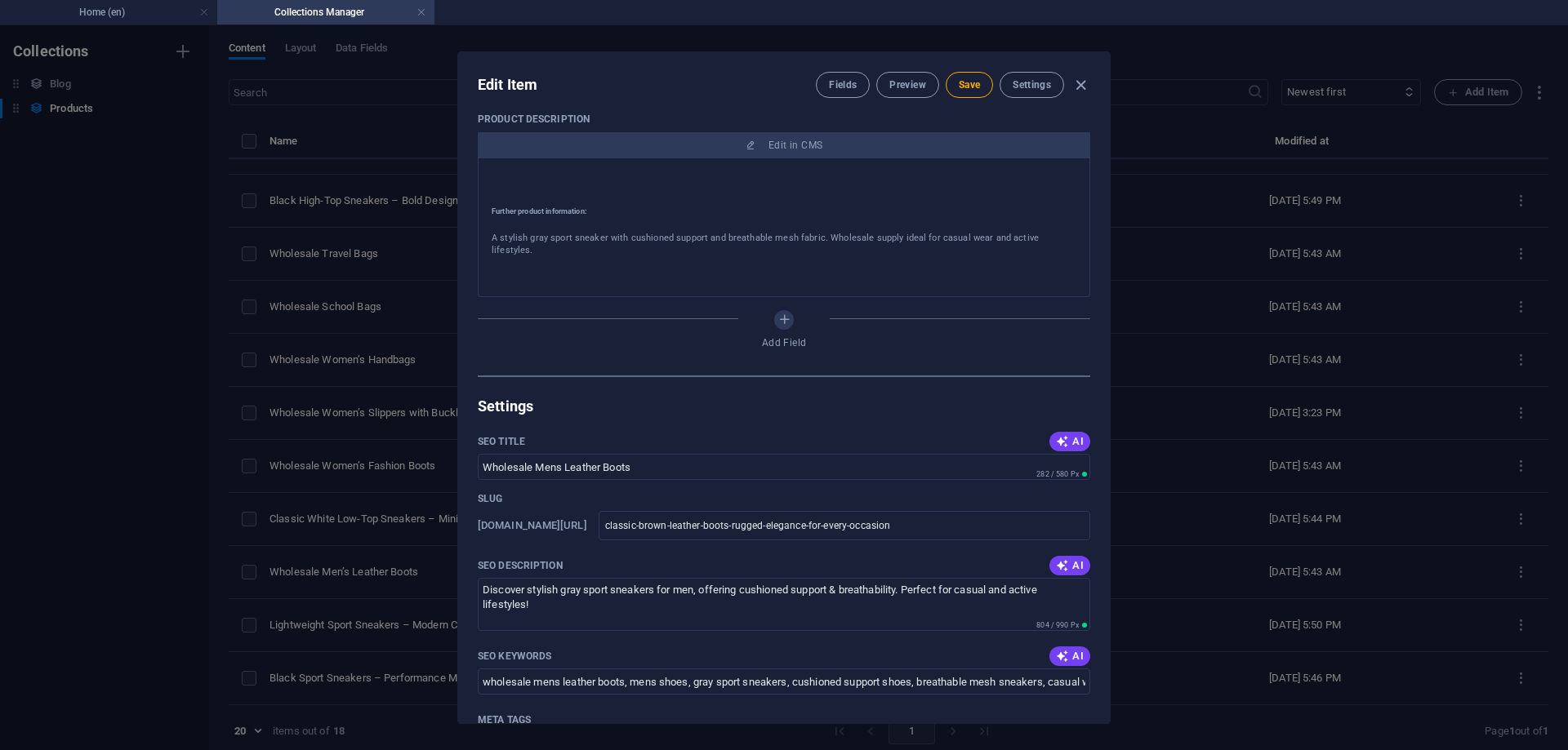
scroll to position [572, 0]
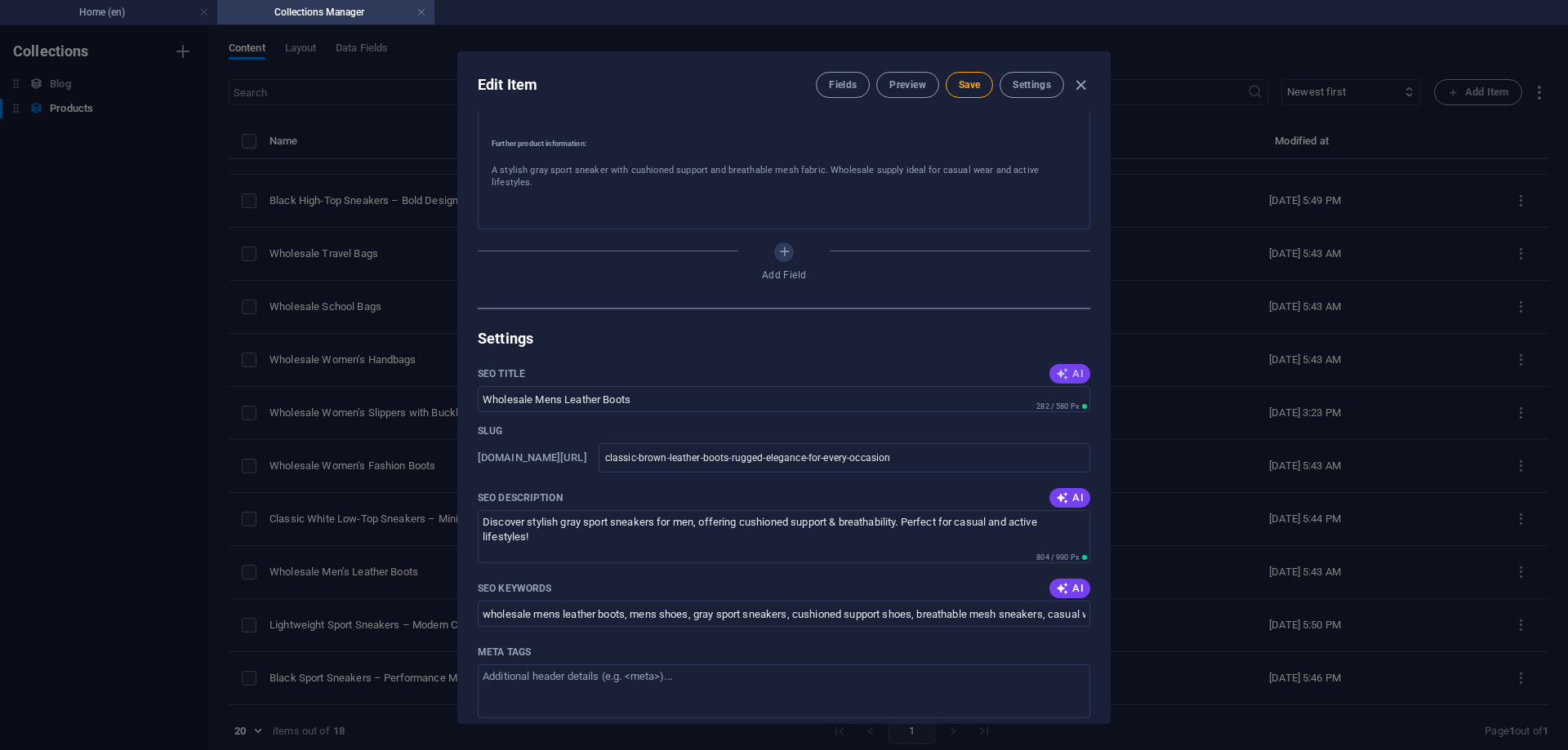
type input "Classic Brown Leather Boots – Rugged Elegance for Every Occasion"
click at [1056, 367] on icon "button" at bounding box center [1063, 374] width 13 height 13
type input "Classic Brown Leather Boots"
click at [1064, 493] on icon "button" at bounding box center [1063, 498] width 13 height 13
type textarea "Discover rugged elegance with our Classic Brown Leather Boots—perfect for any o…"
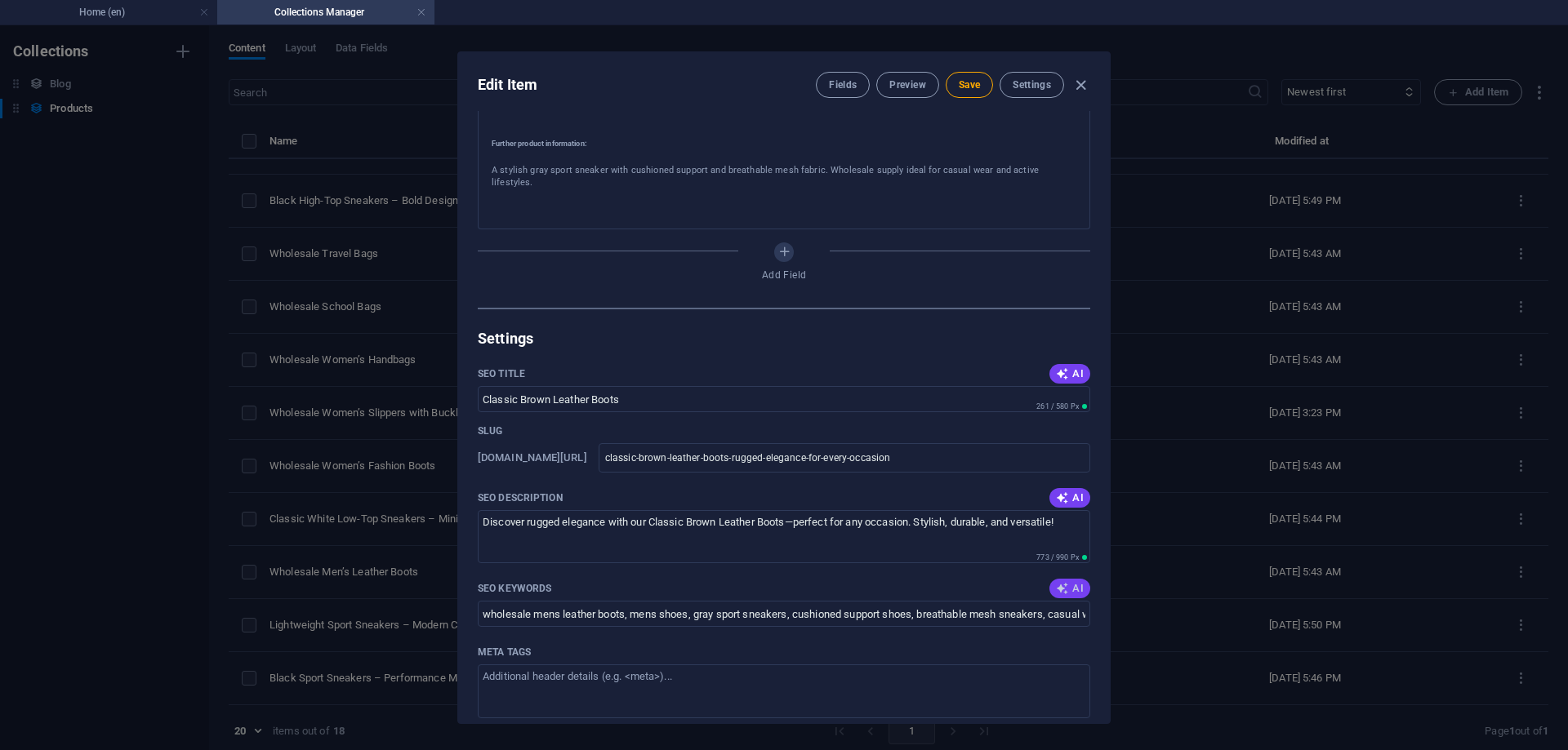
click at [1067, 582] on span "AI" at bounding box center [1069, 589] width 28 height 13
type input "classic brown leather boots, mens shoes, rugged elegance, casual wear, stylish …"
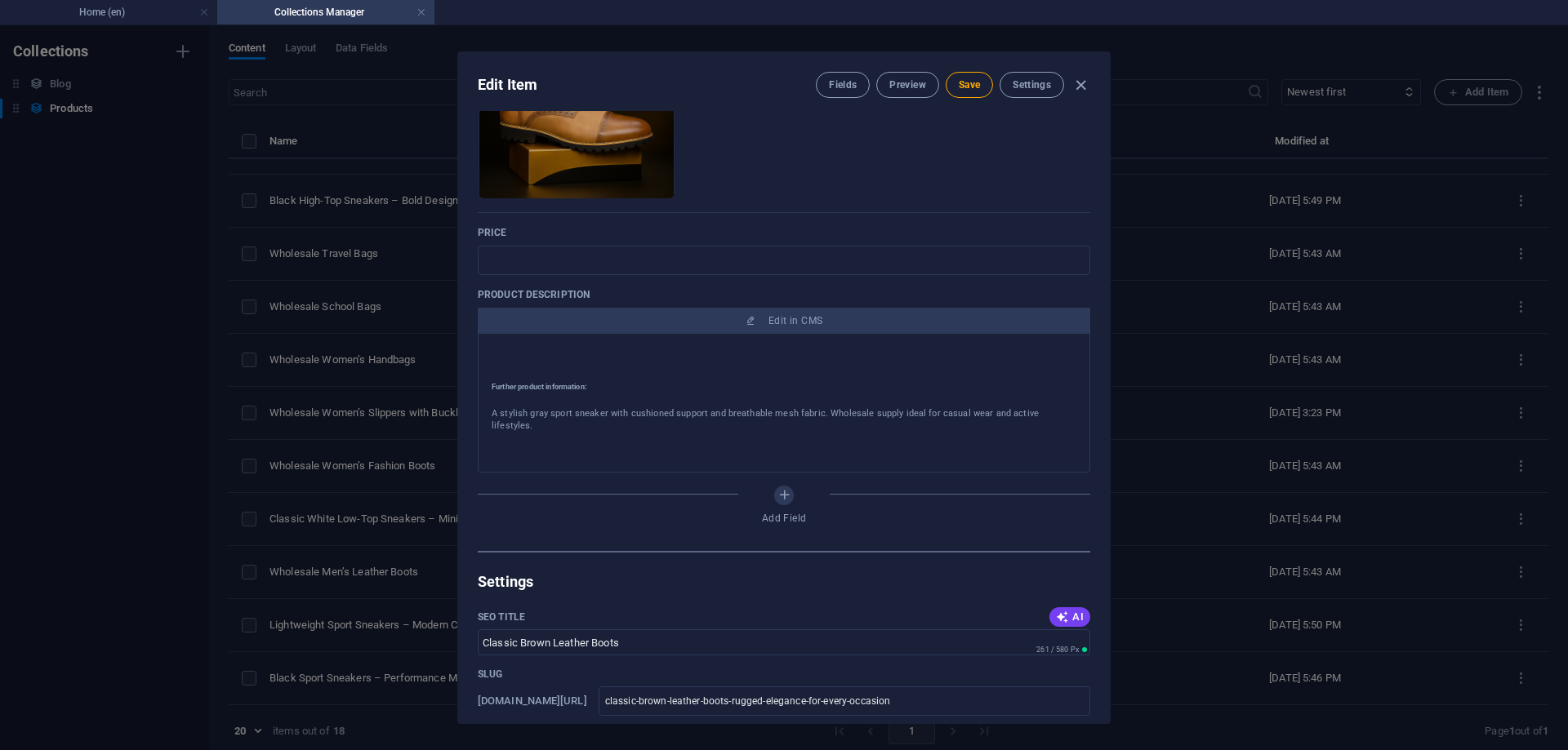
scroll to position [327, 0]
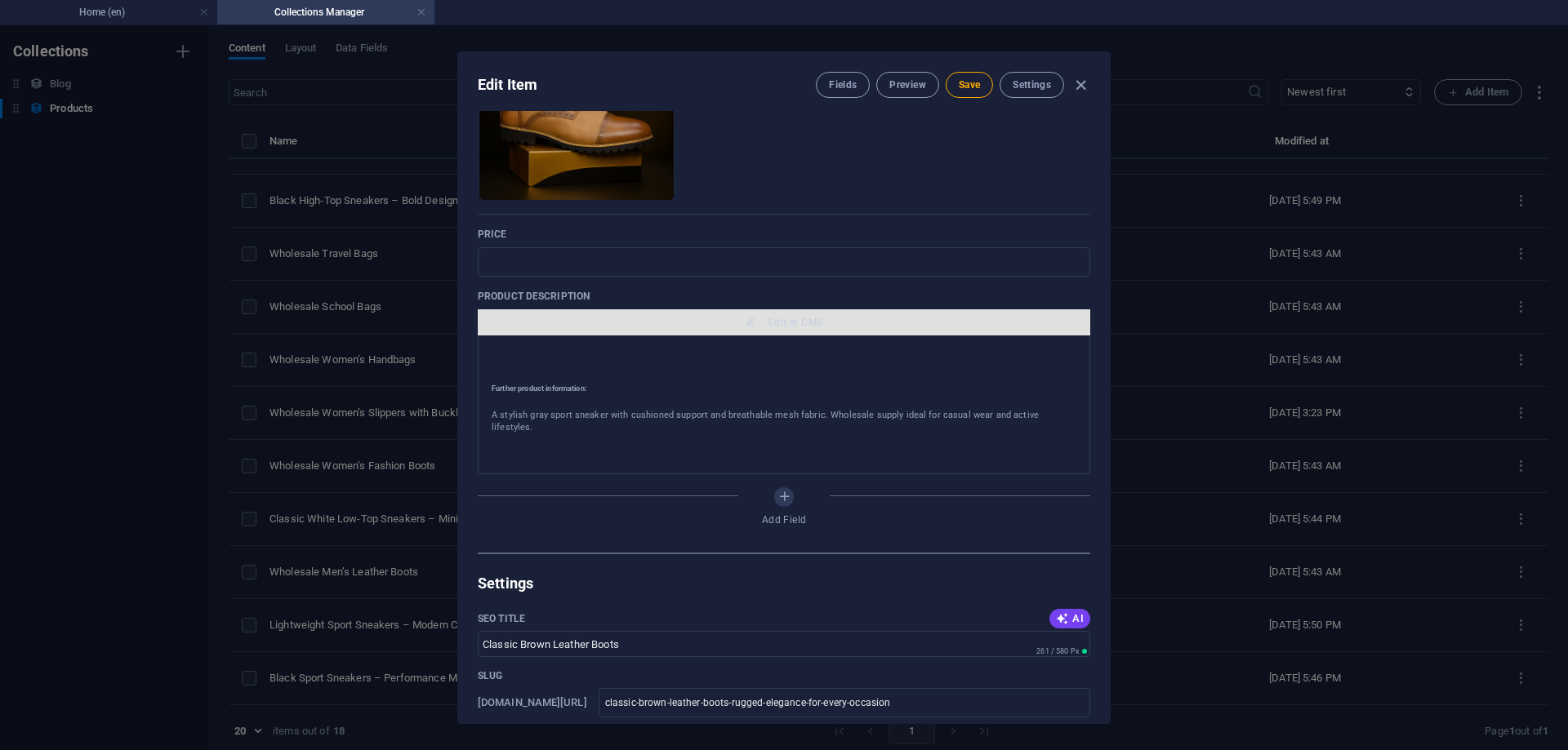
click at [783, 324] on span "Edit in CMS" at bounding box center [795, 323] width 54 height 13
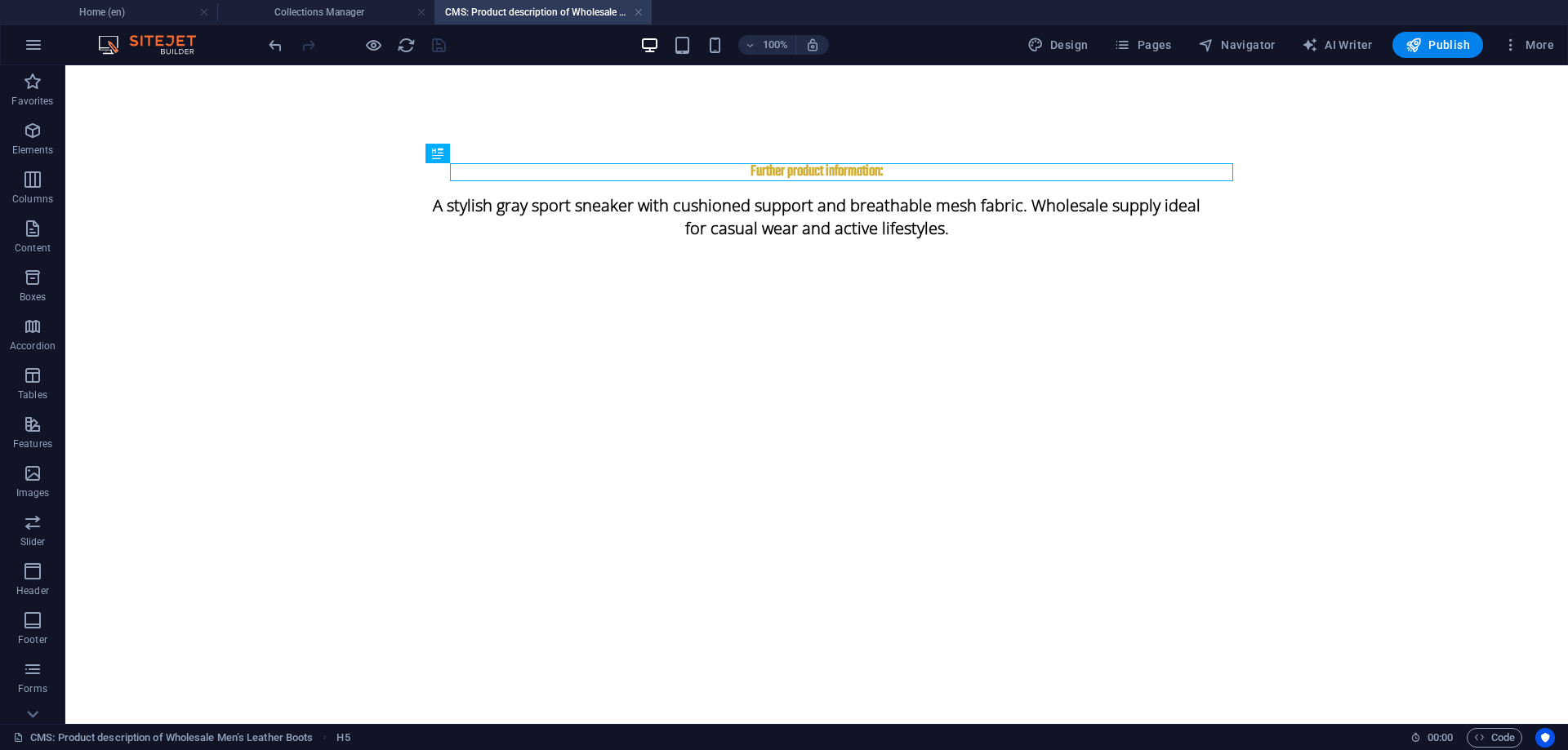
scroll to position [0, 0]
click at [732, 222] on div "A stylish gray sport sneaker with cushioned support and breathable mesh fabric.…" at bounding box center [817, 216] width 784 height 71
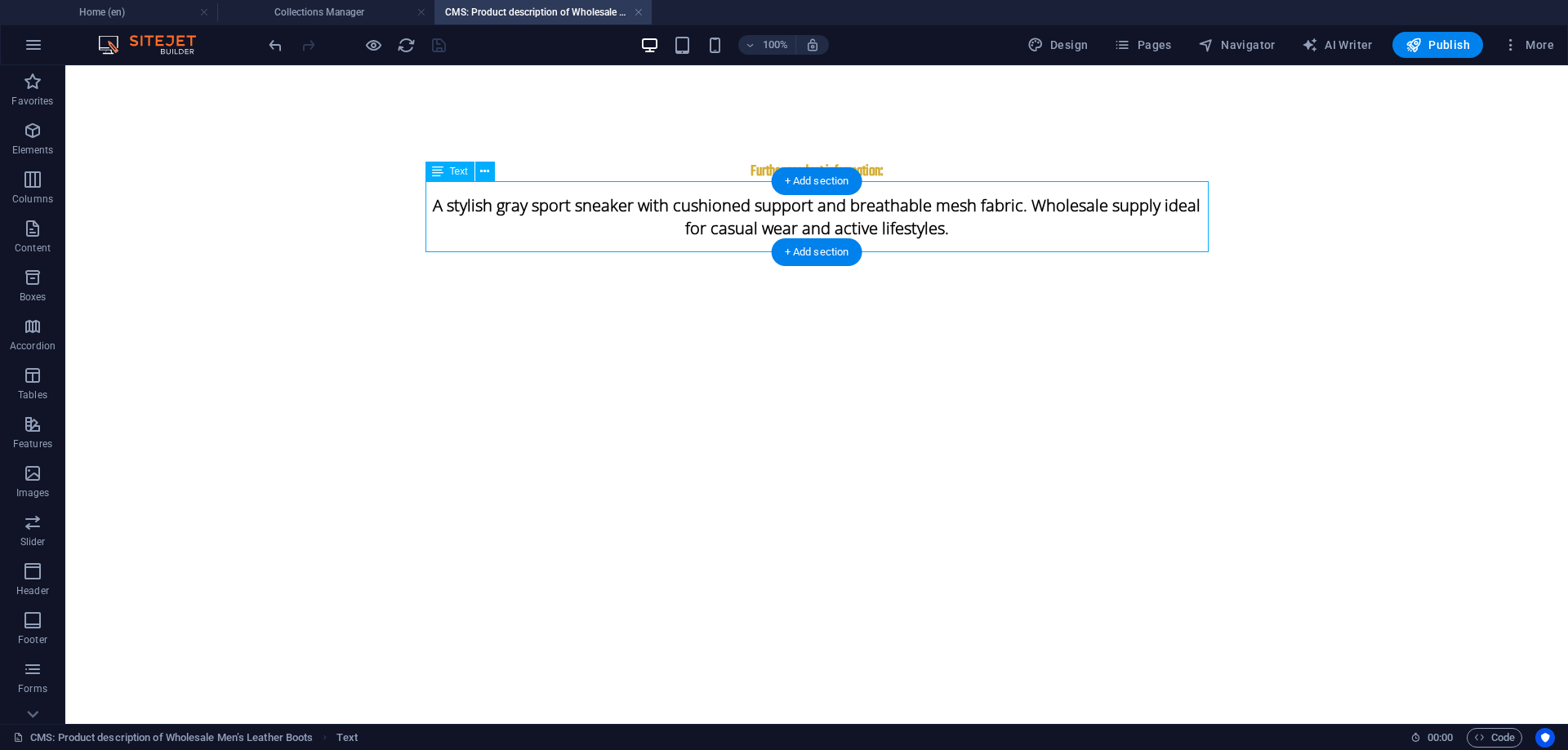
click at [732, 222] on div "A stylish gray sport sneaker with cushioned support and breathable mesh fabric.…" at bounding box center [817, 216] width 784 height 71
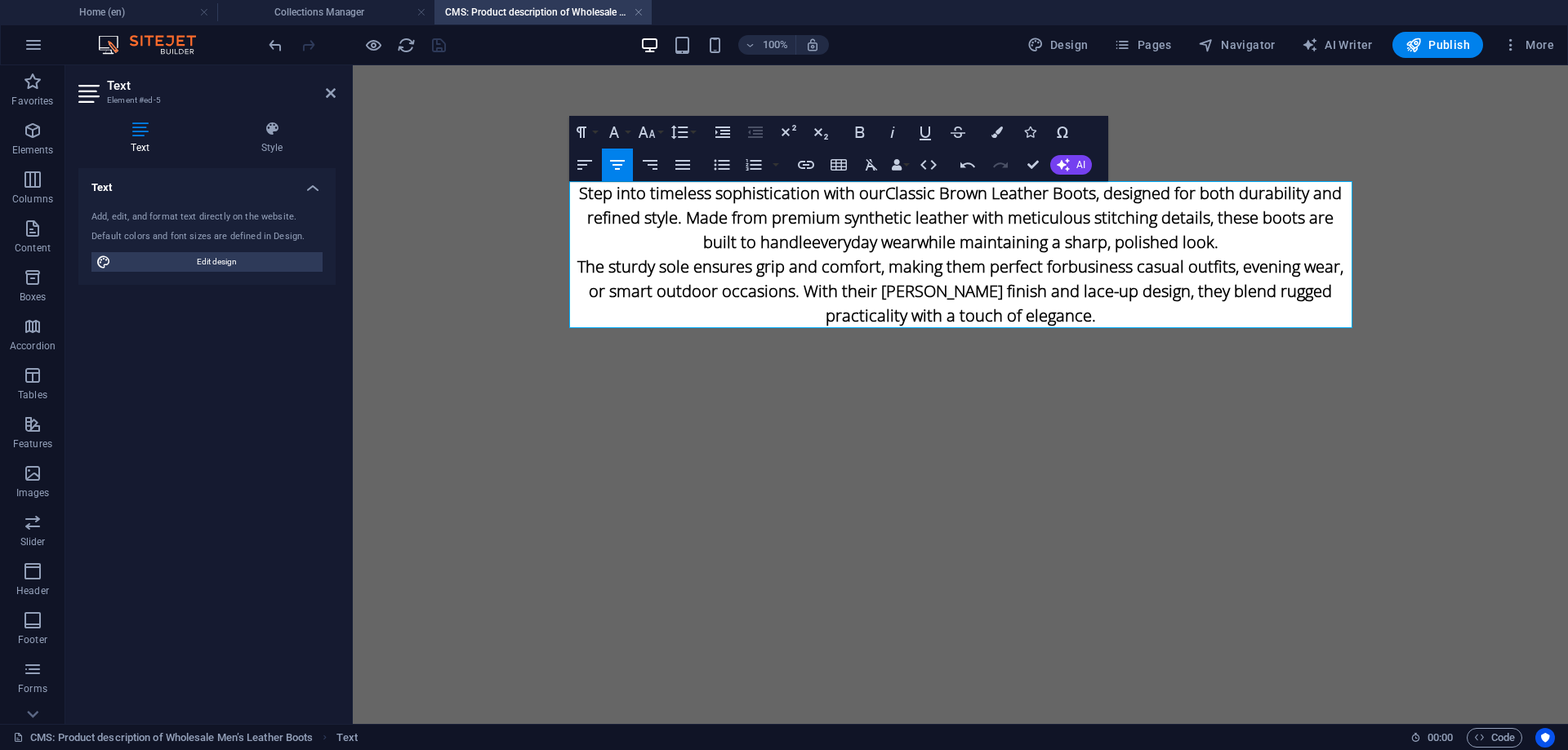
click at [276, 116] on div "Text Style Text Add, edit, and format text directly on the website. Default col…" at bounding box center [207, 416] width 283 height 616
click at [275, 134] on icon at bounding box center [272, 128] width 127 height 16
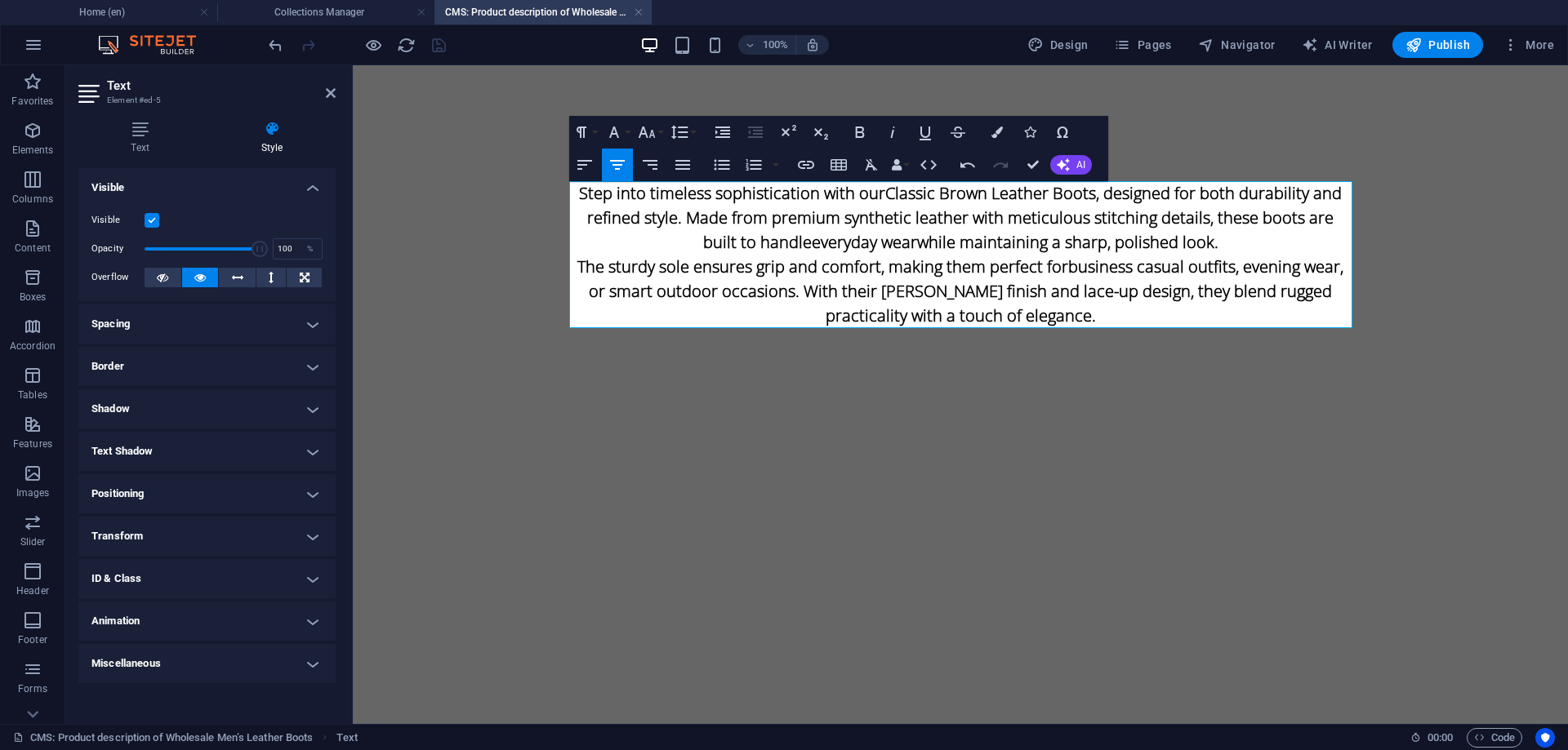
click at [151, 231] on div "Visible Opacity 100 % Overflow" at bounding box center [207, 249] width 257 height 103
click at [149, 225] on label at bounding box center [151, 219] width 14 height 14
click at [0, 0] on input "Visible" at bounding box center [0, 0] width 0 height 0
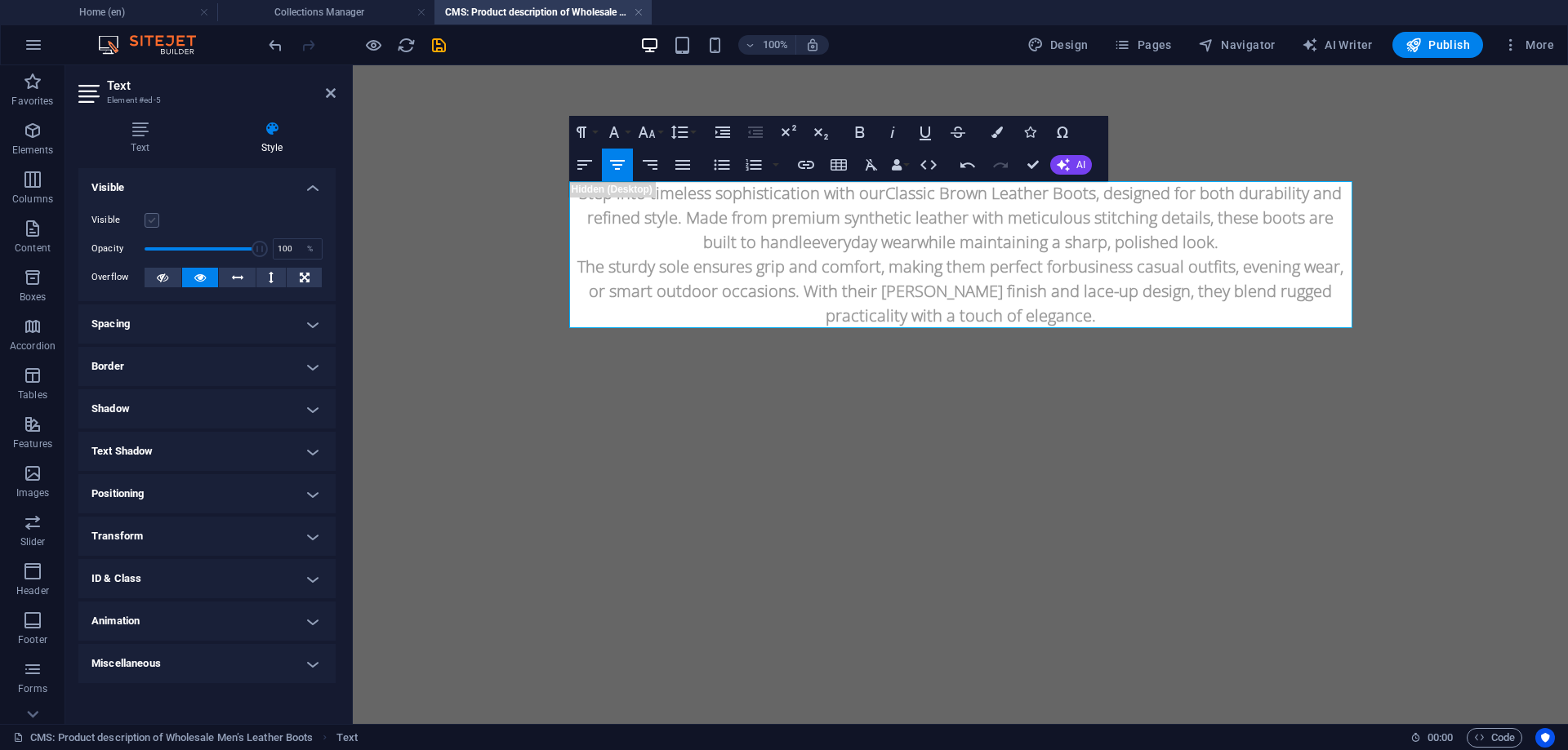
click at [149, 225] on label at bounding box center [151, 219] width 14 height 14
click at [0, 0] on input "Visible" at bounding box center [0, 0] width 0 height 0
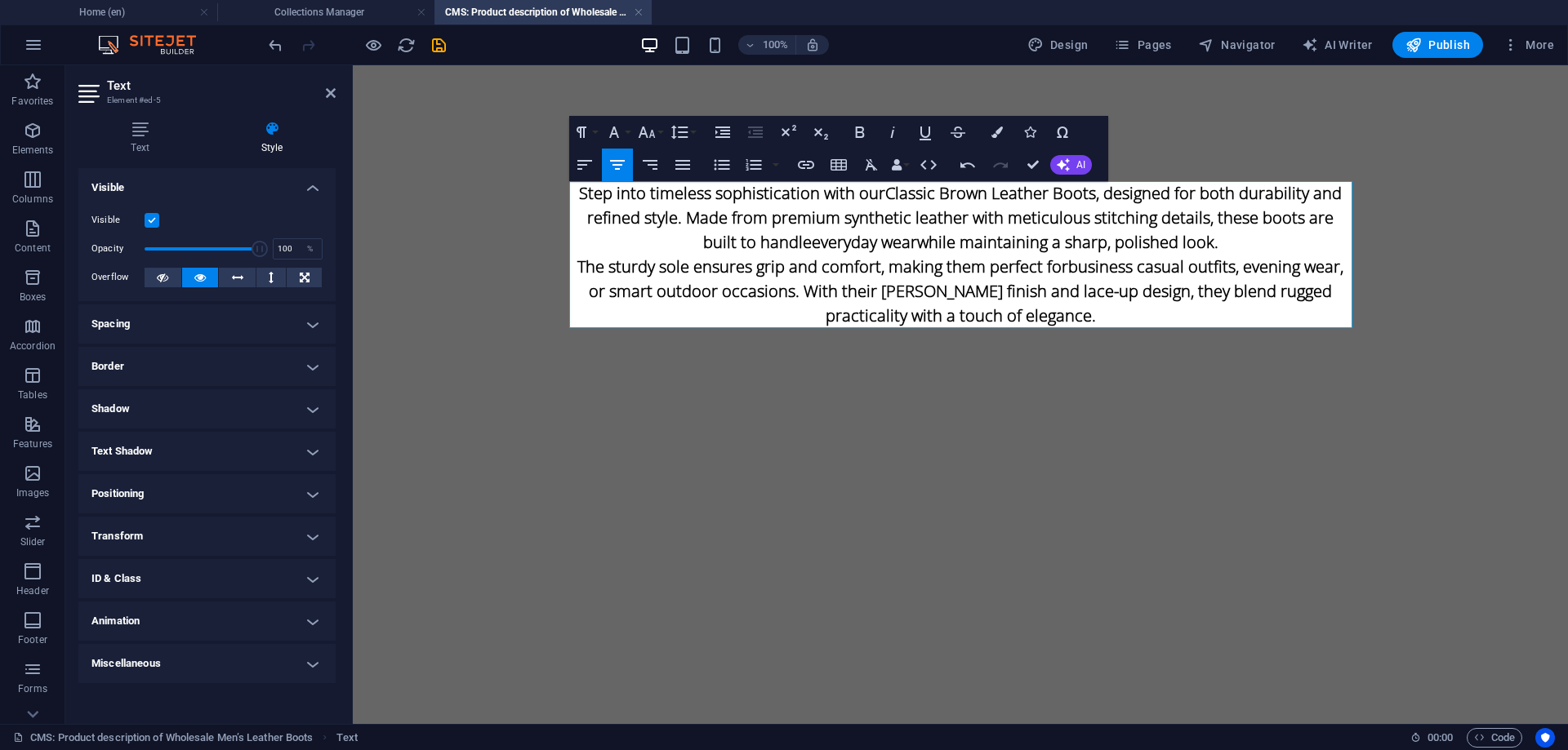
click at [433, 44] on icon "save" at bounding box center [439, 46] width 19 height 19
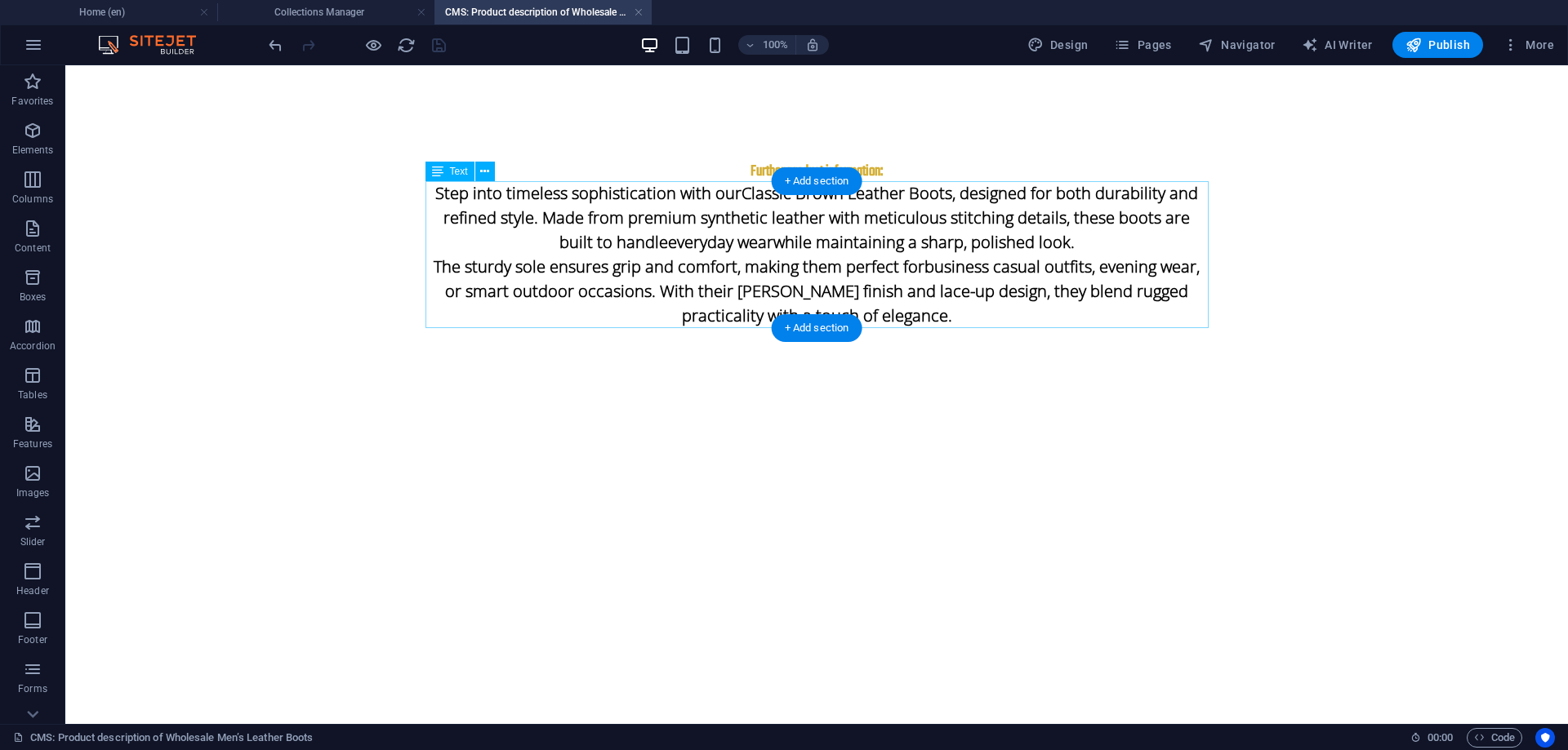
type input "classic-brown-leather-boots-rugged-elegance-for-every-occasion"
click at [640, 11] on link at bounding box center [638, 12] width 9 height 15
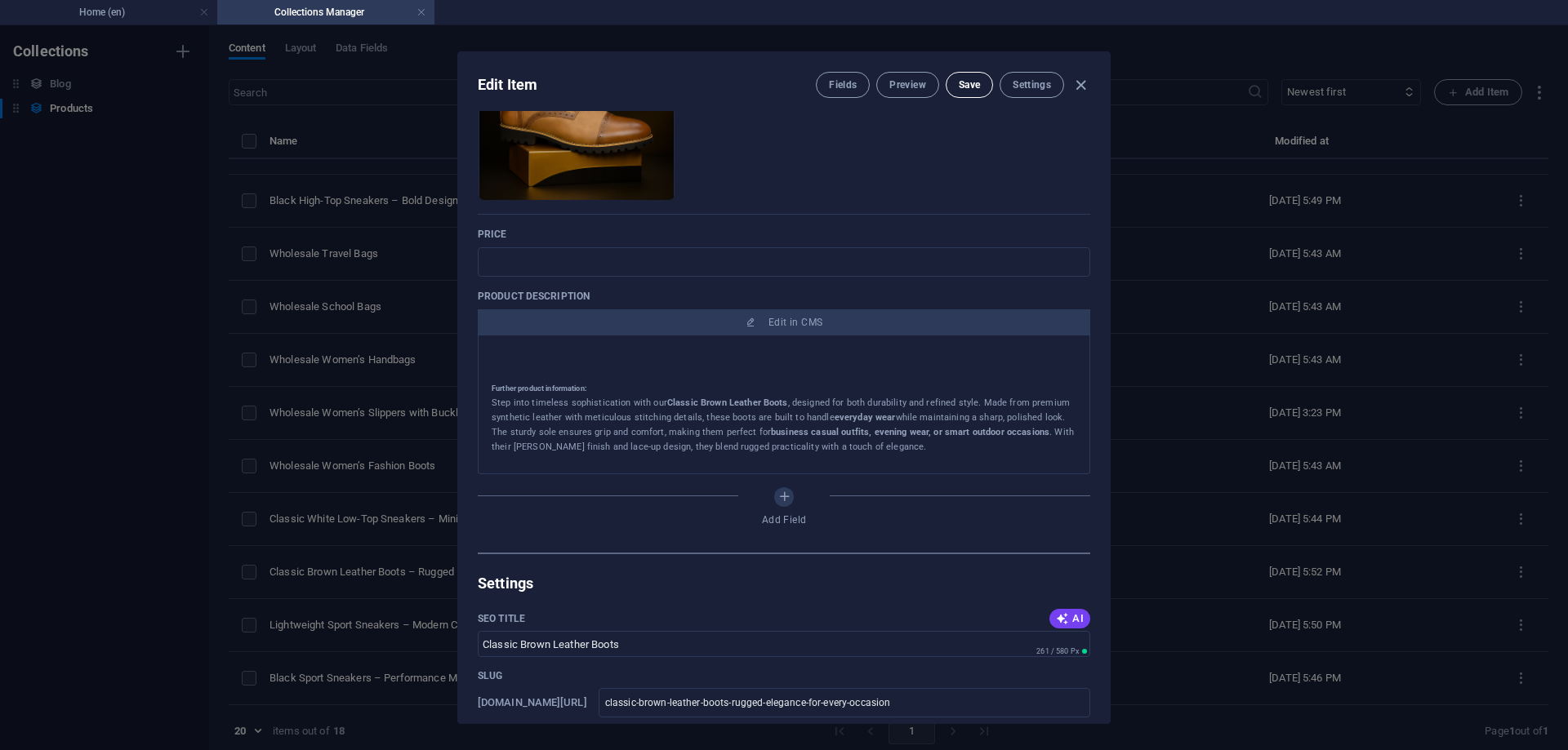
click at [974, 88] on span "Save" at bounding box center [970, 85] width 21 height 13
click at [1077, 90] on icon "button" at bounding box center [1081, 85] width 19 height 19
type input "classic-brown-leather-boots-rugged-elegance-for-every-occasion"
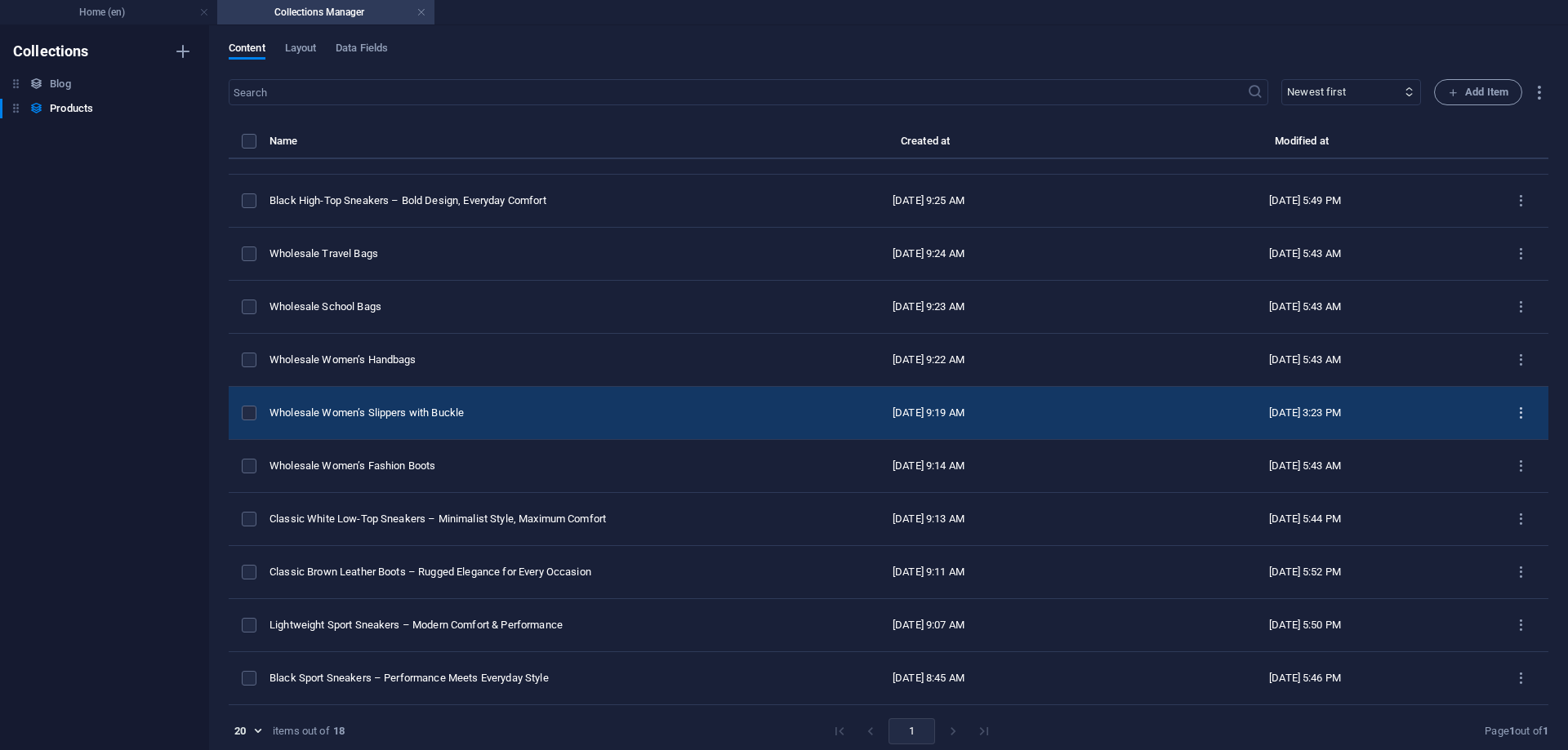
click at [1513, 408] on icon "items list" at bounding box center [1521, 413] width 15 height 15
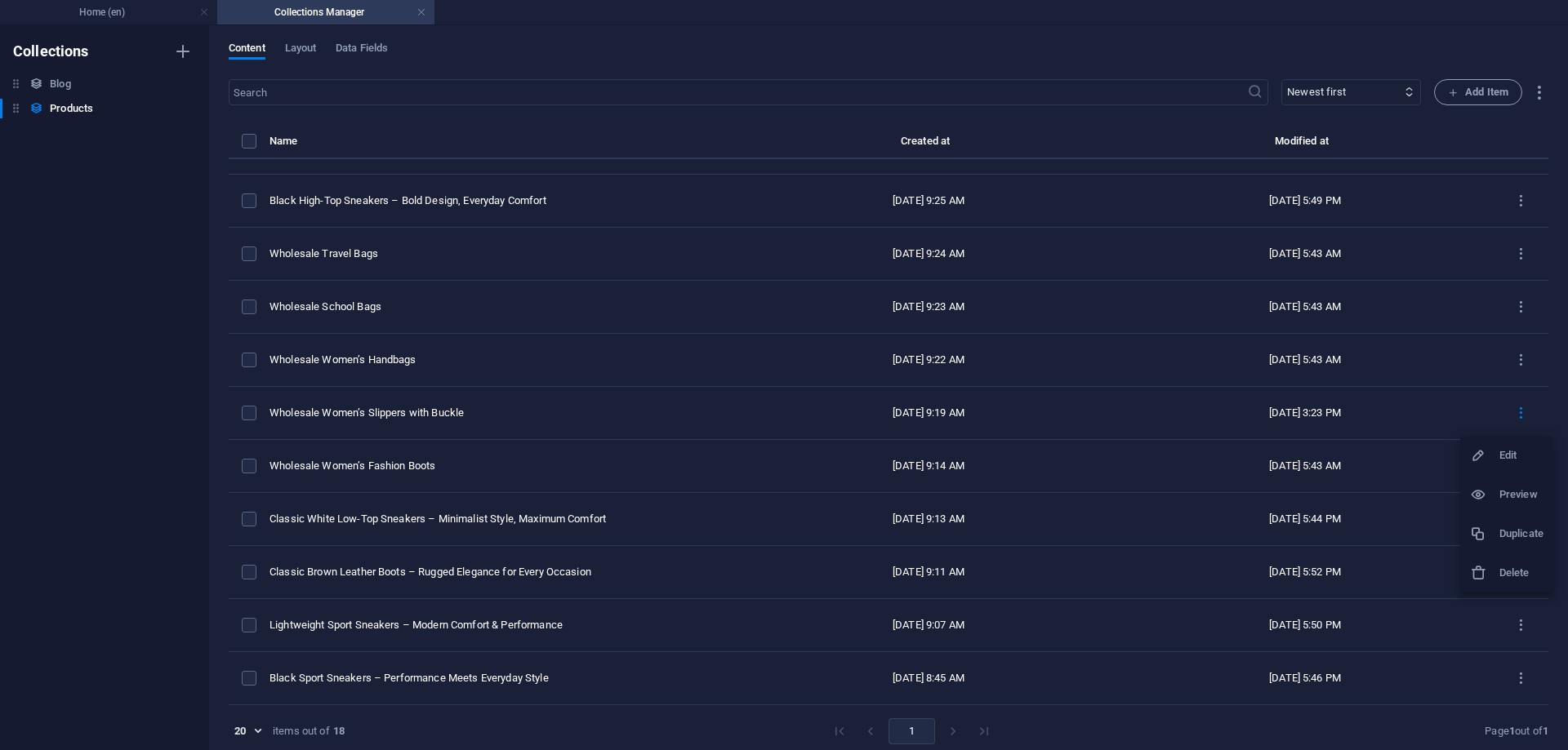
click at [1509, 456] on h6 "Edit" at bounding box center [1521, 456] width 44 height 20
select select "Slippers & Sandals"
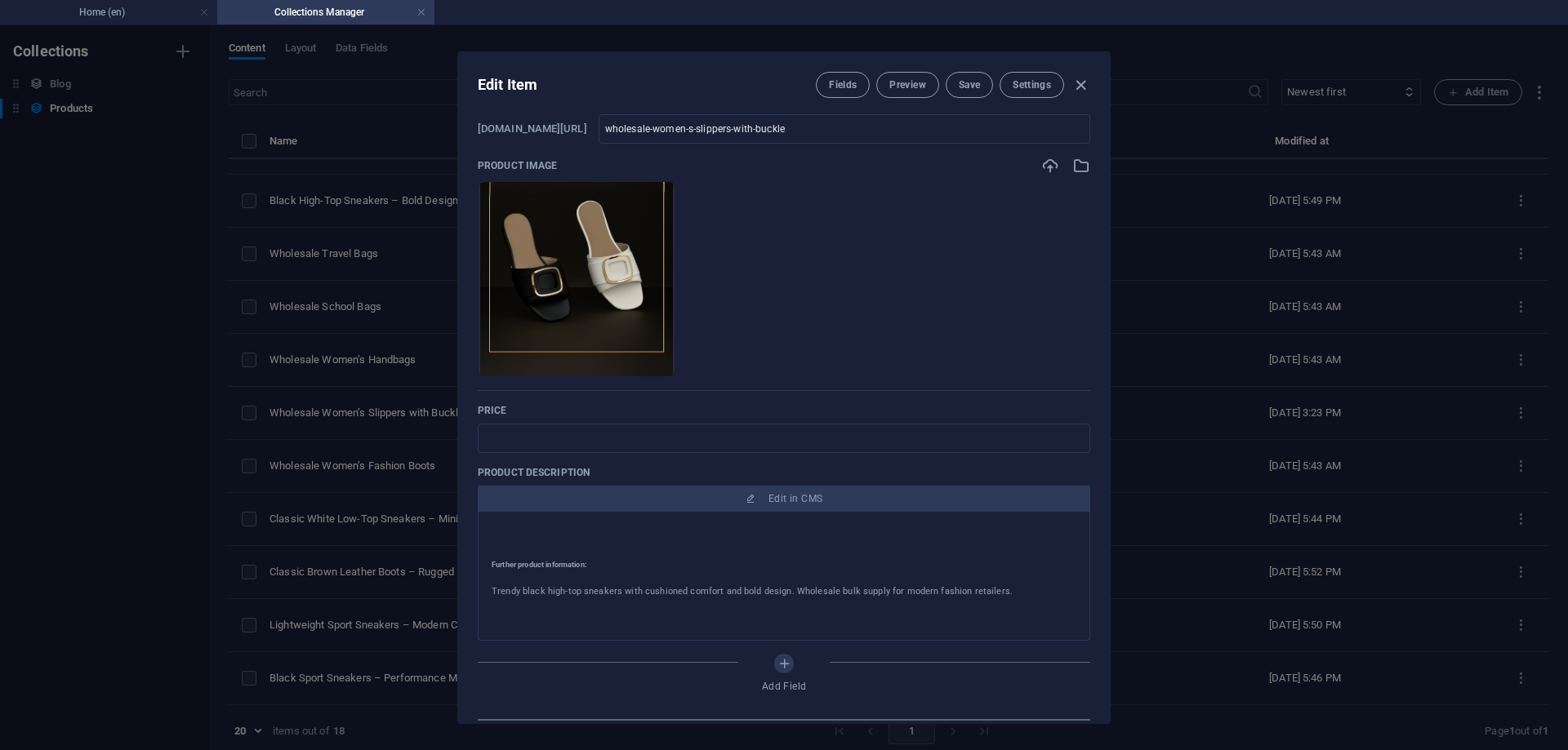
scroll to position [60, 0]
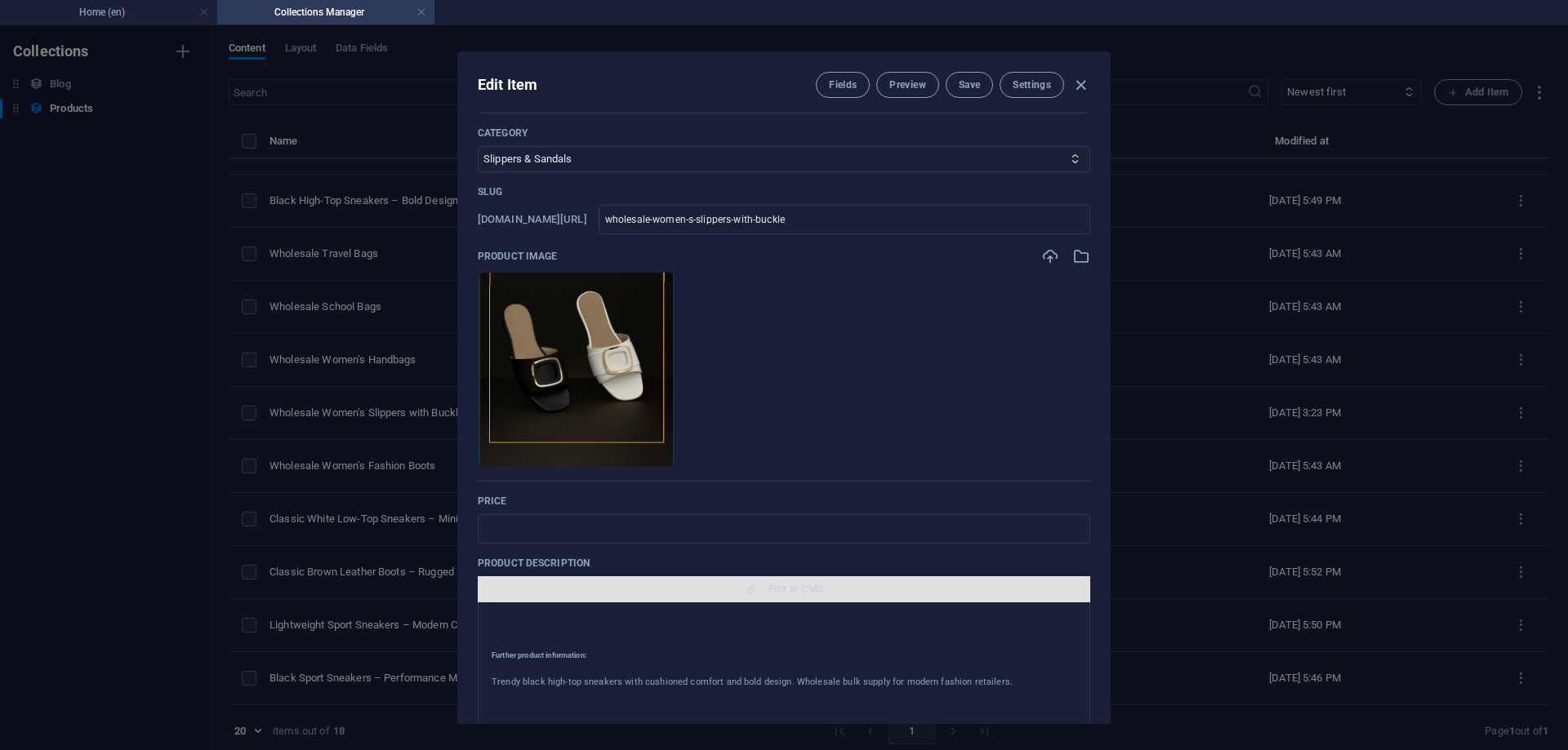
click at [801, 593] on span "Edit in CMS" at bounding box center [795, 590] width 54 height 13
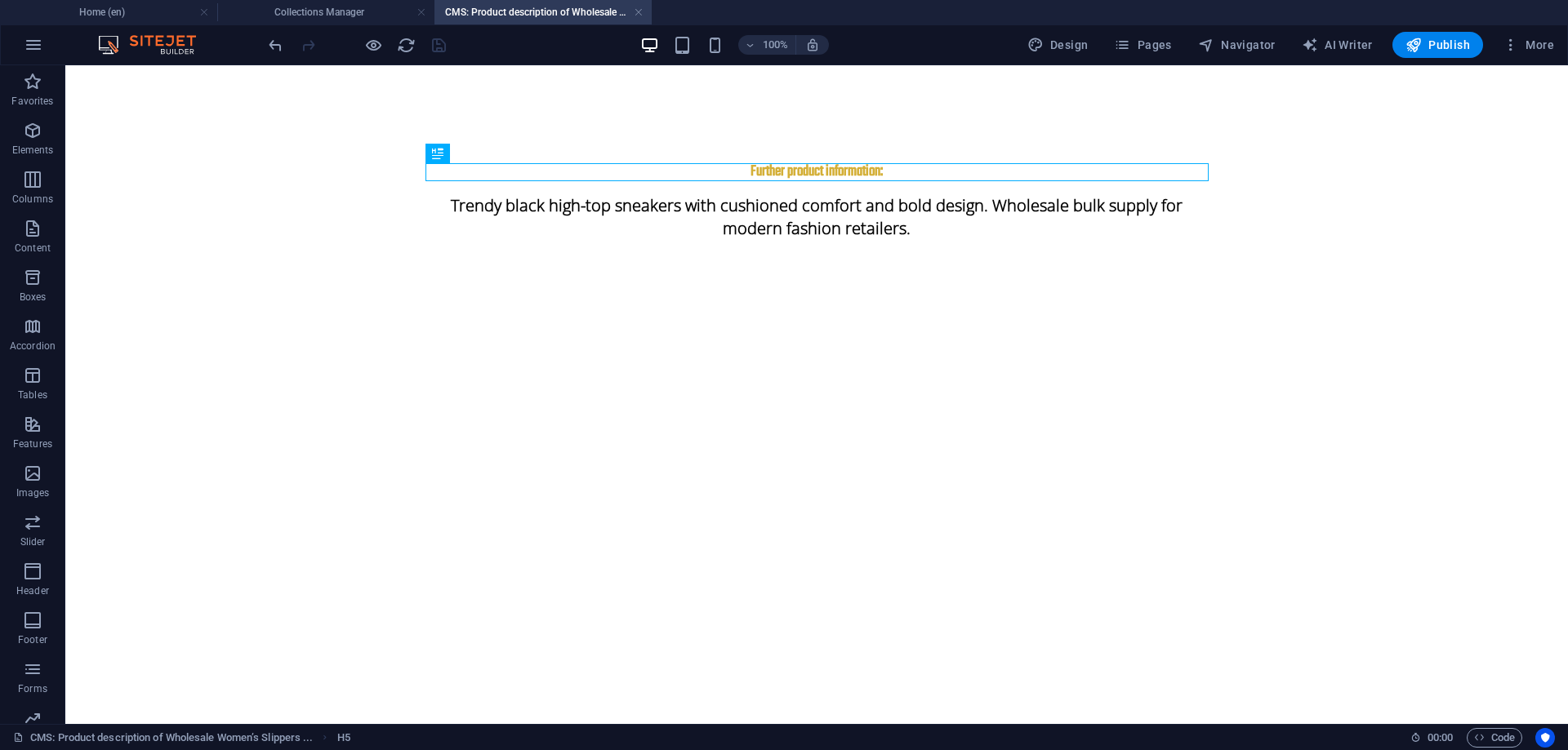
scroll to position [0, 0]
click at [618, 208] on div "Trendy black high-top sneakers with cushioned comfort and bold design. Wholesal…" at bounding box center [817, 216] width 784 height 71
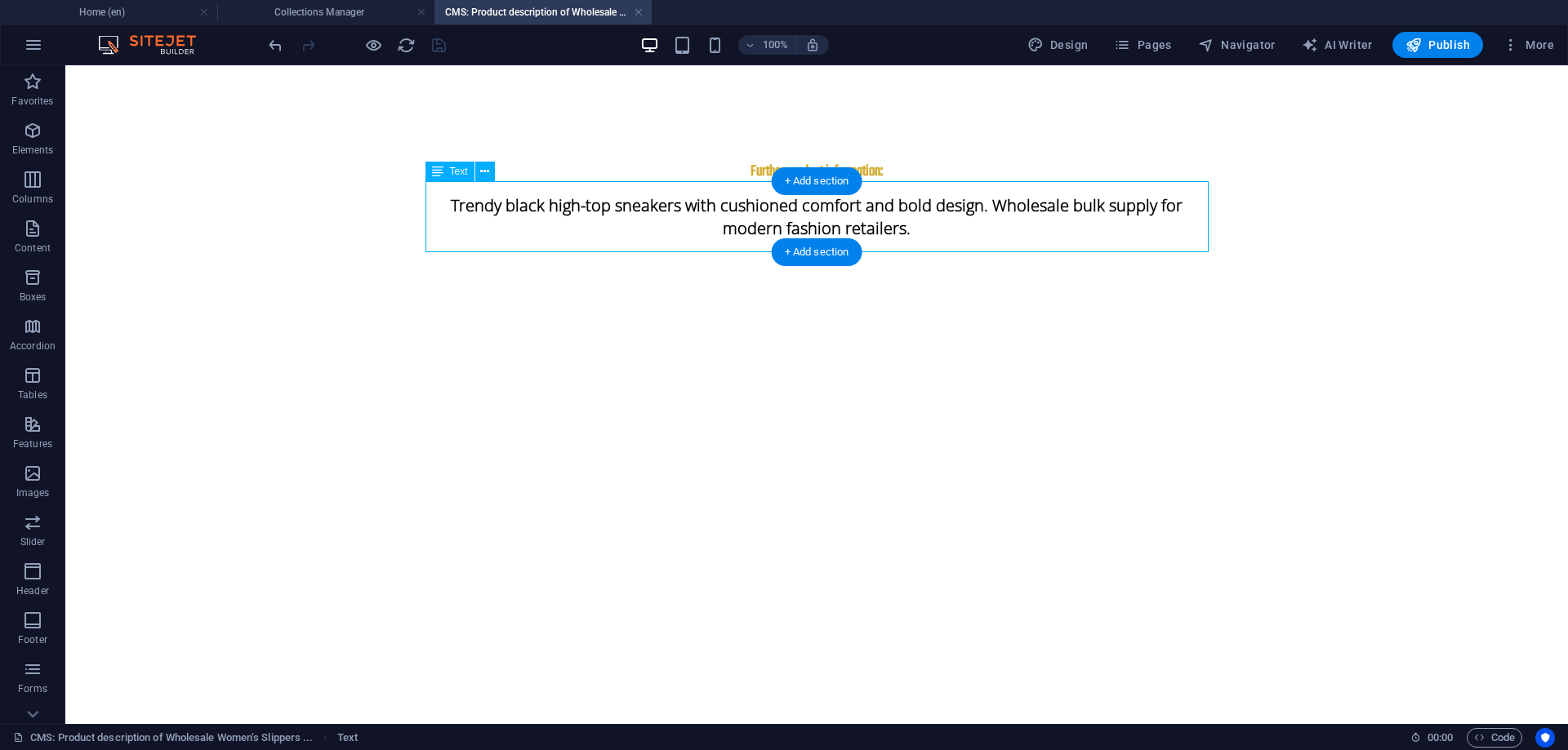
click at [618, 208] on div "Trendy black high-top sneakers with cushioned comfort and bold design. Wholesal…" at bounding box center [817, 216] width 784 height 71
click at [425, 208] on p "Trendy black high-top sneakers with cushioned comfort and bold design. Wholesal…" at bounding box center [817, 216] width 784 height 45
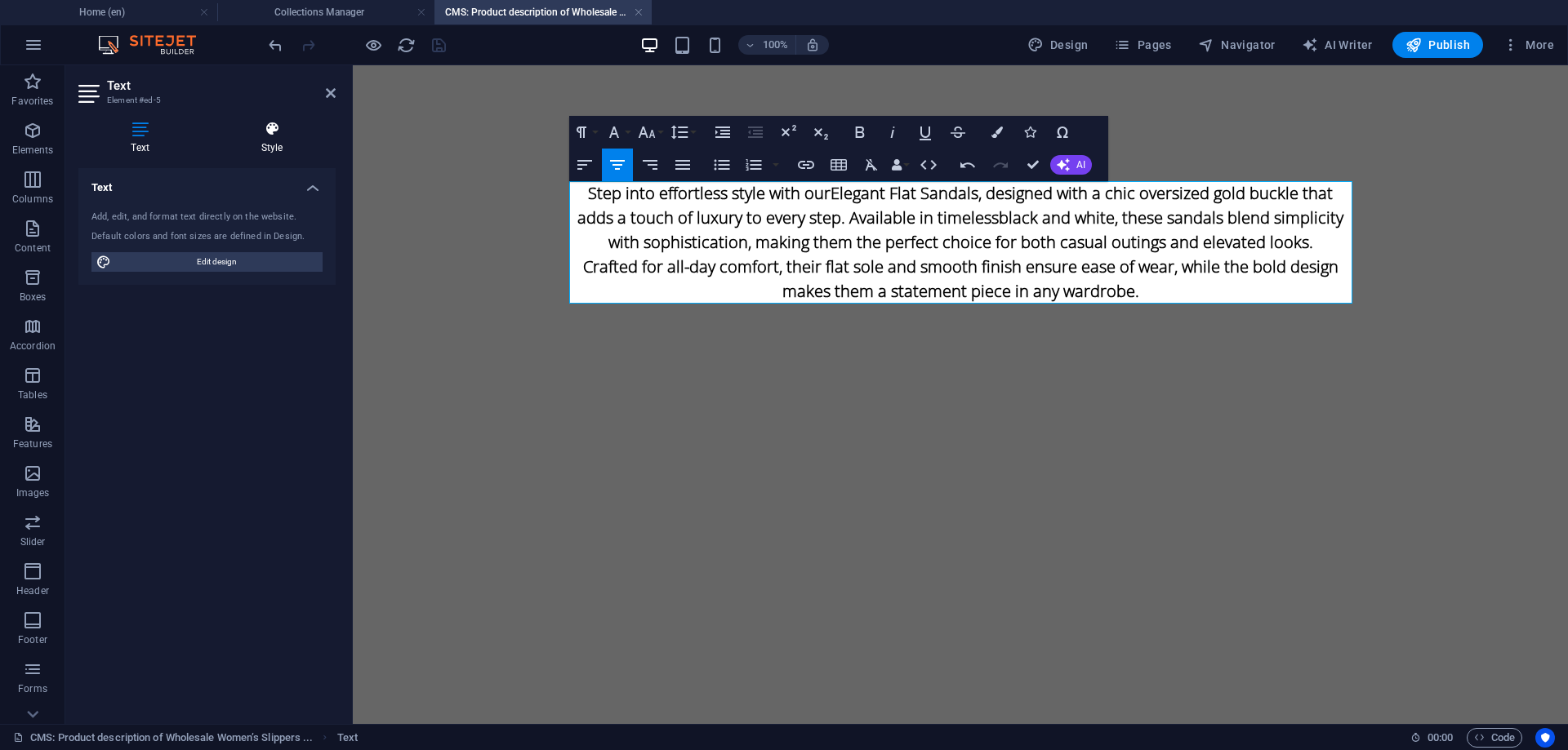
click at [262, 142] on h4 "Style" at bounding box center [272, 138] width 127 height 34
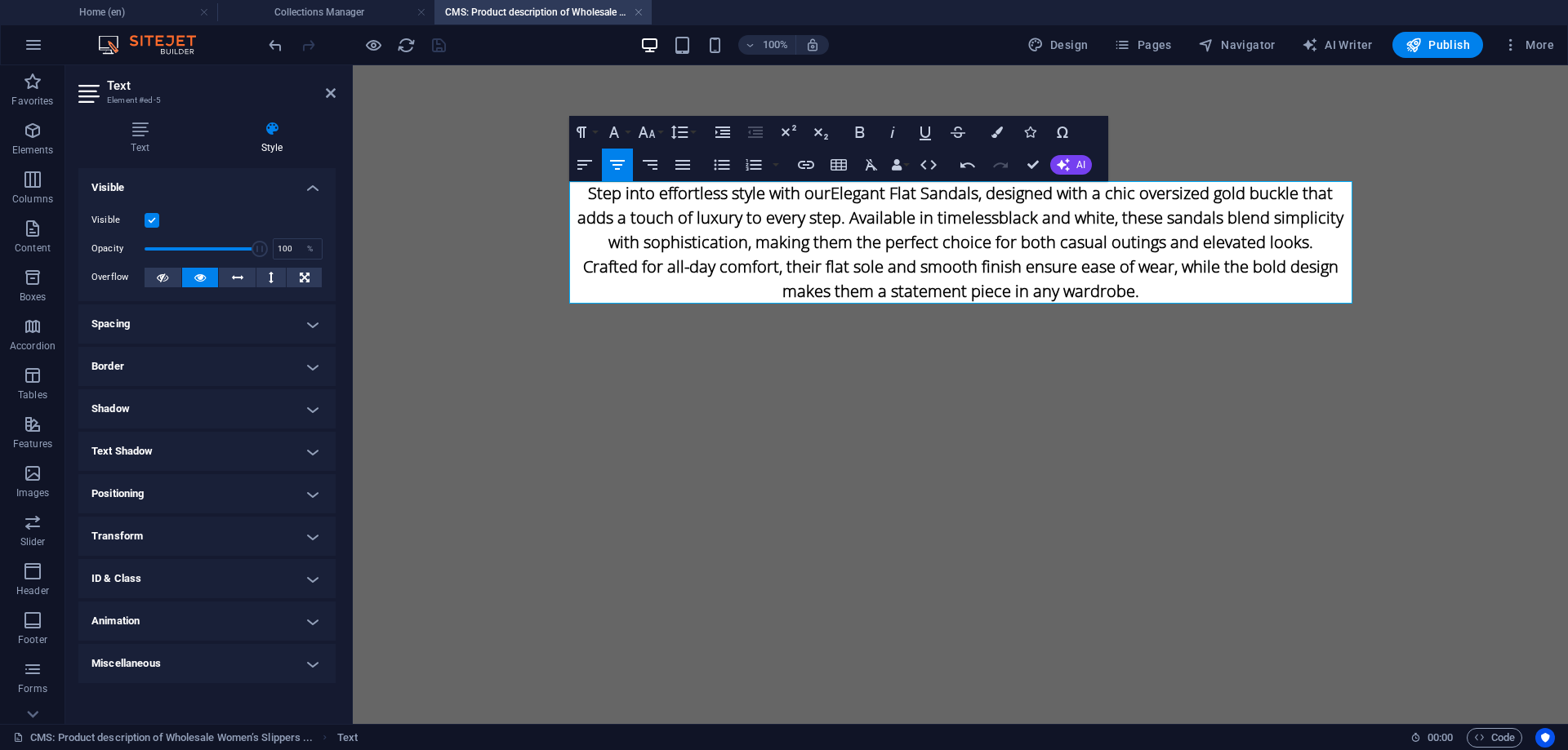
click at [152, 222] on label at bounding box center [151, 219] width 14 height 14
click at [0, 0] on input "Visible" at bounding box center [0, 0] width 0 height 0
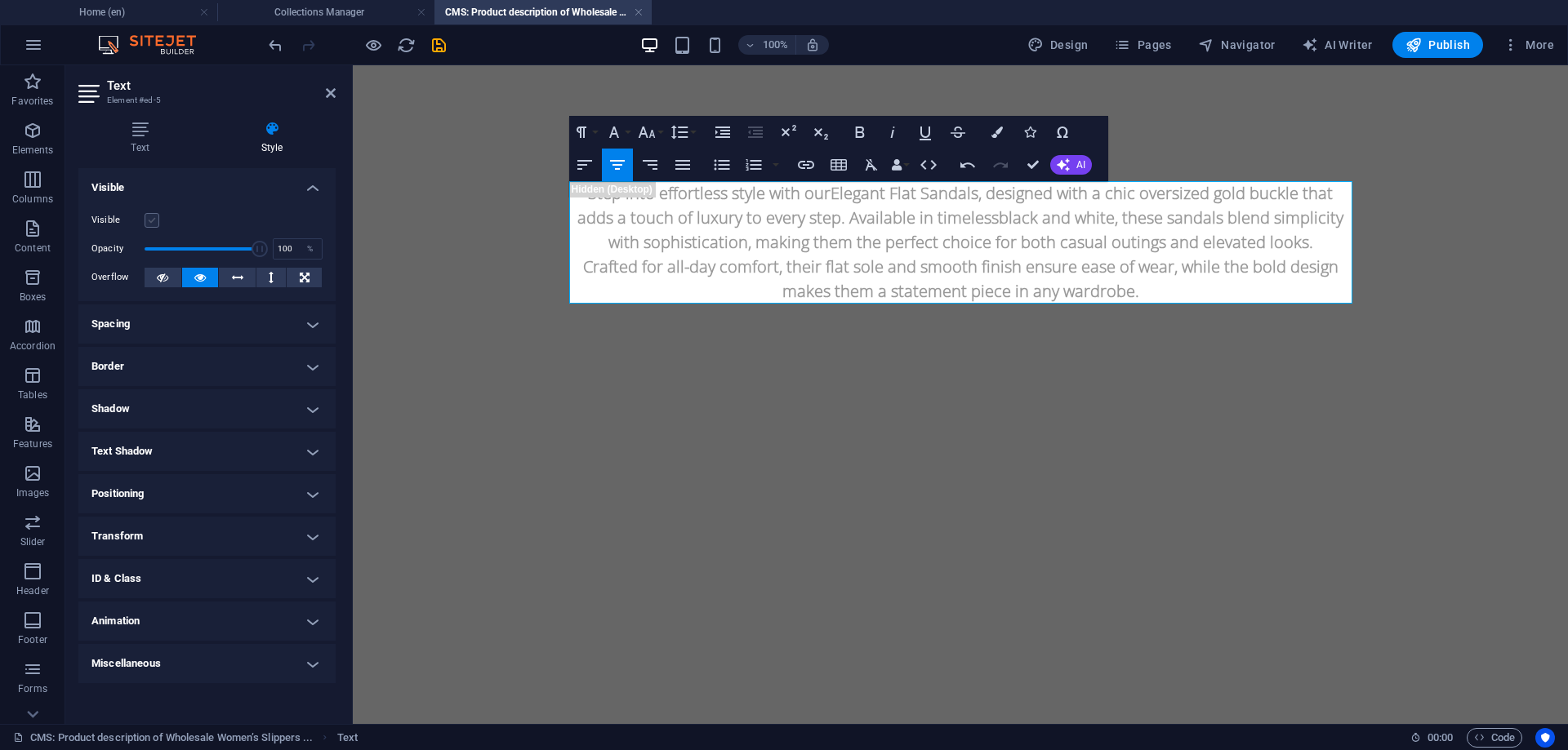
click at [152, 222] on label at bounding box center [151, 219] width 14 height 14
click at [0, 0] on input "Visible" at bounding box center [0, 0] width 0 height 0
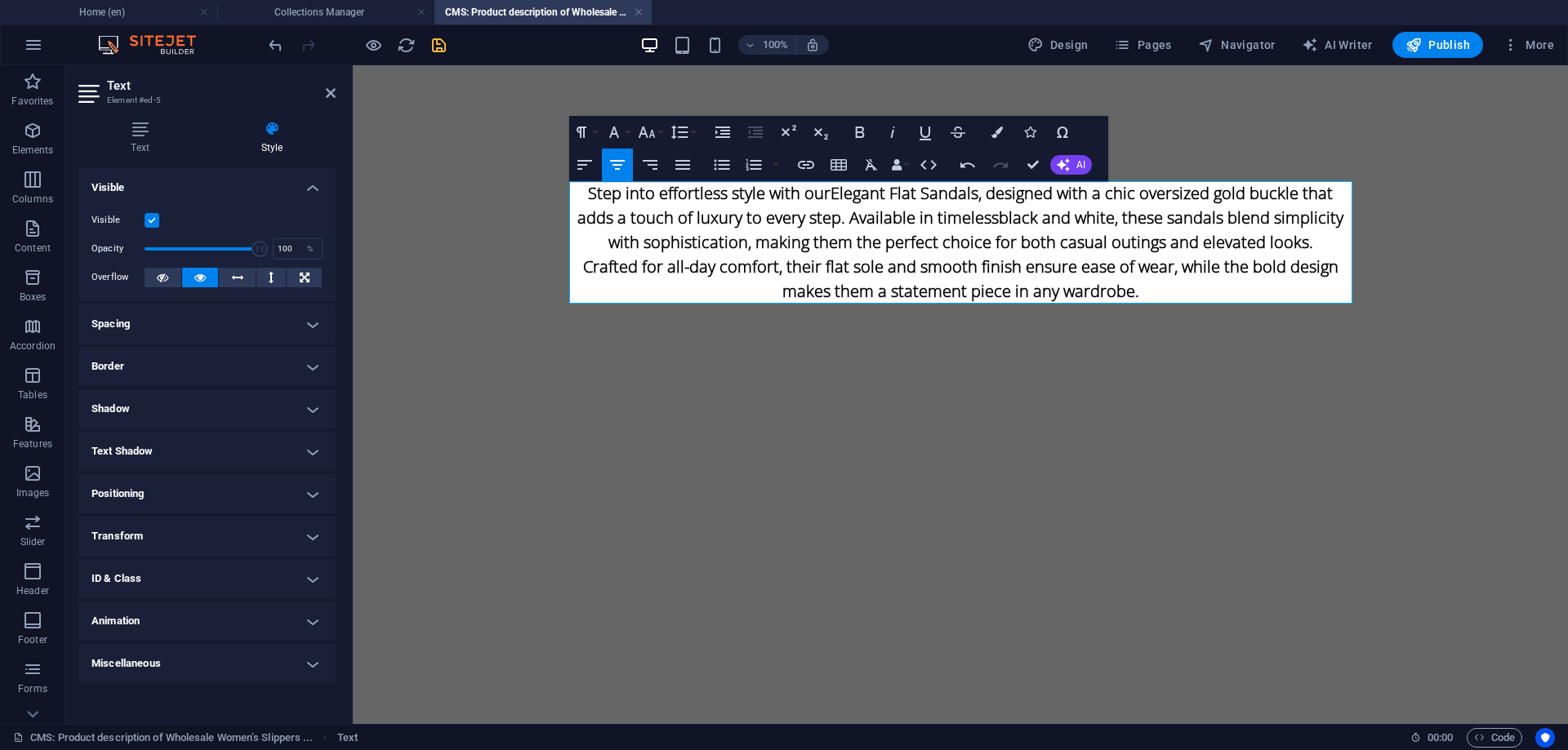
click at [433, 44] on icon "save" at bounding box center [439, 46] width 19 height 19
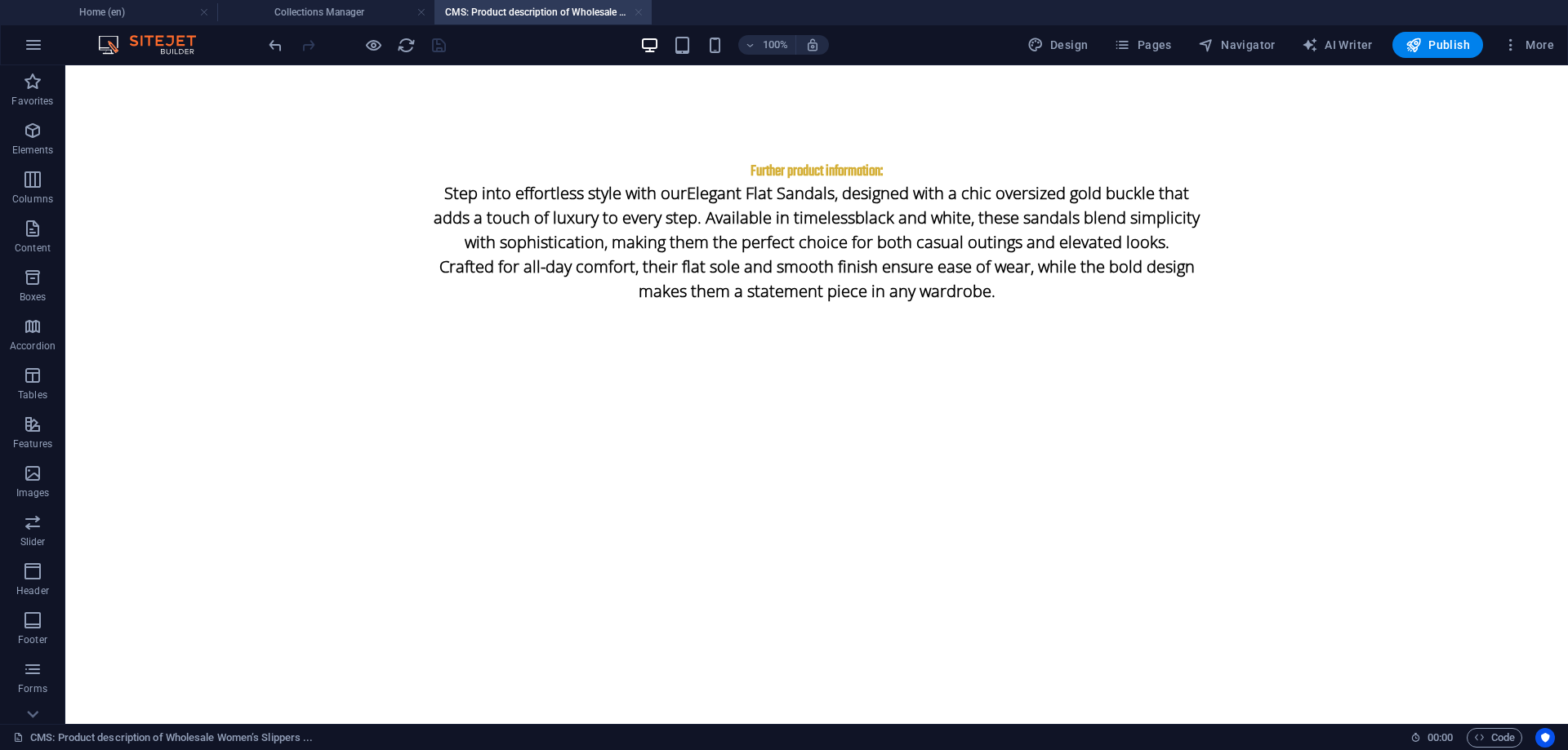
click at [638, 10] on link at bounding box center [638, 12] width 9 height 15
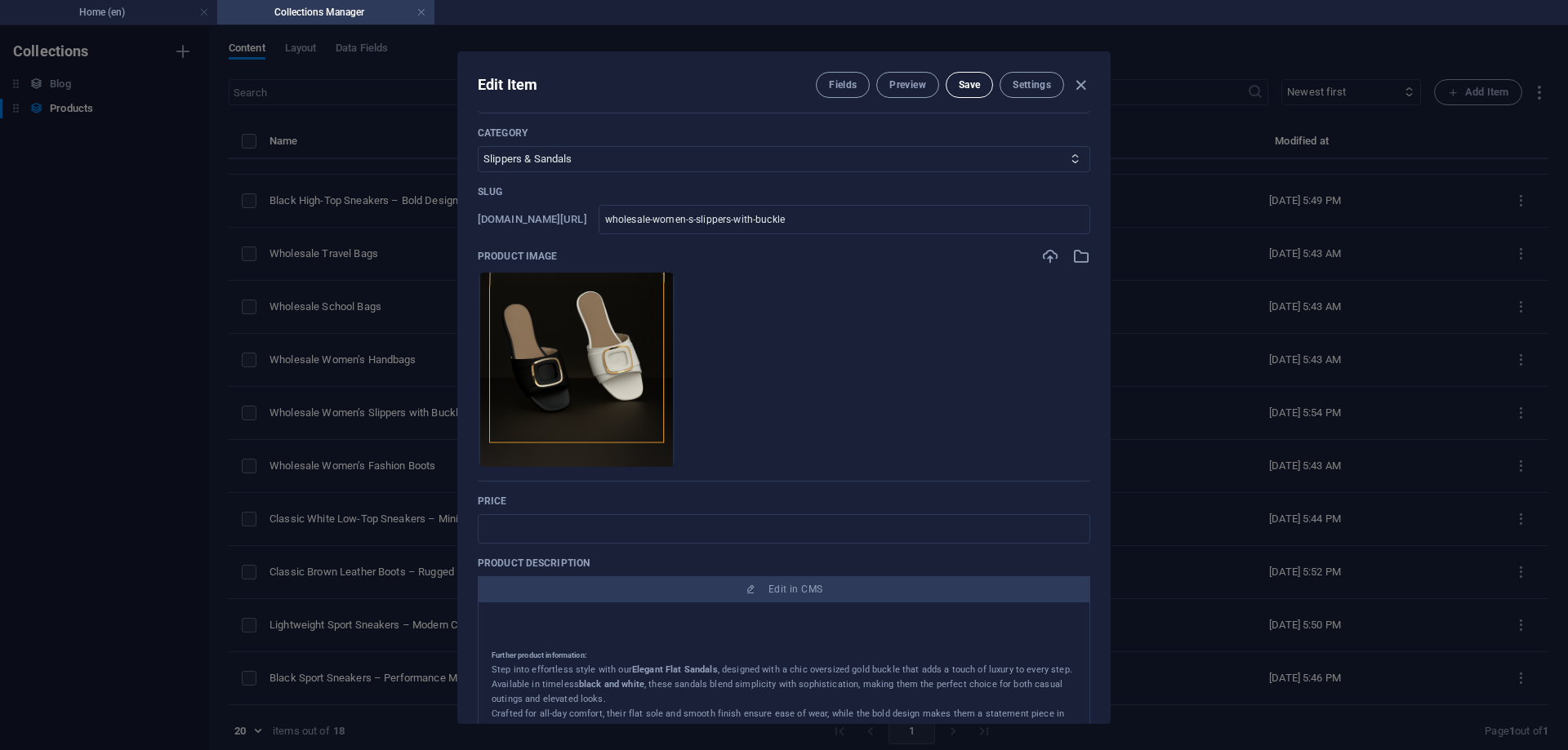
click at [959, 90] on span "Save" at bounding box center [970, 85] width 21 height 13
click at [1083, 83] on icon "button" at bounding box center [1081, 85] width 19 height 19
type input "wholesale-women-s-slippers-with-buckle"
